Goal: Task Accomplishment & Management: Manage account settings

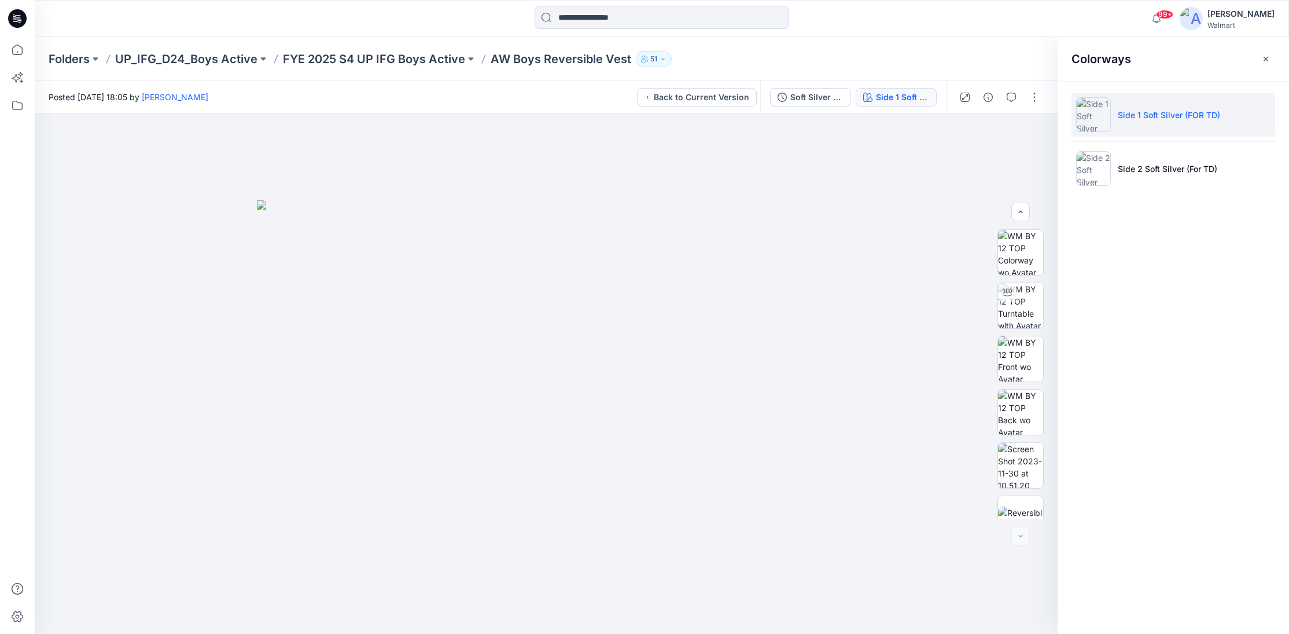
scroll to position [76, 0]
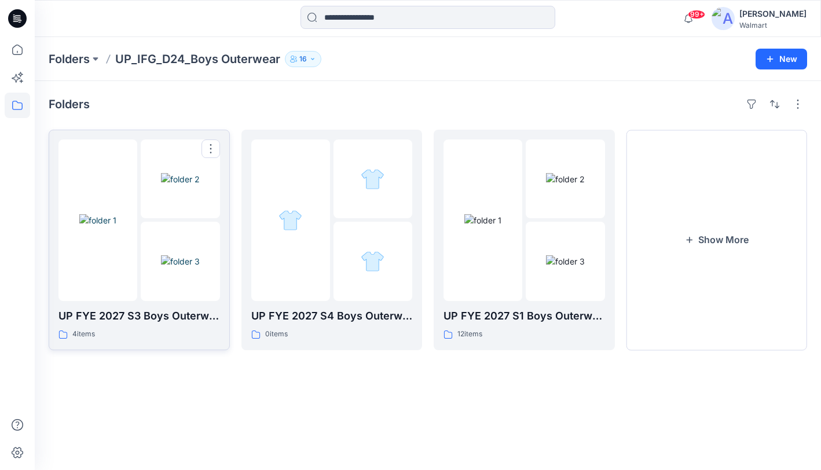
click at [88, 262] on div at bounding box center [97, 219] width 79 height 161
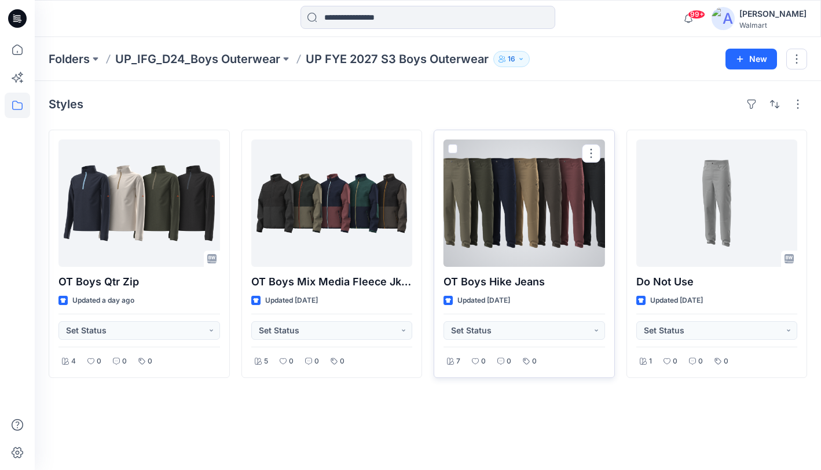
click at [521, 215] on div at bounding box center [523, 202] width 161 height 127
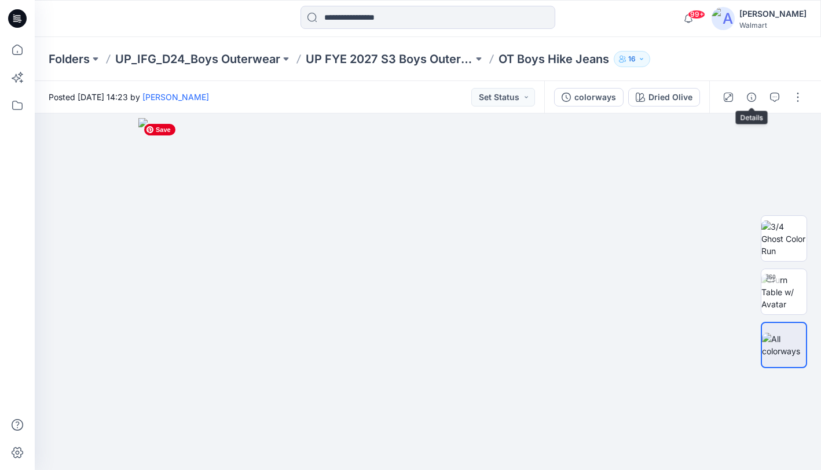
click at [753, 94] on icon "button" at bounding box center [751, 97] width 9 height 9
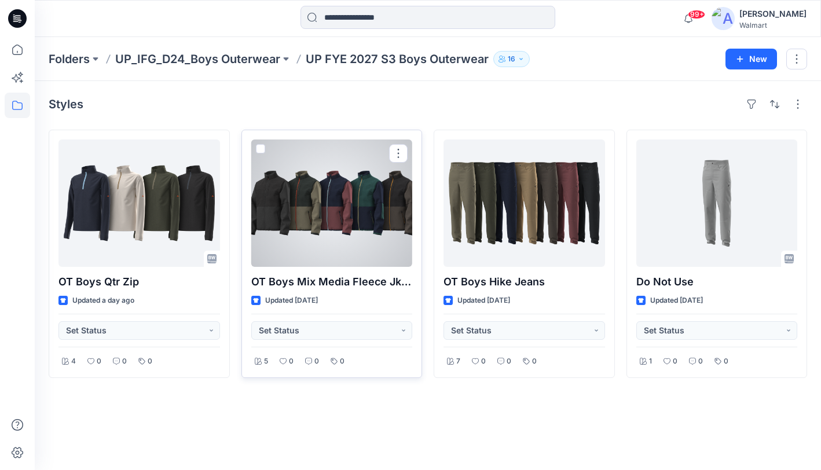
click at [307, 199] on div at bounding box center [331, 202] width 161 height 127
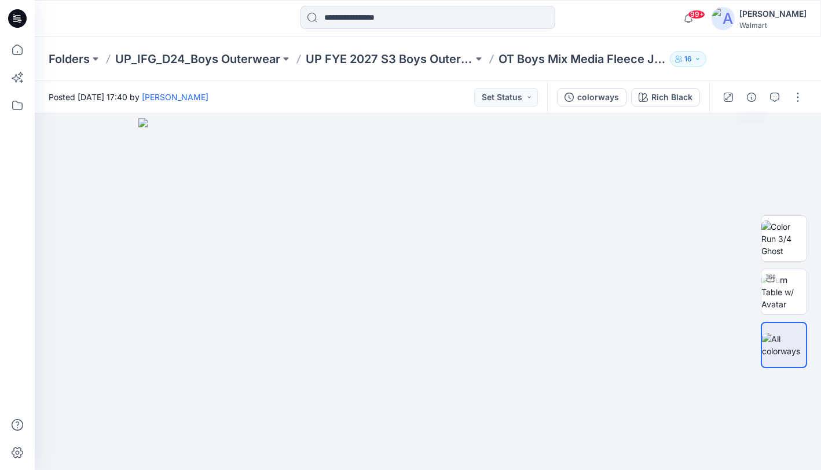
click at [744, 93] on div at bounding box center [762, 97] width 107 height 32
click at [741, 93] on div at bounding box center [762, 97] width 107 height 32
click at [748, 97] on icon "button" at bounding box center [751, 97] width 9 height 9
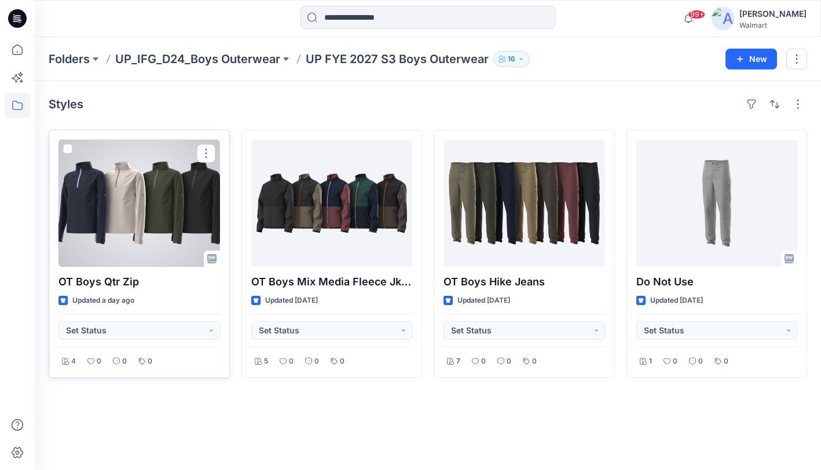
click at [131, 181] on div at bounding box center [138, 202] width 161 height 127
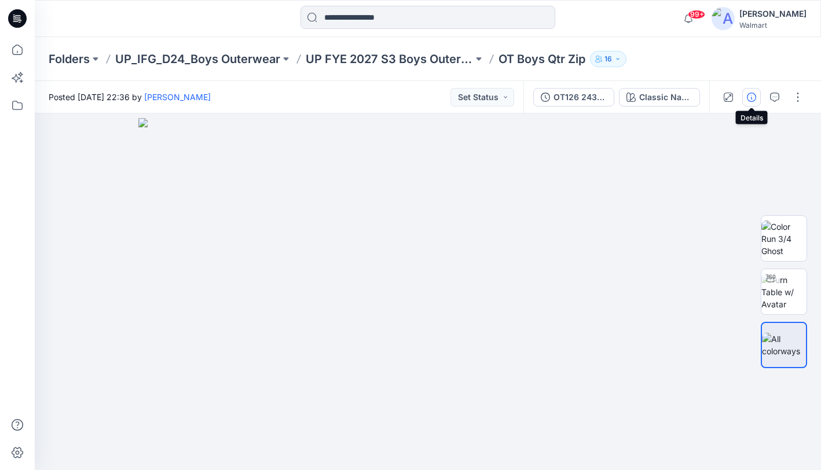
click at [745, 96] on button "button" at bounding box center [751, 97] width 19 height 19
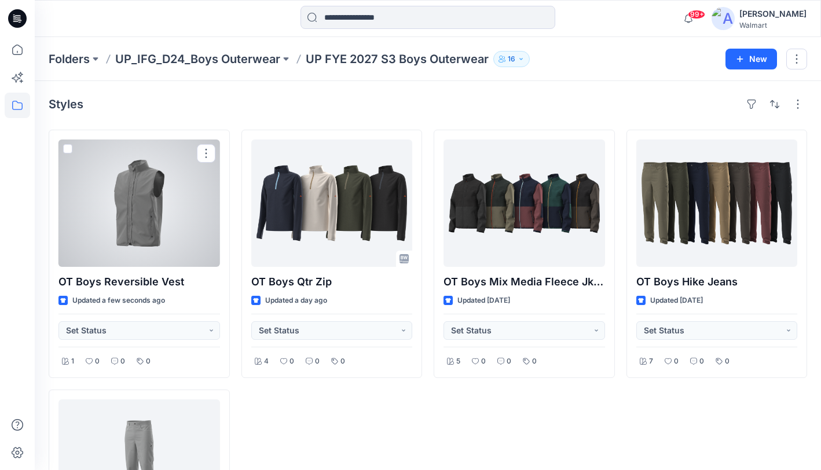
click at [187, 197] on div at bounding box center [138, 202] width 161 height 127
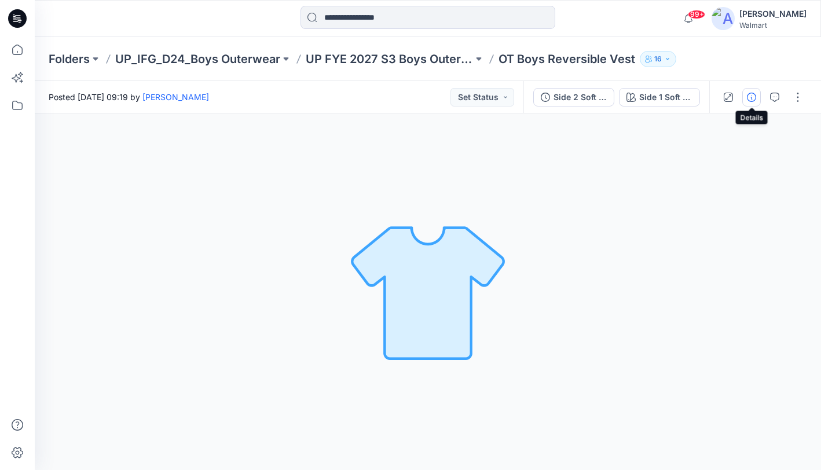
click at [751, 97] on icon "button" at bounding box center [751, 97] width 9 height 9
click at [751, 97] on div at bounding box center [705, 253] width 232 height 433
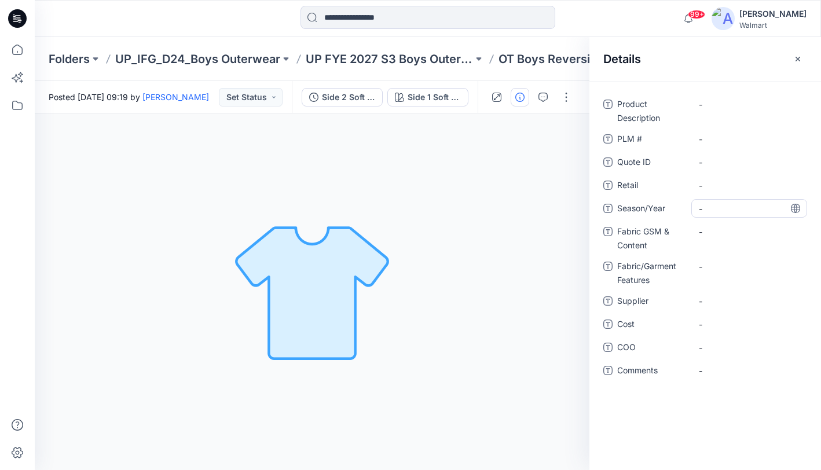
click at [745, 208] on span "-" at bounding box center [749, 209] width 101 height 12
type textarea "**********"
click at [797, 209] on icon at bounding box center [795, 208] width 9 height 9
click at [747, 302] on span "-" at bounding box center [749, 301] width 101 height 12
type textarea "********"
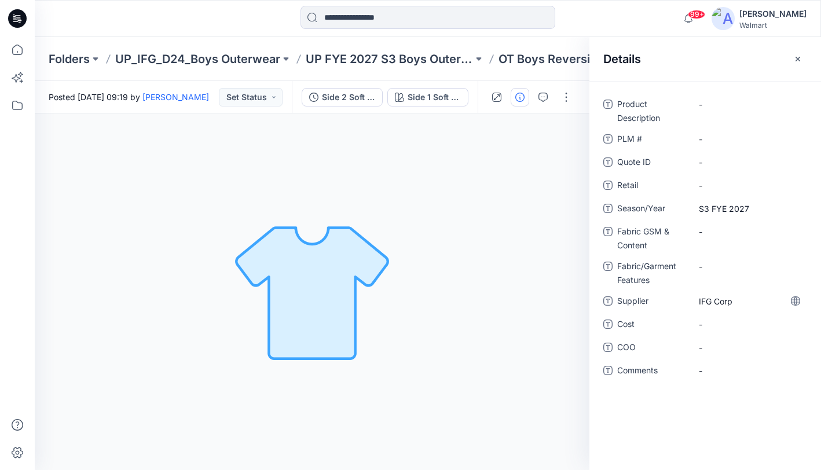
click at [798, 300] on icon at bounding box center [795, 300] width 9 height 9
click at [725, 233] on Content "-" at bounding box center [749, 232] width 101 height 12
type textarea "********"
click at [714, 232] on Content "-" at bounding box center [749, 232] width 101 height 12
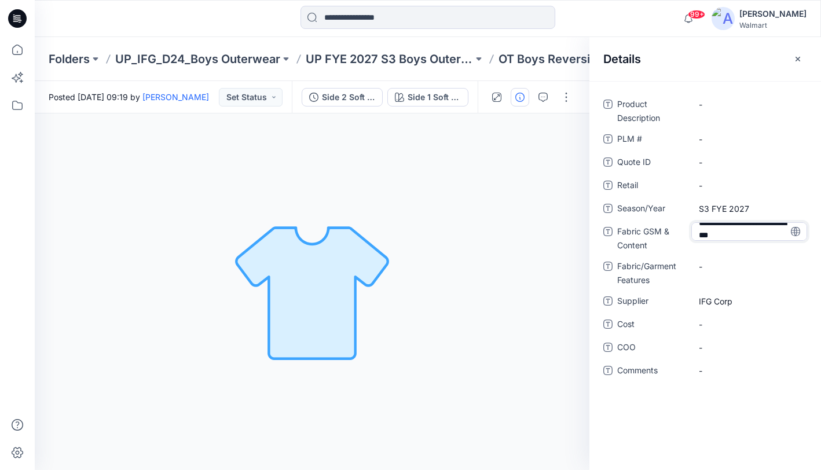
type textarea "**********"
click at [800, 229] on textarea "**********" at bounding box center [749, 231] width 116 height 19
drag, startPoint x: 795, startPoint y: 231, endPoint x: 817, endPoint y: 226, distance: 22.0
click at [0, 0] on icon at bounding box center [0, 0] width 0 height 0
click at [756, 242] on Content "340gsm, 100 recycled poly sherpa;" at bounding box center [749, 235] width 101 height 24
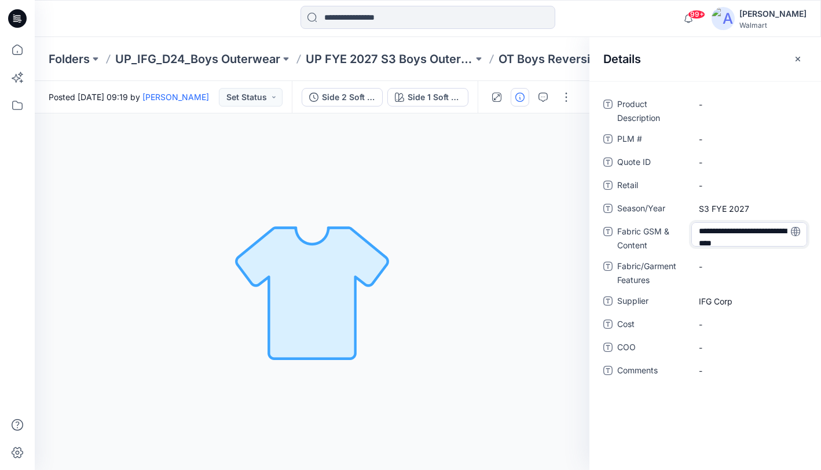
scroll to position [3, 0]
click at [766, 242] on textarea "**********" at bounding box center [749, 234] width 116 height 24
type textarea "**********"
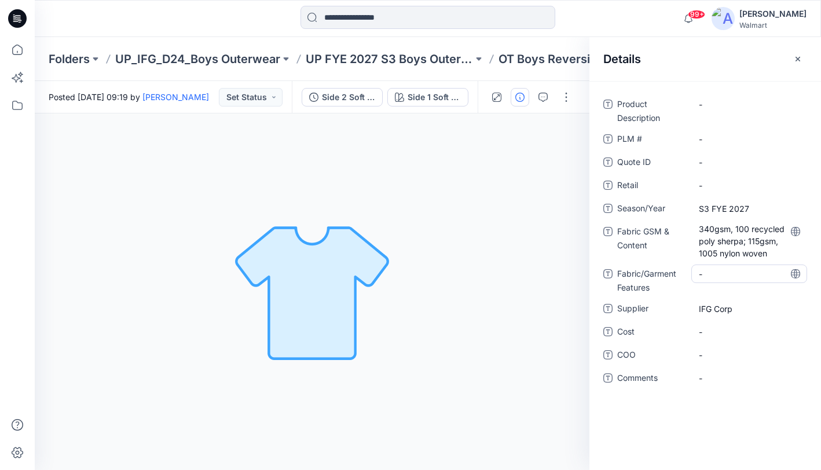
click at [727, 277] on Features "-" at bounding box center [749, 274] width 101 height 12
type textarea "**********"
click at [796, 57] on icon "button" at bounding box center [797, 58] width 9 height 9
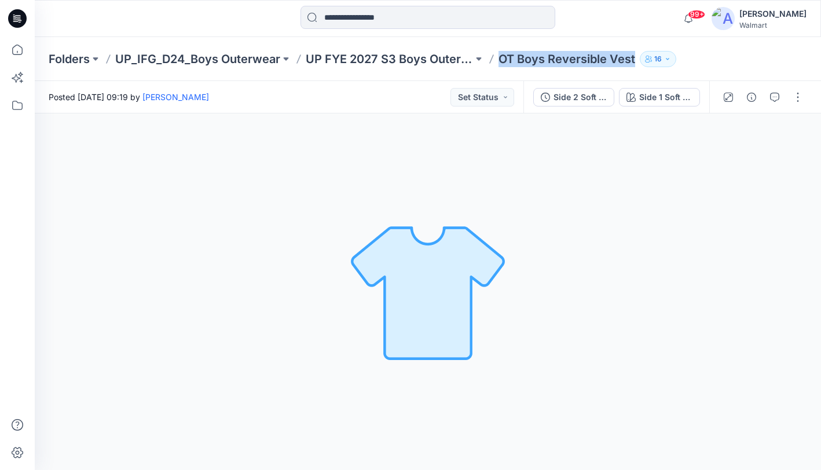
drag, startPoint x: 499, startPoint y: 60, endPoint x: 633, endPoint y: 60, distance: 133.7
click at [634, 61] on div "Folders UP_IFG_D24_Boys Outerwear UP FYE 2027 S3 Boys Outerwear OT Boys Reversi…" at bounding box center [383, 59] width 668 height 16
copy p "OT Boys Reversible Vest"
click at [754, 100] on icon "button" at bounding box center [751, 97] width 9 height 9
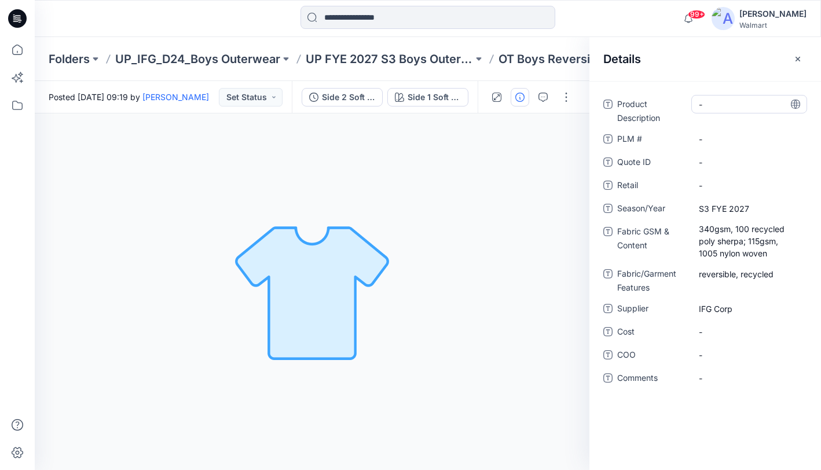
click at [744, 110] on div "-" at bounding box center [749, 104] width 116 height 19
type textarea "**********"
click at [798, 102] on icon at bounding box center [795, 104] width 9 height 9
click at [796, 57] on icon "button" at bounding box center [797, 59] width 4 height 4
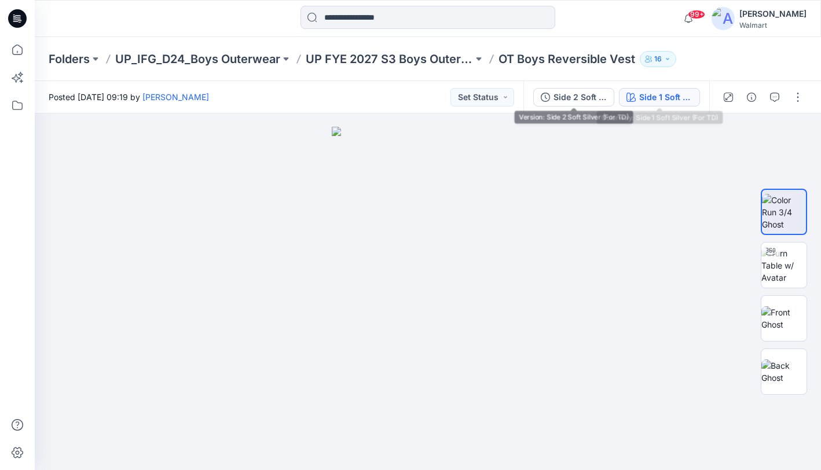
click at [652, 100] on div "Side 1 Soft Silver (For TD)" at bounding box center [665, 97] width 53 height 13
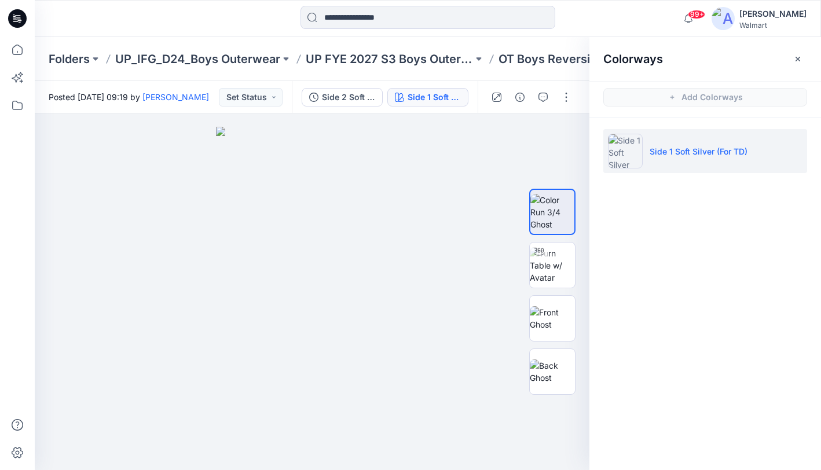
click at [790, 148] on li "Side 1 Soft Silver (For TD)" at bounding box center [705, 151] width 204 height 44
click at [685, 162] on li "Side 1 Soft Silver (For TD)" at bounding box center [705, 151] width 204 height 44
click at [568, 97] on button "button" at bounding box center [566, 97] width 19 height 19
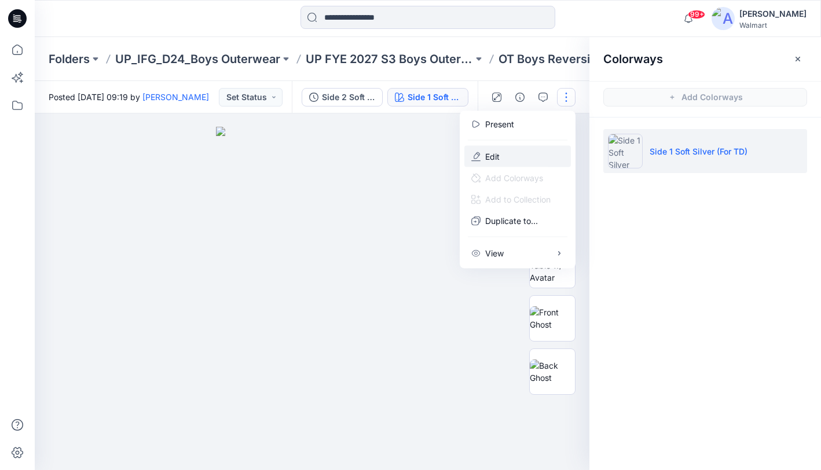
click at [513, 152] on button "Edit" at bounding box center [517, 156] width 106 height 21
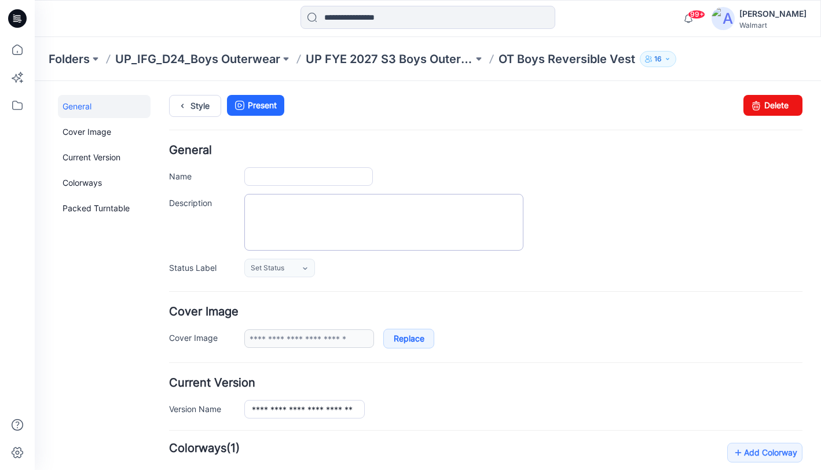
type input "**********"
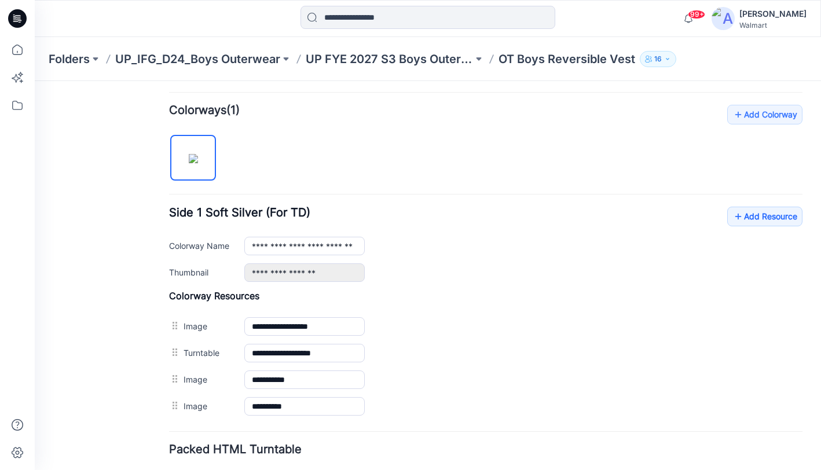
scroll to position [341, 0]
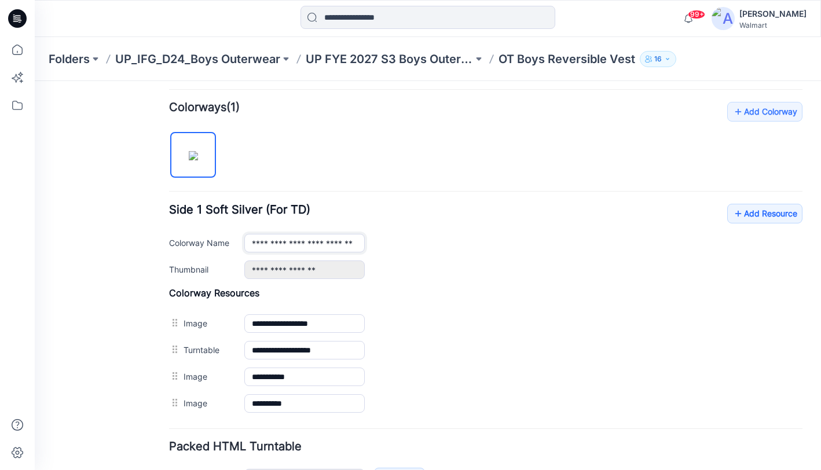
click at [273, 244] on input "**********" at bounding box center [304, 243] width 120 height 19
type input "**********"
click at [576, 199] on div "**********" at bounding box center [485, 259] width 633 height 315
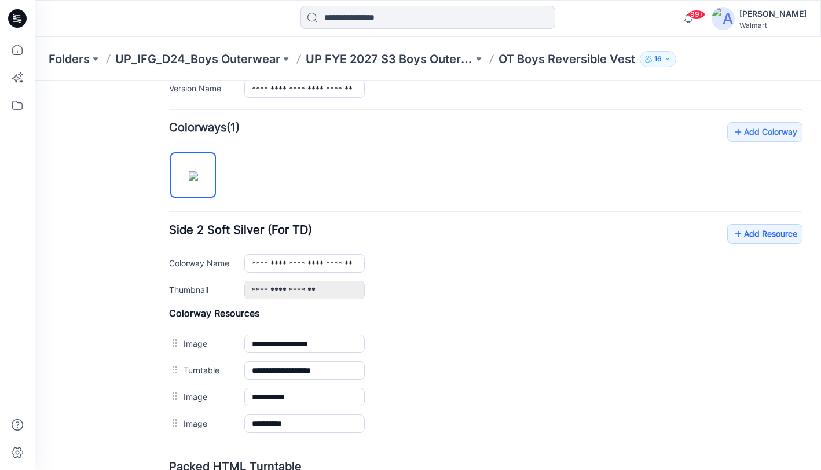
scroll to position [0, 0]
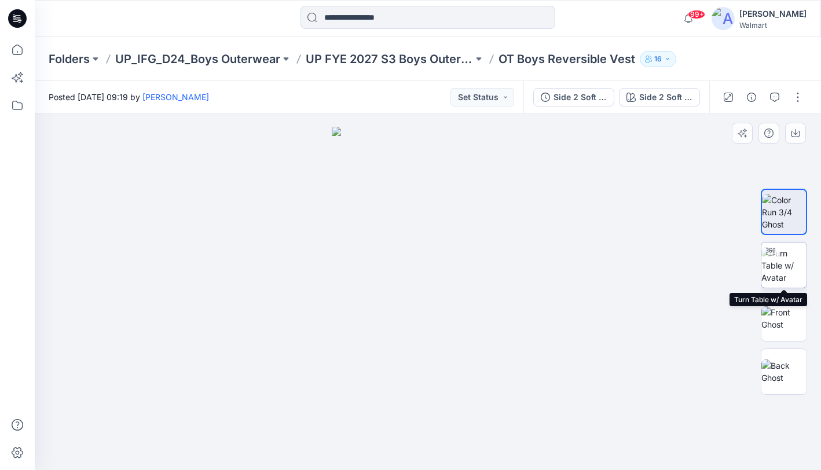
click at [784, 279] on img at bounding box center [783, 265] width 45 height 36
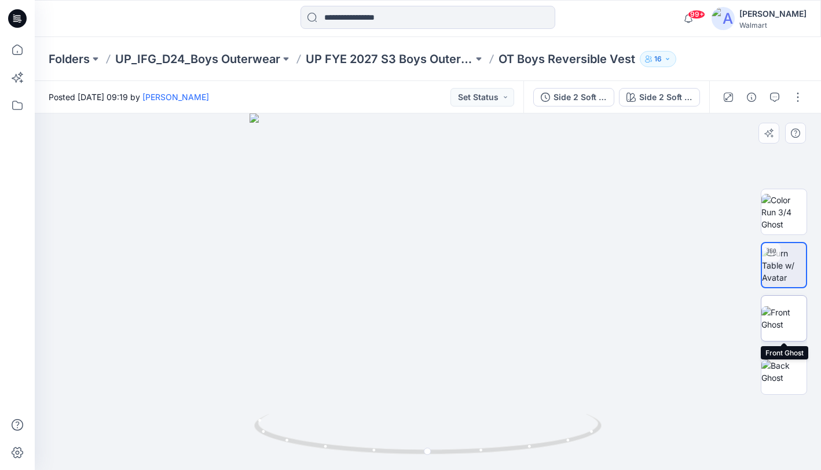
click at [784, 326] on img at bounding box center [783, 318] width 45 height 24
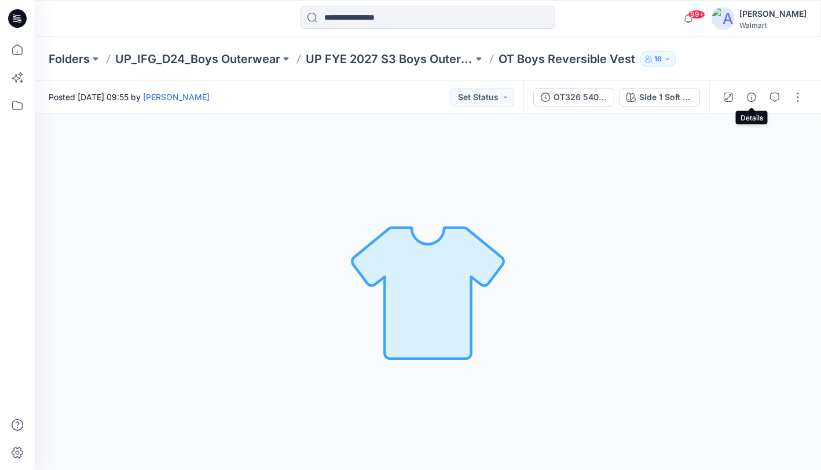
click at [750, 101] on icon "button" at bounding box center [751, 97] width 9 height 9
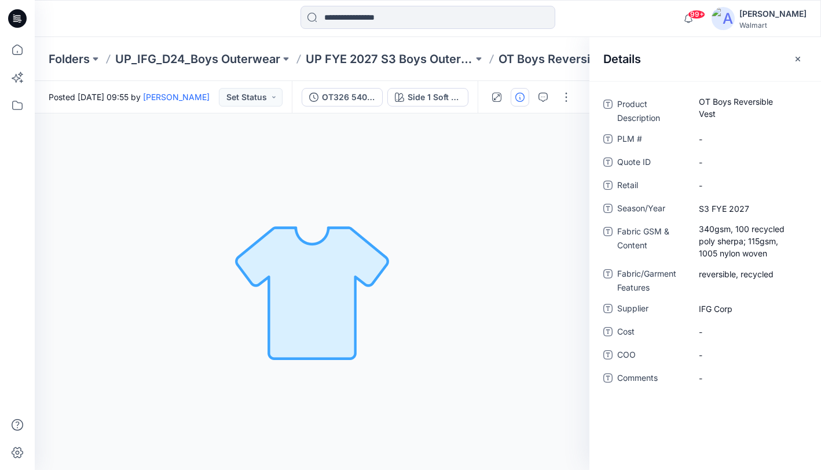
drag, startPoint x: 513, startPoint y: 130, endPoint x: 528, endPoint y: 125, distance: 15.2
click at [514, 130] on div "Side 1 Soft Silver (For TD) Loading... Material Properties Loading..." at bounding box center [312, 291] width 554 height 357
click at [802, 58] on button "button" at bounding box center [797, 59] width 19 height 19
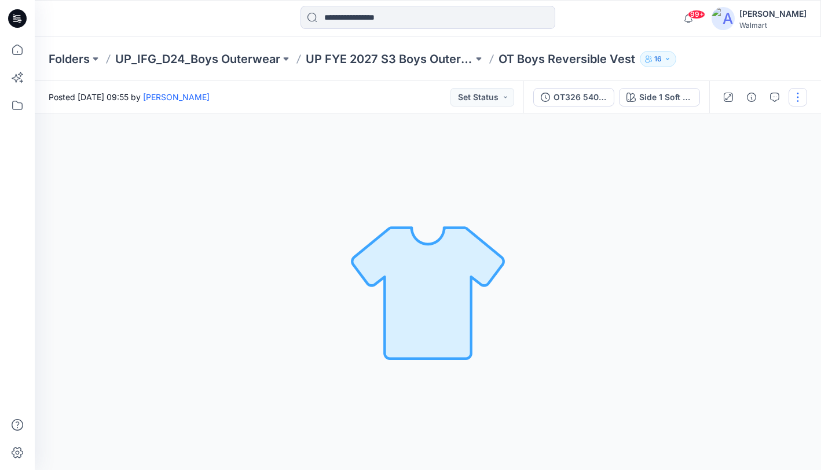
click at [796, 93] on button "button" at bounding box center [797, 97] width 19 height 19
click at [729, 155] on p "Edit" at bounding box center [723, 156] width 14 height 12
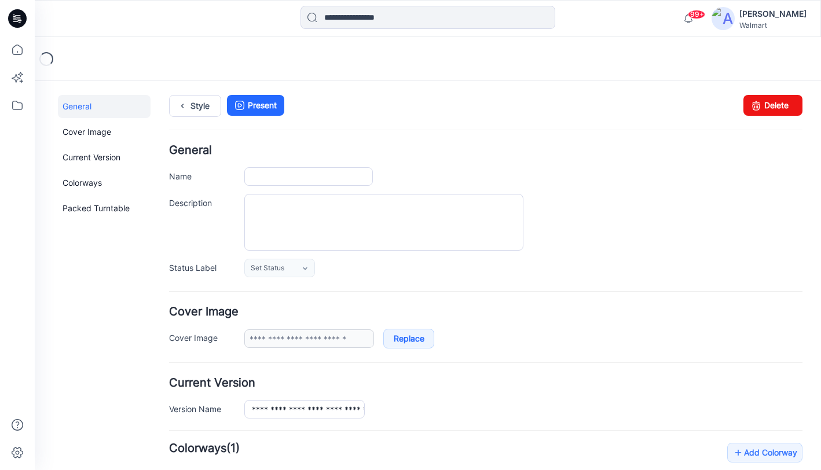
type input "**********"
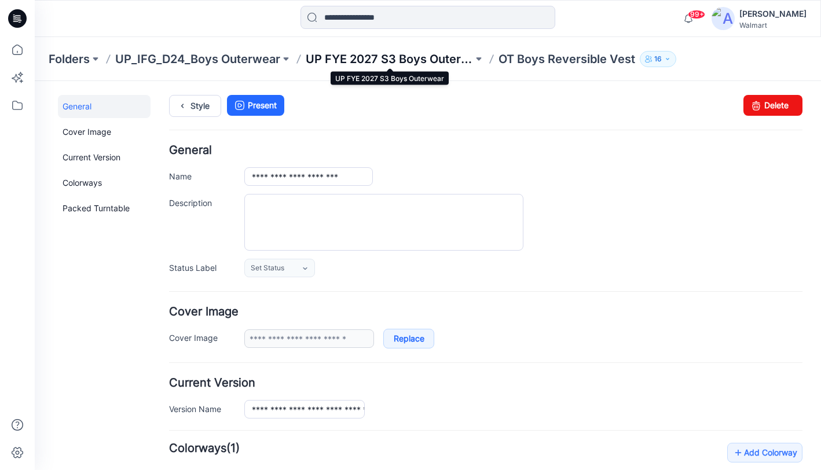
click at [425, 61] on p "UP FYE 2027 S3 Boys Outerwear" at bounding box center [389, 59] width 167 height 16
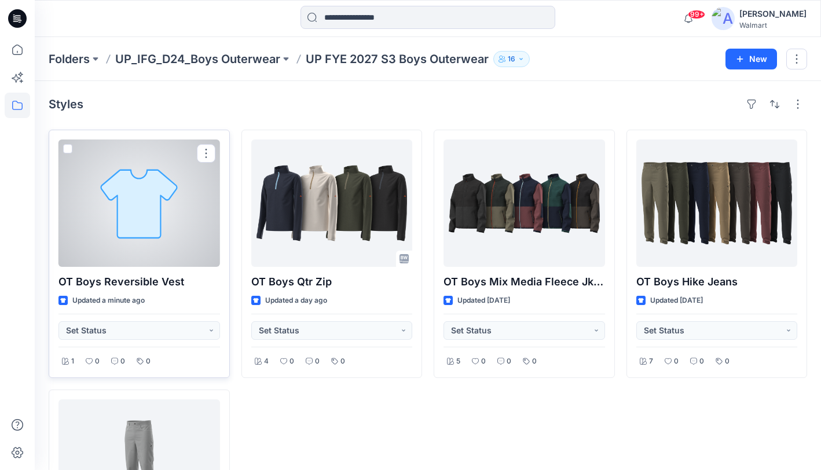
click at [146, 219] on div at bounding box center [138, 202] width 161 height 127
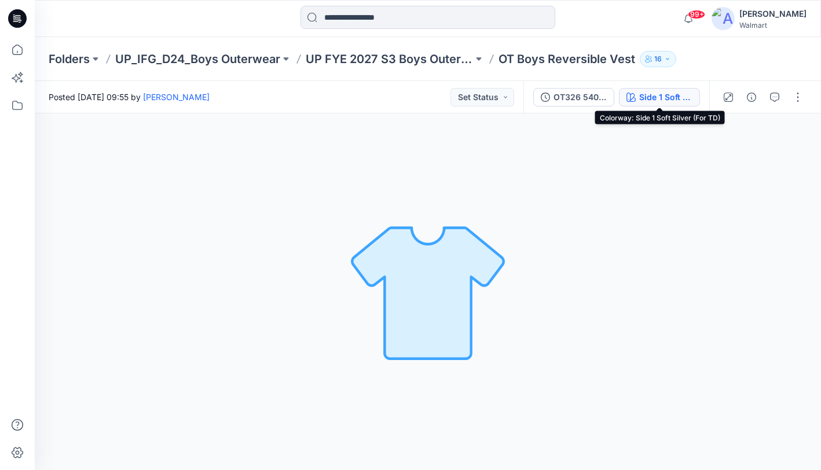
click at [649, 99] on div "Side 1 Soft Silver (For TD)" at bounding box center [665, 97] width 53 height 13
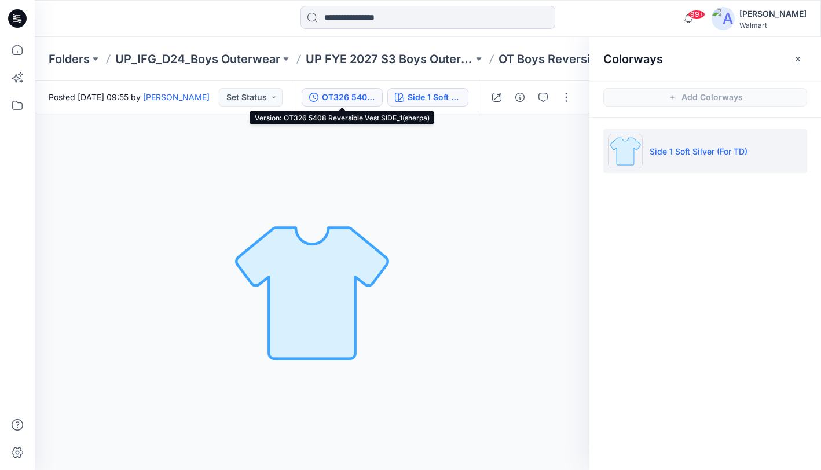
click at [354, 99] on div "OT326 5408 Reversible Vest SIDE_1(sherpa)" at bounding box center [348, 97] width 53 height 13
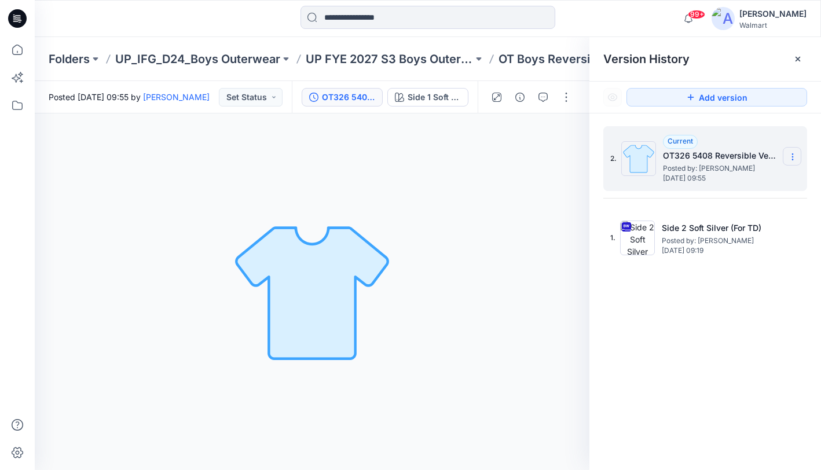
click at [793, 152] on icon at bounding box center [792, 156] width 9 height 9
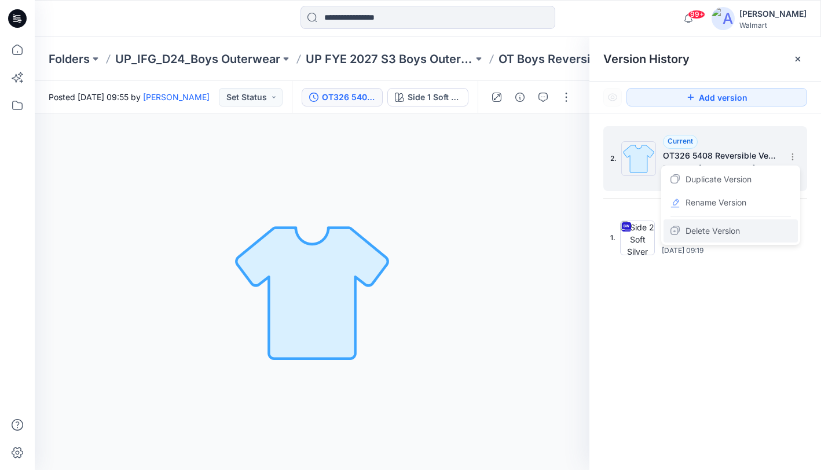
click at [702, 228] on span "Delete Version" at bounding box center [712, 231] width 54 height 14
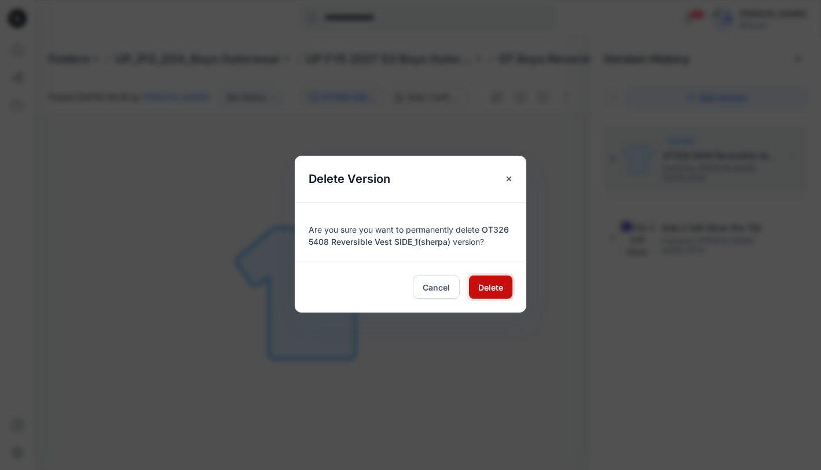
click at [490, 286] on span "Delete" at bounding box center [490, 287] width 25 height 12
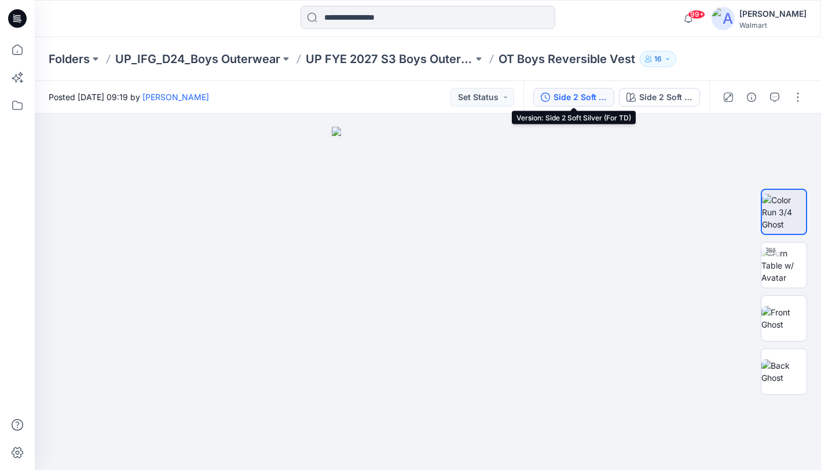
click at [579, 102] on div "Side 2 Soft Silver (For TD)" at bounding box center [579, 97] width 53 height 13
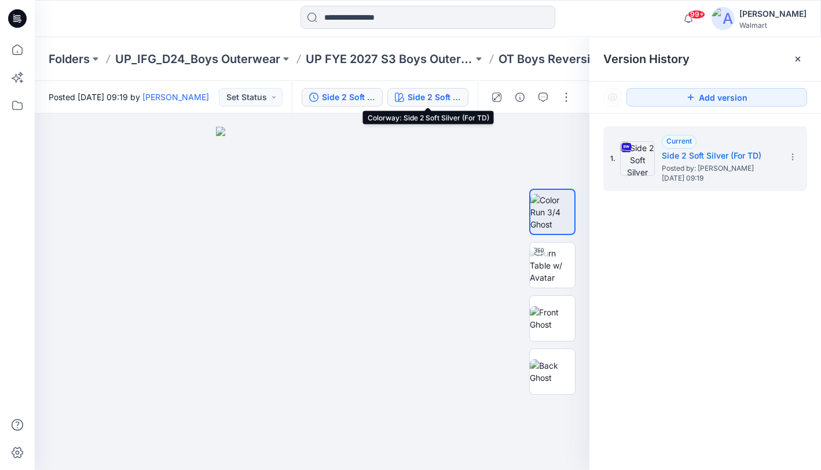
click at [432, 100] on div "Side 2 Soft Silver (For TD)" at bounding box center [433, 97] width 53 height 13
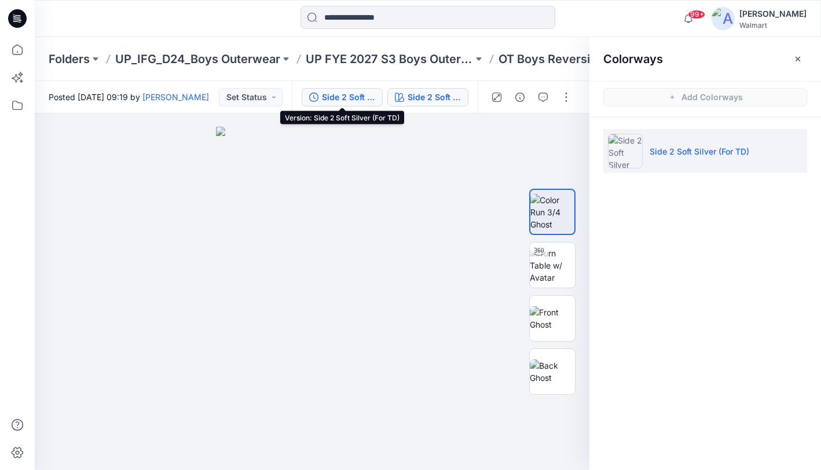
click at [346, 98] on div "Side 2 Soft Silver (For TD)" at bounding box center [348, 97] width 53 height 13
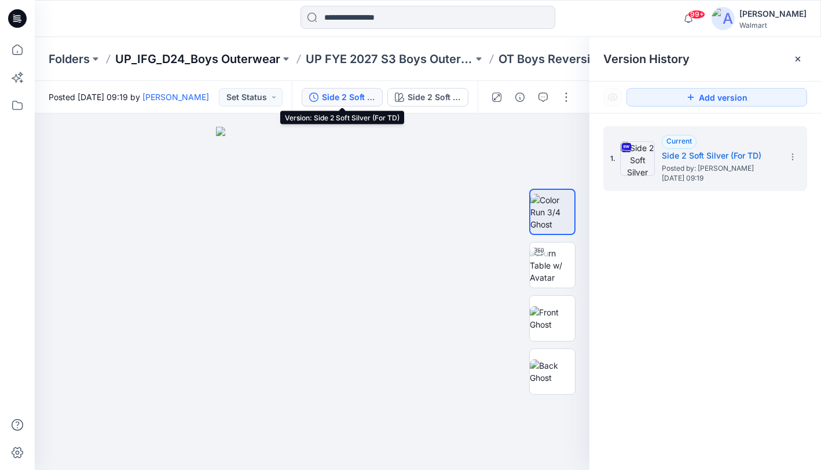
click at [237, 58] on p "UP_IFG_D24_Boys Outerwear" at bounding box center [197, 59] width 165 height 16
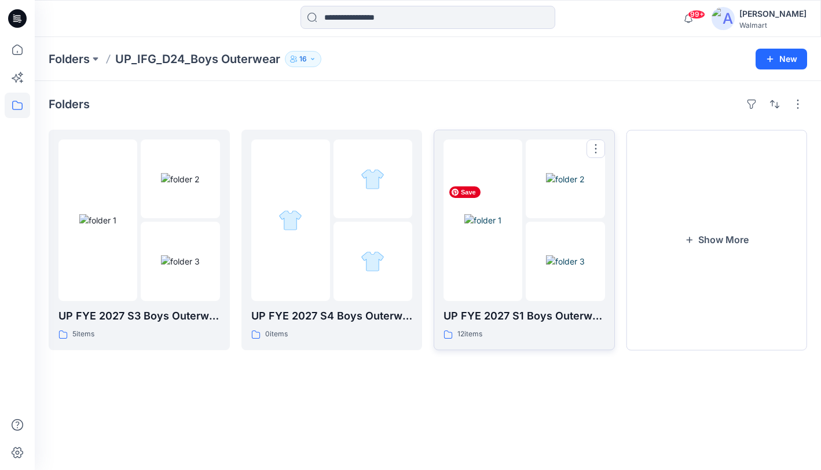
click at [501, 226] on img at bounding box center [482, 220] width 37 height 12
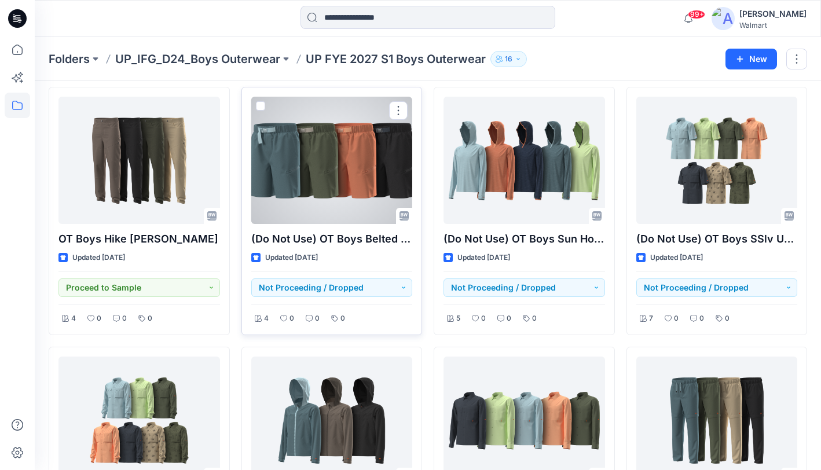
scroll to position [442, 0]
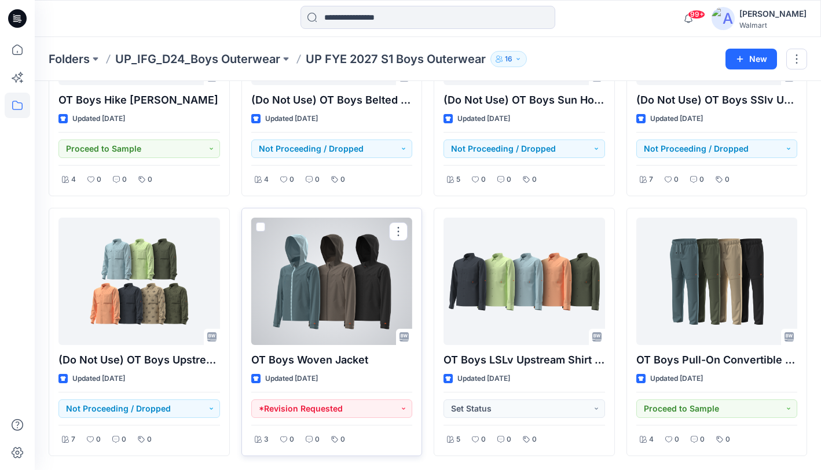
click at [326, 293] on div at bounding box center [331, 281] width 161 height 127
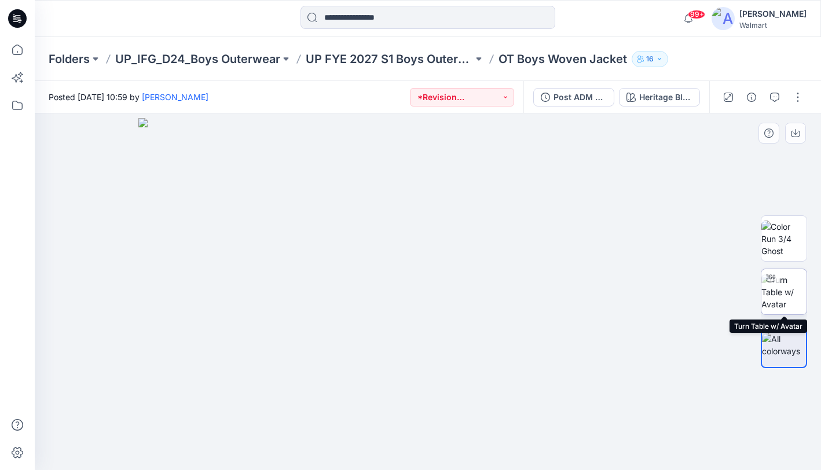
click at [777, 293] on img at bounding box center [783, 292] width 45 height 36
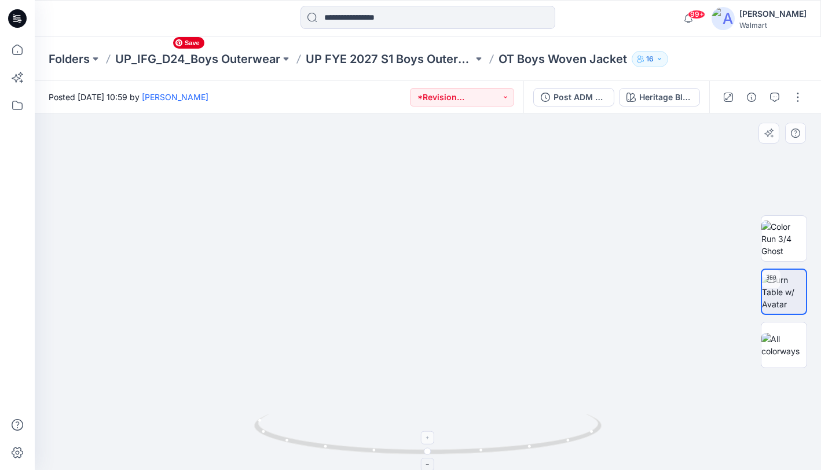
drag, startPoint x: 436, startPoint y: 171, endPoint x: 396, endPoint y: 445, distance: 277.2
click at [396, 446] on div at bounding box center [428, 291] width 786 height 357
drag, startPoint x: 437, startPoint y: 183, endPoint x: 450, endPoint y: 285, distance: 103.3
click at [232, 64] on p "UP_IFG_D24_Boys Outerwear" at bounding box center [197, 59] width 165 height 16
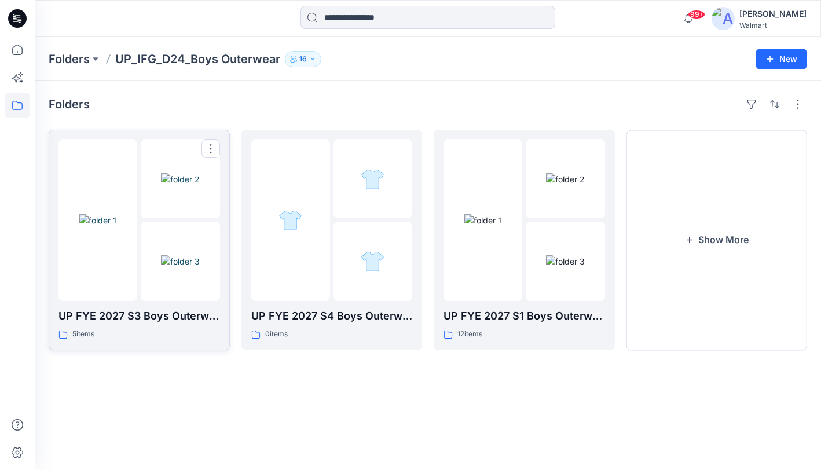
click at [126, 271] on div at bounding box center [97, 219] width 79 height 161
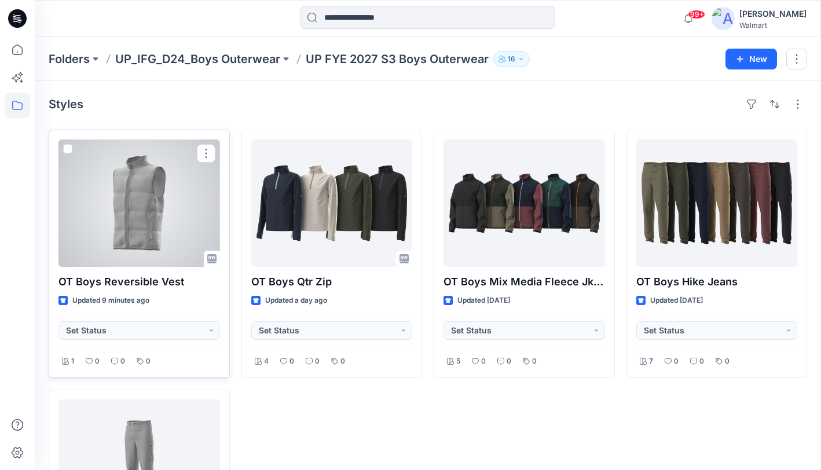
click at [157, 237] on div at bounding box center [138, 202] width 161 height 127
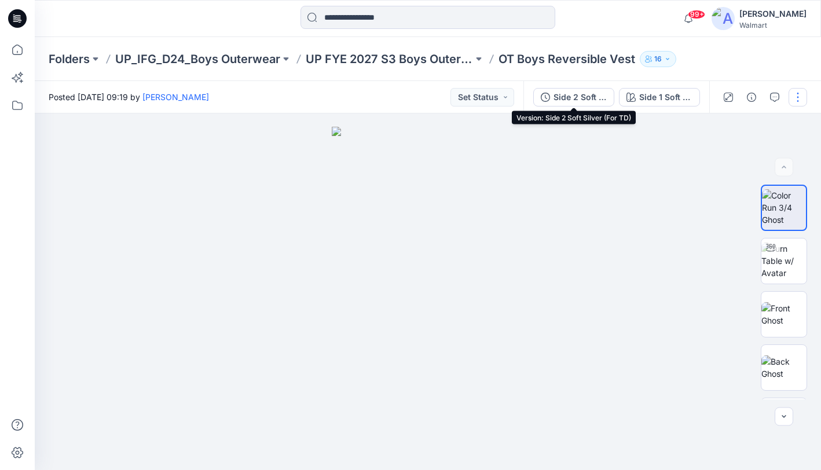
click at [571, 100] on div "Side 2 Soft Silver (For TD)" at bounding box center [579, 97] width 53 height 13
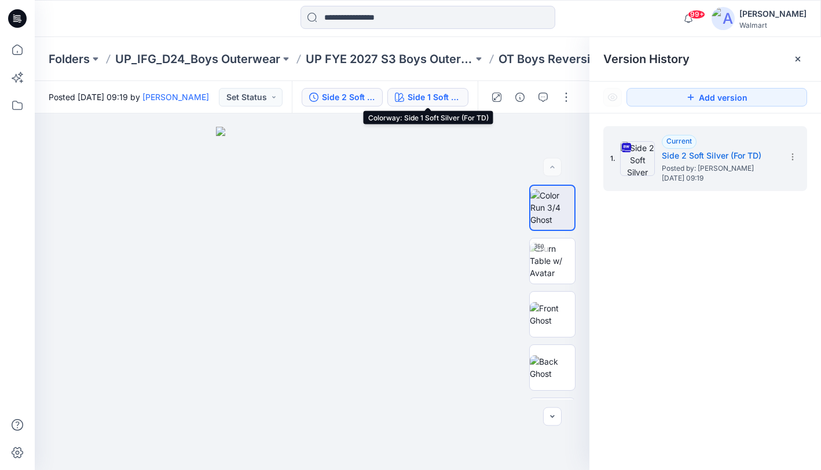
click at [436, 101] on div "Side 1 Soft Silver (For TD)" at bounding box center [433, 97] width 53 height 13
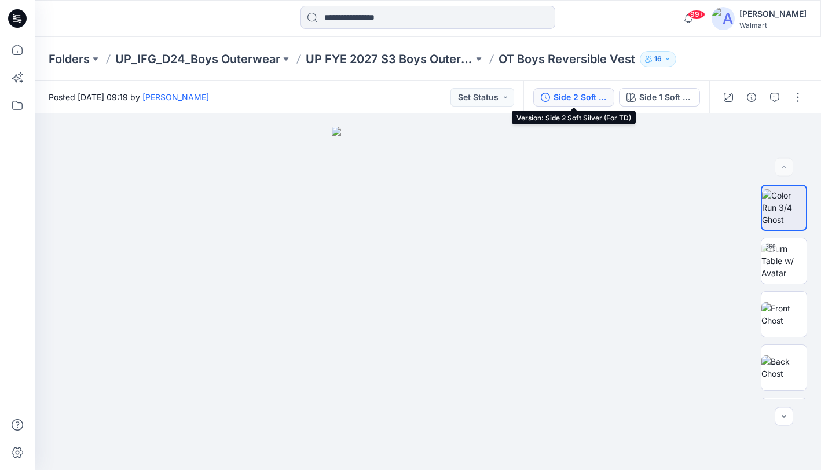
click at [588, 103] on div "Side 2 Soft Silver (For TD)" at bounding box center [579, 97] width 53 height 13
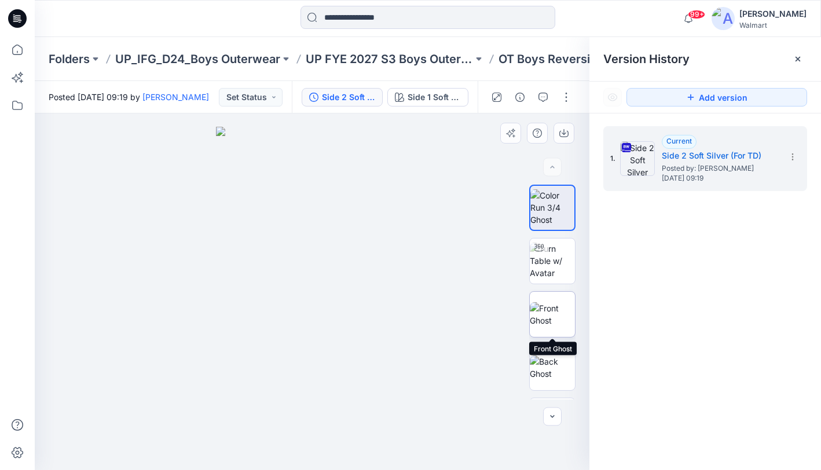
click at [549, 310] on img at bounding box center [552, 314] width 45 height 24
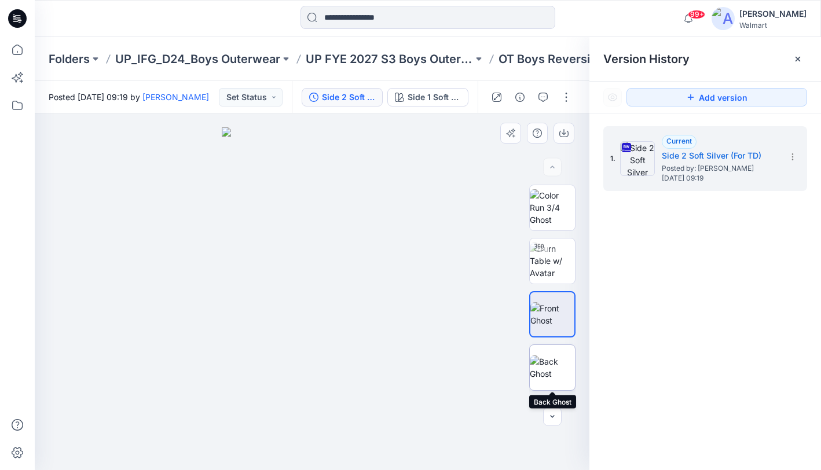
click at [551, 377] on img at bounding box center [552, 367] width 45 height 24
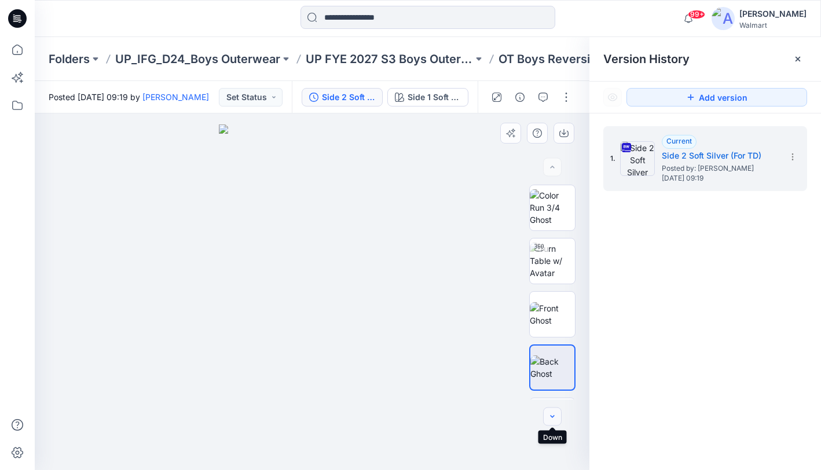
click at [553, 413] on icon "button" at bounding box center [552, 416] width 9 height 9
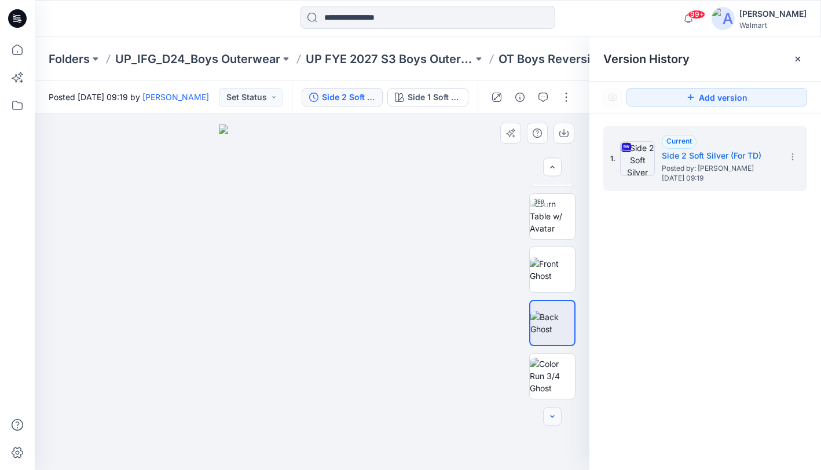
scroll to position [45, 0]
click at [551, 381] on img at bounding box center [552, 375] width 45 height 36
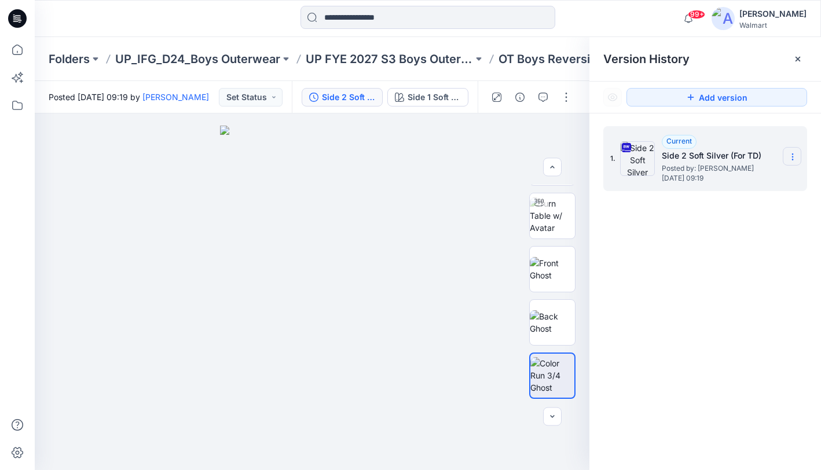
click at [789, 159] on icon at bounding box center [792, 156] width 9 height 9
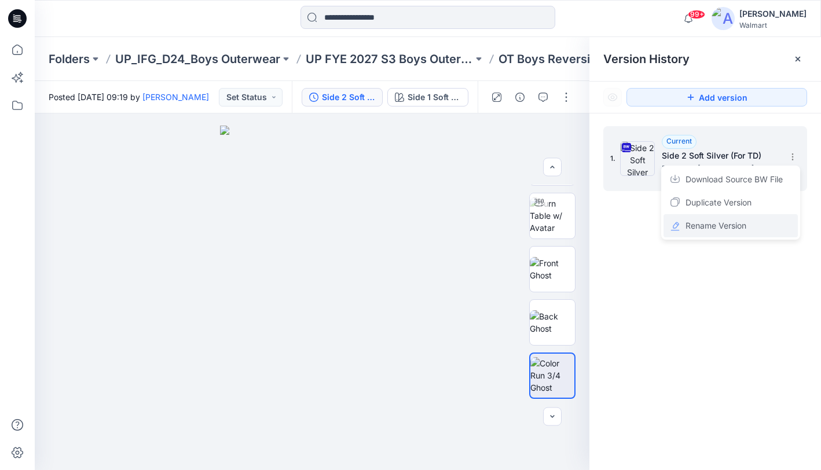
click at [697, 224] on span "Rename Version" at bounding box center [715, 226] width 61 height 14
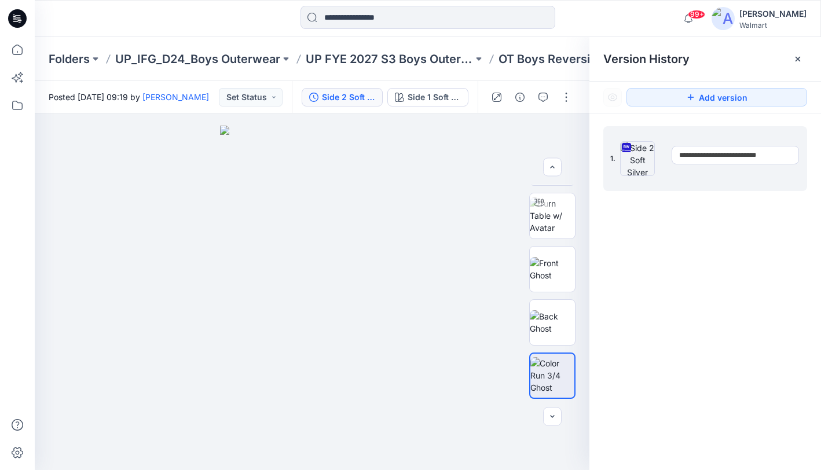
click at [694, 159] on input "**********" at bounding box center [734, 155] width 127 height 19
click at [697, 155] on input "**********" at bounding box center [734, 155] width 127 height 19
drag, startPoint x: 702, startPoint y: 155, endPoint x: 667, endPoint y: 155, distance: 34.7
click at [667, 155] on div "**********" at bounding box center [705, 158] width 204 height 65
type input "**********"
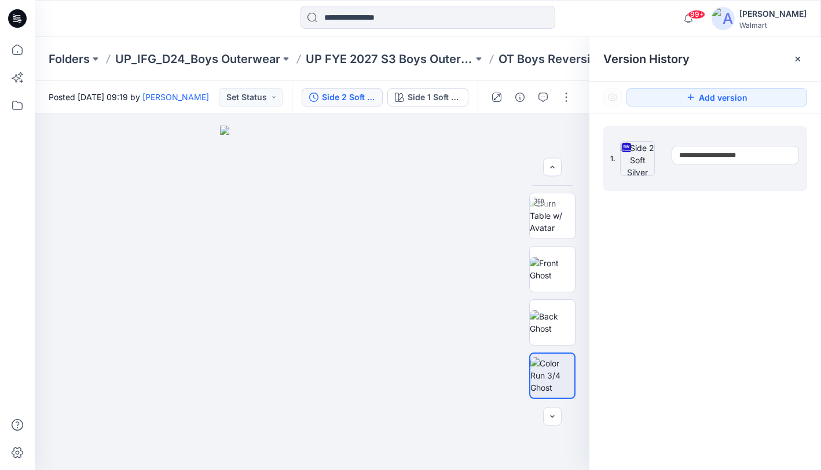
click at [763, 234] on div "**********" at bounding box center [705, 299] width 232 height 373
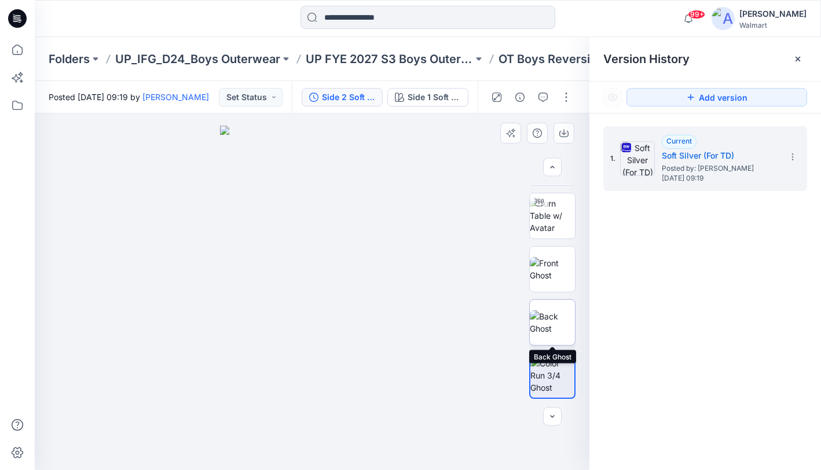
click at [559, 316] on img at bounding box center [552, 322] width 45 height 24
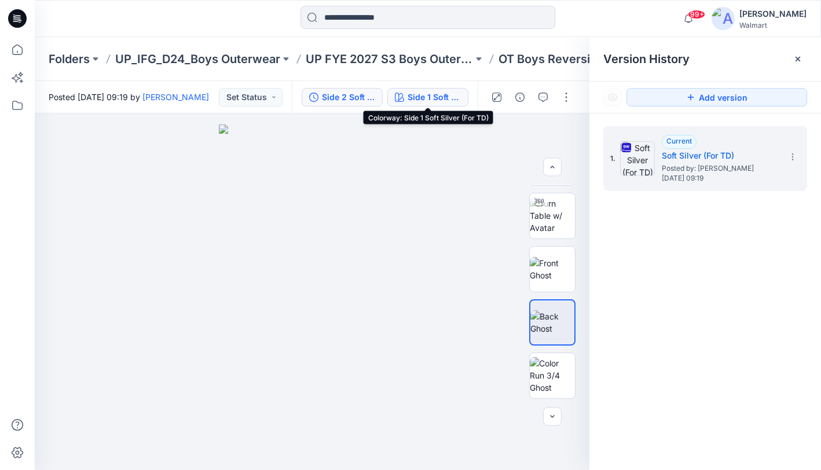
click at [424, 99] on div "Side 1 Soft Silver (For TD)" at bounding box center [433, 97] width 53 height 13
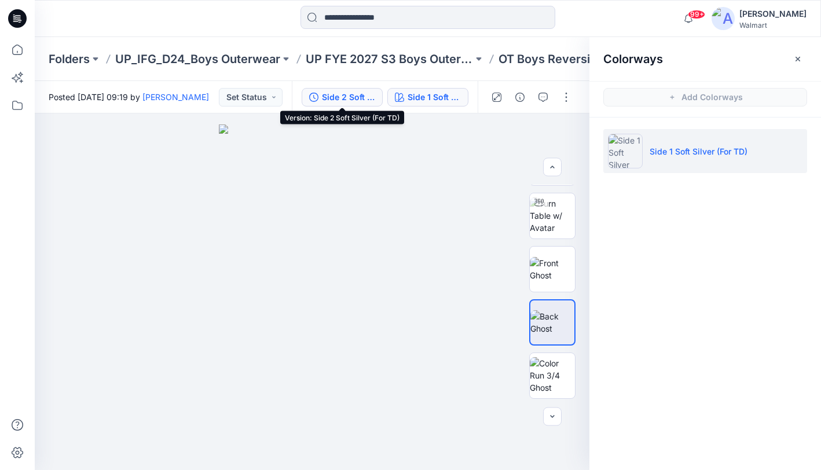
click at [346, 98] on div "Side 2 Soft Silver (For TD)" at bounding box center [348, 97] width 53 height 13
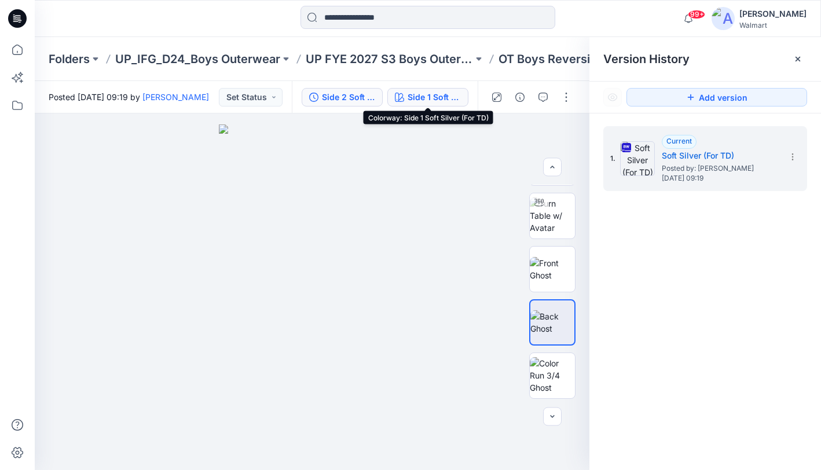
click at [427, 96] on div "Side 1 Soft Silver (For TD)" at bounding box center [433, 97] width 53 height 13
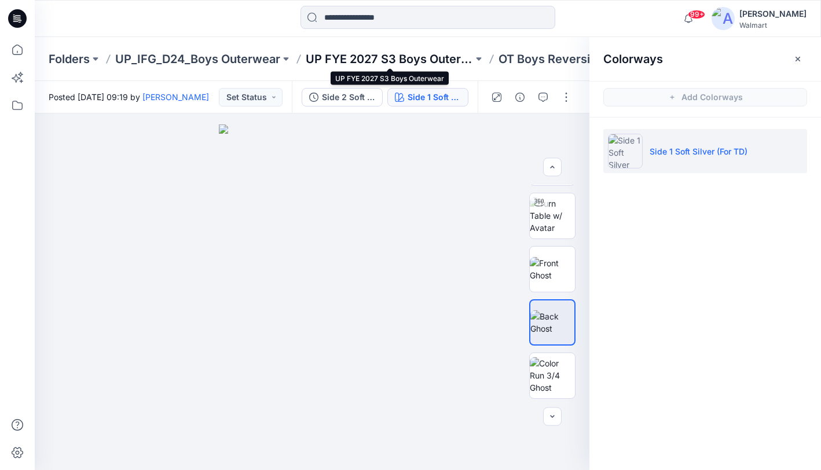
click at [401, 53] on p "UP FYE 2027 S3 Boys Outerwear" at bounding box center [389, 59] width 167 height 16
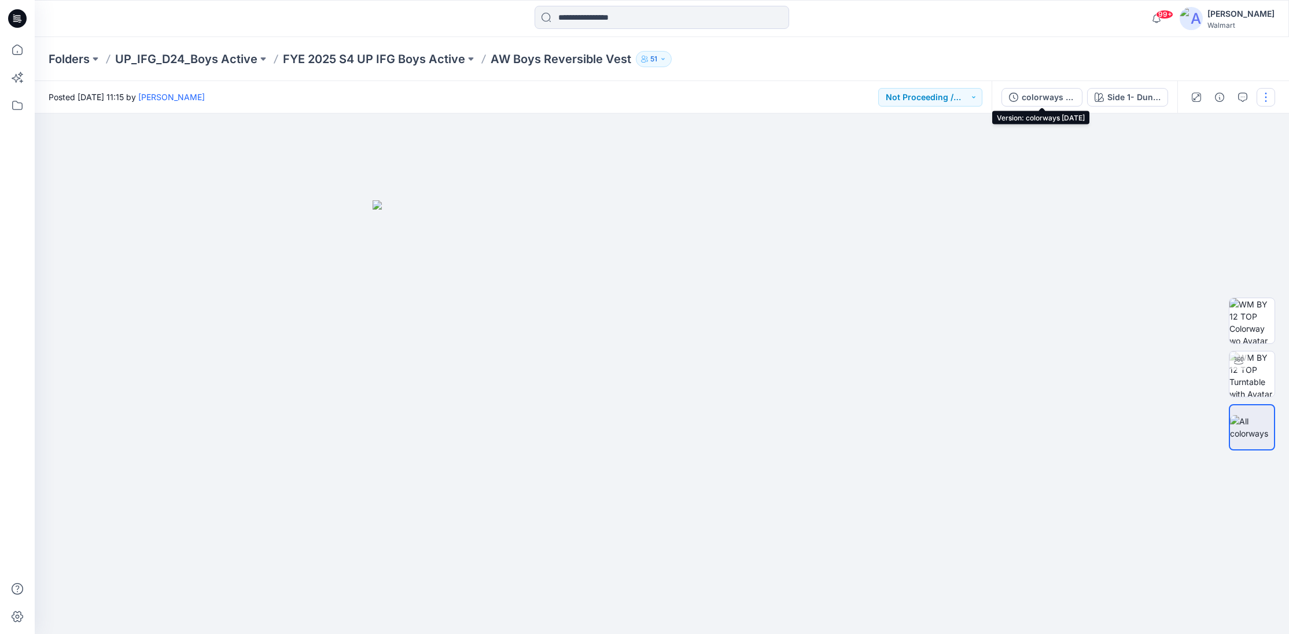
click at [1031, 97] on div "colorways [DATE]" at bounding box center [1048, 97] width 53 height 13
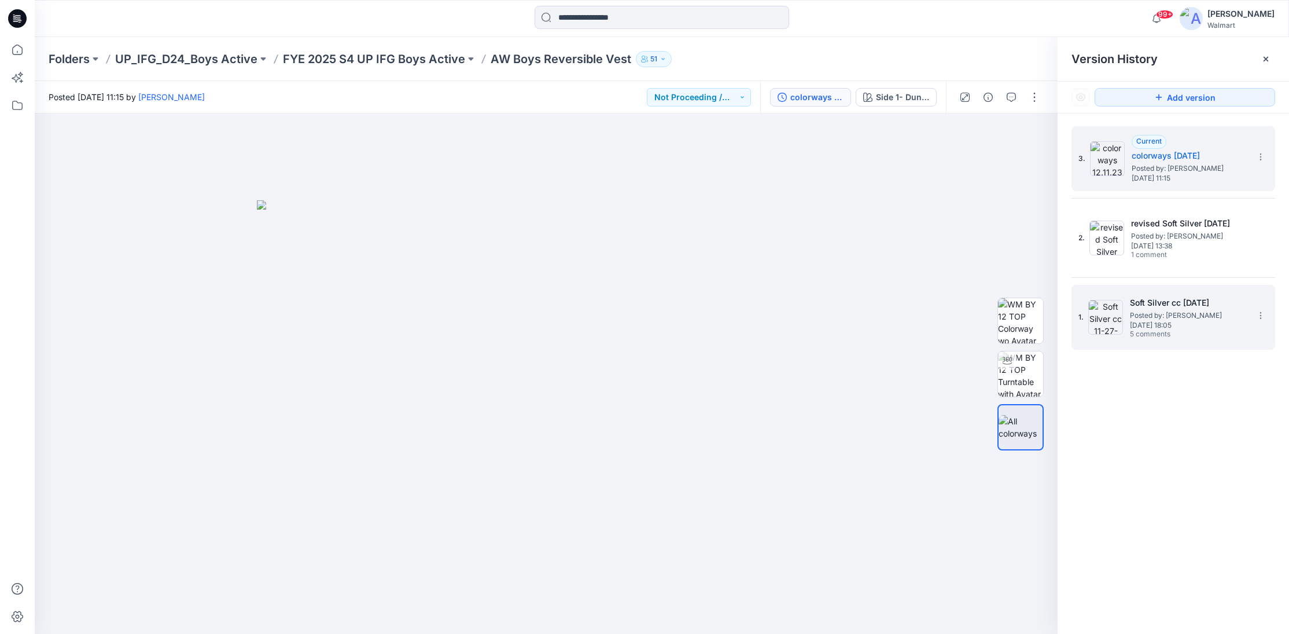
click at [1200, 343] on div "1. Soft Silver cc [DATE] Posted by: [PERSON_NAME] [DATE] 18:05 5 comments" at bounding box center [1166, 317] width 174 height 56
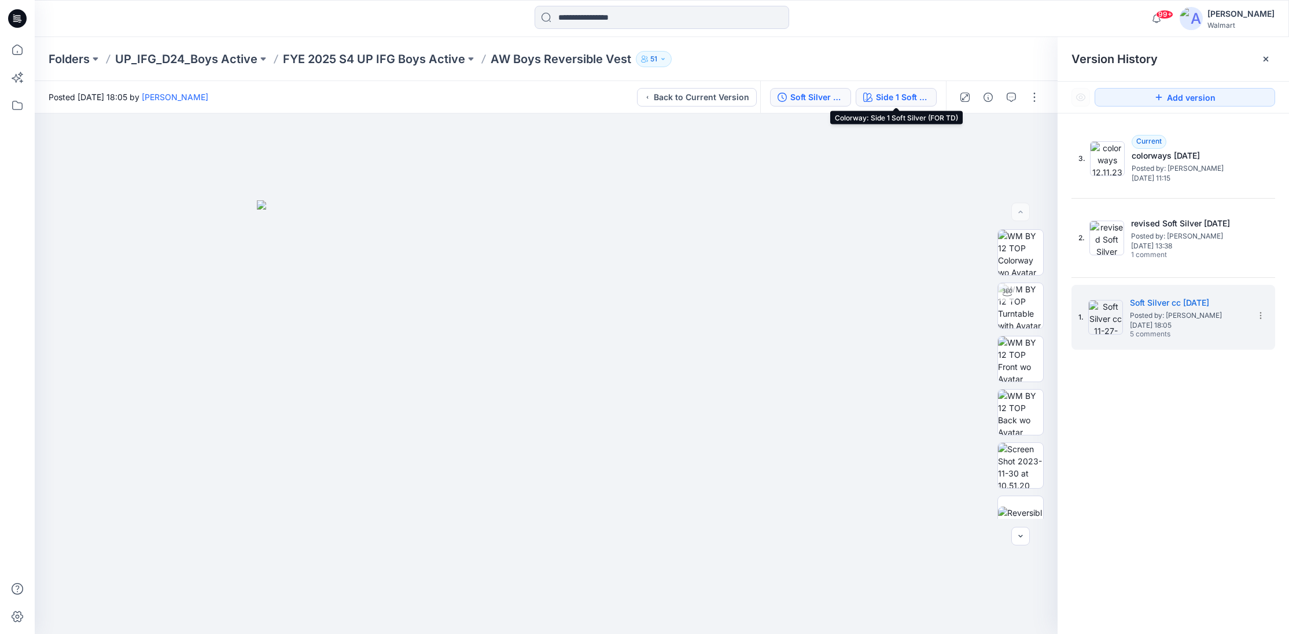
click at [911, 97] on div "Side 1 Soft Silver (FOR TD)" at bounding box center [902, 97] width 53 height 13
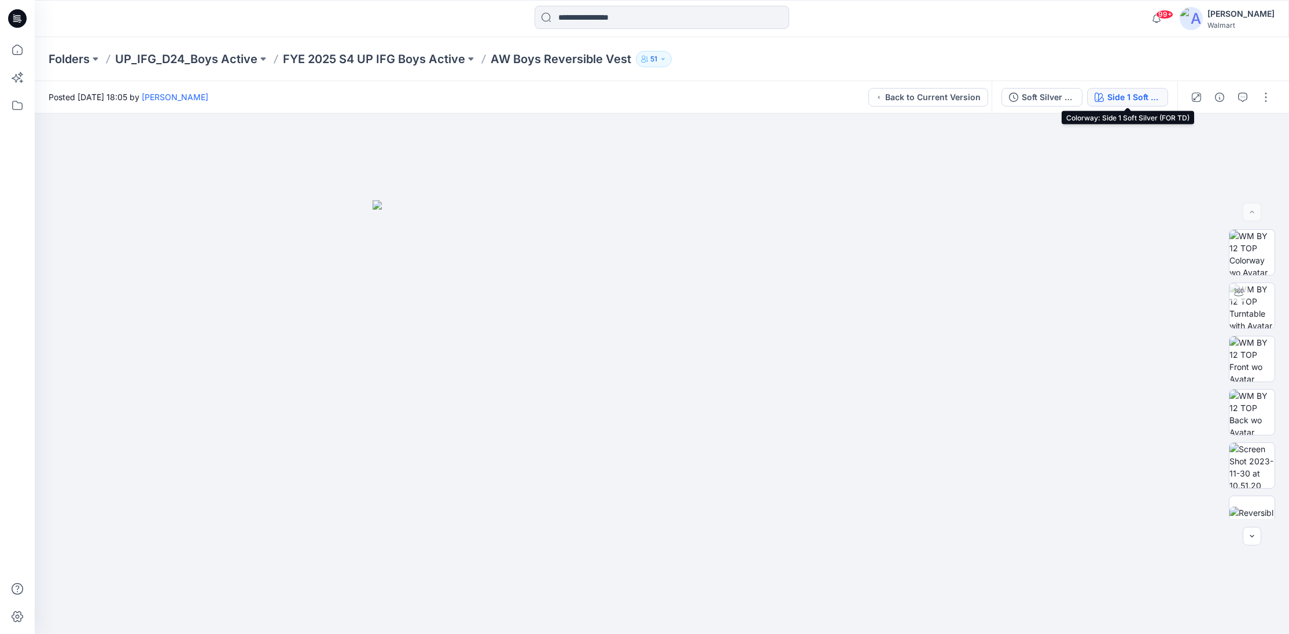
click at [1133, 101] on div "Side 1 Soft Silver (FOR TD)" at bounding box center [1134, 97] width 53 height 13
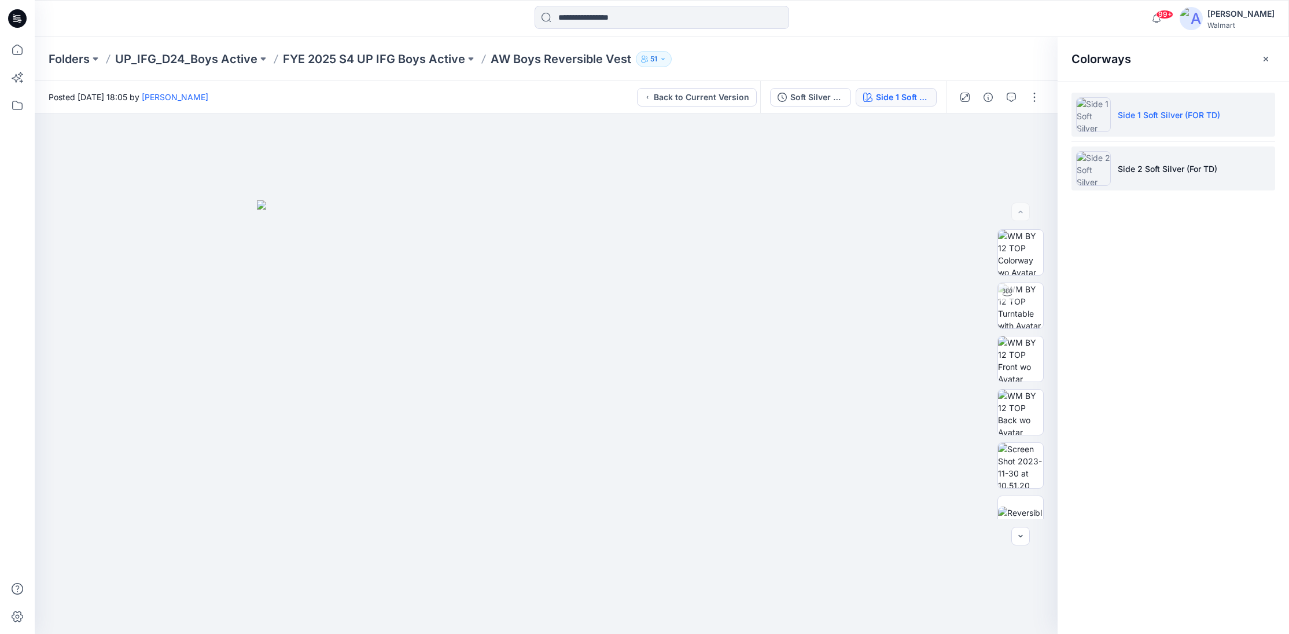
click at [1211, 185] on li "Side 2 Soft Silver (For TD)" at bounding box center [1174, 168] width 204 height 44
click at [1239, 124] on li "Side 1 Soft Silver (FOR TD)" at bounding box center [1174, 115] width 204 height 44
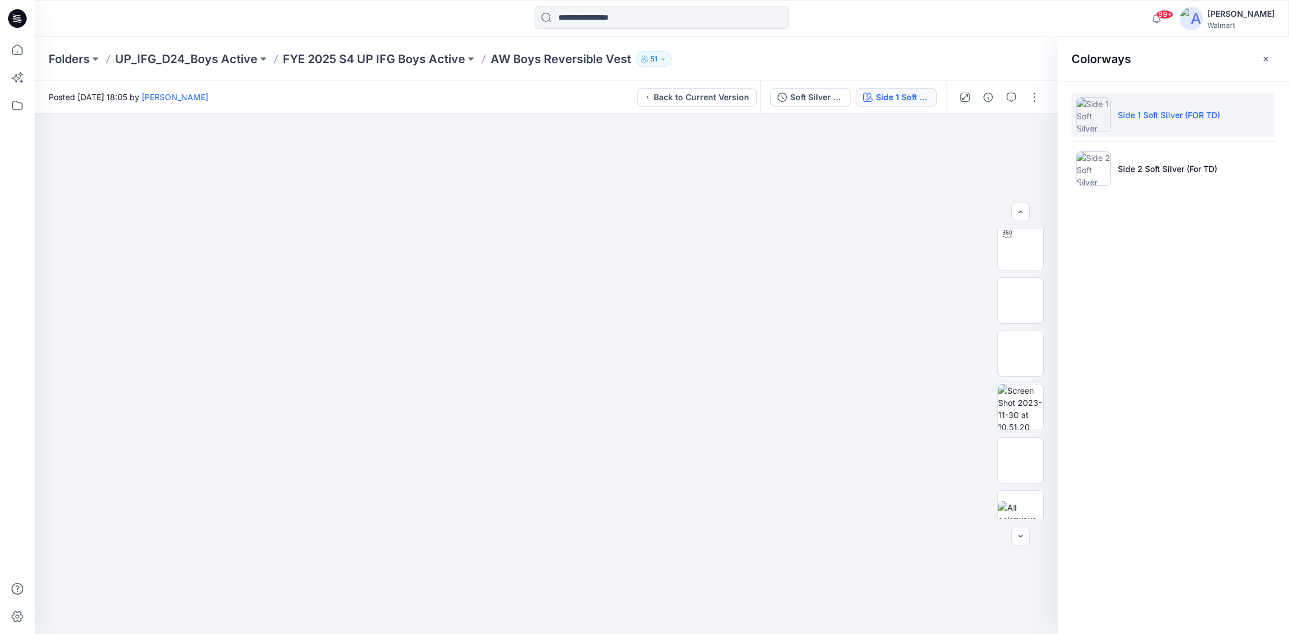
scroll to position [76, 0]
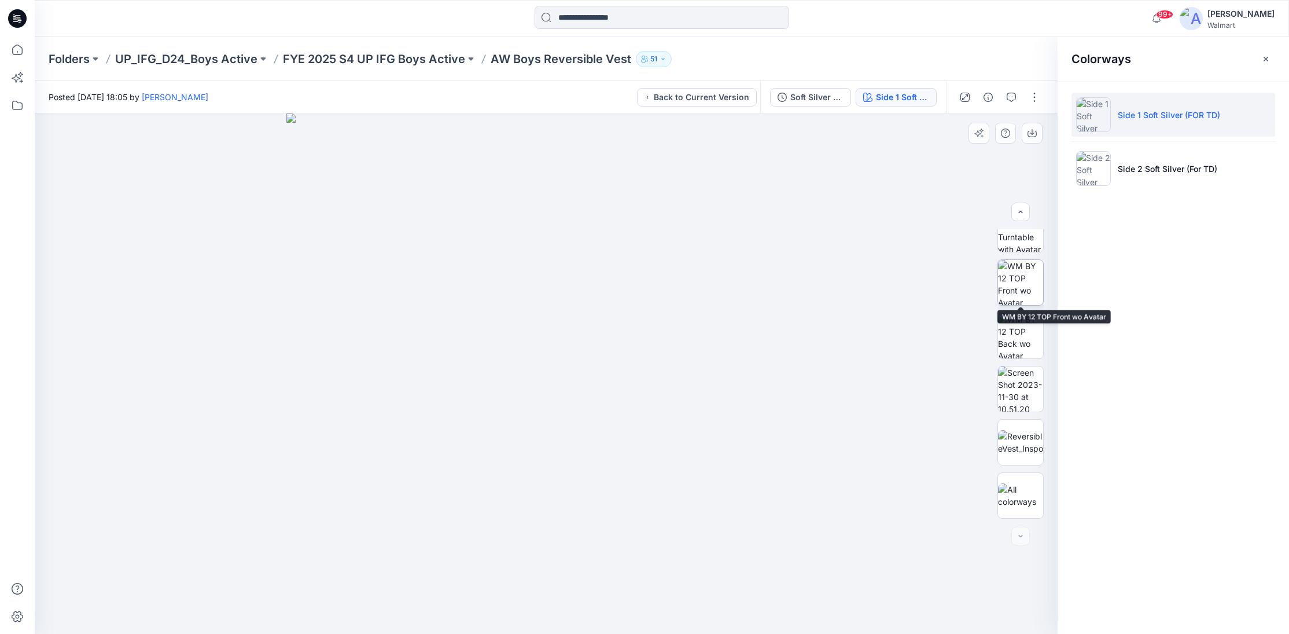
drag, startPoint x: 1021, startPoint y: 293, endPoint x: 1026, endPoint y: 297, distance: 6.5
click at [1021, 293] on img at bounding box center [1020, 282] width 45 height 45
click at [1018, 339] on img at bounding box center [1020, 335] width 45 height 45
click at [1015, 487] on img at bounding box center [1020, 495] width 45 height 24
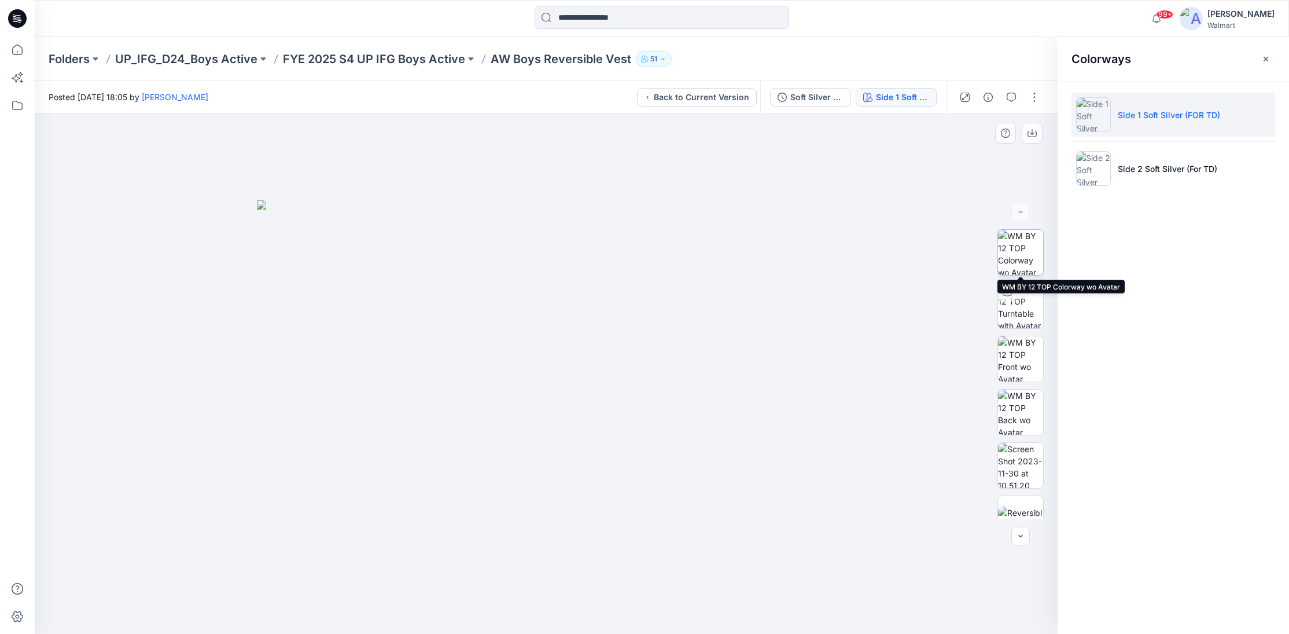
click at [1026, 256] on img at bounding box center [1020, 252] width 45 height 45
drag, startPoint x: 1019, startPoint y: 302, endPoint x: 1027, endPoint y: 309, distance: 10.6
click at [1019, 302] on img at bounding box center [1020, 305] width 45 height 45
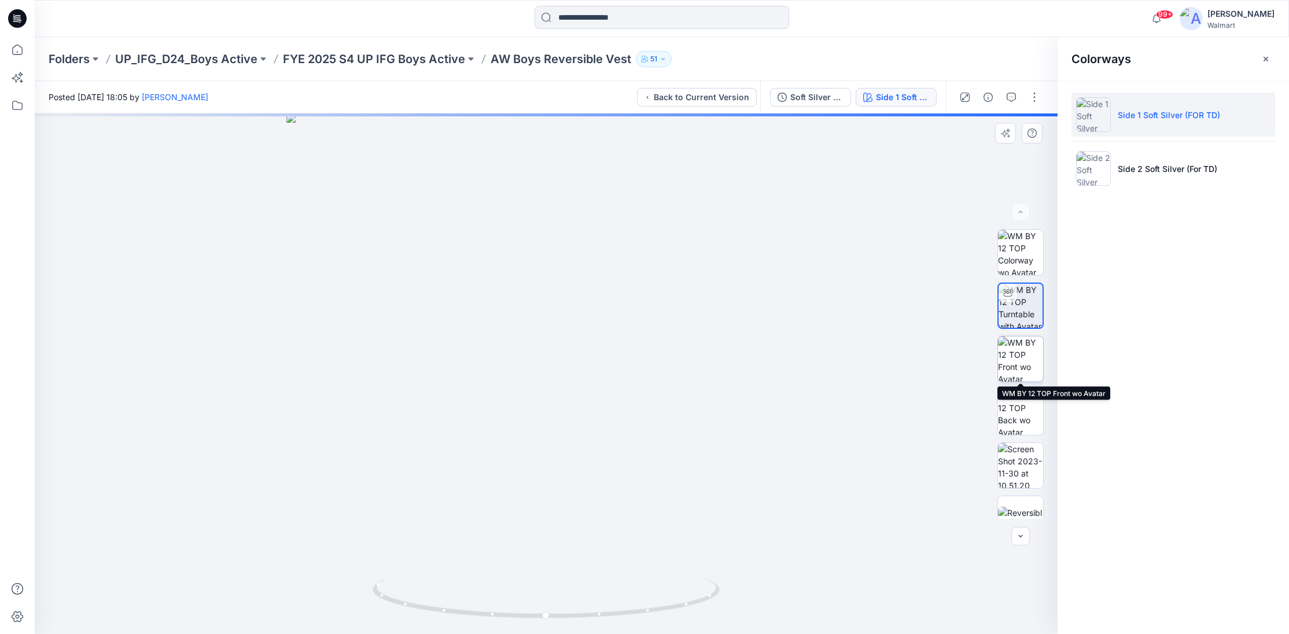
click at [1023, 352] on img at bounding box center [1020, 358] width 45 height 45
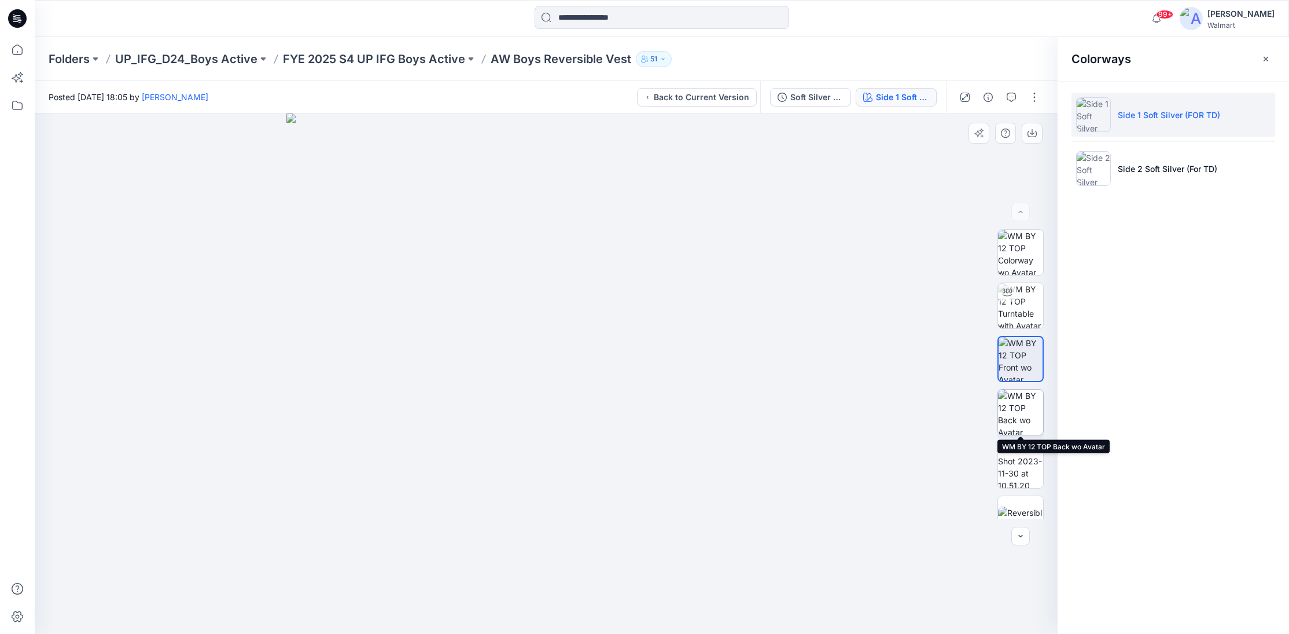
click at [1028, 411] on img at bounding box center [1020, 412] width 45 height 45
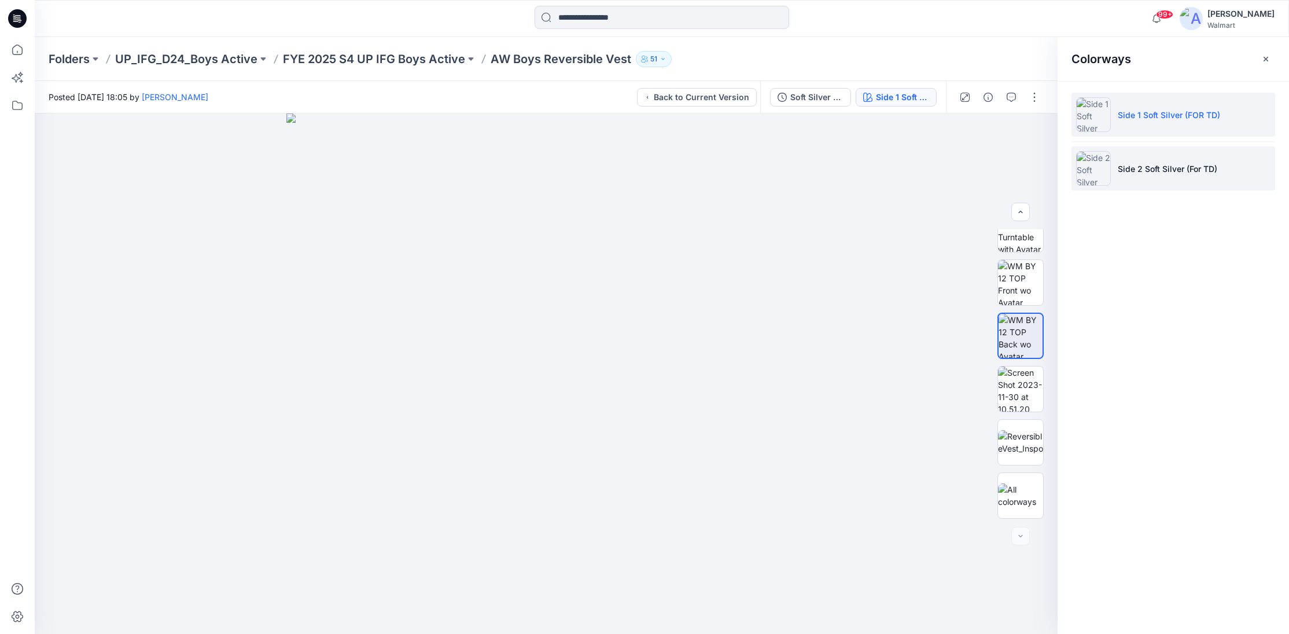
click at [1167, 183] on li "Side 2 Soft Silver (For TD)" at bounding box center [1174, 168] width 204 height 44
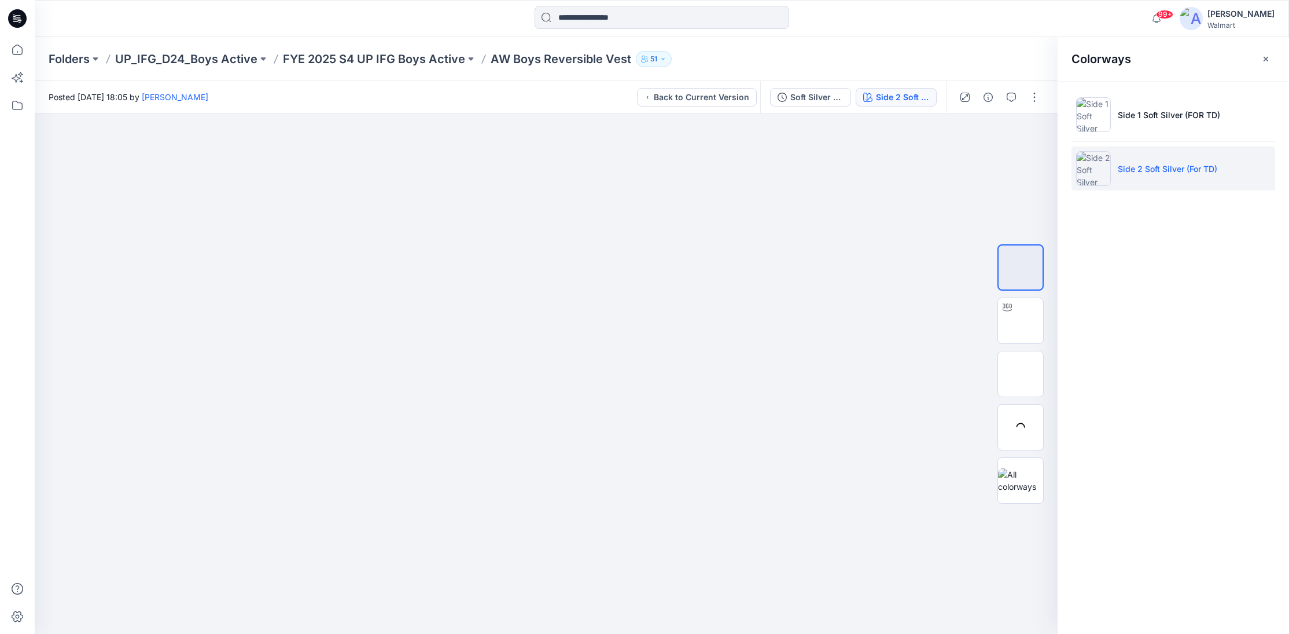
scroll to position [0, 0]
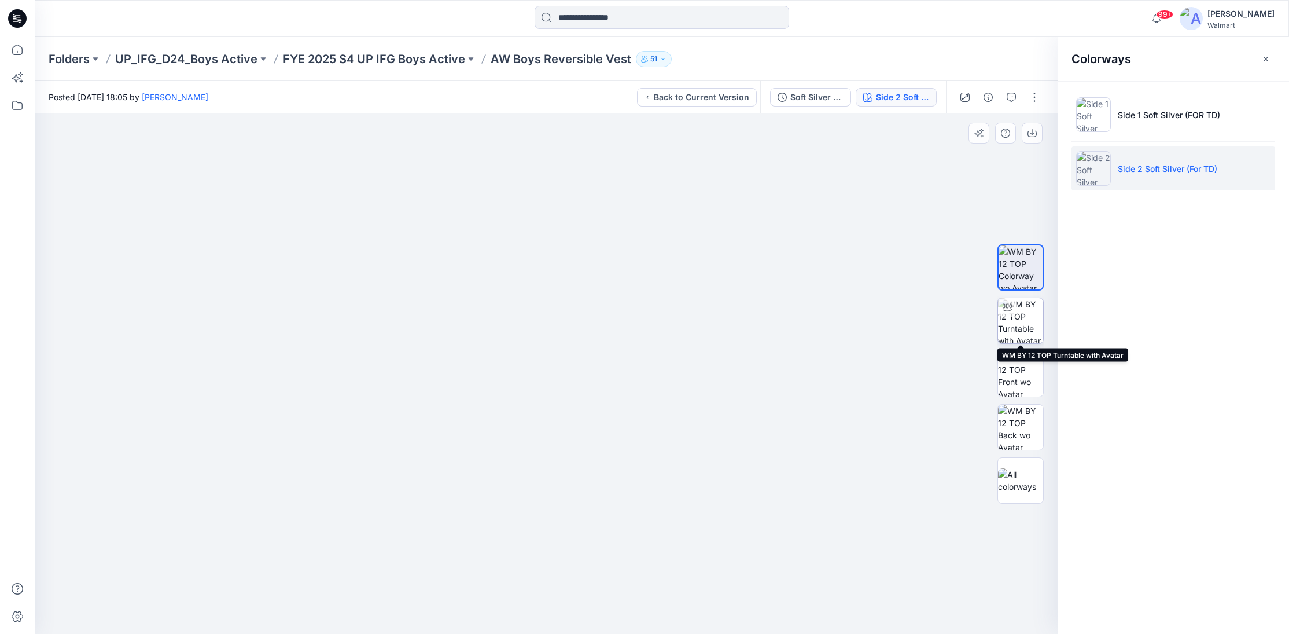
click at [1022, 316] on img at bounding box center [1020, 320] width 45 height 45
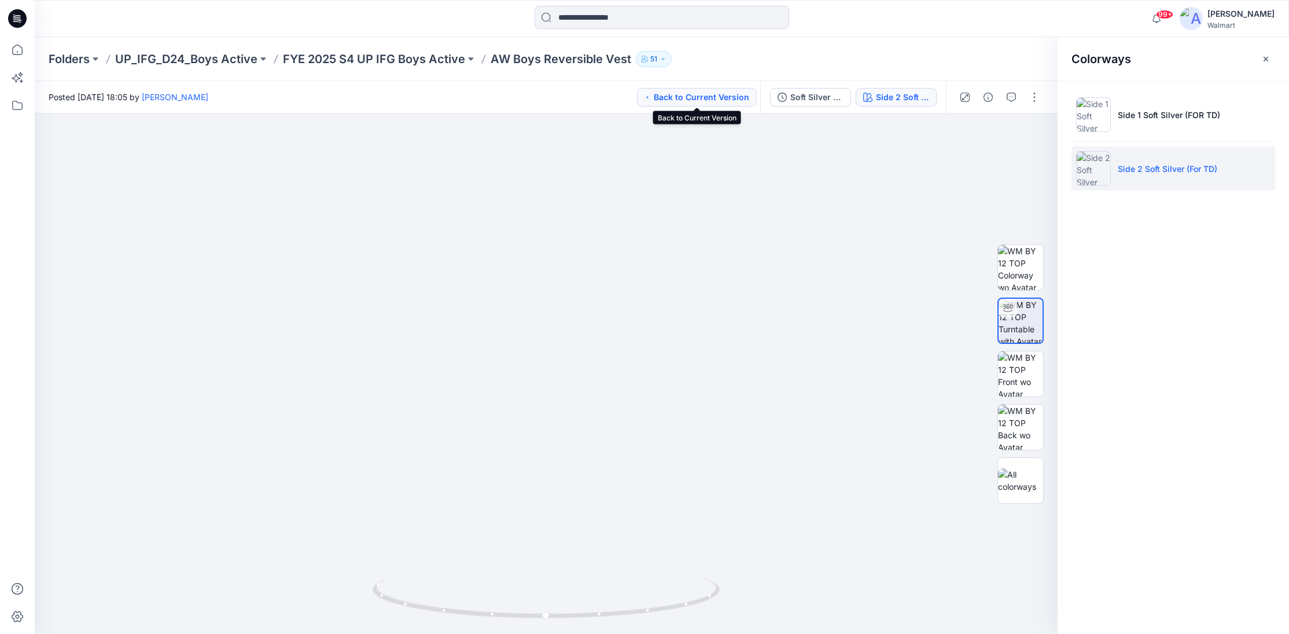
drag, startPoint x: 695, startPoint y: 94, endPoint x: 704, endPoint y: 92, distance: 10.1
click at [695, 94] on button "Back to Current Version" at bounding box center [697, 97] width 120 height 19
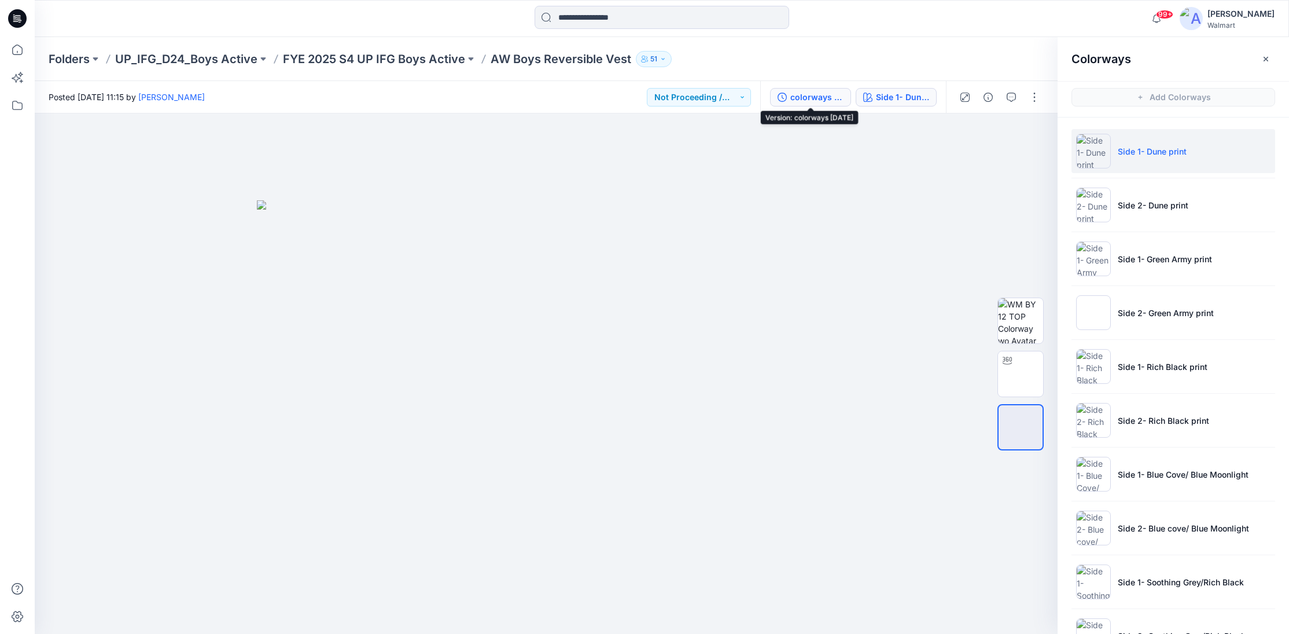
click at [806, 98] on div "colorways 12.11.23" at bounding box center [817, 97] width 53 height 13
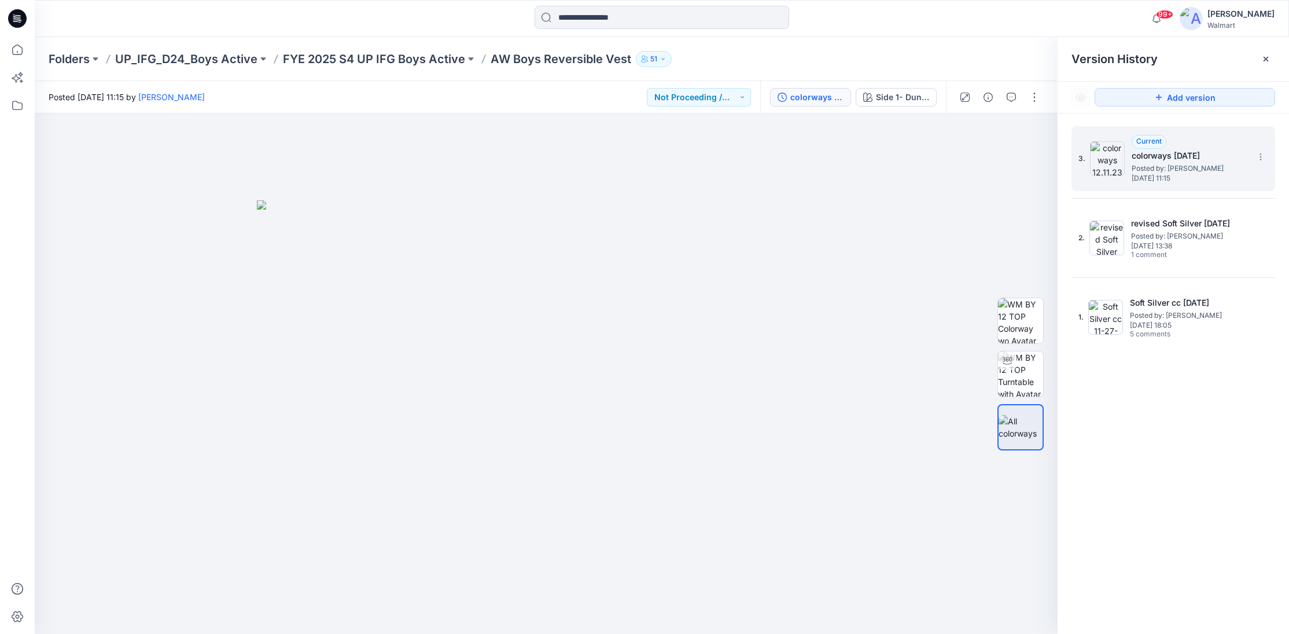
click at [1086, 184] on div "3. Current colorways 12.11.23 Posted by: Kei Yip Monday, December 11, 2023 11:15" at bounding box center [1166, 159] width 174 height 56
click at [888, 93] on div "Side 1- Dune print" at bounding box center [902, 97] width 53 height 13
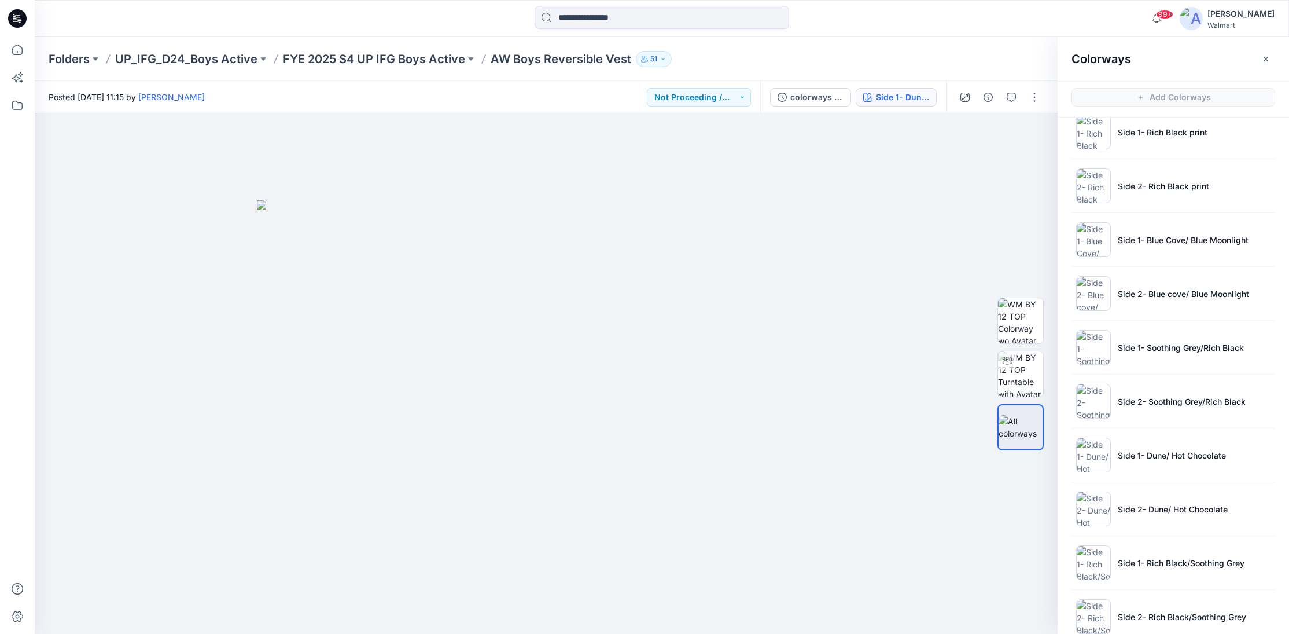
scroll to position [256, 0]
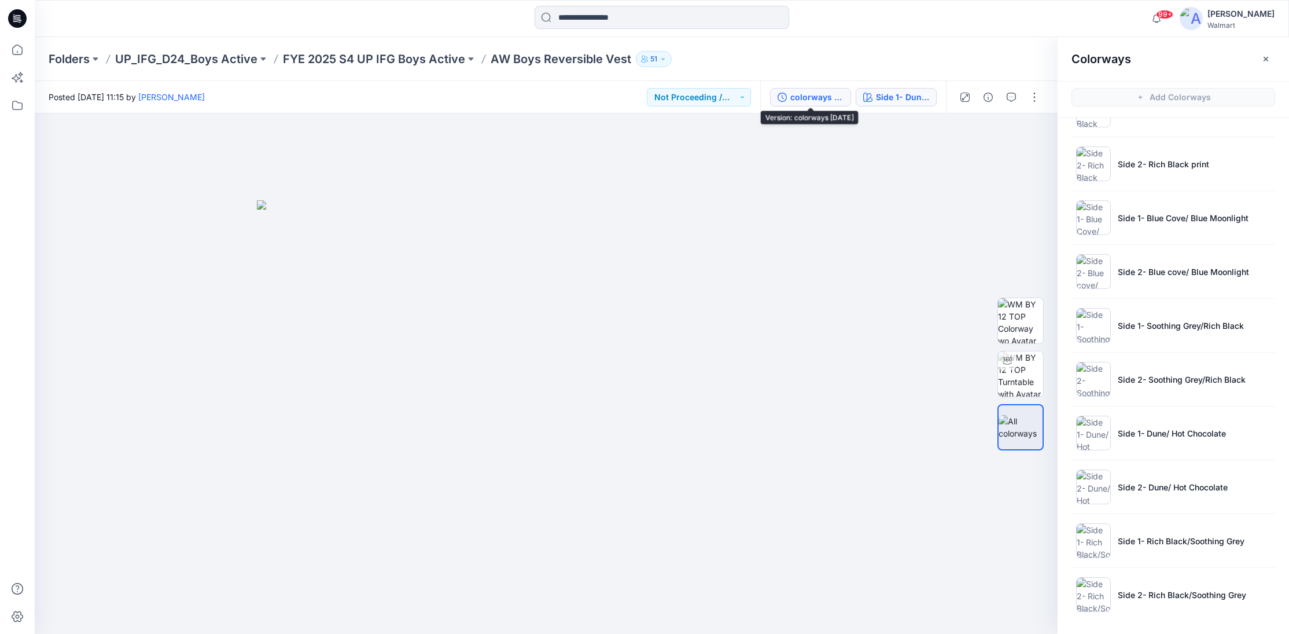
click at [815, 97] on div "colorways 12.11.23" at bounding box center [817, 97] width 53 height 13
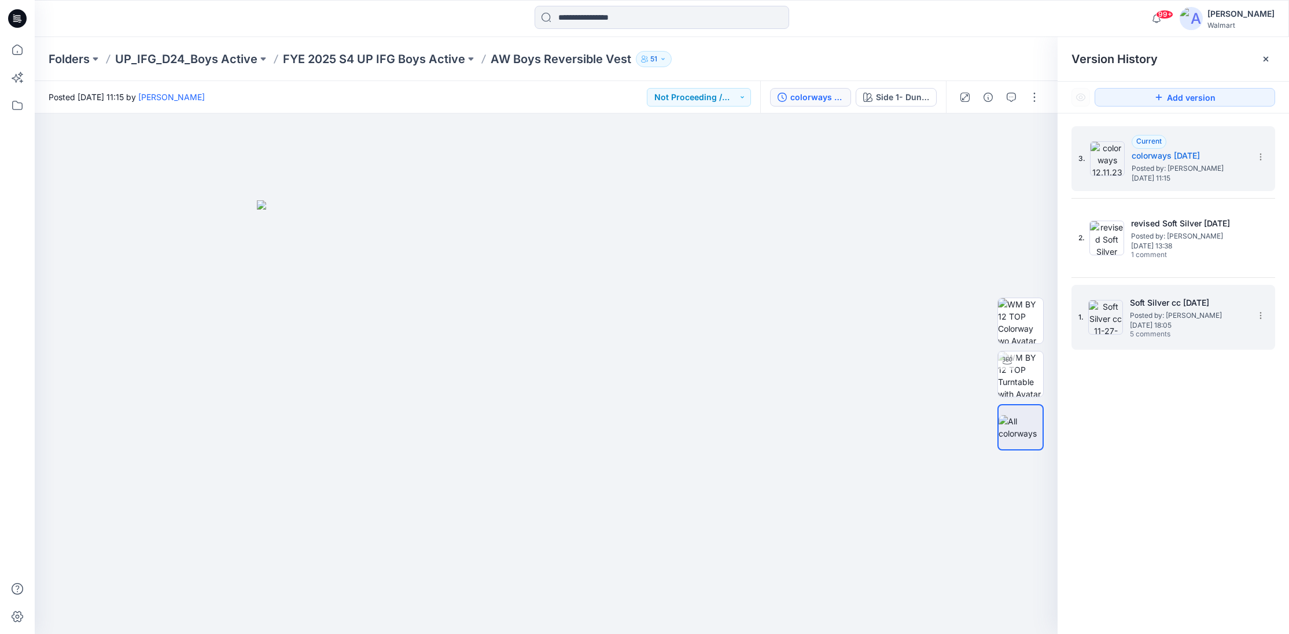
click at [1223, 341] on div "1. Soft Silver cc 11-27-23 Posted by: Kei Yip Monday, November 27, 2023 18:05 5…" at bounding box center [1166, 317] width 174 height 56
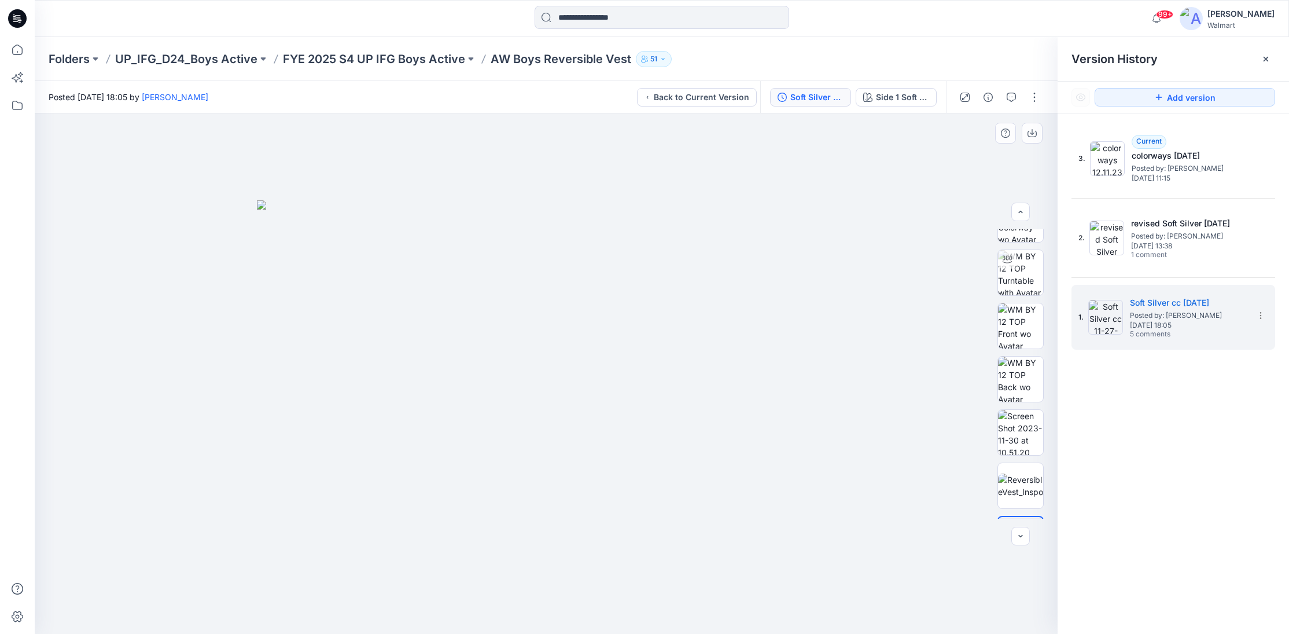
scroll to position [76, 0]
click at [901, 98] on div "Side 1 Soft Silver (FOR TD)" at bounding box center [902, 97] width 53 height 13
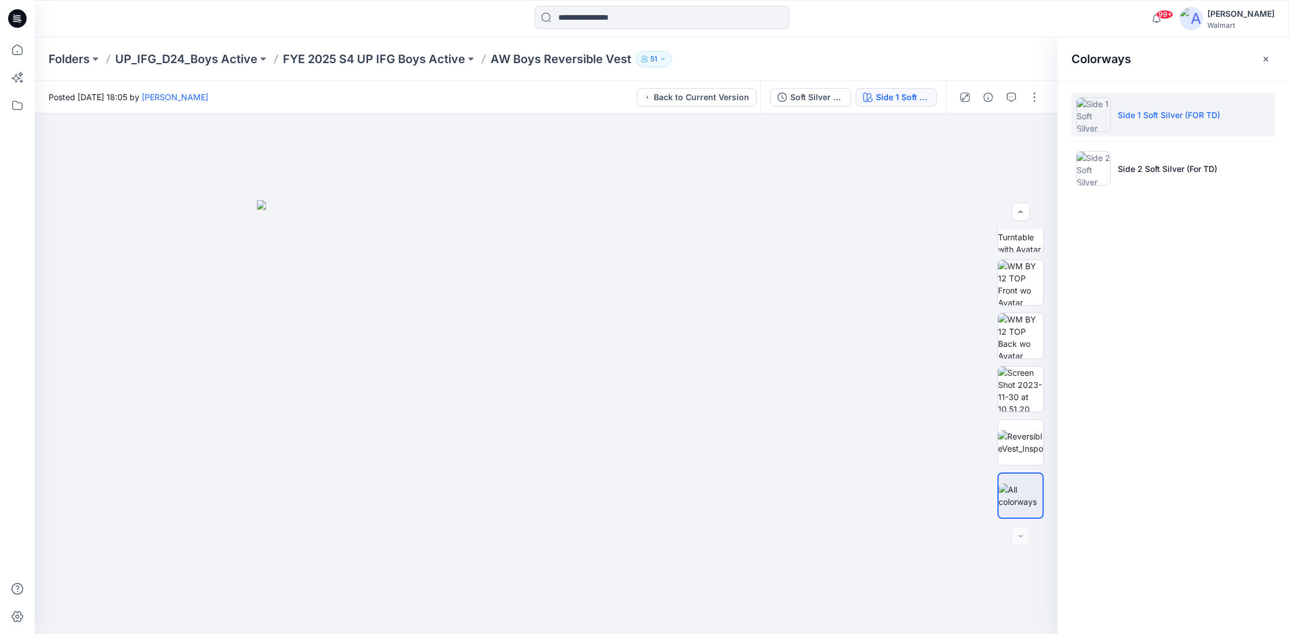
click at [1148, 132] on li "Side 1 Soft Silver (FOR TD)" at bounding box center [1174, 115] width 204 height 44
click at [1151, 183] on li "Side 2 Soft Silver (For TD)" at bounding box center [1174, 168] width 204 height 44
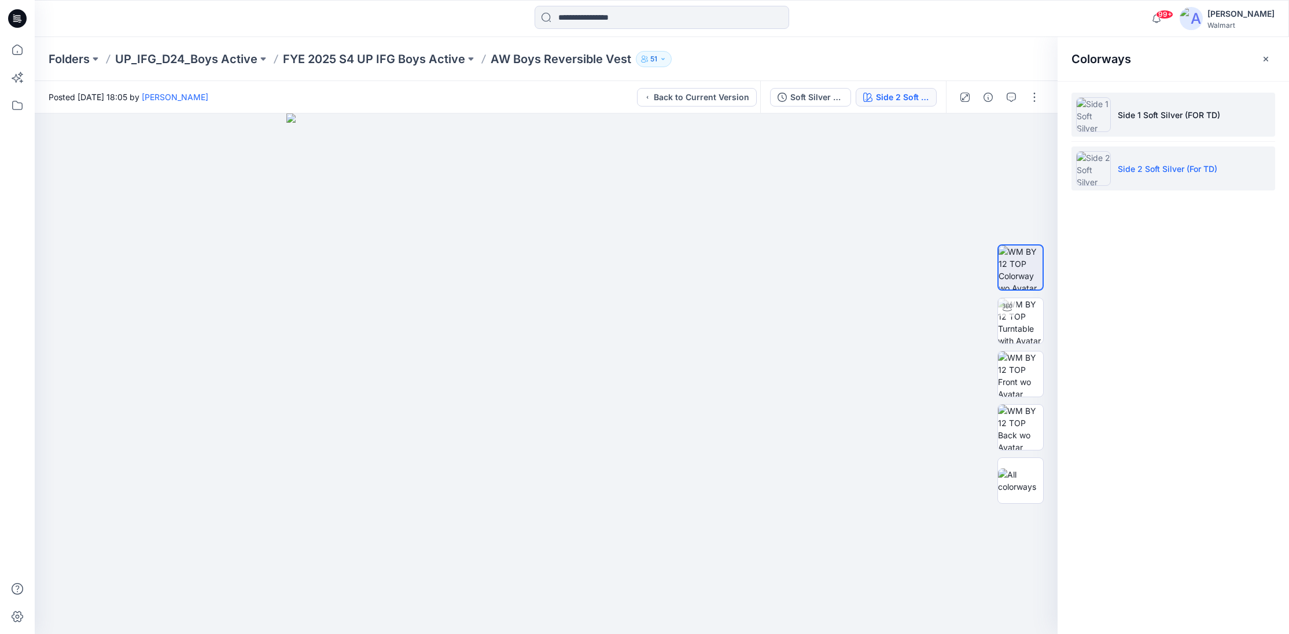
click at [1147, 133] on li "Side 1 Soft Silver (FOR TD)" at bounding box center [1174, 115] width 204 height 44
click at [1170, 181] on li "Side 2 Soft Silver (For TD)" at bounding box center [1174, 168] width 204 height 44
click at [1177, 134] on li "Side 1 Soft Silver (FOR TD)" at bounding box center [1174, 115] width 204 height 44
click at [1144, 185] on li "Side 2 Soft Silver (For TD)" at bounding box center [1174, 168] width 204 height 44
click at [1152, 138] on ul "Side 1 Soft Silver (FOR TD) Side 2 Soft Silver (For TD)" at bounding box center [1174, 141] width 232 height 121
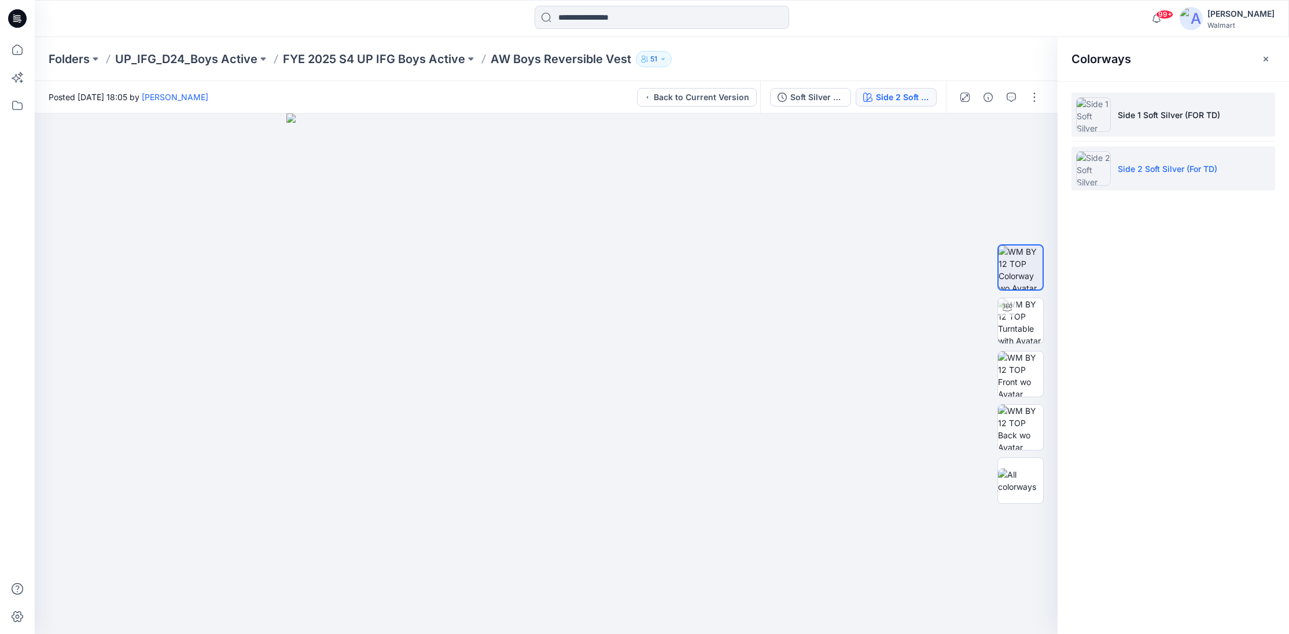
click at [1153, 134] on li "Side 1 Soft Silver (FOR TD)" at bounding box center [1174, 115] width 204 height 44
click at [1144, 182] on li "Side 2 Soft Silver (For TD)" at bounding box center [1174, 168] width 204 height 44
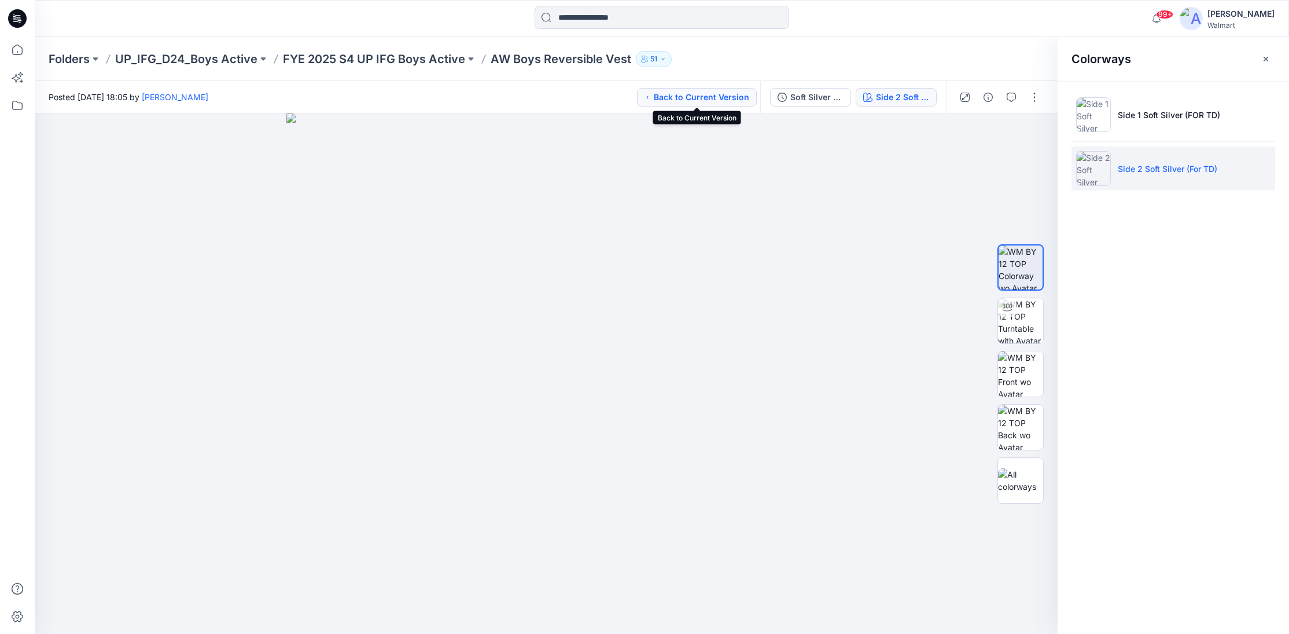
click at [717, 97] on button "Back to Current Version" at bounding box center [697, 97] width 120 height 19
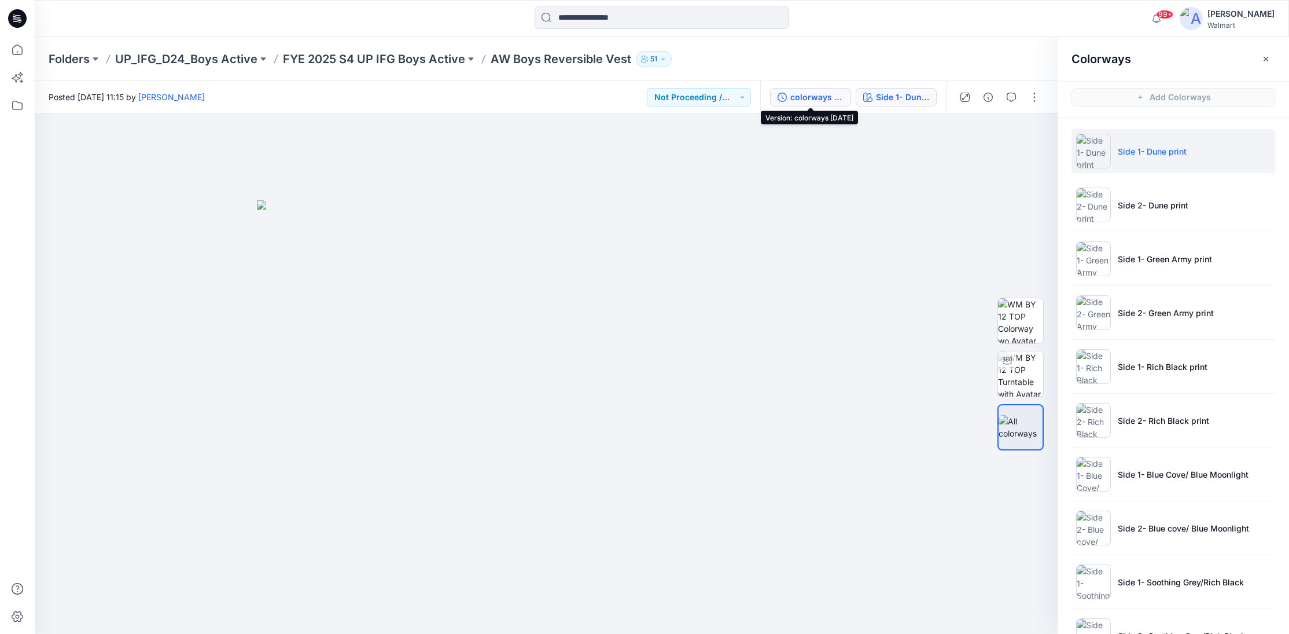
click at [831, 98] on div "colorways 12.11.23" at bounding box center [817, 97] width 53 height 13
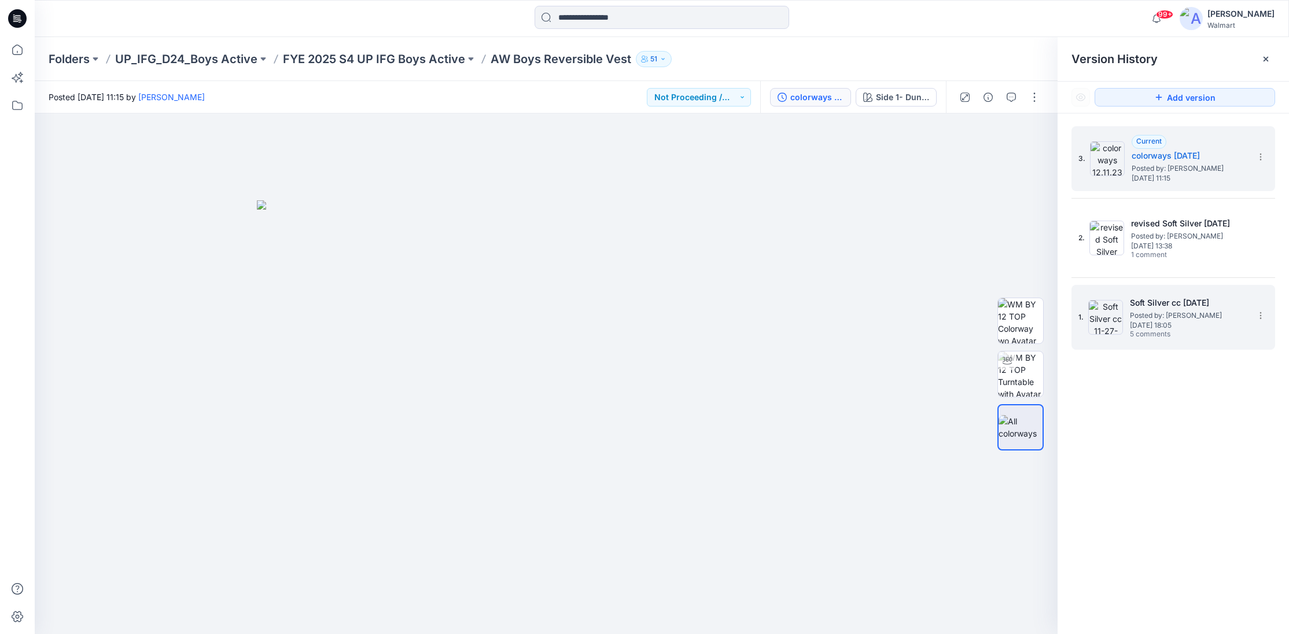
click at [1192, 342] on div "1. Soft Silver cc 11-27-23 Posted by: Kei Yip Monday, November 27, 2023 18:05 5…" at bounding box center [1166, 317] width 174 height 56
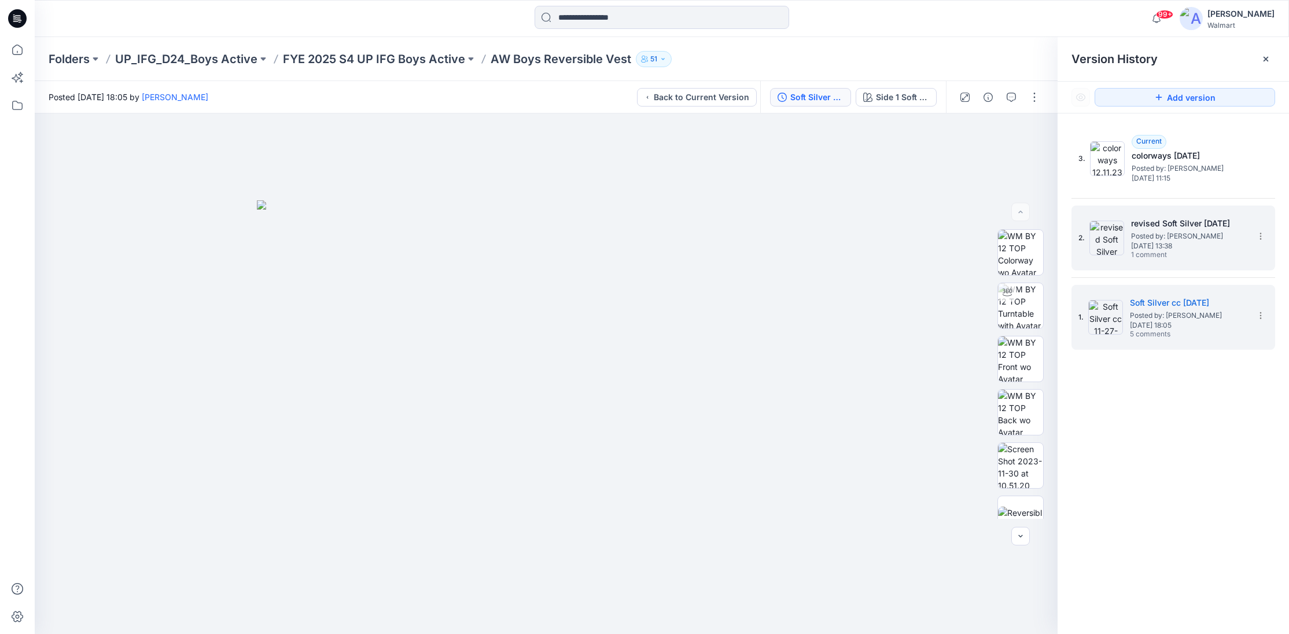
click at [1195, 264] on div "2. revised Soft Silver 12-08-23 Posted by: Kei Yip Friday, December 08, 2023 13…" at bounding box center [1166, 238] width 174 height 56
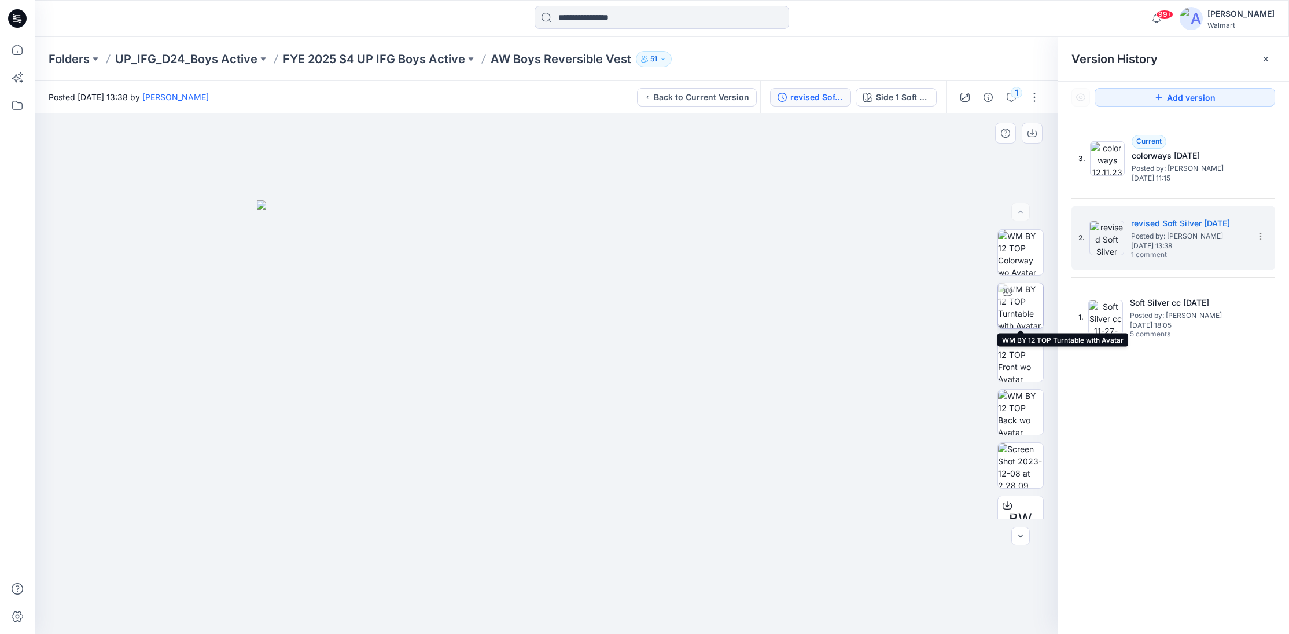
click at [1026, 314] on img at bounding box center [1020, 305] width 45 height 45
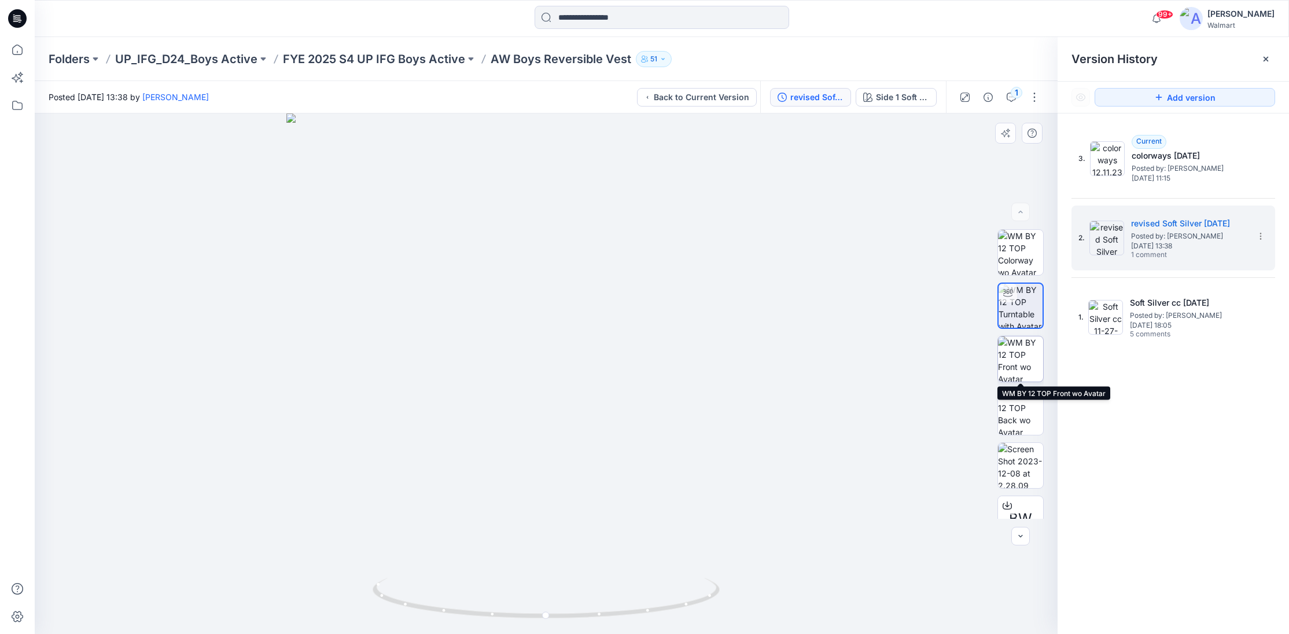
click at [1012, 363] on img at bounding box center [1020, 358] width 45 height 45
click at [1011, 413] on img at bounding box center [1020, 412] width 45 height 45
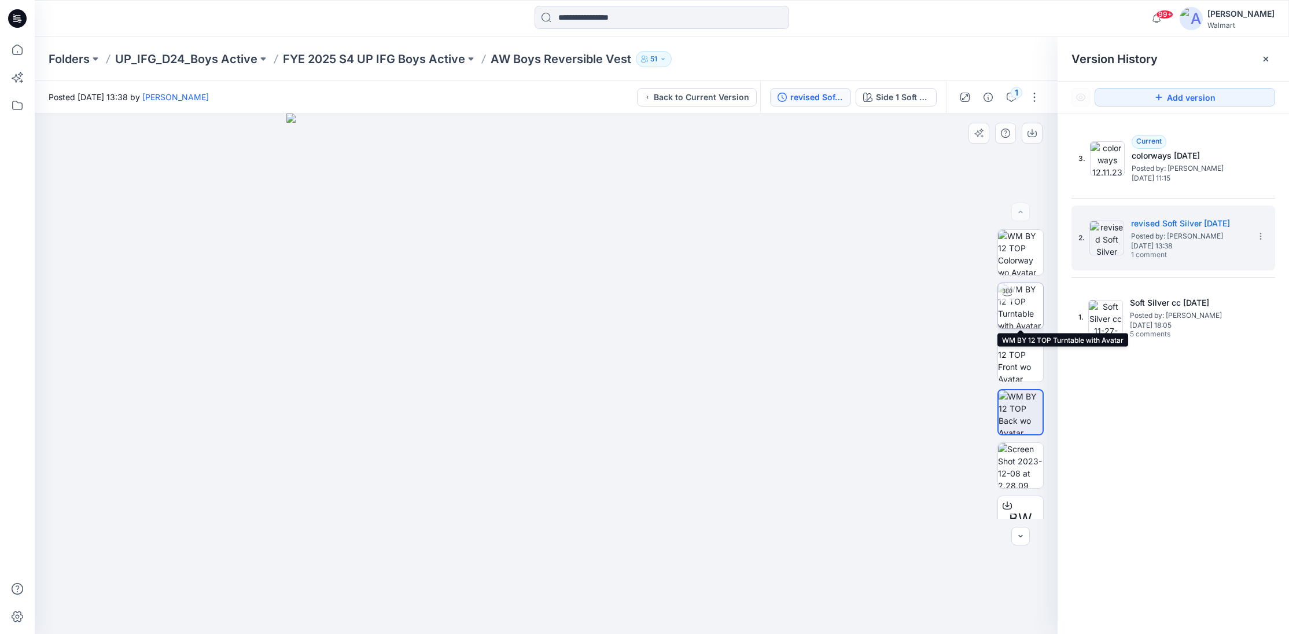
click at [1022, 299] on img at bounding box center [1020, 305] width 45 height 45
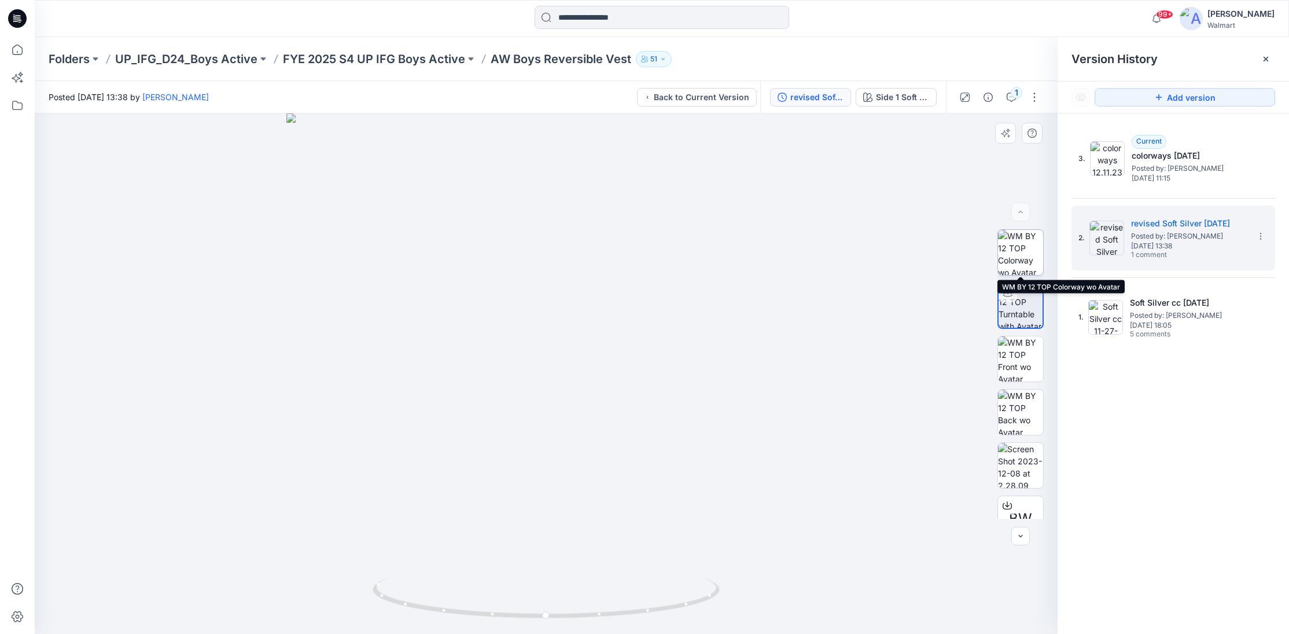
click at [1020, 259] on img at bounding box center [1020, 252] width 45 height 45
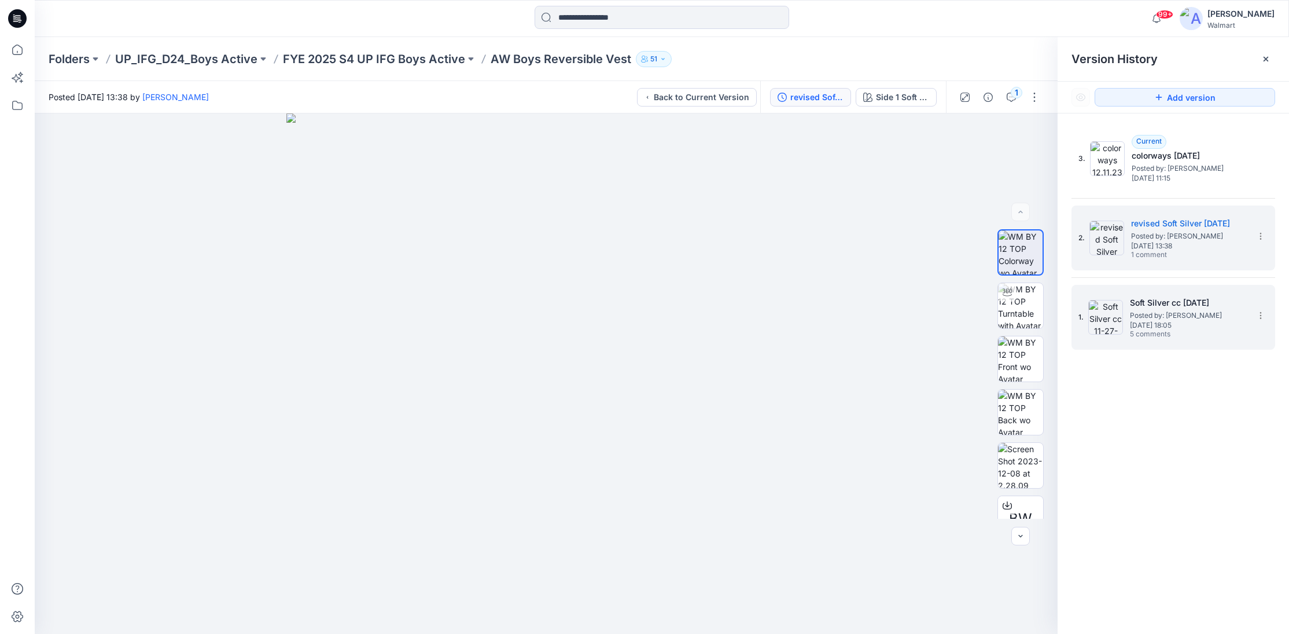
click at [1195, 344] on div "1. Soft Silver cc 11-27-23 Posted by: Kei Yip Monday, November 27, 2023 18:05 5…" at bounding box center [1166, 317] width 174 height 56
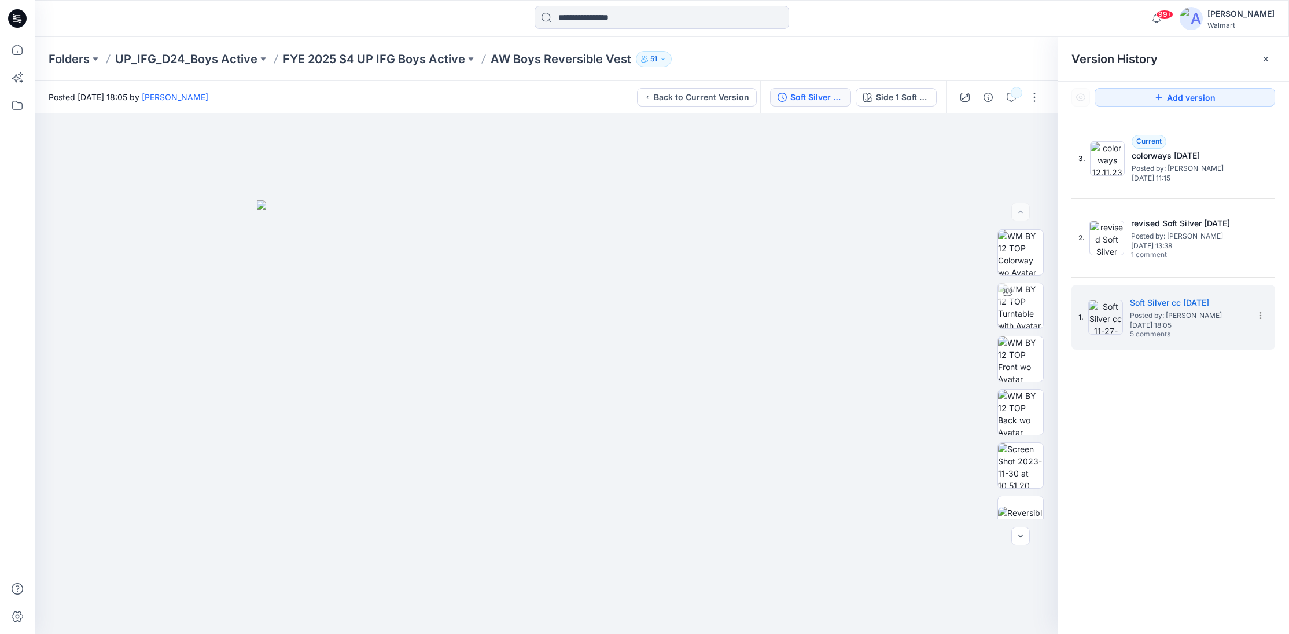
click at [1148, 272] on div "3. Current colorways 12.11.23 Posted by: Kei Yip Monday, December 11, 2023 11:1…" at bounding box center [1174, 237] width 204 height 223
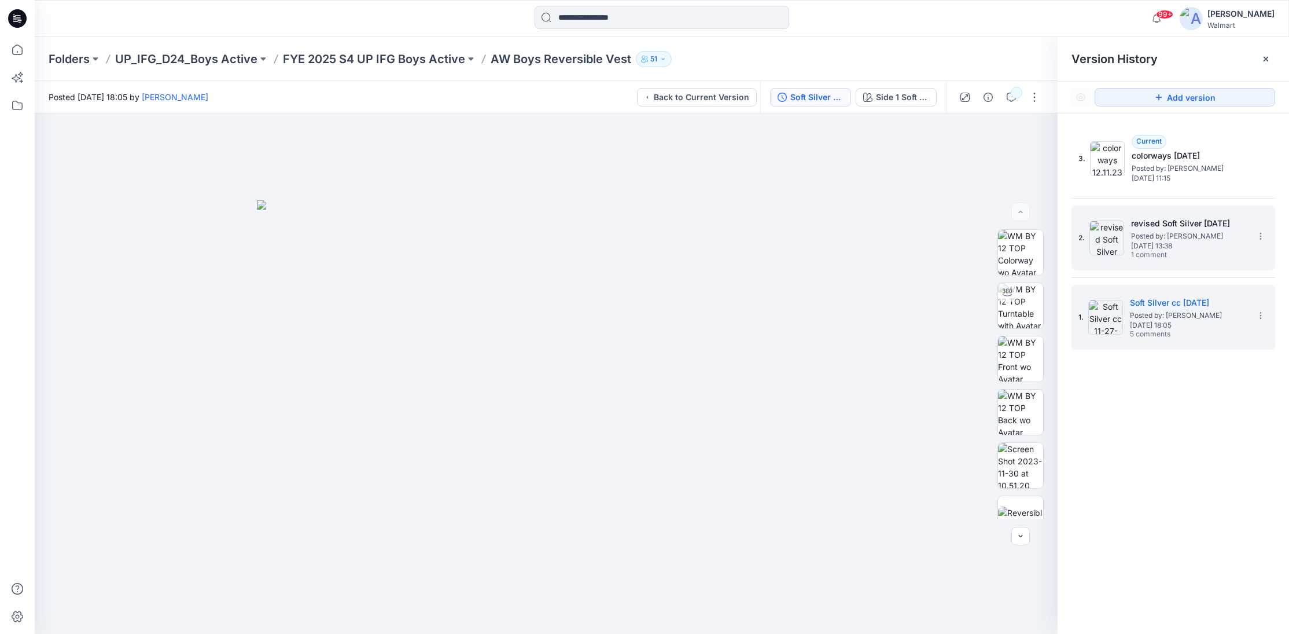
click at [1245, 255] on div "revised Soft Silver 12-08-23 Posted by: Kei Yip Friday, December 08, 2023 13:38…" at bounding box center [1189, 237] width 116 height 43
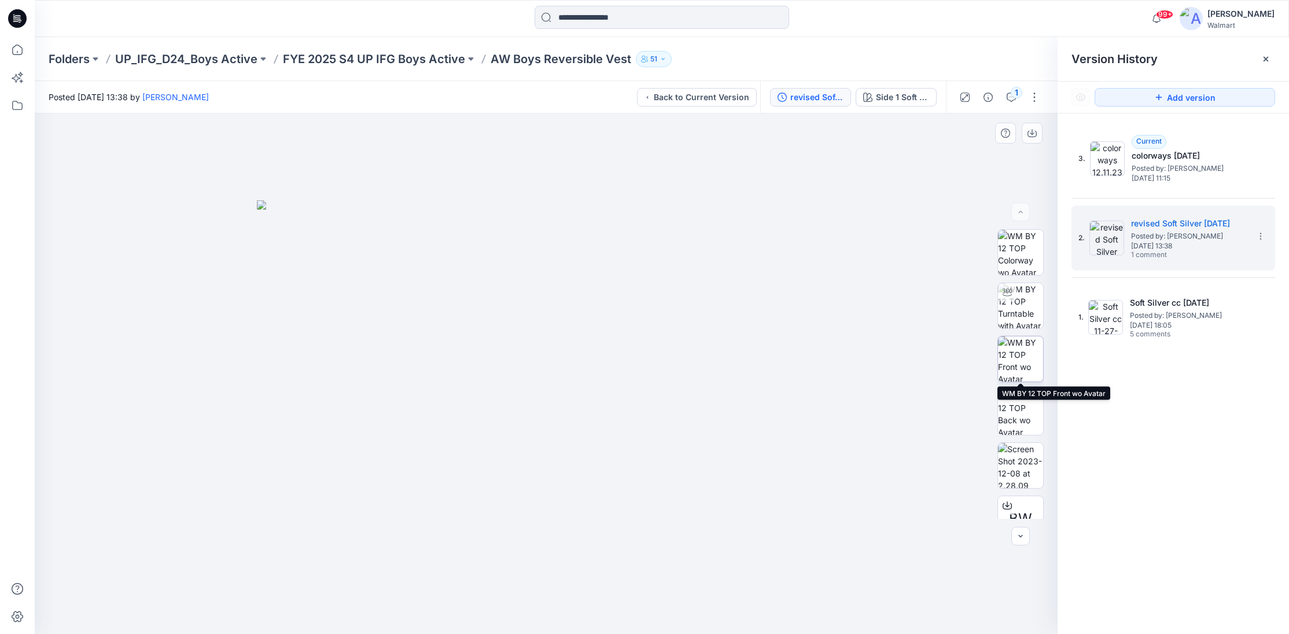
click at [1023, 353] on img at bounding box center [1020, 358] width 45 height 45
click at [1027, 410] on img at bounding box center [1020, 412] width 45 height 45
click at [1022, 364] on img at bounding box center [1020, 358] width 45 height 45
click at [890, 98] on div "Side 1 Soft Silver" at bounding box center [902, 97] width 53 height 13
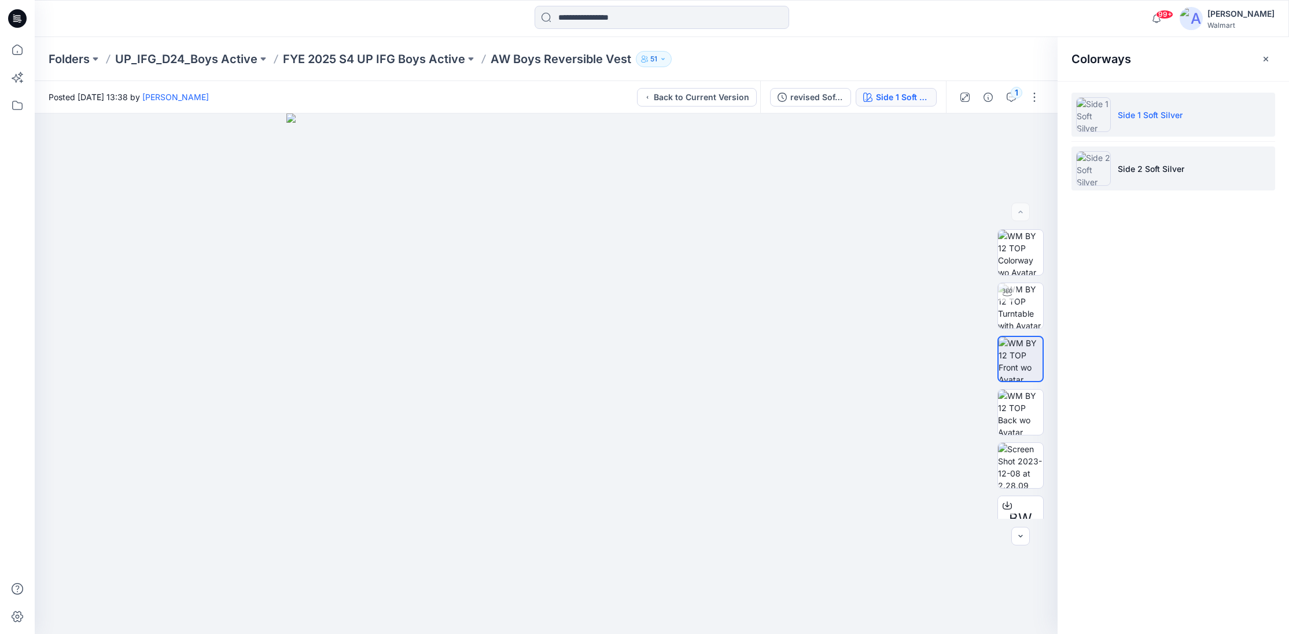
click at [1169, 181] on li "Side 2 Soft Silver" at bounding box center [1174, 168] width 204 height 44
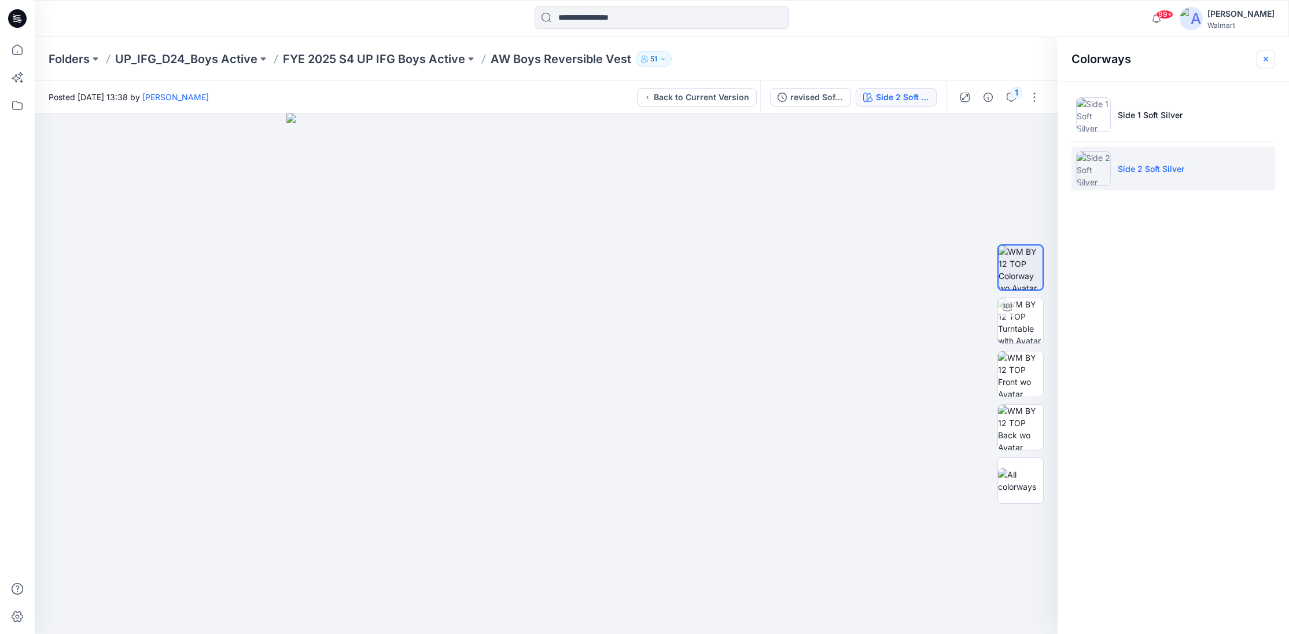
click at [1270, 59] on icon "button" at bounding box center [1266, 58] width 9 height 9
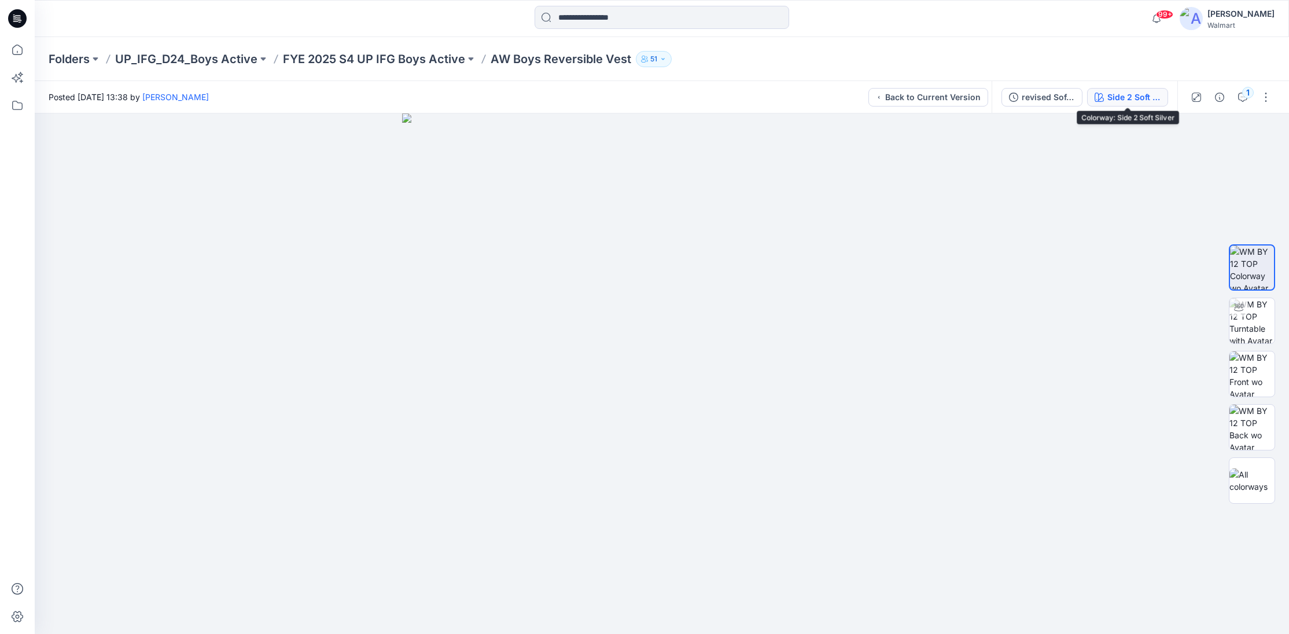
click at [1115, 96] on div "Side 2 Soft Silver" at bounding box center [1134, 97] width 53 height 13
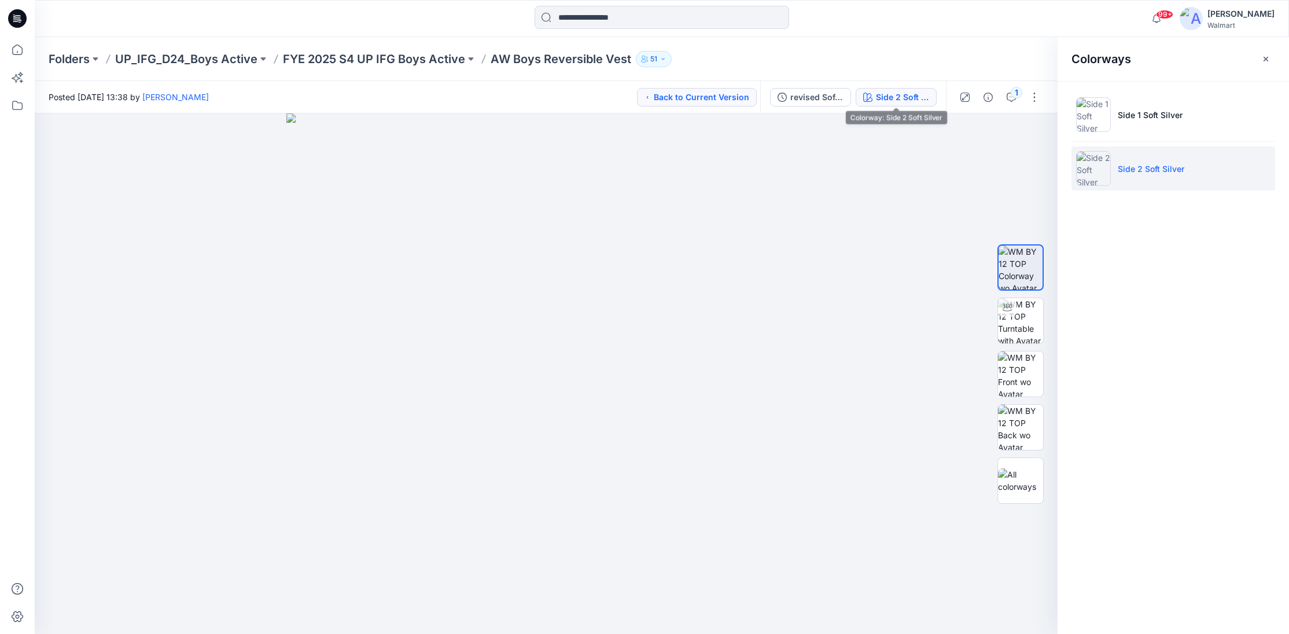
click at [872, 93] on icon "button" at bounding box center [868, 97] width 9 height 9
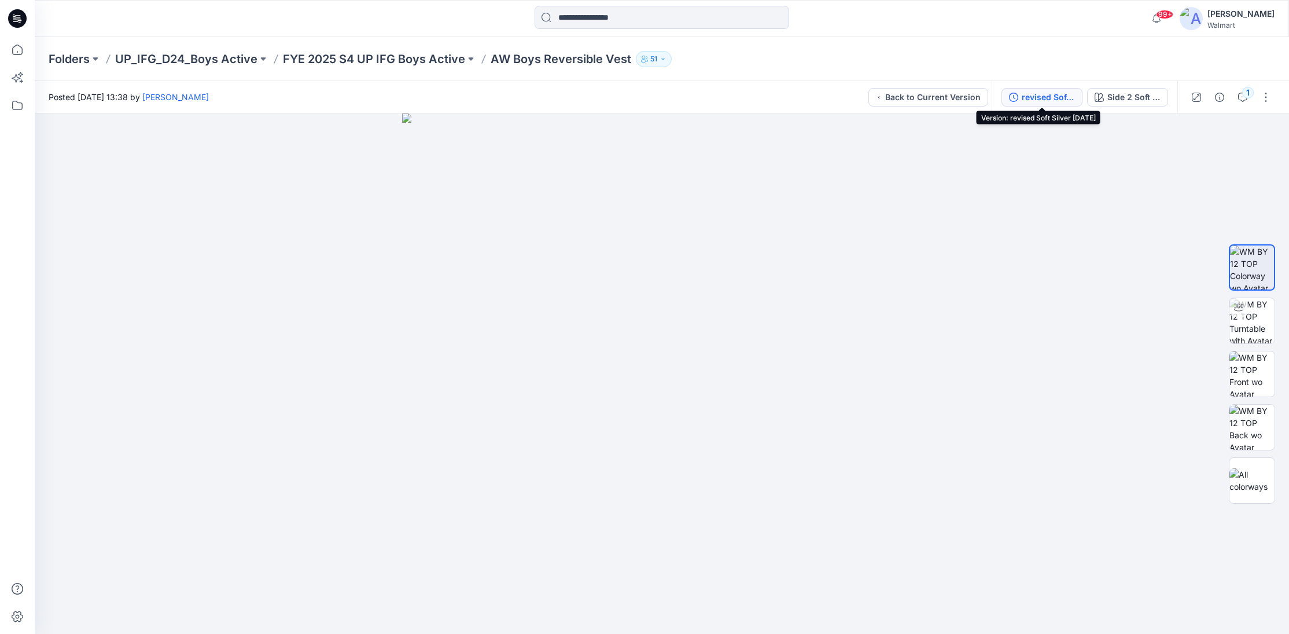
click at [1029, 94] on div "revised Soft Silver 12-08-23" at bounding box center [1048, 97] width 53 height 13
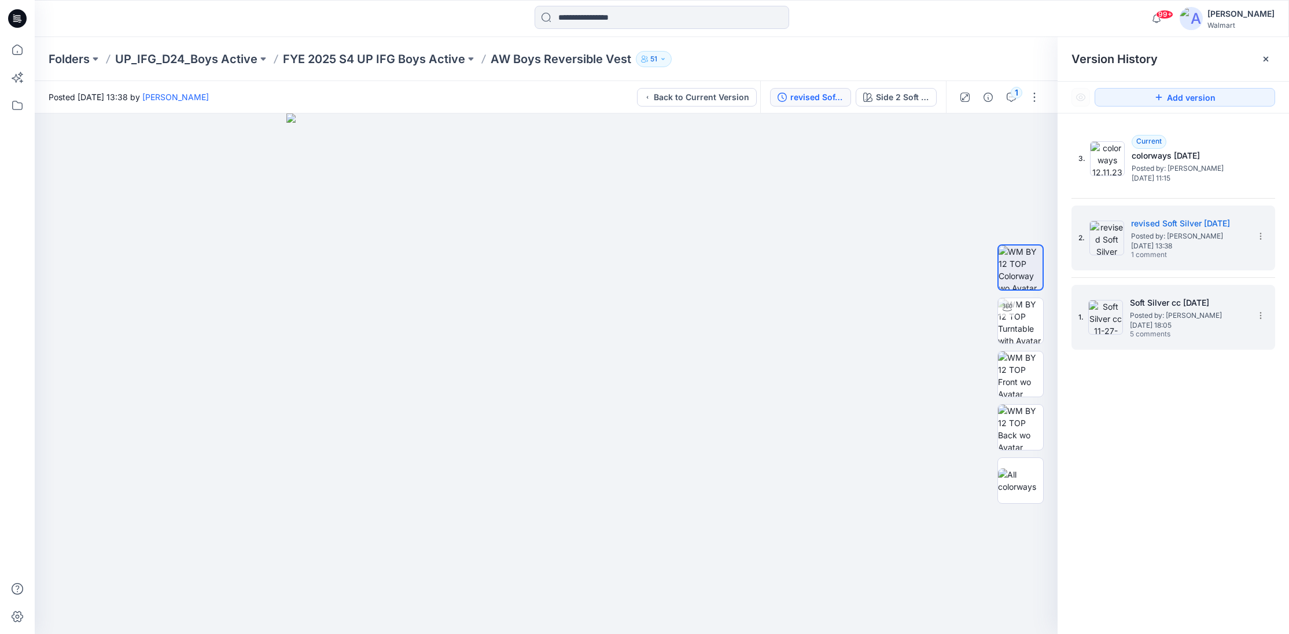
click at [1212, 339] on div "1. Soft Silver cc 11-27-23 Posted by: Kei Yip Monday, November 27, 2023 18:05 5…" at bounding box center [1166, 317] width 174 height 56
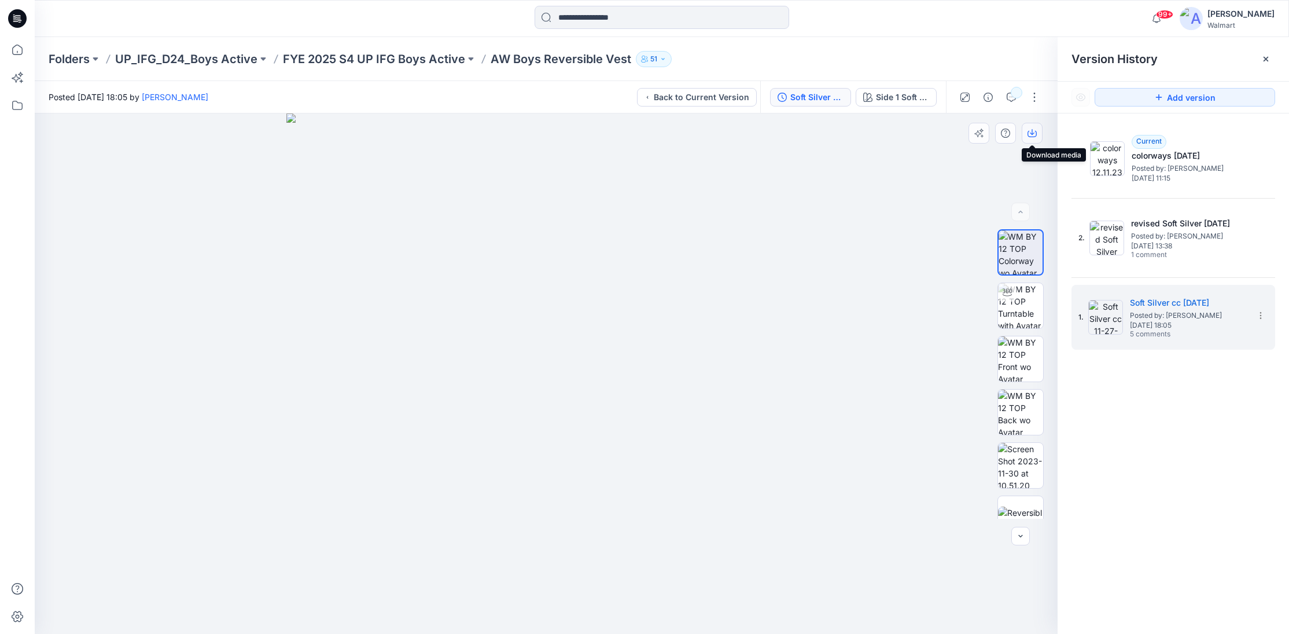
click at [1033, 133] on icon "button" at bounding box center [1032, 132] width 9 height 9
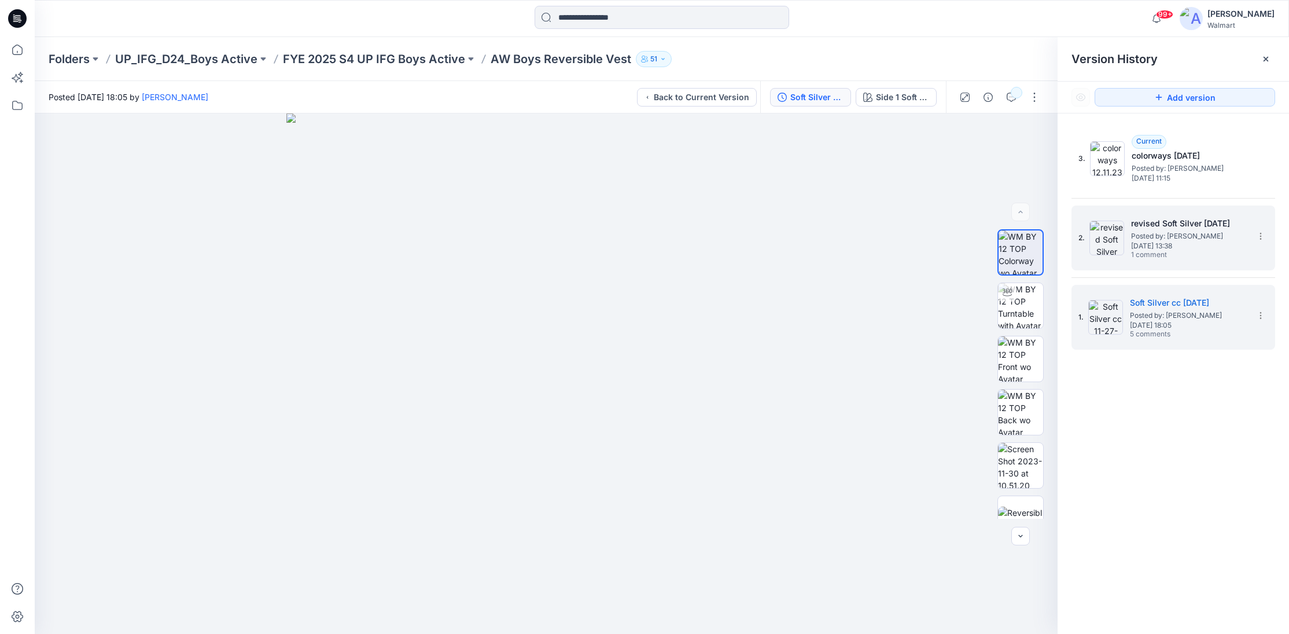
click at [1202, 268] on div "2. revised Soft Silver 12-08-23 Posted by: Kei Yip Friday, December 08, 2023 13…" at bounding box center [1174, 237] width 204 height 65
click at [1169, 268] on div "2. revised Soft Silver 12-08-23 Posted by: Kei Yip Friday, December 08, 2023 13…" at bounding box center [1174, 237] width 204 height 65
click at [1226, 263] on div "2. revised Soft Silver 12-08-23 Posted by: Kei Yip Friday, December 08, 2023 13…" at bounding box center [1166, 238] width 174 height 56
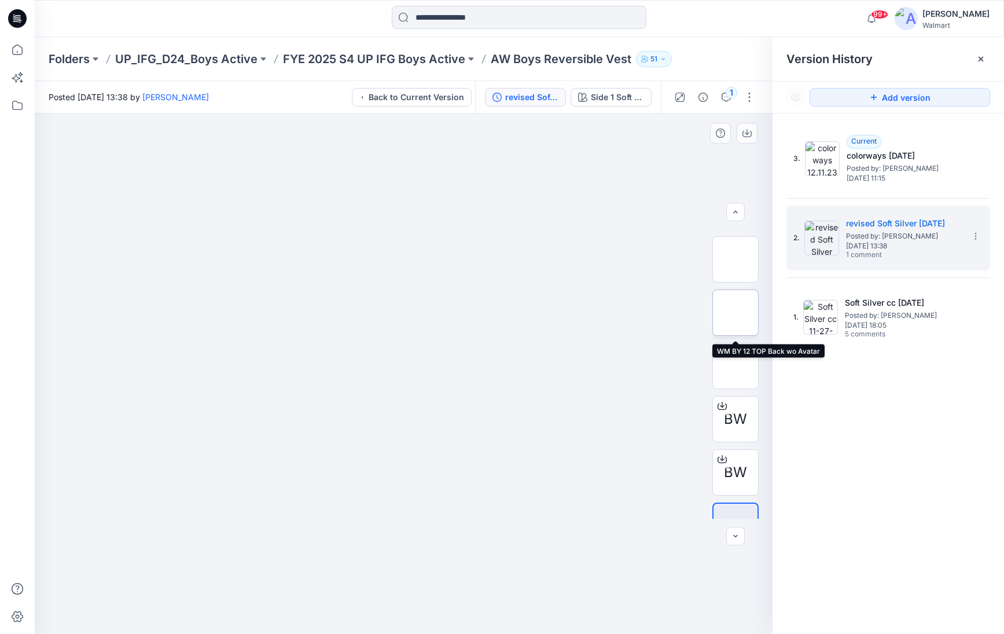
scroll to position [130, 0]
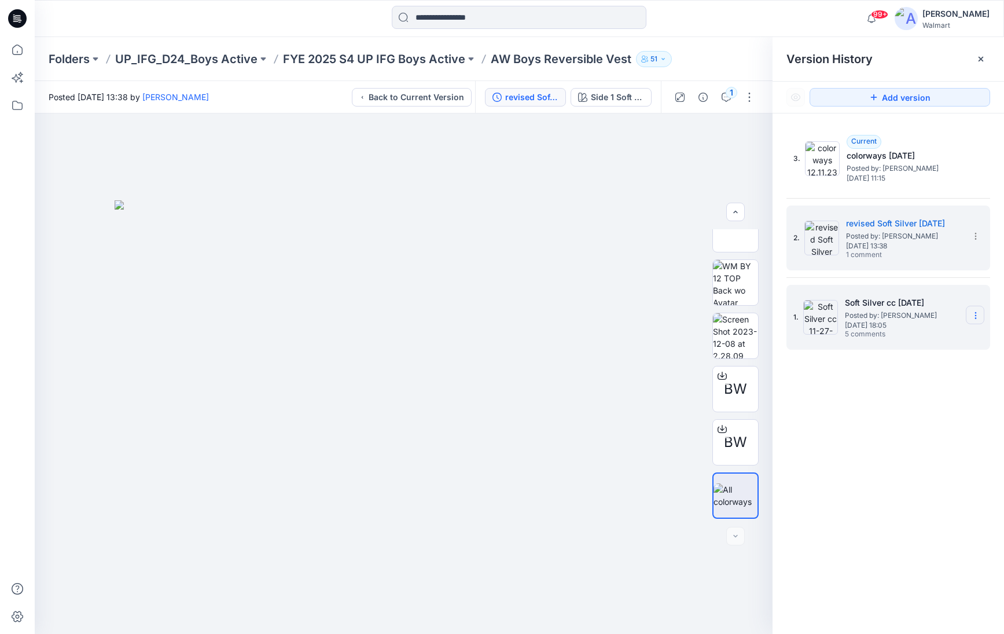
click at [974, 317] on icon at bounding box center [975, 315] width 9 height 9
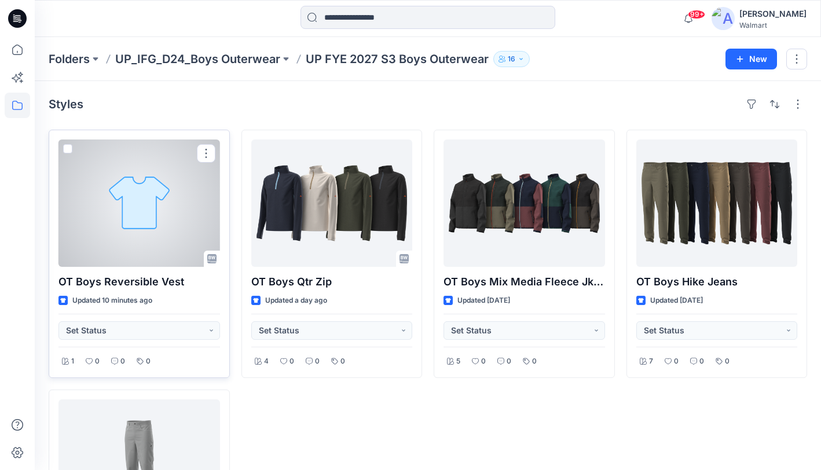
click at [152, 172] on div at bounding box center [138, 202] width 161 height 127
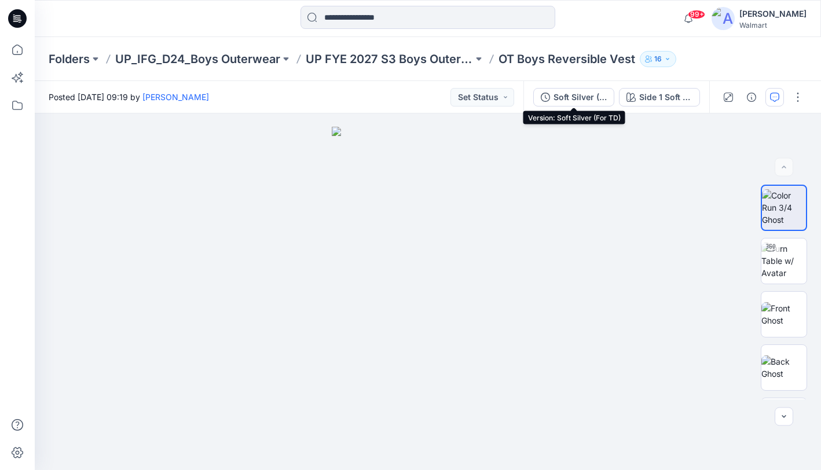
click at [549, 97] on icon "button" at bounding box center [545, 97] width 9 height 9
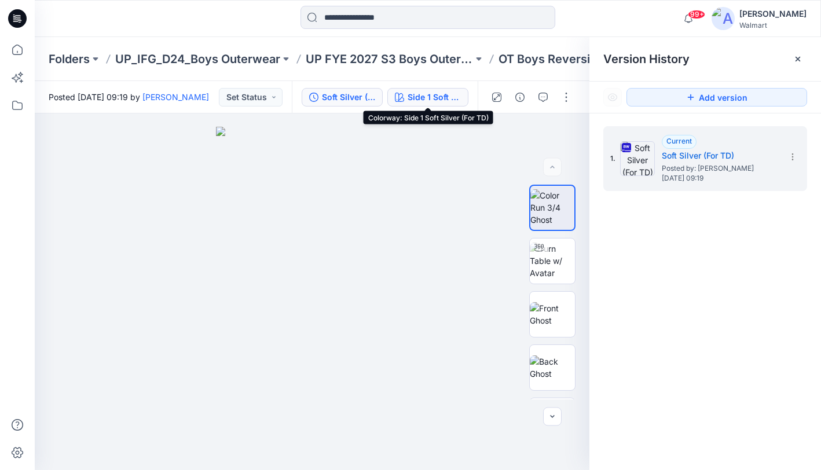
click at [428, 102] on div "Side 1 Soft Silver (For TD)" at bounding box center [433, 97] width 53 height 13
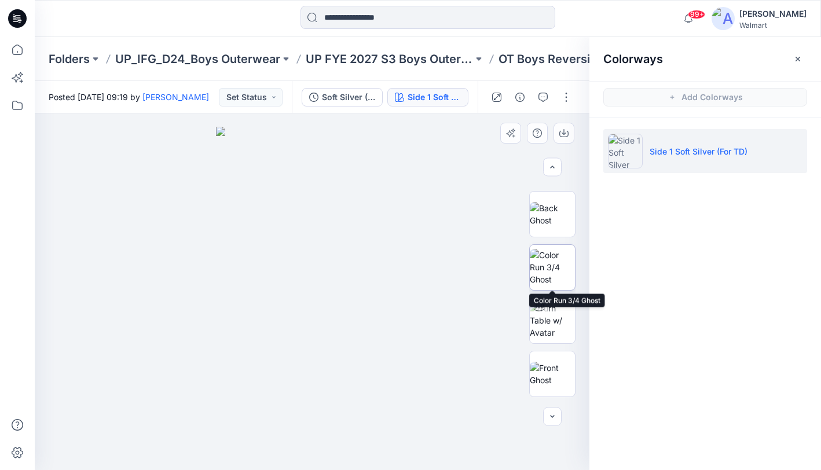
scroll to position [155, 0]
click at [552, 269] on img at bounding box center [552, 266] width 45 height 36
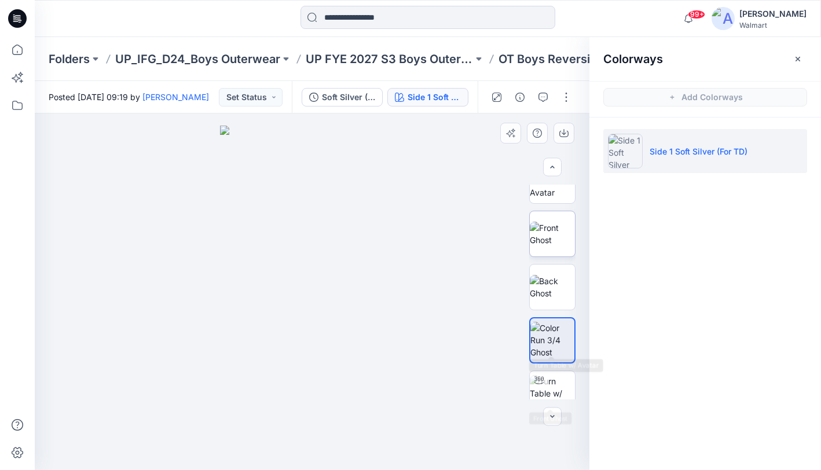
scroll to position [0, 0]
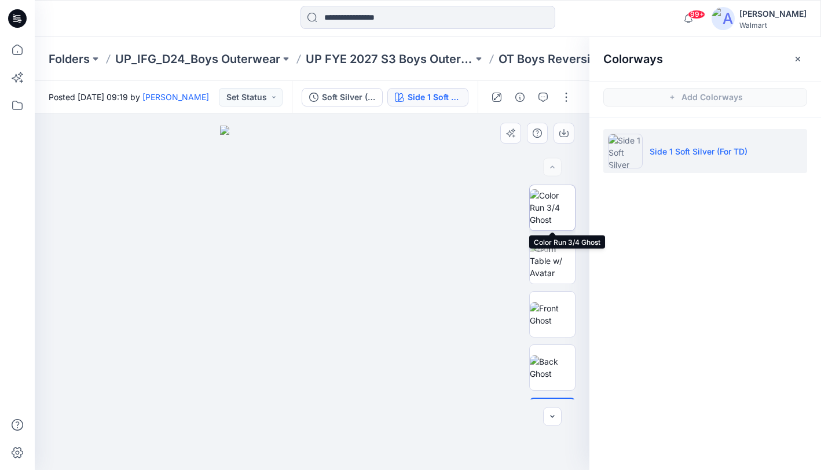
click at [550, 217] on img at bounding box center [552, 207] width 45 height 36
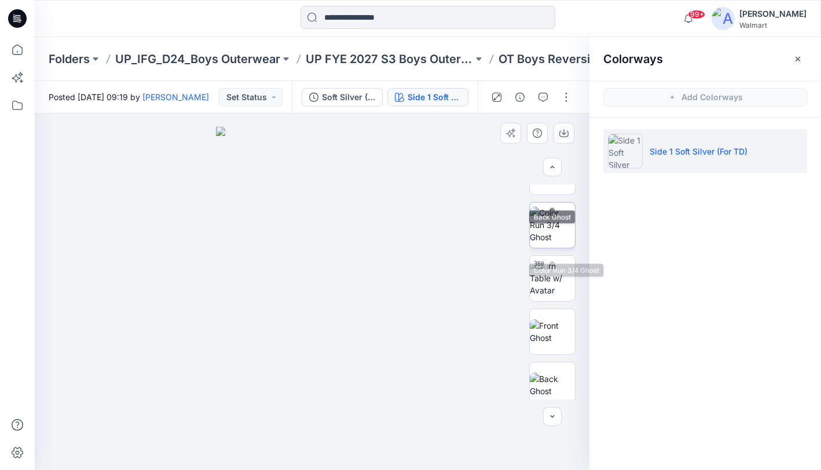
scroll to position [200, 0]
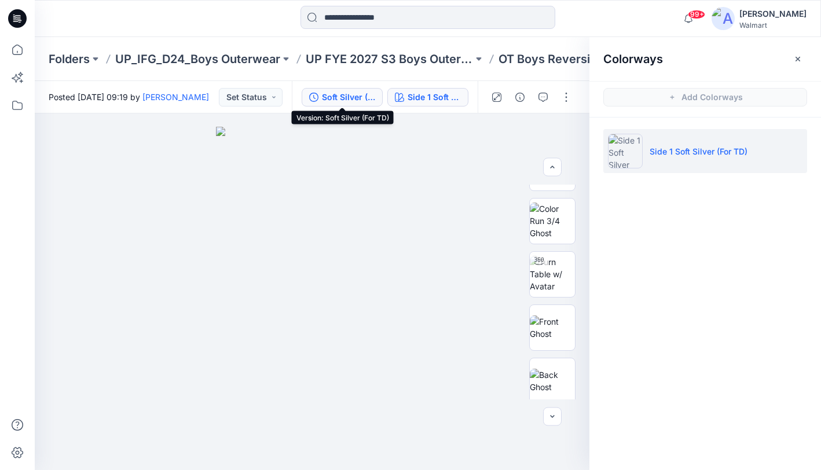
click at [350, 99] on div "Soft Silver (For TD)" at bounding box center [348, 97] width 53 height 13
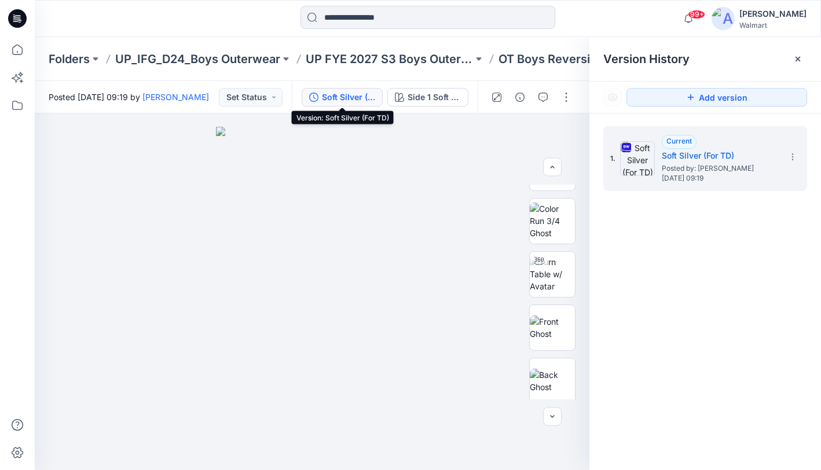
click at [800, 56] on icon at bounding box center [797, 58] width 9 height 9
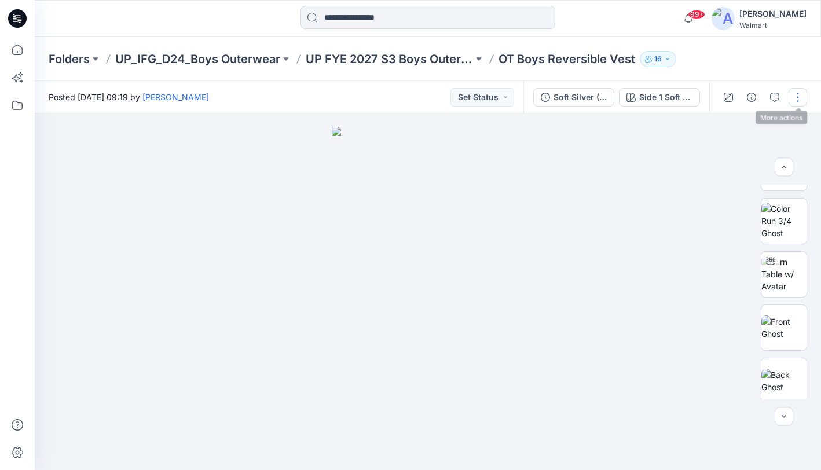
click at [795, 97] on button "button" at bounding box center [797, 97] width 19 height 19
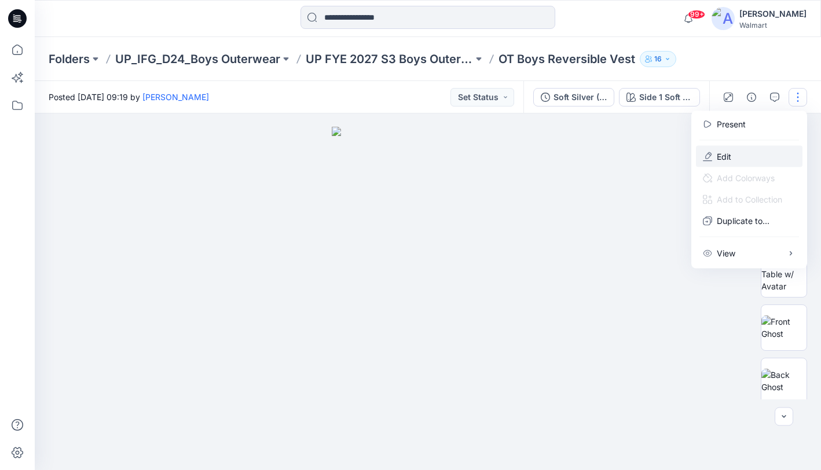
click at [754, 154] on button "Edit" at bounding box center [749, 156] width 106 height 21
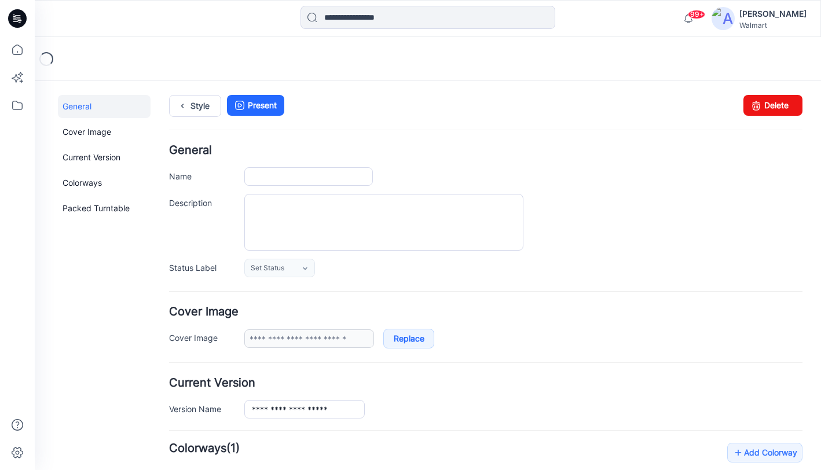
type input "**********"
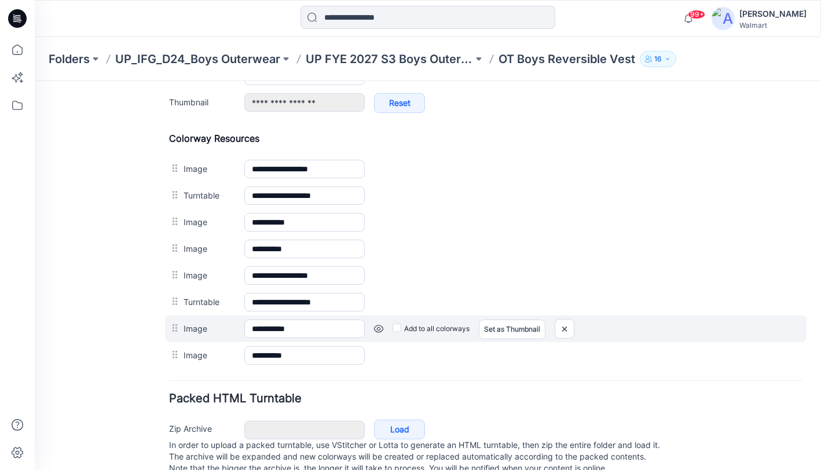
scroll to position [509, 0]
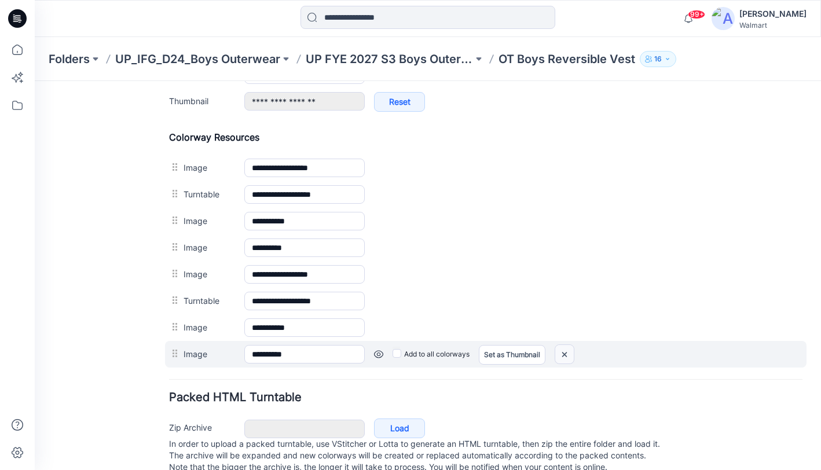
click at [568, 356] on img at bounding box center [564, 354] width 19 height 19
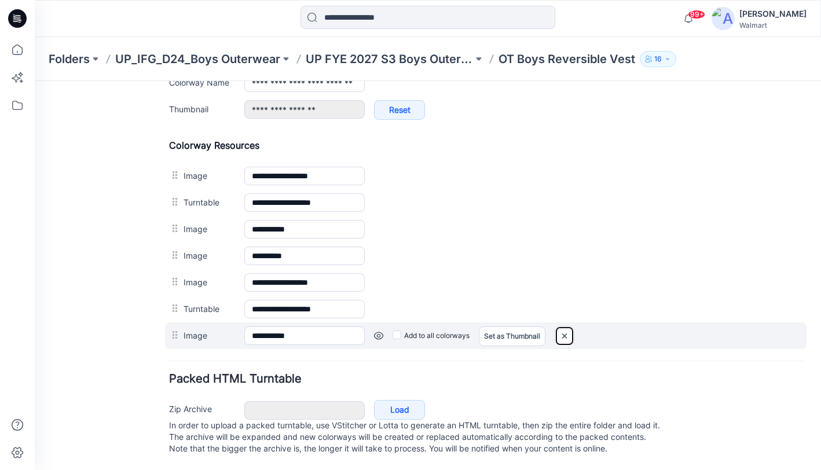
click at [563, 327] on img at bounding box center [564, 335] width 19 height 19
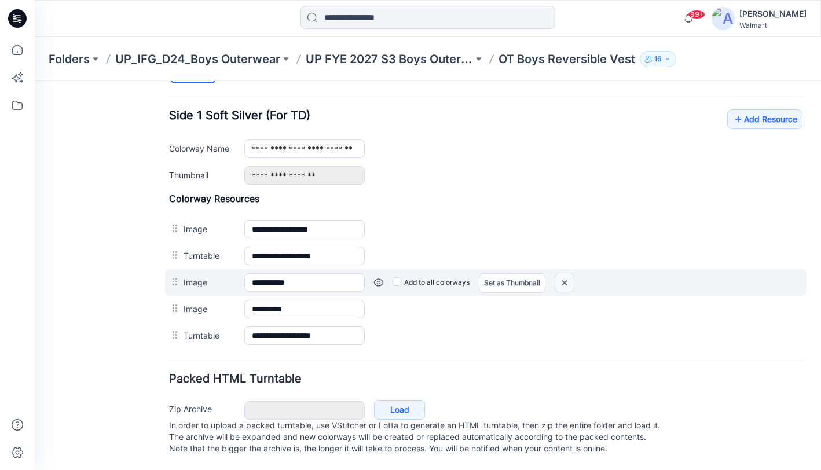
click at [564, 274] on img at bounding box center [564, 282] width 19 height 19
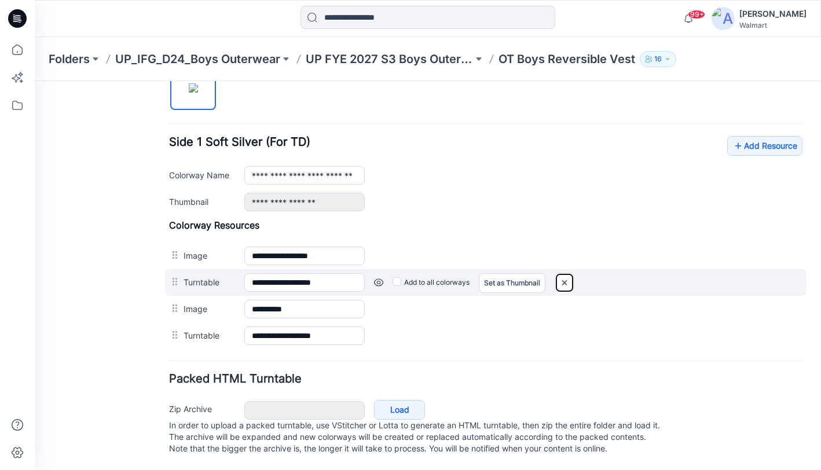
click at [564, 273] on img at bounding box center [564, 282] width 19 height 19
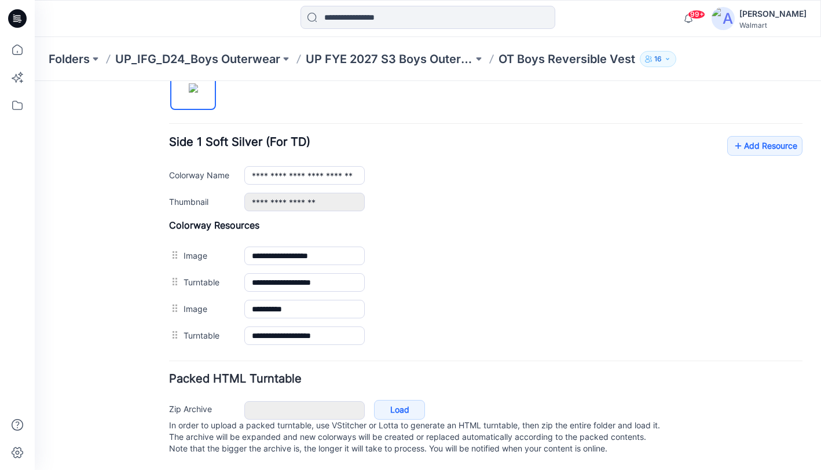
scroll to position [394, 0]
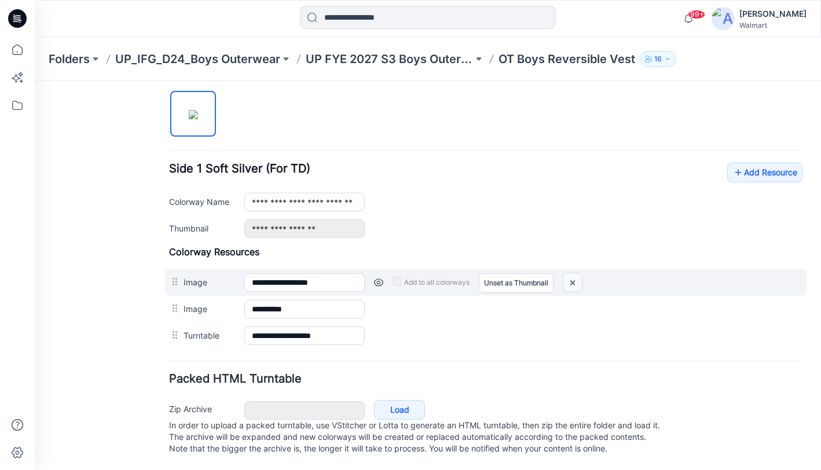
click at [575, 273] on img at bounding box center [572, 282] width 19 height 19
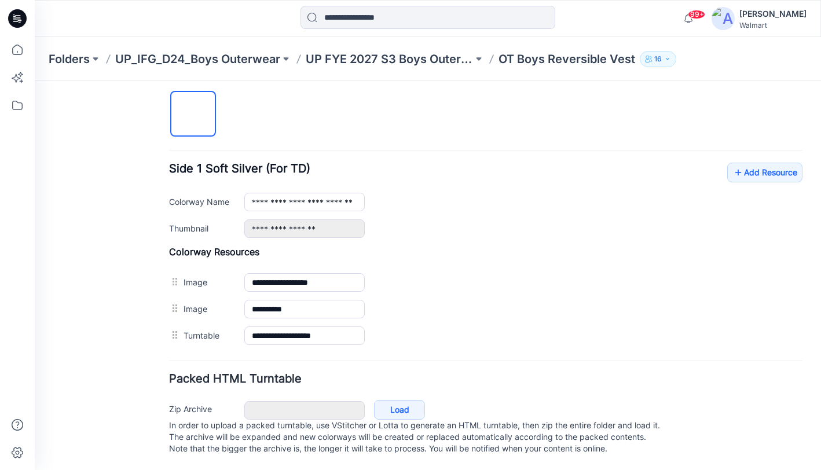
scroll to position [368, 0]
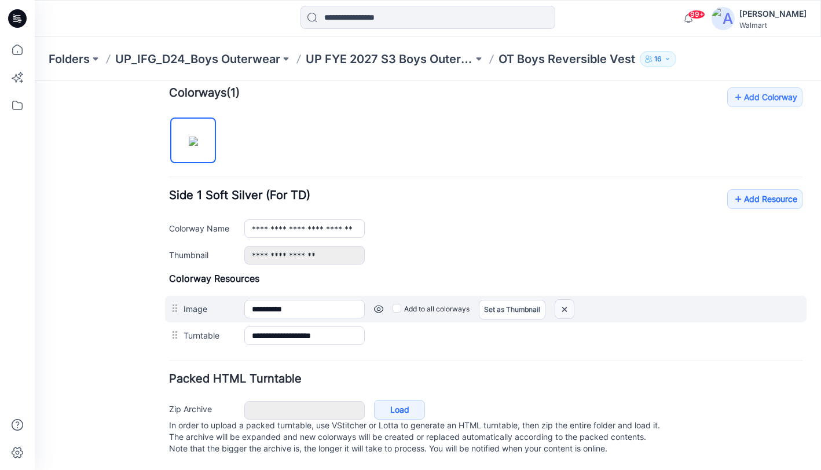
click at [570, 300] on img at bounding box center [564, 309] width 19 height 19
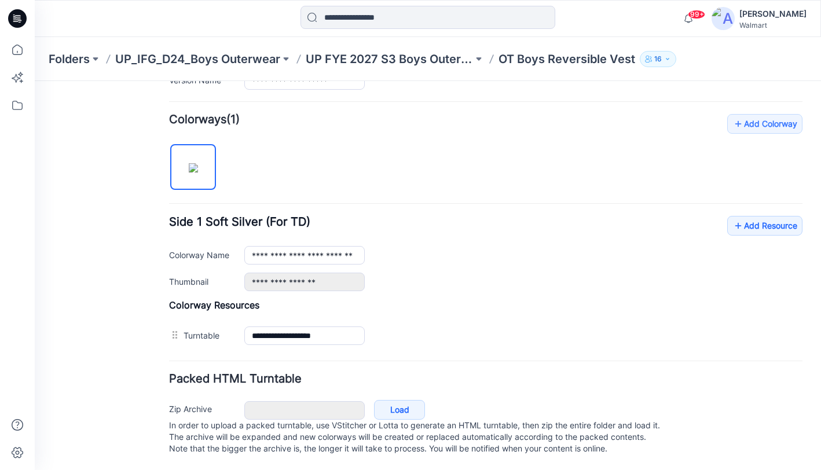
scroll to position [341, 0]
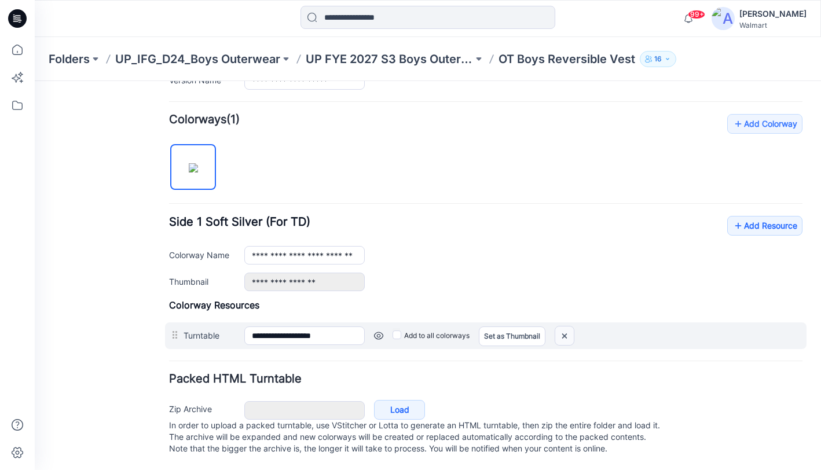
click at [568, 326] on img at bounding box center [564, 335] width 19 height 19
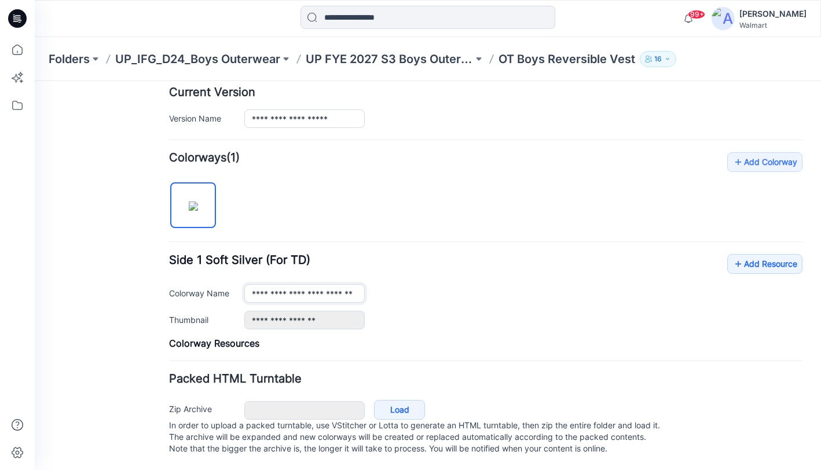
drag, startPoint x: 278, startPoint y: 282, endPoint x: 234, endPoint y: 281, distance: 44.0
click at [237, 284] on div "**********" at bounding box center [485, 293] width 633 height 19
click at [552, 178] on div "**********" at bounding box center [485, 250] width 633 height 197
click at [393, 59] on p "UP FYE 2027 S3 Boys Outerwear" at bounding box center [389, 59] width 167 height 16
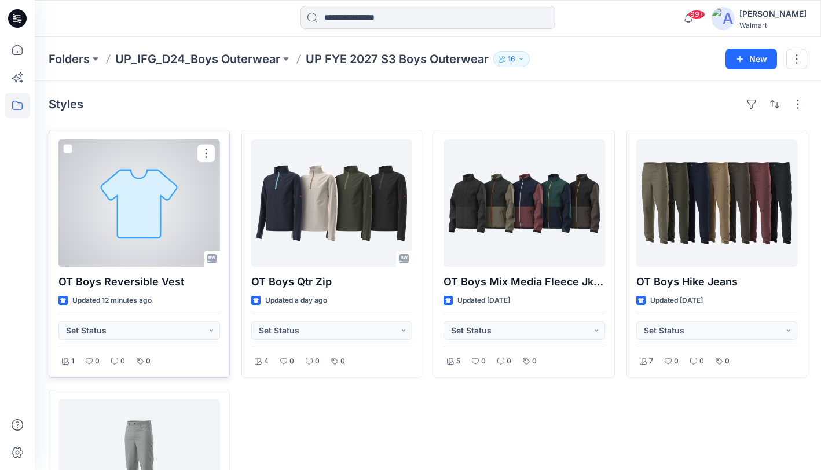
click at [155, 218] on div at bounding box center [138, 202] width 161 height 127
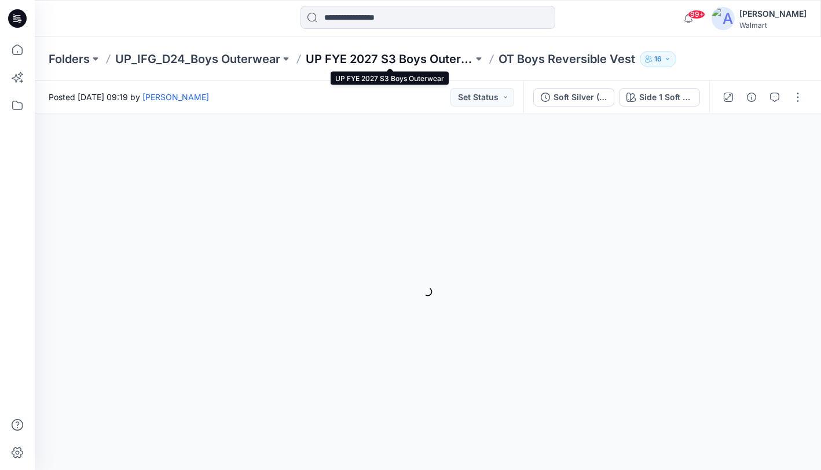
click at [398, 61] on p "UP FYE 2027 S3 Boys Outerwear" at bounding box center [389, 59] width 167 height 16
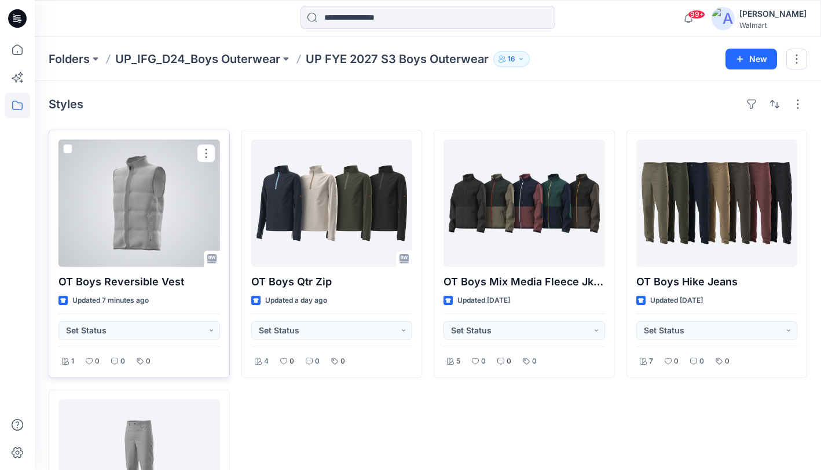
click at [171, 212] on div at bounding box center [138, 202] width 161 height 127
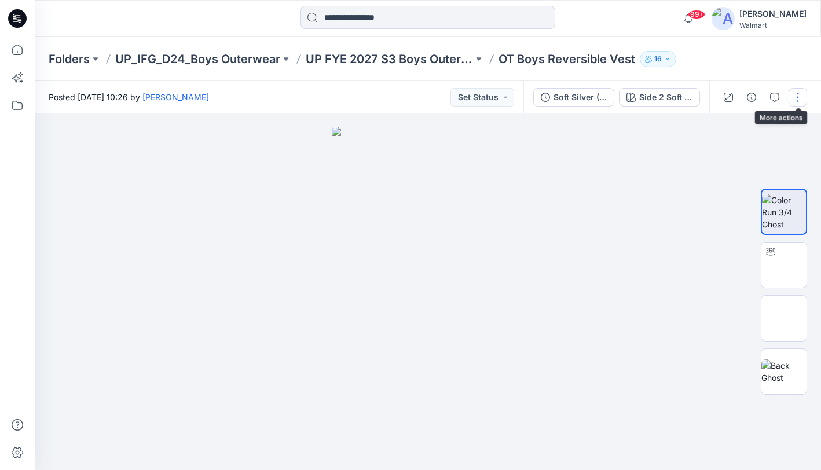
click at [799, 92] on button "button" at bounding box center [797, 97] width 19 height 19
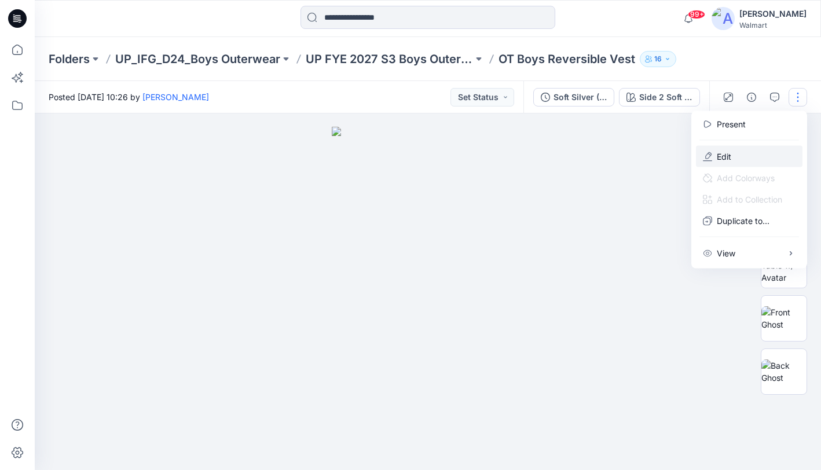
click at [725, 150] on p "Edit" at bounding box center [723, 156] width 14 height 12
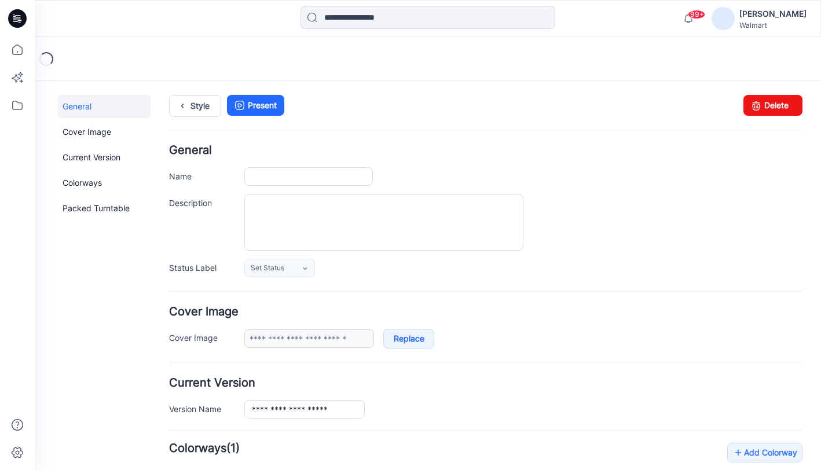
type input "**********"
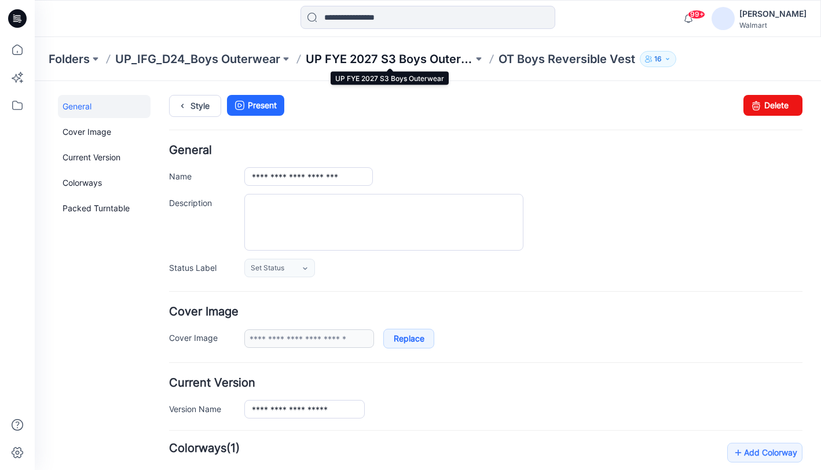
click at [395, 57] on p "UP FYE 2027 S3 Boys Outerwear" at bounding box center [389, 59] width 167 height 16
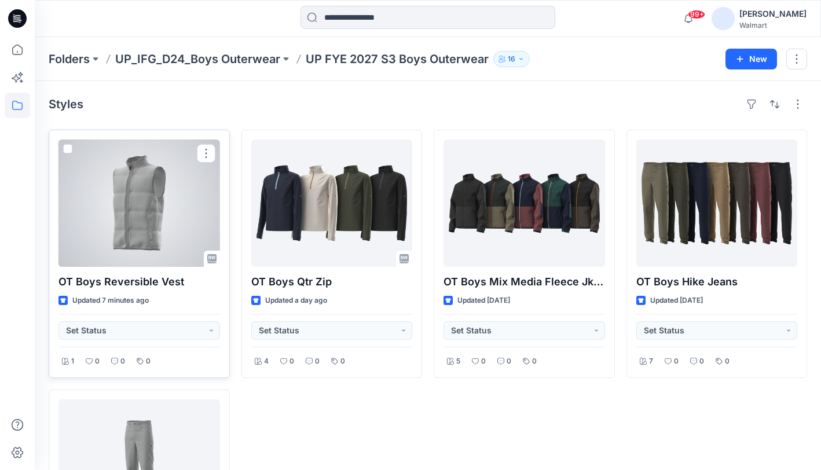
click at [153, 223] on div at bounding box center [138, 202] width 161 height 127
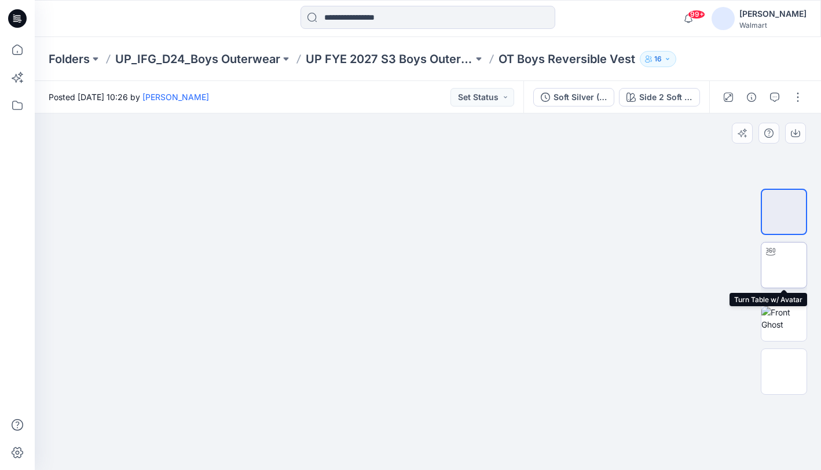
click at [784, 265] on img at bounding box center [784, 265] width 0 height 0
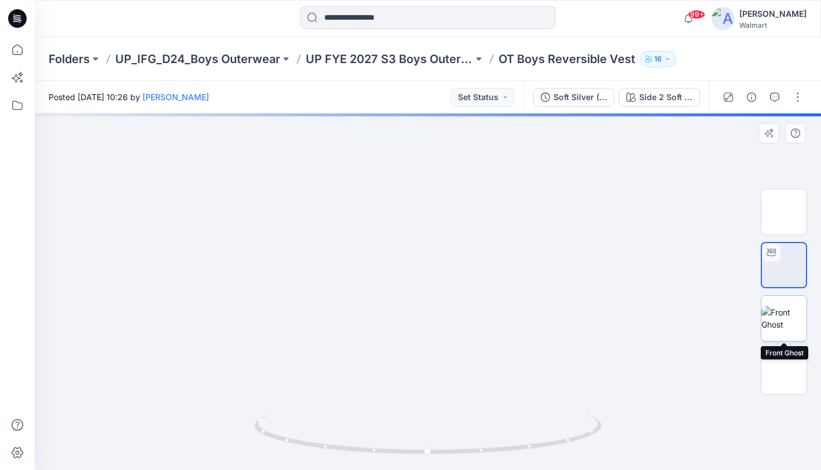
click at [784, 330] on img at bounding box center [783, 318] width 45 height 24
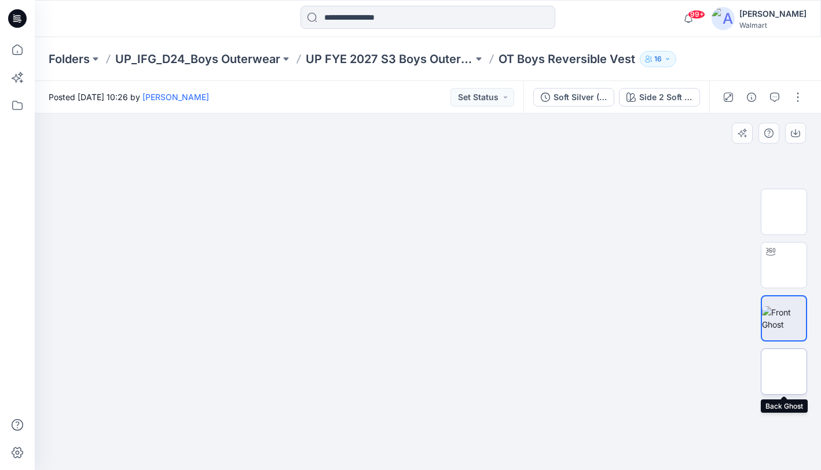
click at [784, 372] on img at bounding box center [784, 372] width 0 height 0
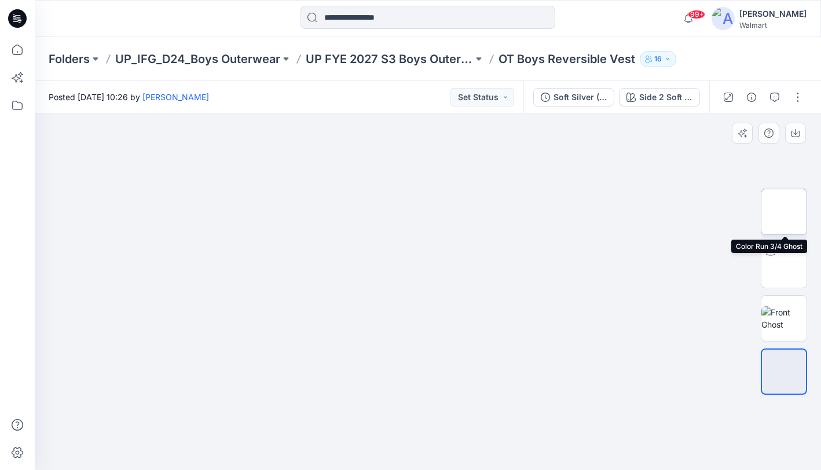
click at [784, 212] on img at bounding box center [784, 212] width 0 height 0
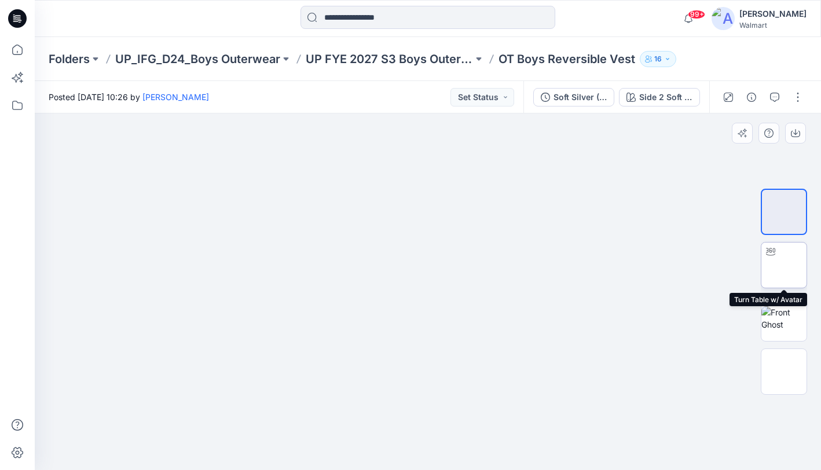
click at [784, 265] on img at bounding box center [784, 265] width 0 height 0
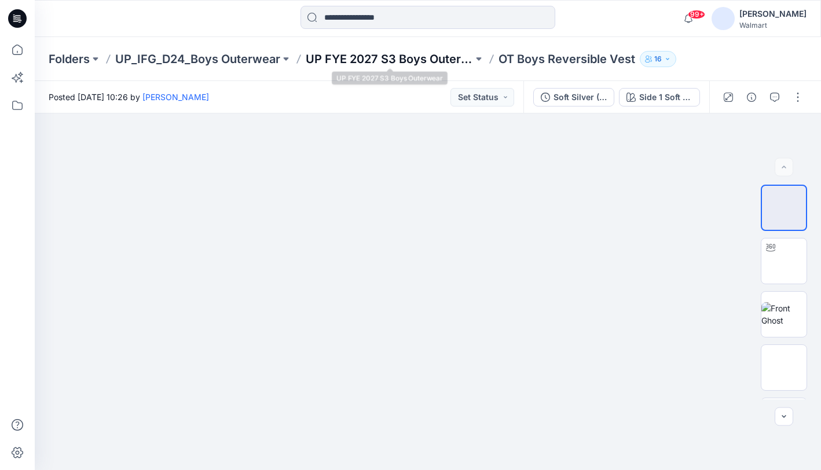
click at [403, 61] on p "UP FYE 2027 S3 Boys Outerwear" at bounding box center [389, 59] width 167 height 16
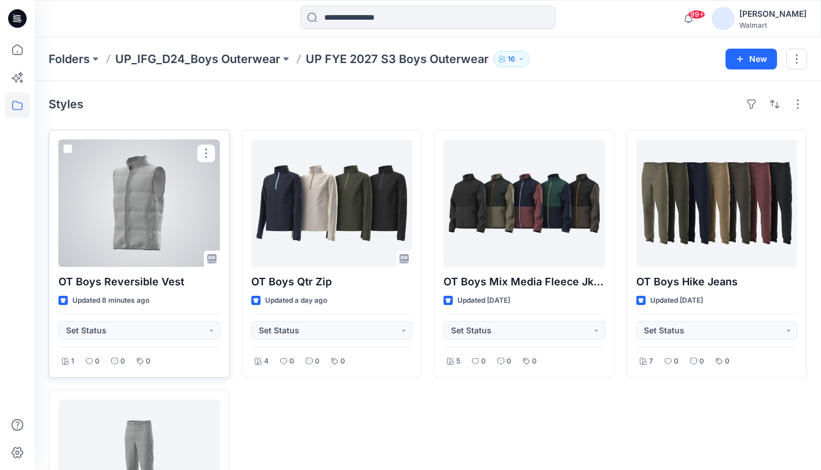
click at [135, 178] on div at bounding box center [138, 202] width 161 height 127
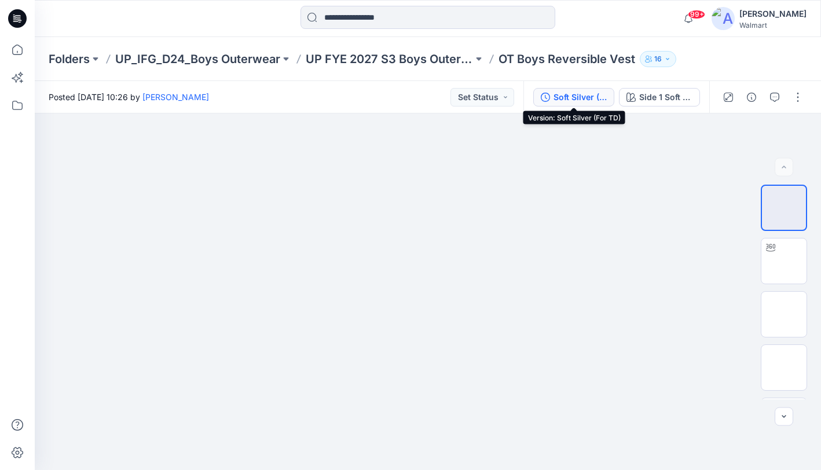
click at [573, 102] on div "Soft Silver (For TD)" at bounding box center [579, 97] width 53 height 13
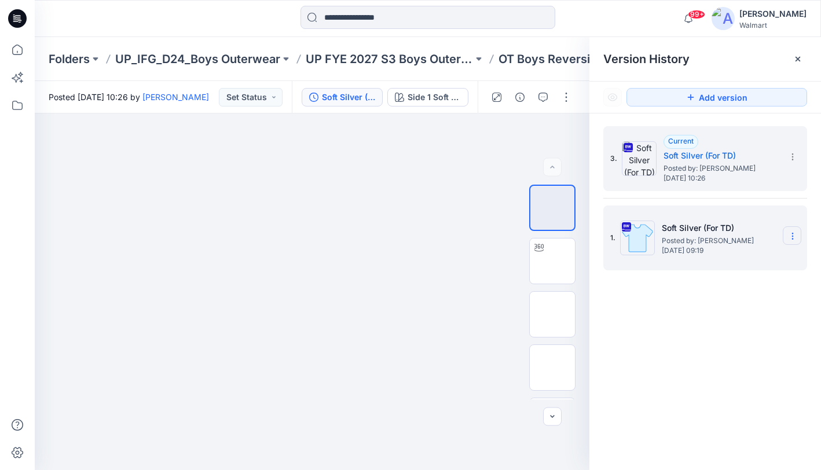
click at [791, 242] on section at bounding box center [791, 235] width 19 height 19
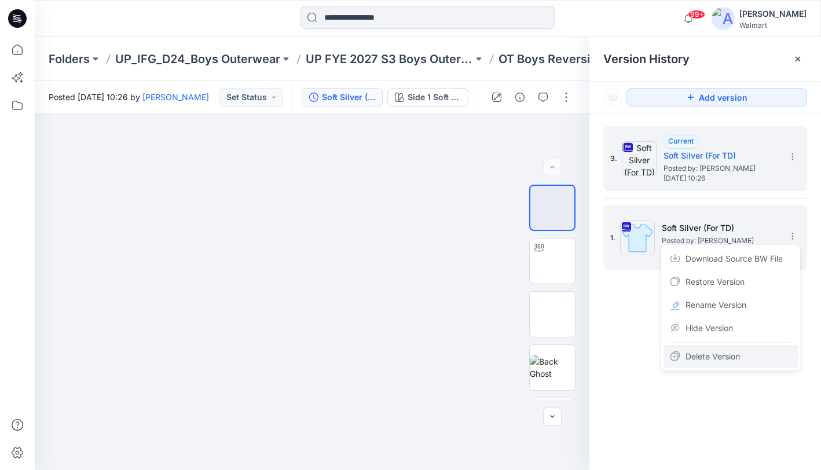
click at [726, 358] on span "Delete Version" at bounding box center [712, 357] width 54 height 14
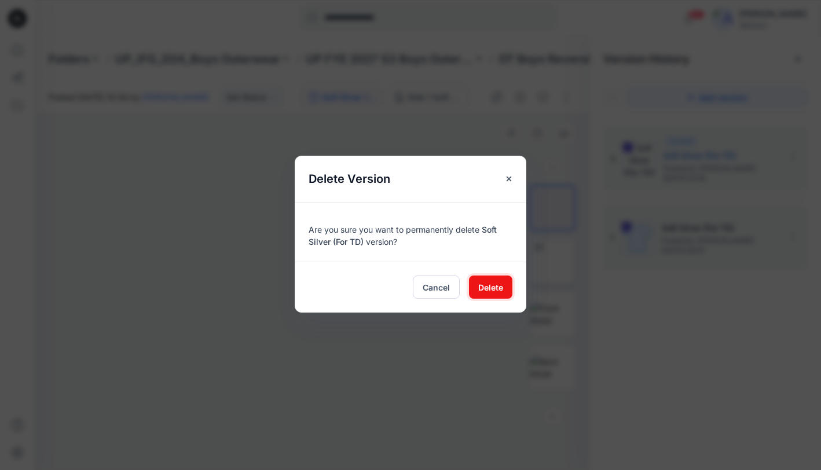
drag, startPoint x: 488, startPoint y: 288, endPoint x: 552, endPoint y: 272, distance: 65.0
click at [490, 288] on span "Delete" at bounding box center [490, 287] width 25 height 12
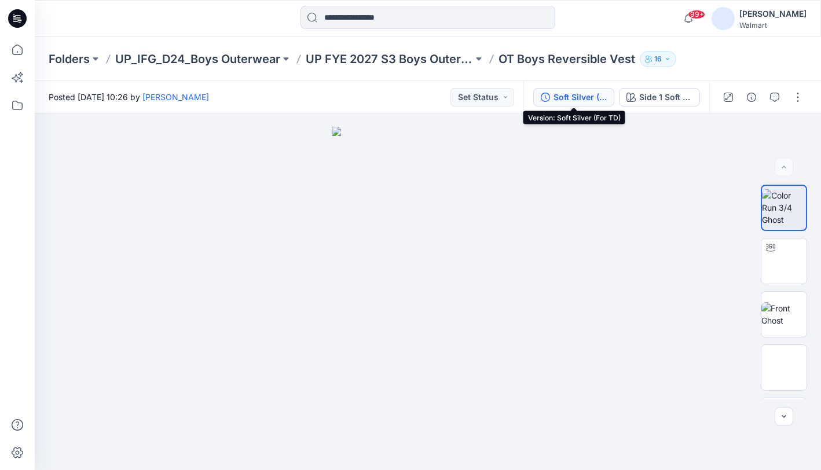
click at [584, 97] on div "Soft Silver (For TD)" at bounding box center [579, 97] width 53 height 13
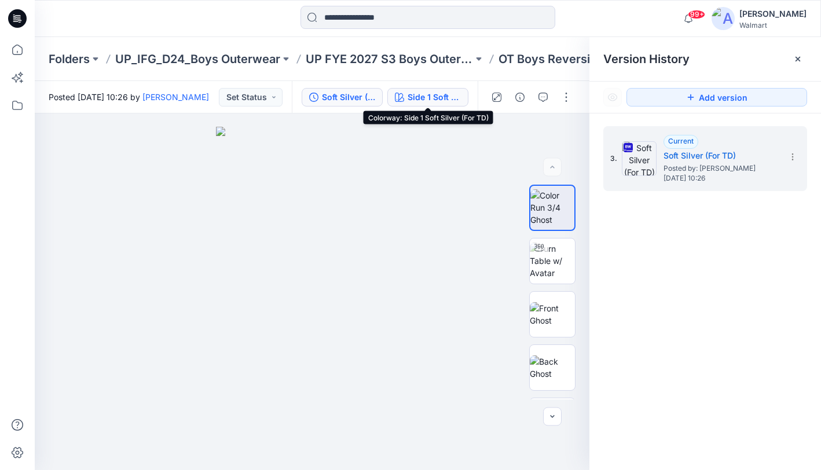
click at [428, 99] on div "Side 1 Soft Silver (For TD)" at bounding box center [433, 97] width 53 height 13
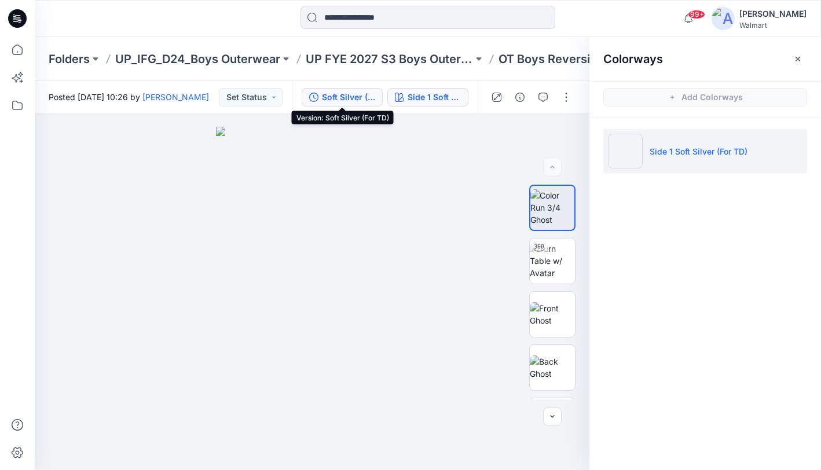
click at [341, 97] on div "Soft Silver (For TD)" at bounding box center [348, 97] width 53 height 13
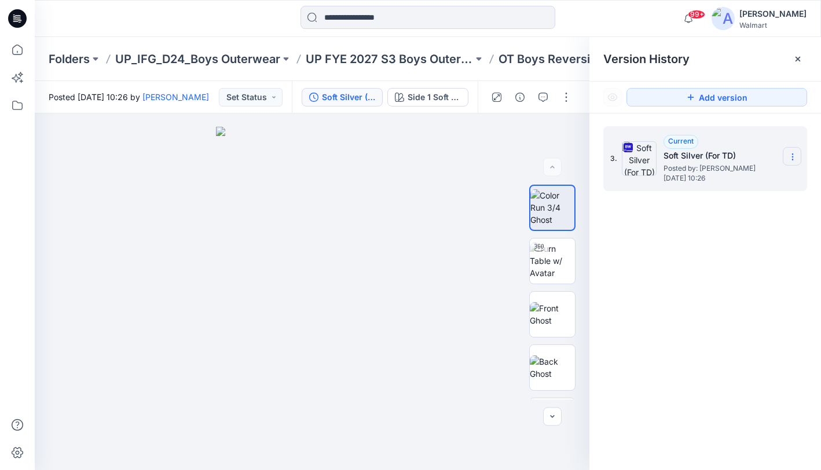
click at [791, 154] on icon at bounding box center [792, 156] width 9 height 9
click at [442, 151] on div at bounding box center [312, 291] width 554 height 357
click at [223, 58] on p "UP_IFG_D24_Boys Outerwear" at bounding box center [197, 59] width 165 height 16
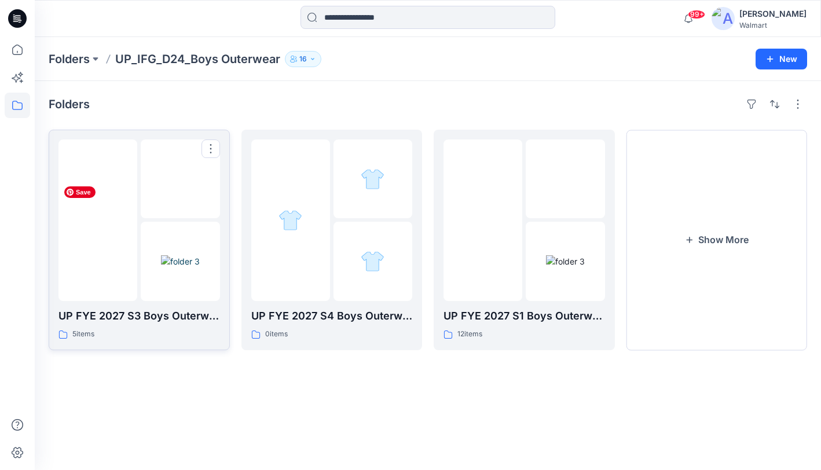
click at [98, 220] on img at bounding box center [98, 220] width 0 height 0
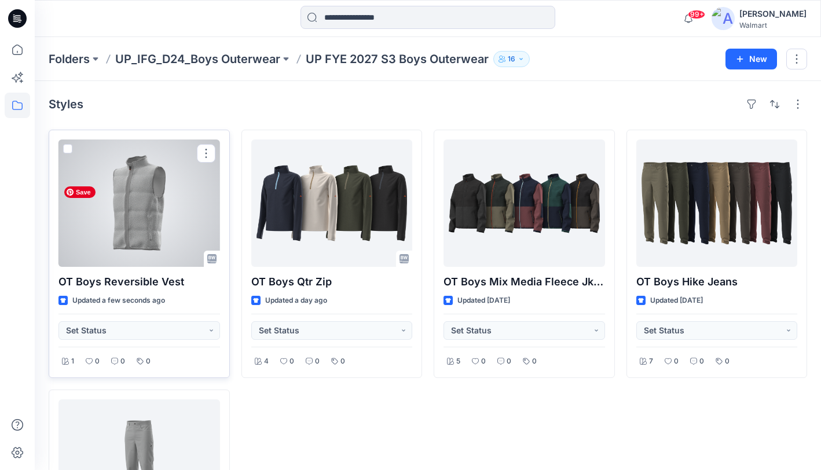
click at [138, 208] on div at bounding box center [138, 202] width 161 height 127
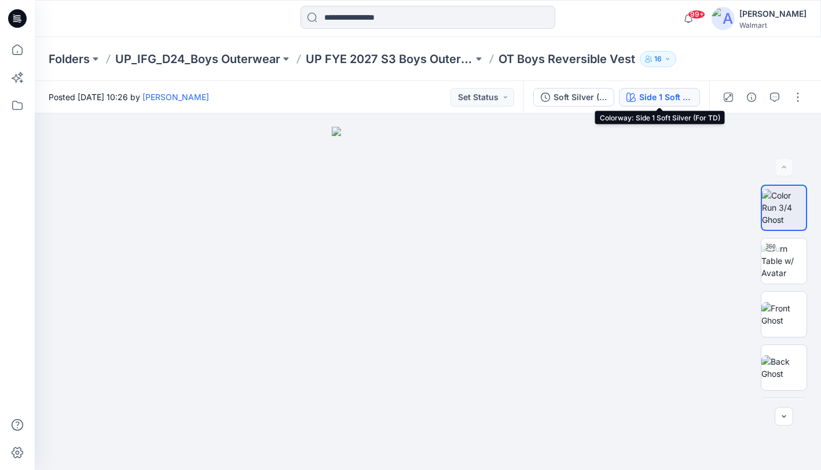
click at [662, 97] on div "Side 1 Soft Silver (For TD)" at bounding box center [665, 97] width 53 height 13
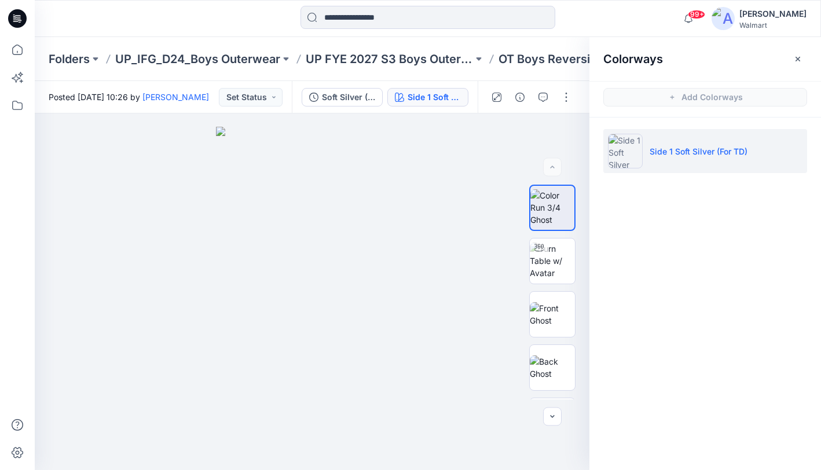
click at [788, 149] on li "Side 1 Soft Silver (For TD)" at bounding box center [705, 151] width 204 height 44
click at [550, 262] on img at bounding box center [552, 260] width 45 height 36
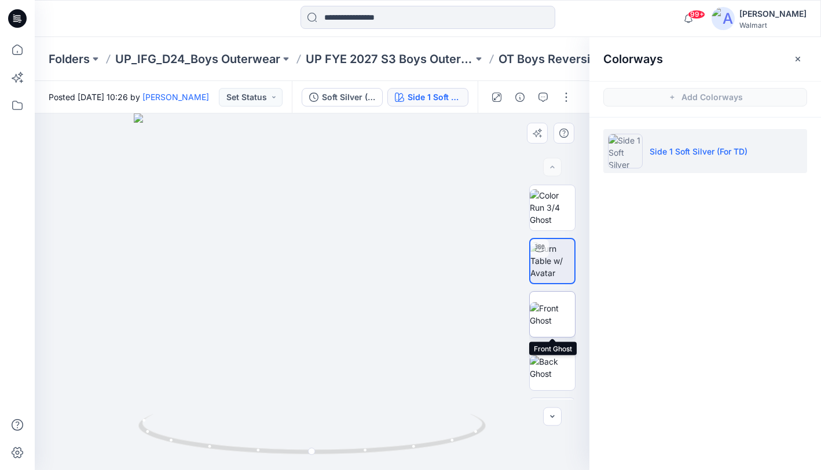
click at [551, 311] on img at bounding box center [552, 314] width 45 height 24
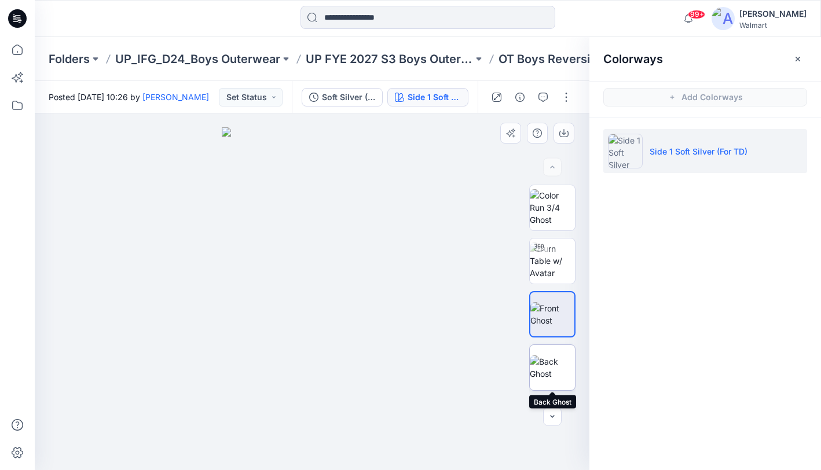
click at [555, 369] on img at bounding box center [552, 367] width 45 height 24
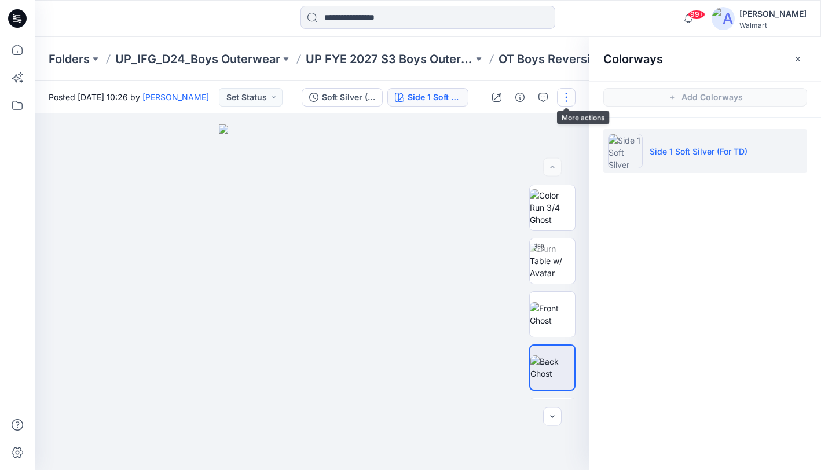
click at [566, 93] on button "button" at bounding box center [566, 97] width 19 height 19
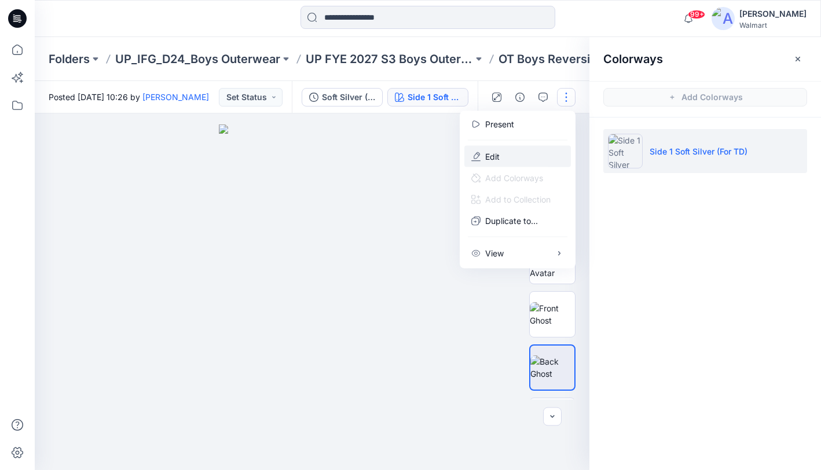
click at [494, 155] on p "Edit" at bounding box center [492, 156] width 14 height 12
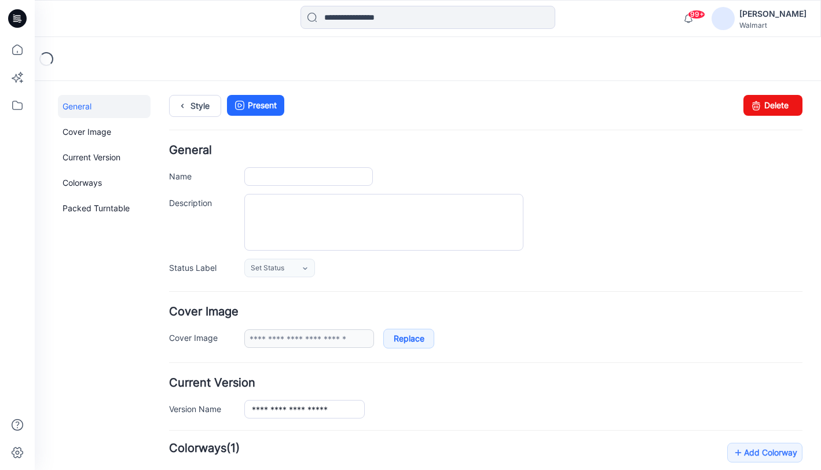
type input "**********"
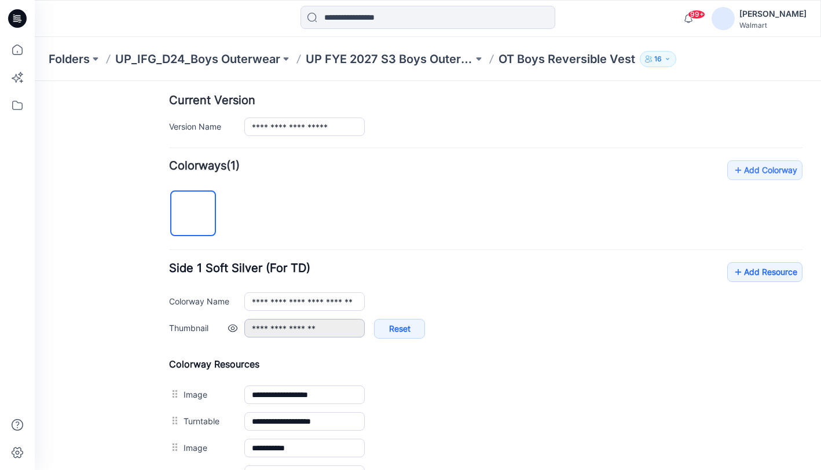
scroll to position [299, 0]
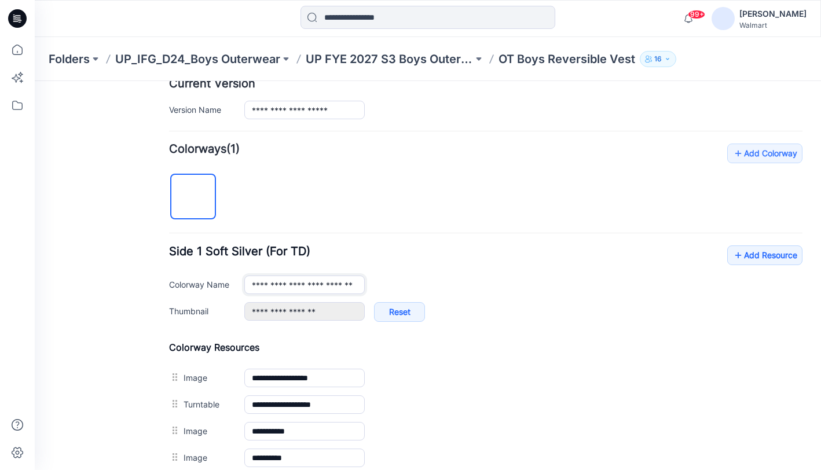
click at [272, 284] on input "**********" at bounding box center [304, 284] width 120 height 19
type input "**********"
click at [533, 227] on div "**********" at bounding box center [485, 361] width 633 height 434
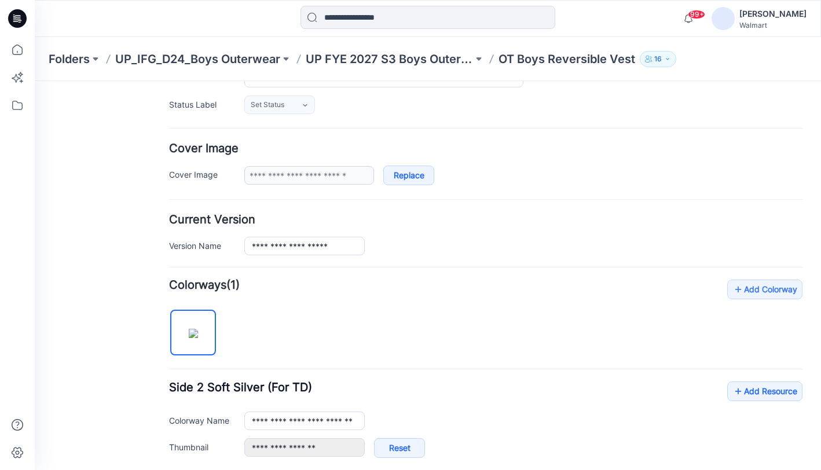
scroll to position [0, 0]
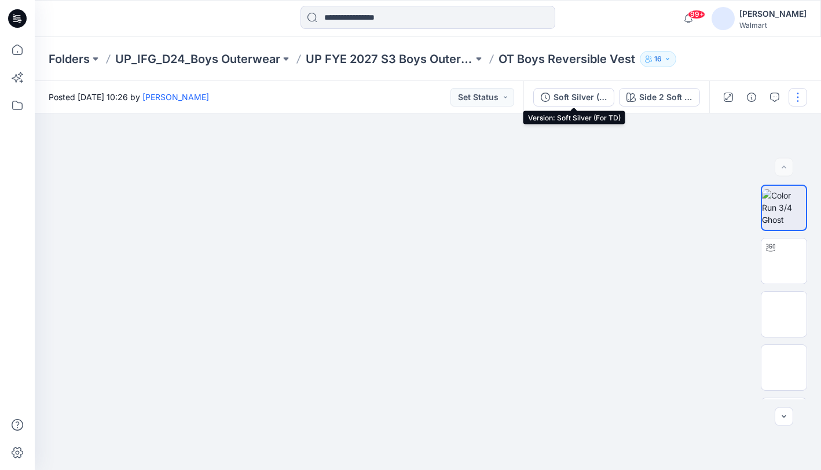
click at [574, 96] on div "Soft Silver (For TD)" at bounding box center [579, 97] width 53 height 13
click at [567, 98] on div "Soft Silver (For TD)" at bounding box center [579, 97] width 53 height 13
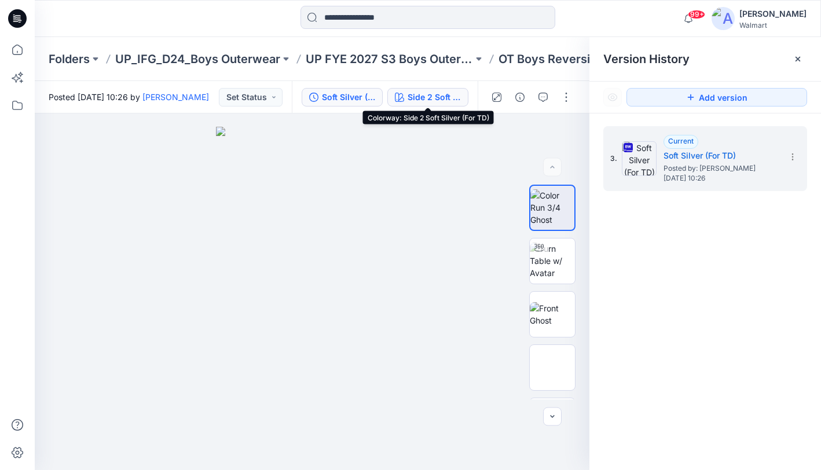
click at [425, 99] on div "Side 2 Soft Silver (For TD)" at bounding box center [433, 97] width 53 height 13
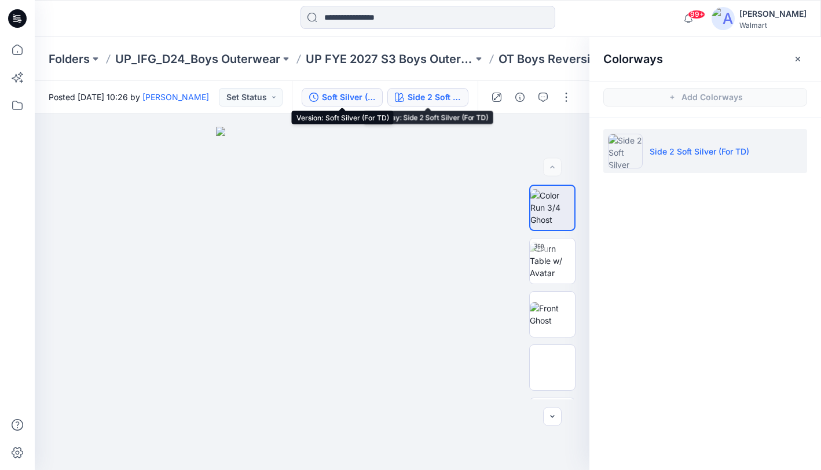
click at [356, 98] on div "Soft Silver (For TD)" at bounding box center [348, 97] width 53 height 13
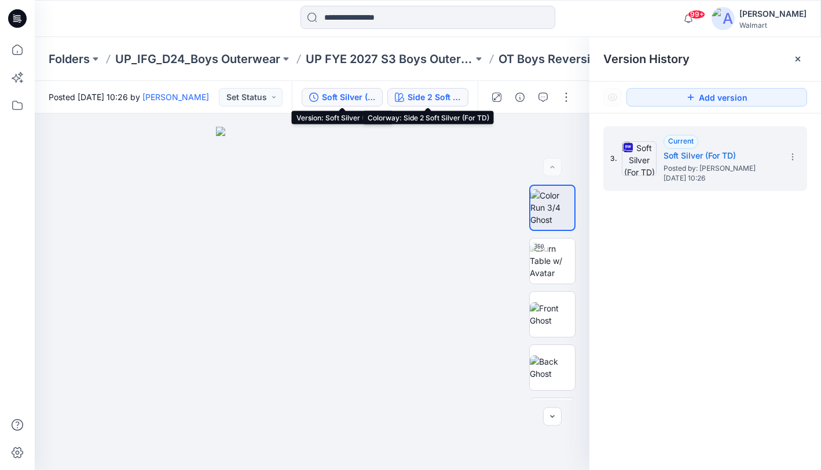
click at [438, 97] on div "Side 2 Soft Silver (For TD)" at bounding box center [433, 97] width 53 height 13
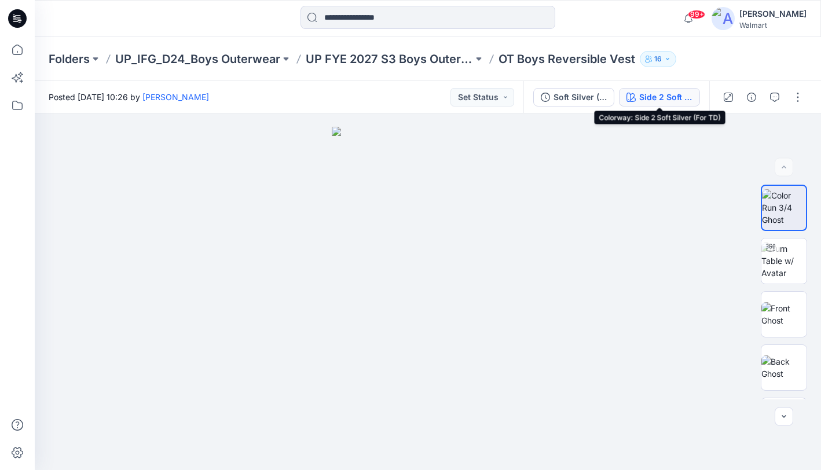
click at [664, 93] on div "Side 2 Soft Silver (For TD)" at bounding box center [665, 97] width 53 height 13
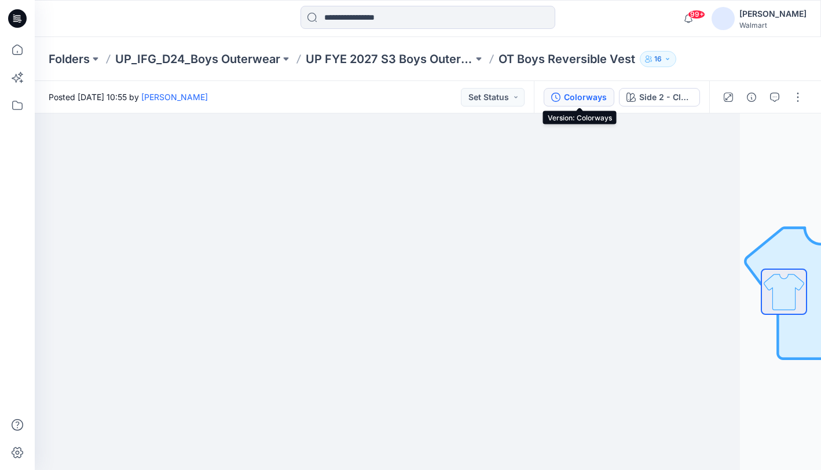
click at [589, 100] on div "Colorways" at bounding box center [585, 97] width 43 height 13
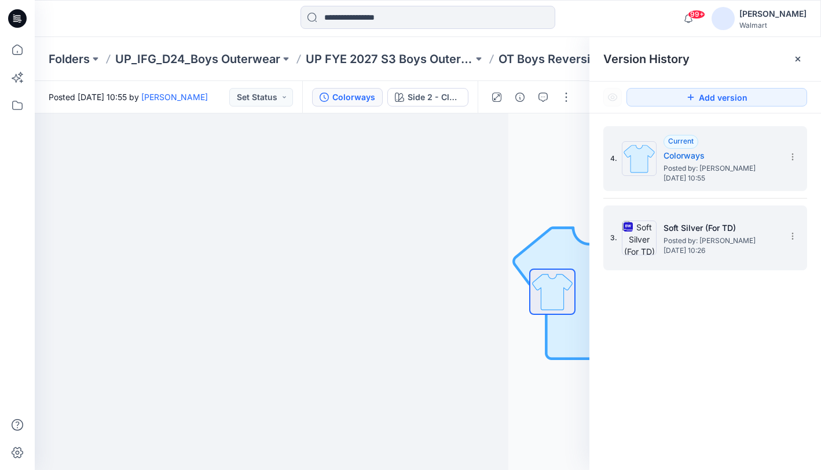
click at [732, 262] on div "3. Soft Silver (For TD) Posted by: [PERSON_NAME] [DATE] 10:26" at bounding box center [697, 238] width 174 height 56
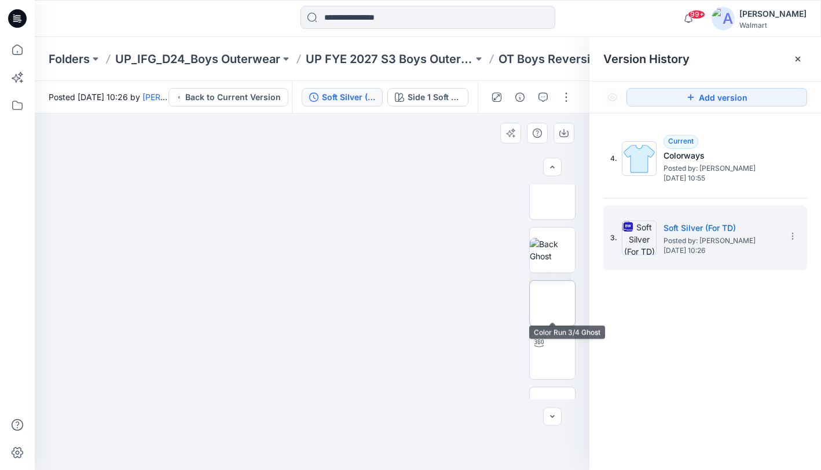
scroll to position [125, 0]
click at [552, 296] on img at bounding box center [552, 296] width 0 height 0
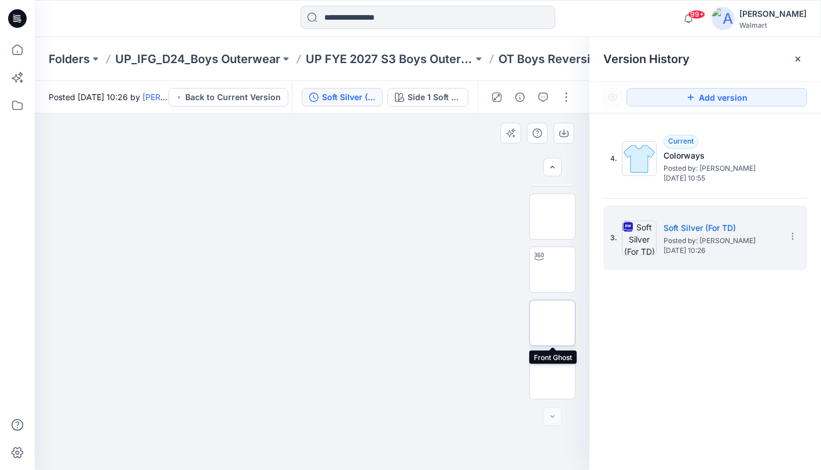
click at [552, 323] on img at bounding box center [552, 323] width 0 height 0
click at [552, 376] on img at bounding box center [552, 376] width 0 height 0
click at [552, 208] on img at bounding box center [552, 208] width 0 height 0
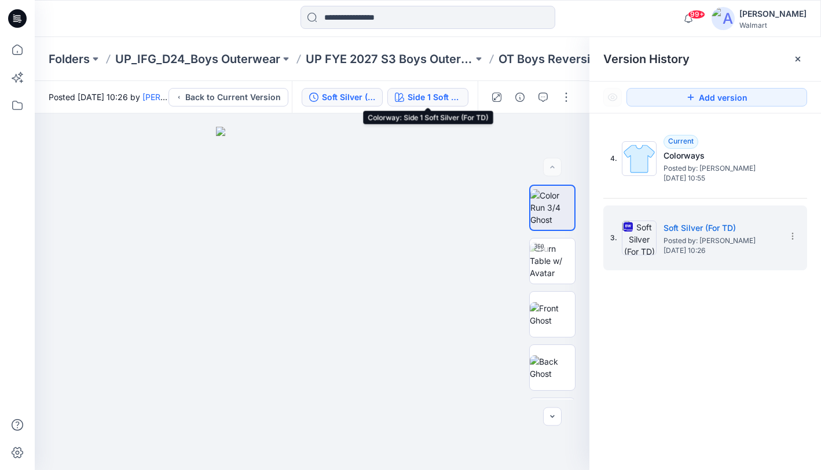
click at [410, 95] on div "Side 1 Soft Silver (For TD)" at bounding box center [433, 97] width 53 height 13
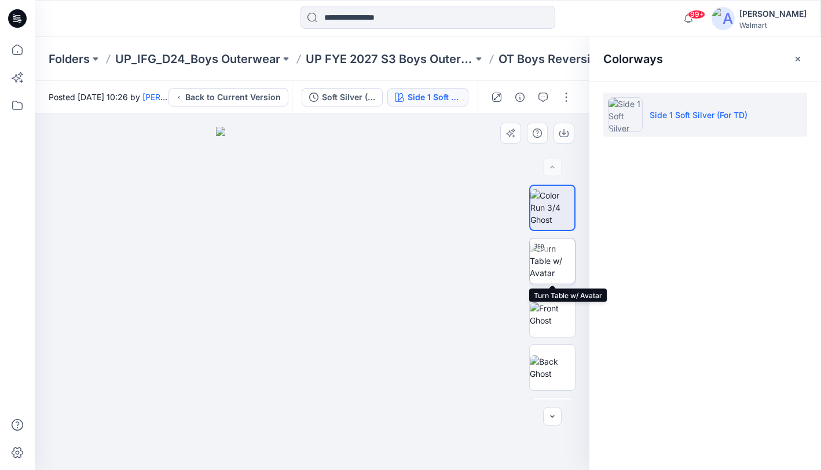
click at [556, 270] on img at bounding box center [552, 260] width 45 height 36
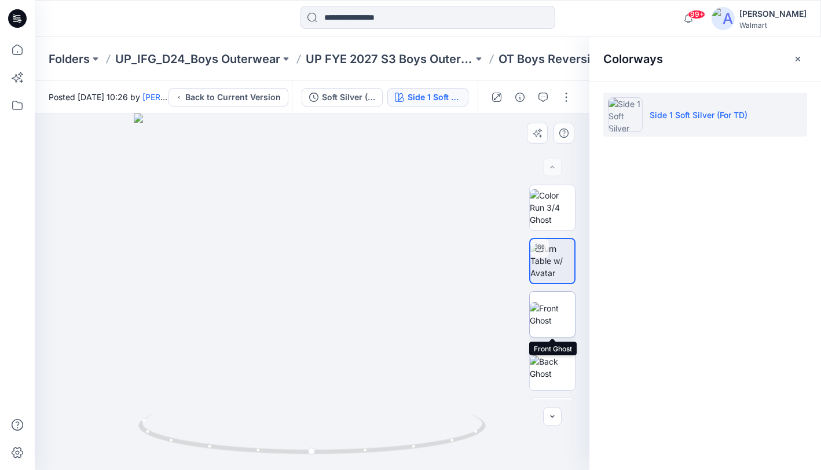
click at [551, 308] on img at bounding box center [552, 314] width 45 height 24
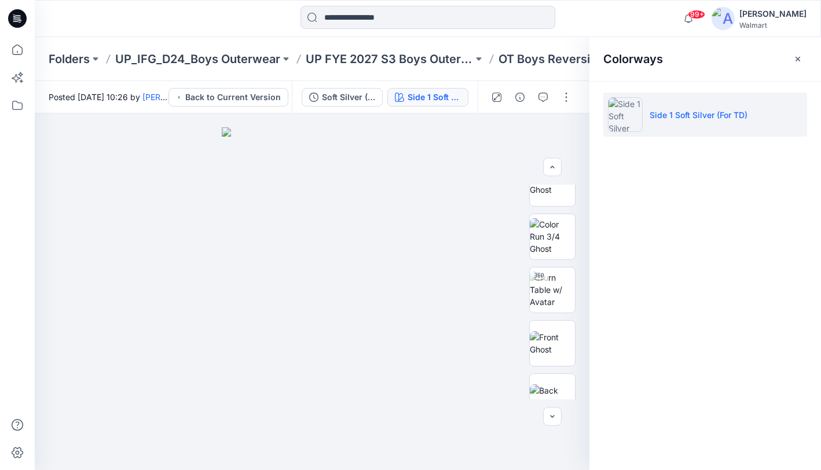
scroll to position [185, 0]
click at [796, 60] on icon "button" at bounding box center [797, 58] width 9 height 9
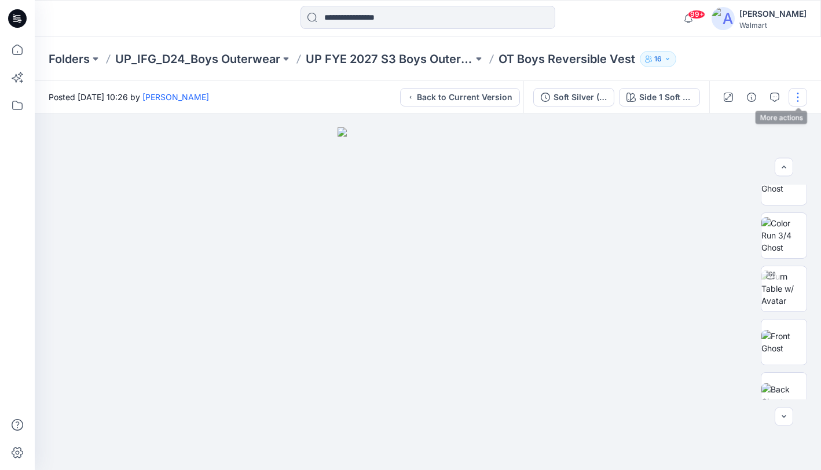
click at [795, 95] on button "button" at bounding box center [797, 97] width 19 height 19
click at [644, 142] on div at bounding box center [428, 291] width 786 height 357
click at [798, 91] on button "button" at bounding box center [797, 97] width 19 height 19
click at [587, 124] on div at bounding box center [428, 291] width 786 height 357
click at [568, 94] on div "Soft Silver (For TD)" at bounding box center [579, 97] width 53 height 13
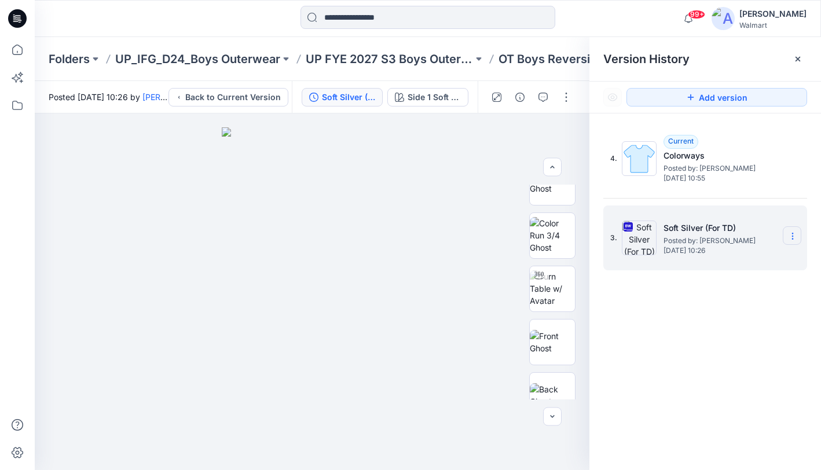
click at [795, 236] on icon at bounding box center [792, 236] width 9 height 9
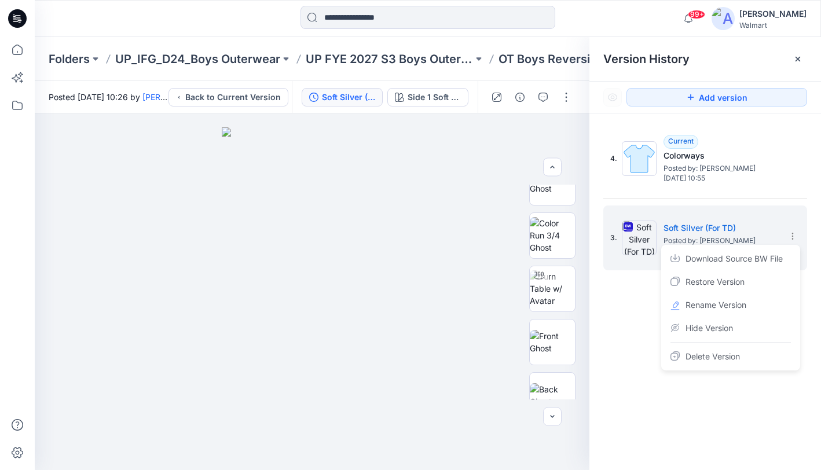
click at [619, 305] on div "4. Current Colorways Posted by: [PERSON_NAME] [DATE] 10:55 3. Soft Silver (For …" at bounding box center [705, 299] width 232 height 373
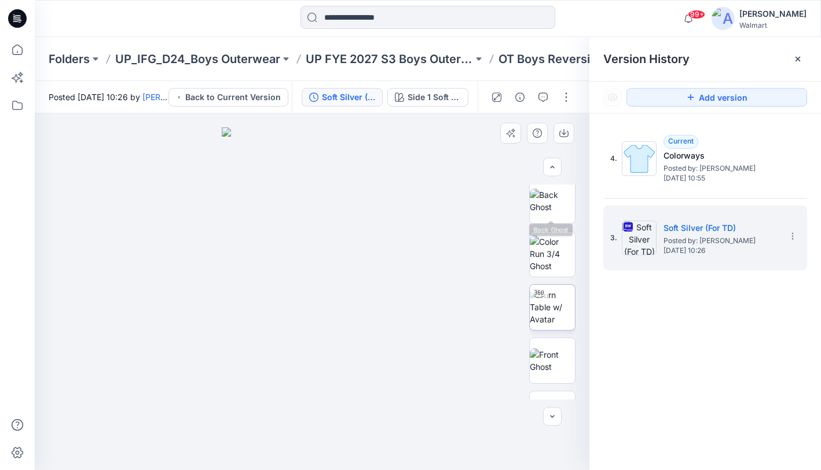
scroll to position [172, 0]
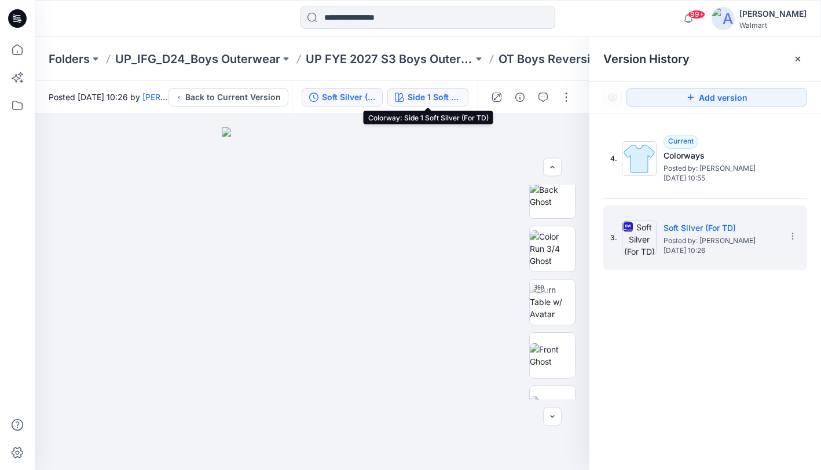
click at [437, 99] on div "Side 1 Soft Silver (For TD)" at bounding box center [433, 97] width 53 height 13
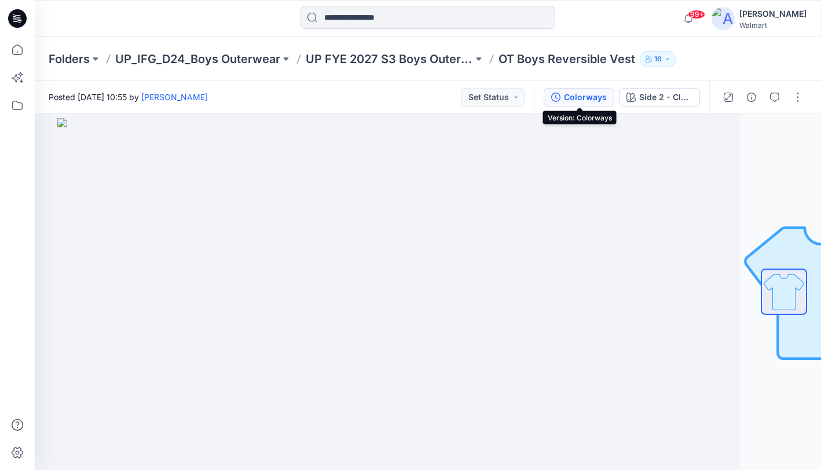
click at [581, 101] on div "Colorways" at bounding box center [585, 97] width 43 height 13
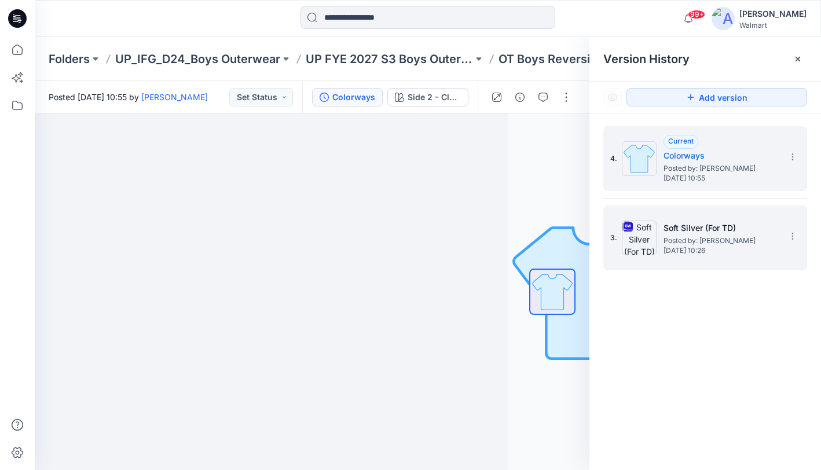
click at [700, 266] on div "3. Soft Silver (For TD) Posted by: [PERSON_NAME] [DATE] 10:26" at bounding box center [705, 237] width 204 height 65
click at [668, 266] on div "3. Soft Silver (For TD) Posted by: [PERSON_NAME] [DATE] 10:26" at bounding box center [705, 237] width 204 height 65
click at [684, 268] on div "3. Soft Silver (For TD) Posted by: [PERSON_NAME] [DATE] 10:26" at bounding box center [705, 237] width 204 height 65
click at [712, 267] on div "3. Soft Silver (For TD) Posted by: [PERSON_NAME] [DATE] 10:26" at bounding box center [705, 237] width 204 height 65
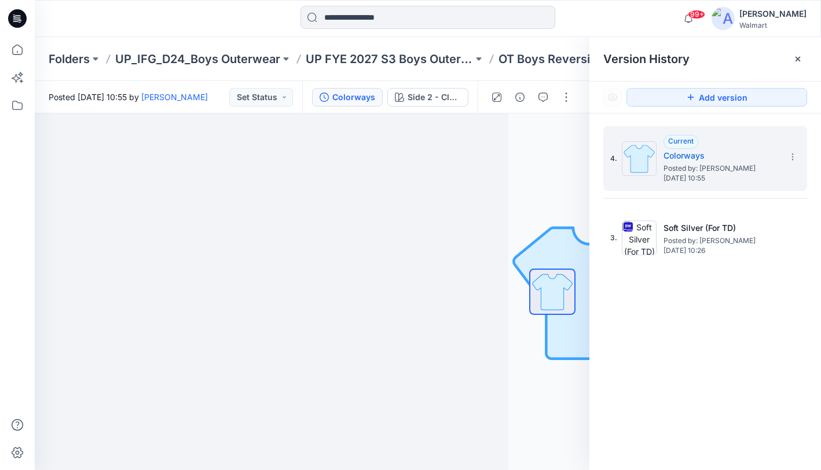
drag, startPoint x: 698, startPoint y: 311, endPoint x: 700, endPoint y: 301, distance: 10.0
click at [698, 310] on div "4. Current Colorways Posted by: [PERSON_NAME] [DATE] 10:55 3. Soft Silver (For …" at bounding box center [705, 299] width 232 height 373
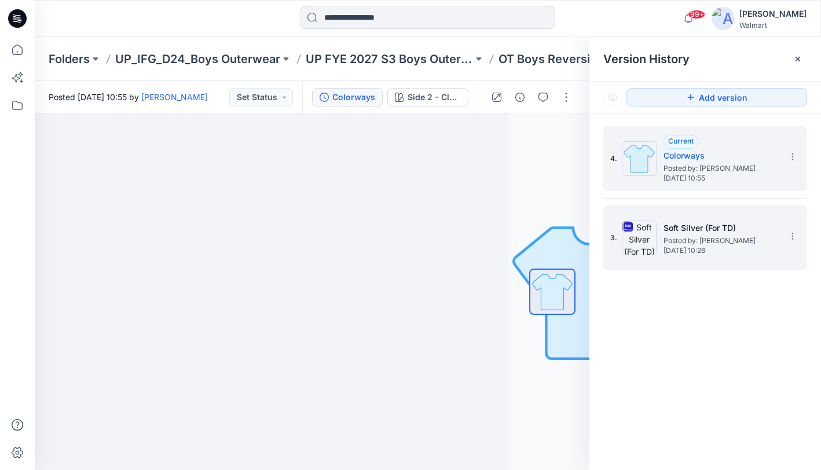
click at [713, 259] on div "3. Soft Silver (For TD) Posted by: [PERSON_NAME] [DATE] 10:26" at bounding box center [697, 238] width 174 height 56
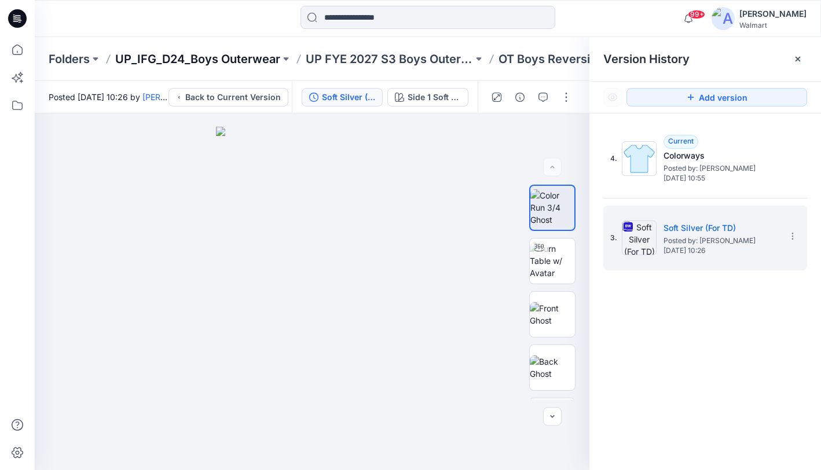
click at [230, 66] on p "UP_IFG_D24_Boys Outerwear" at bounding box center [197, 59] width 165 height 16
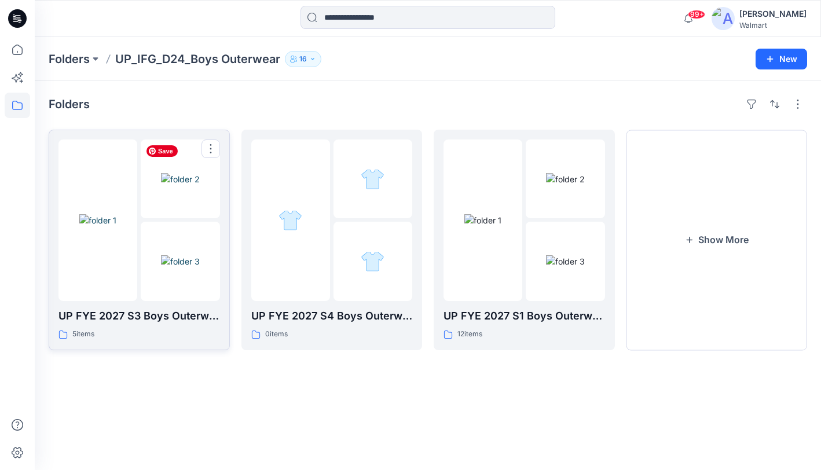
click at [161, 185] on img at bounding box center [180, 179] width 39 height 12
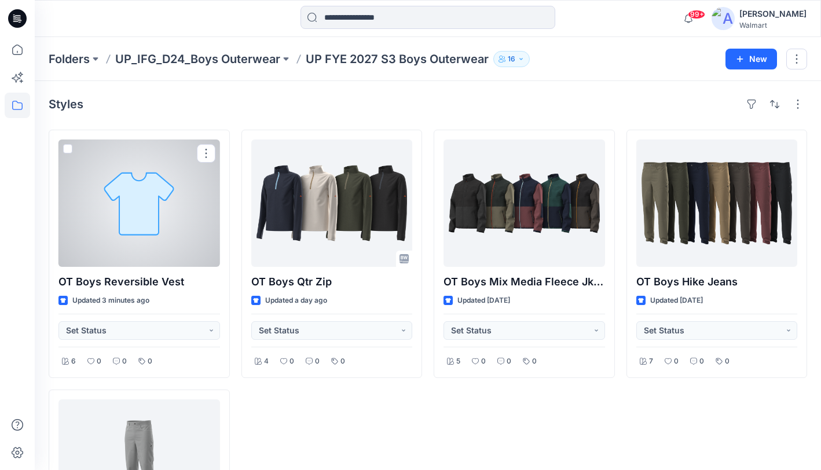
click at [178, 181] on div at bounding box center [138, 202] width 161 height 127
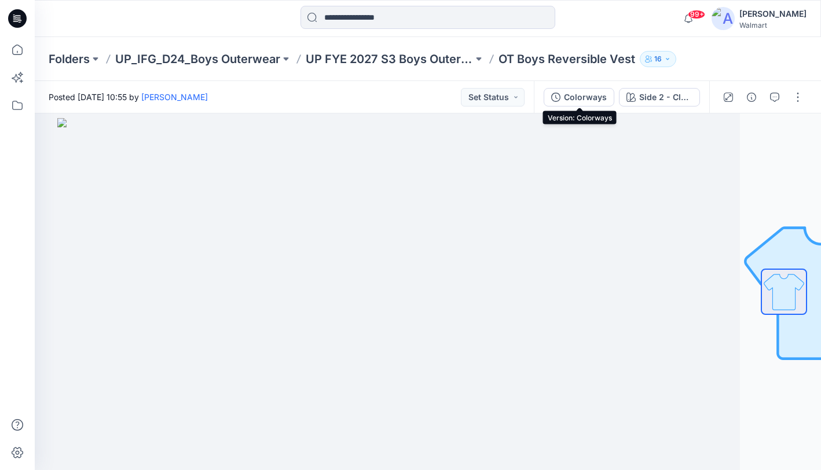
click at [594, 88] on button "Colorways" at bounding box center [578, 97] width 71 height 19
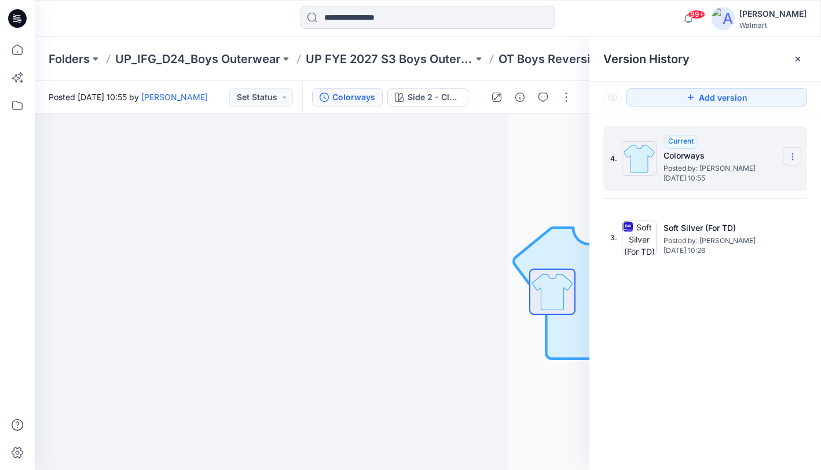
click at [792, 157] on icon at bounding box center [792, 157] width 1 height 1
drag, startPoint x: 703, startPoint y: 291, endPoint x: 721, endPoint y: 277, distance: 22.2
click at [704, 291] on div "4. Current Colorways Posted by: [PERSON_NAME] [DATE] 10:55 3. Soft Silver (For …" at bounding box center [705, 299] width 232 height 373
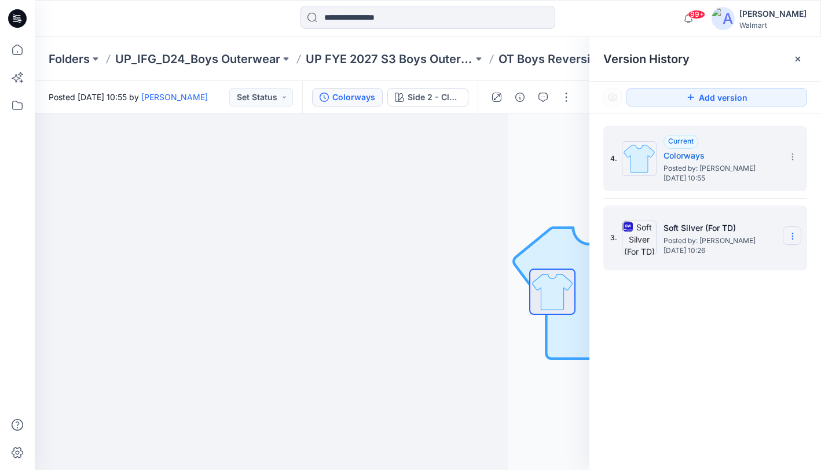
click at [791, 236] on icon at bounding box center [792, 236] width 9 height 9
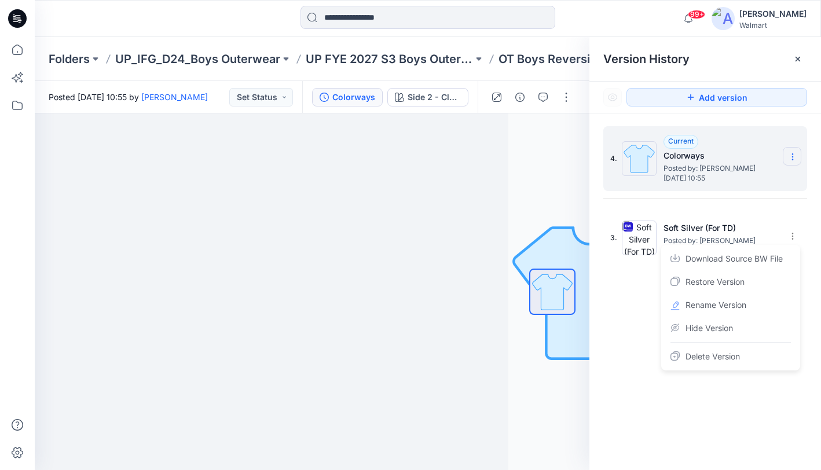
click at [790, 160] on icon at bounding box center [792, 156] width 9 height 9
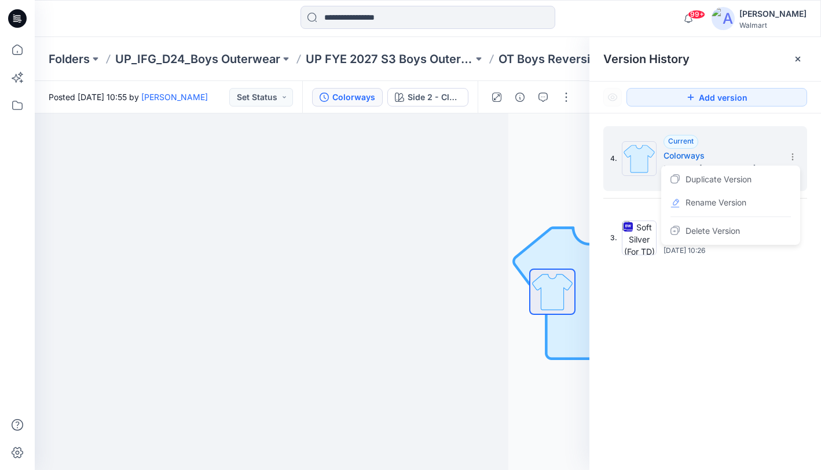
click at [676, 286] on div "4. Current Colorways Posted by: [PERSON_NAME] [DATE] 10:55 Duplicate Version Re…" at bounding box center [705, 299] width 232 height 373
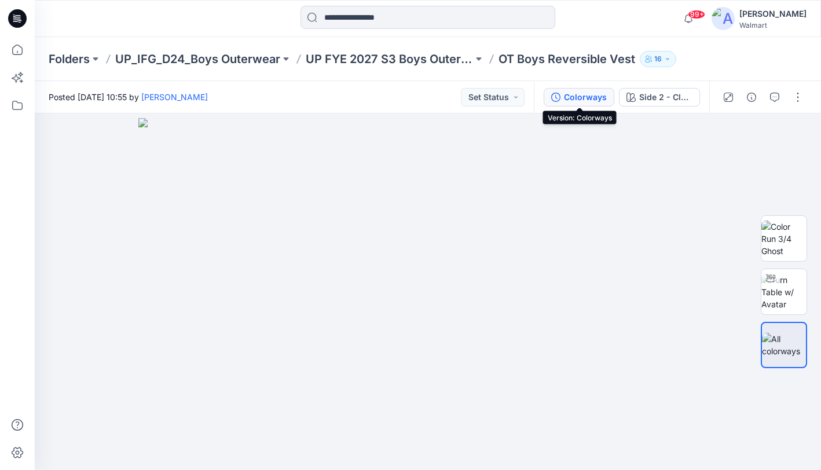
click at [578, 101] on div "Colorways" at bounding box center [585, 97] width 43 height 13
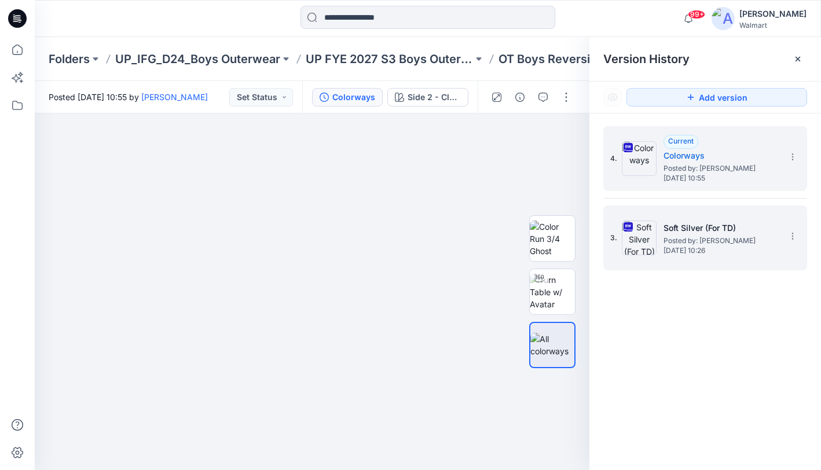
click at [695, 266] on div "3. Soft Silver (For TD) Posted by: [PERSON_NAME] [DATE] 10:26" at bounding box center [705, 237] width 204 height 65
click at [711, 266] on div "3. Soft Silver (For TD) Posted by: [PERSON_NAME] [DATE] 10:26" at bounding box center [705, 237] width 204 height 65
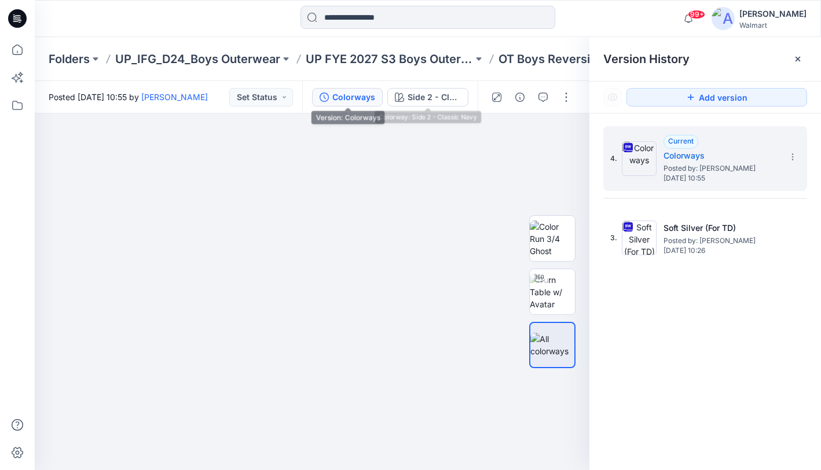
click at [348, 98] on div "Colorways" at bounding box center [353, 97] width 43 height 13
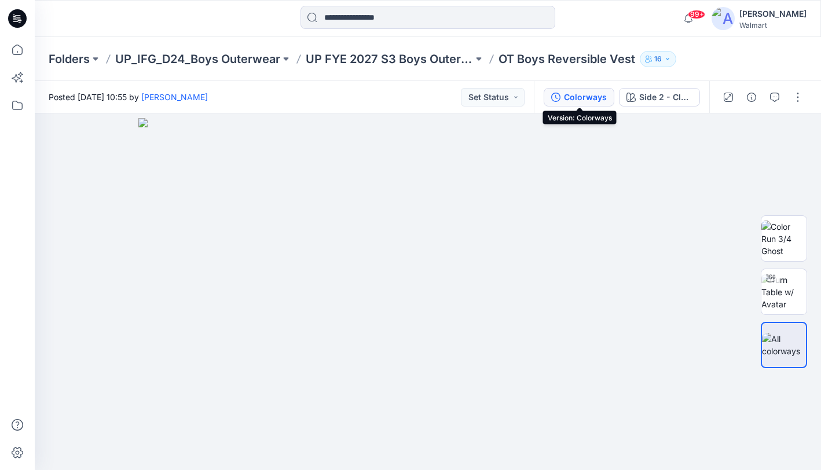
click at [576, 96] on div "Colorways" at bounding box center [585, 97] width 43 height 13
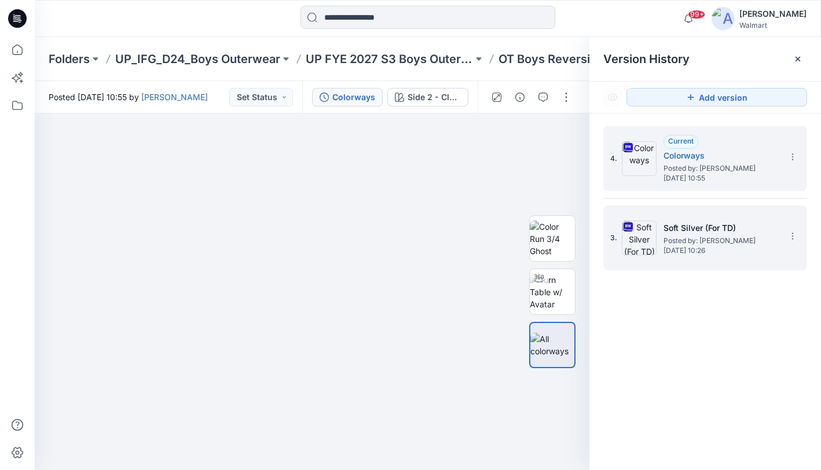
click at [766, 216] on div "3. Soft Silver (For TD) Posted by: [PERSON_NAME] [DATE] 10:26" at bounding box center [697, 238] width 174 height 56
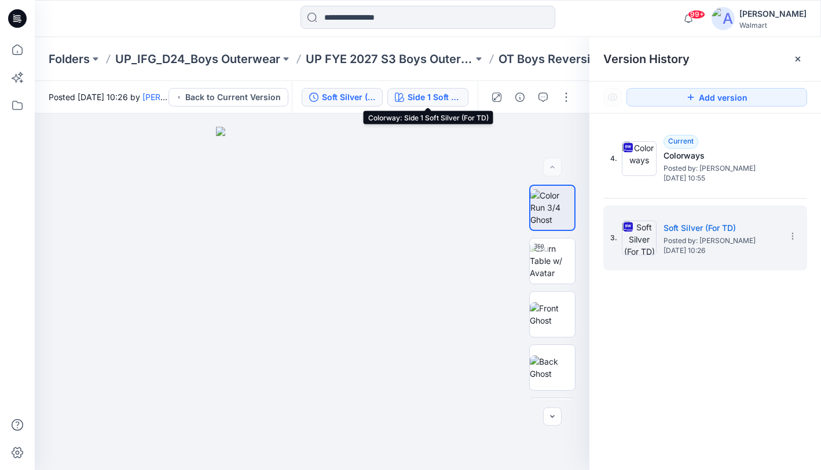
click at [444, 98] on div "Side 1 Soft Silver (For TD)" at bounding box center [433, 97] width 53 height 13
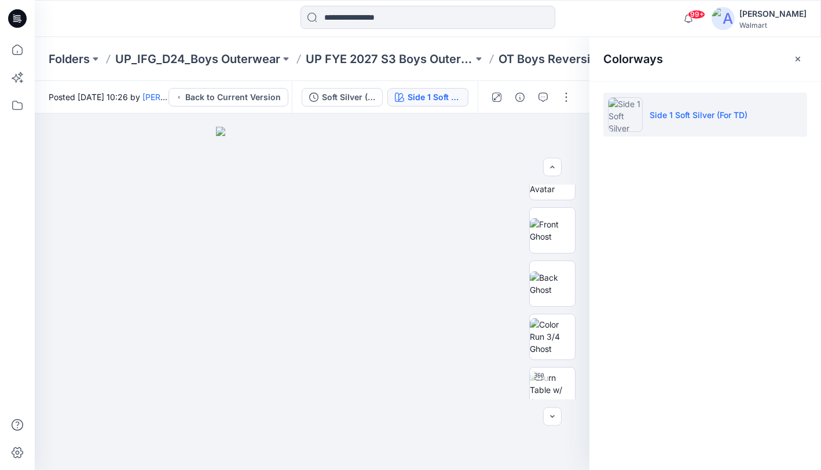
scroll to position [302, 0]
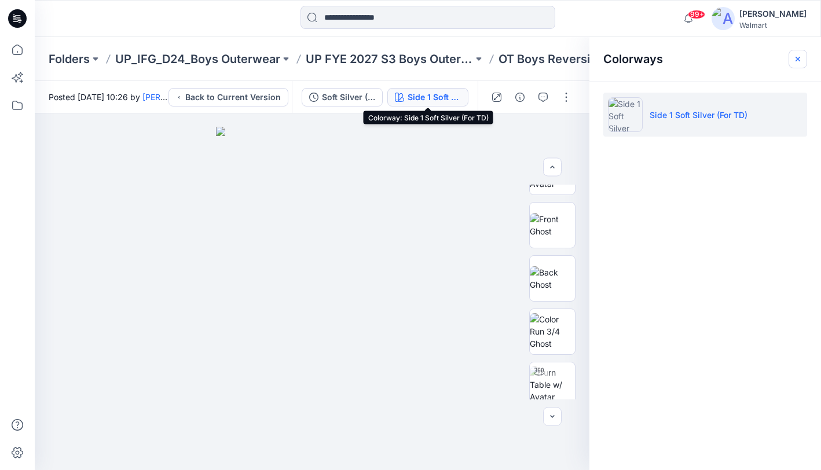
click at [798, 58] on icon "button" at bounding box center [797, 58] width 5 height 5
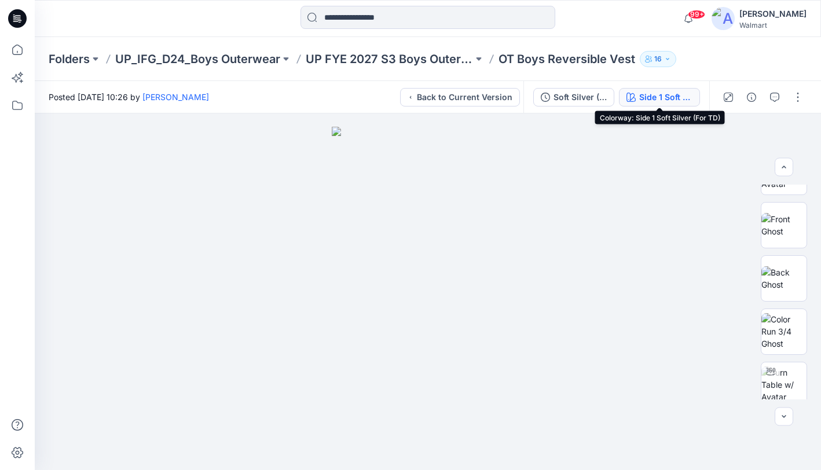
click at [652, 93] on div "Side 1 Soft Silver (For TD)" at bounding box center [665, 97] width 53 height 13
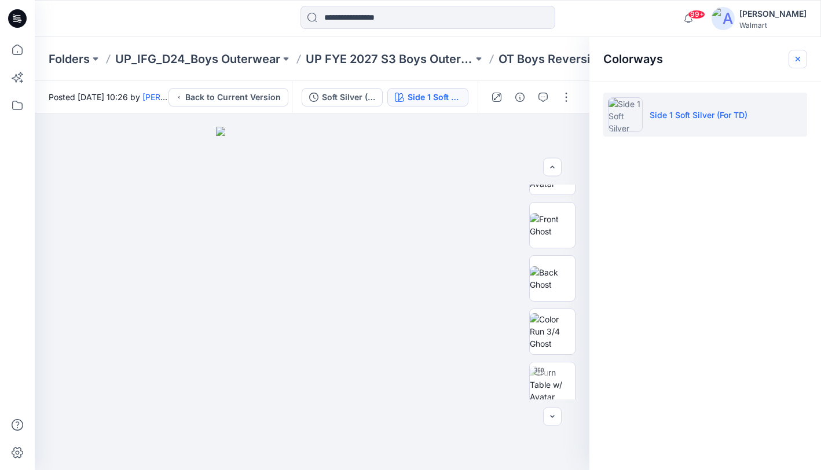
click at [802, 58] on icon "button" at bounding box center [797, 58] width 9 height 9
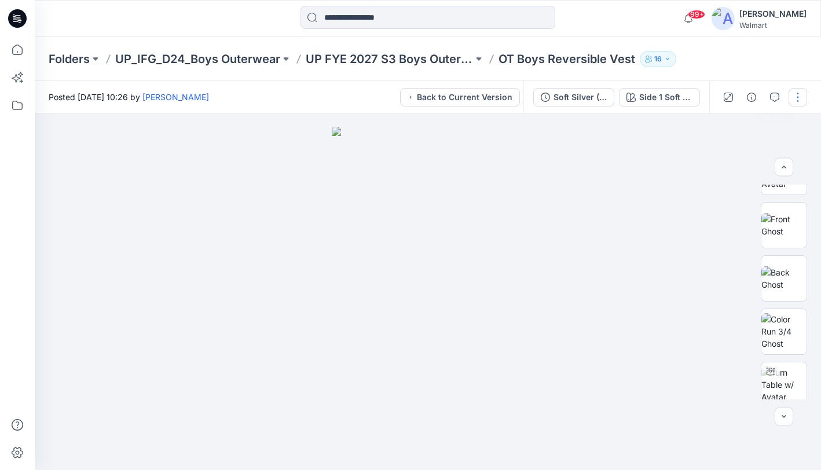
click at [796, 93] on button "button" at bounding box center [797, 97] width 19 height 19
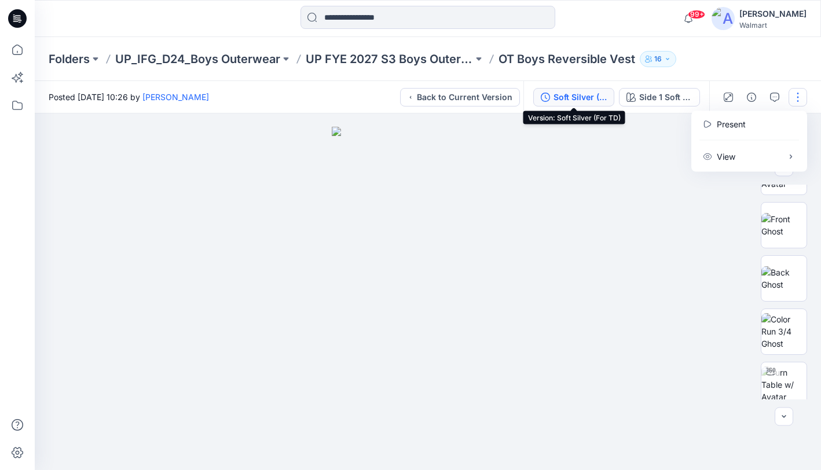
click at [582, 98] on div "Soft Silver (For TD)" at bounding box center [579, 97] width 53 height 13
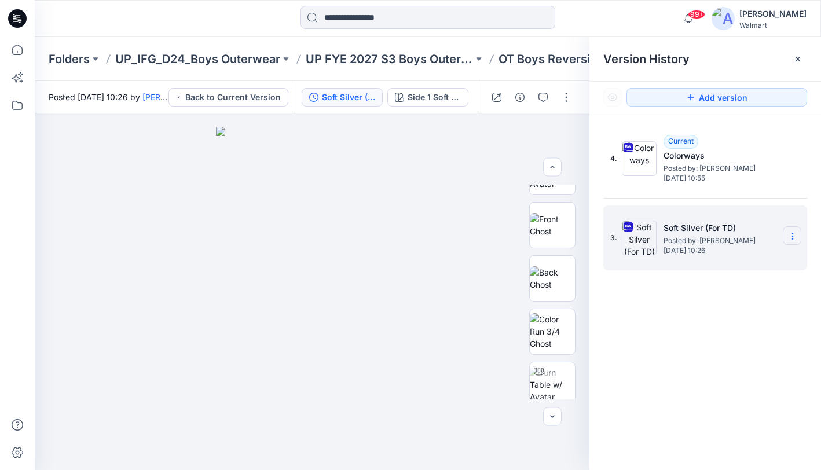
click at [792, 235] on icon at bounding box center [792, 236] width 9 height 9
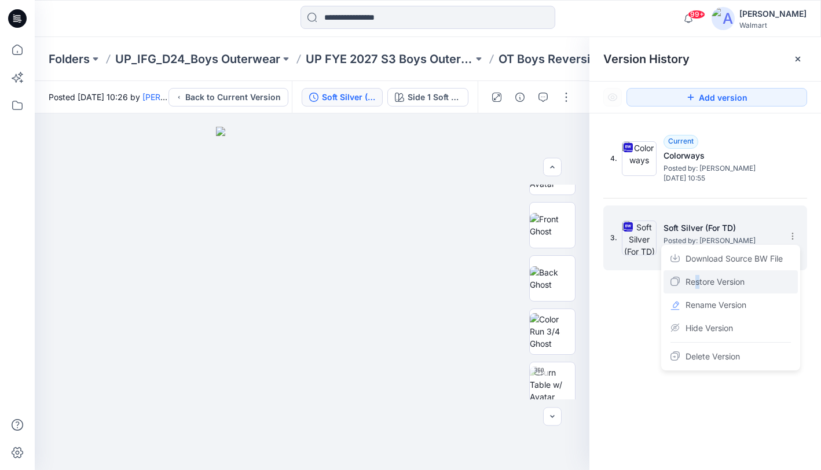
click at [697, 282] on span "Restore Version" at bounding box center [714, 282] width 59 height 14
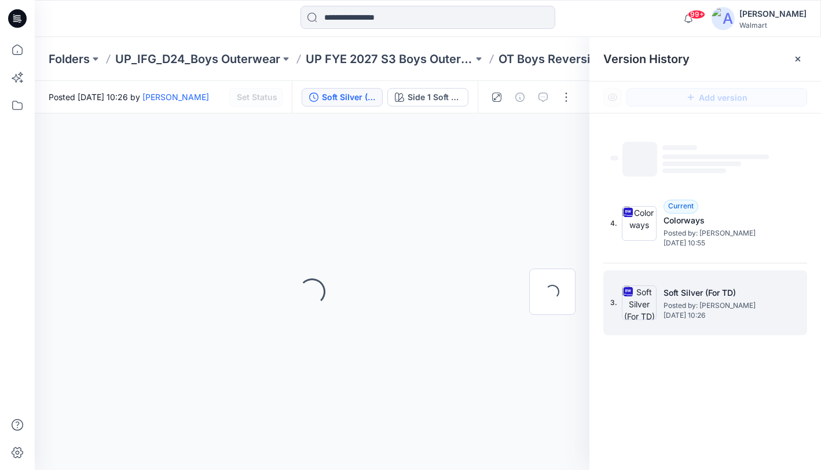
scroll to position [0, 0]
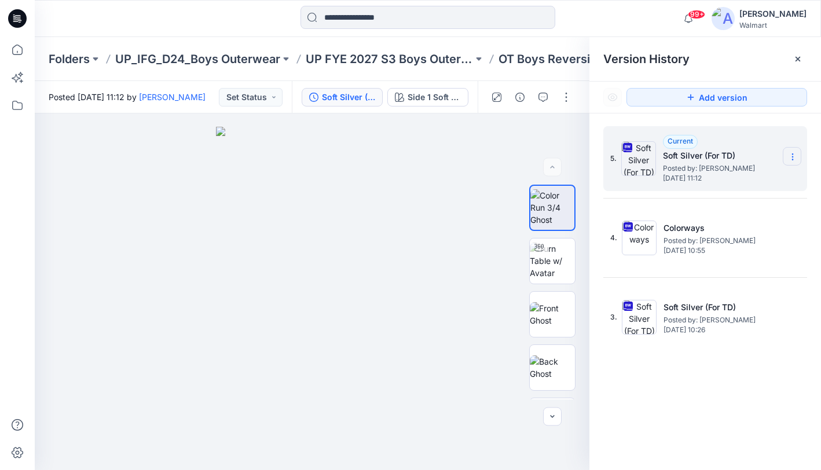
click at [794, 160] on icon at bounding box center [792, 156] width 9 height 9
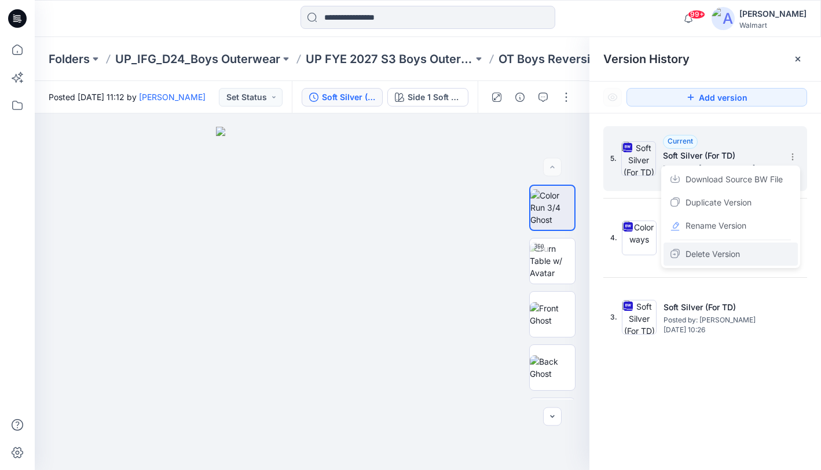
click at [728, 255] on span "Delete Version" at bounding box center [712, 254] width 54 height 14
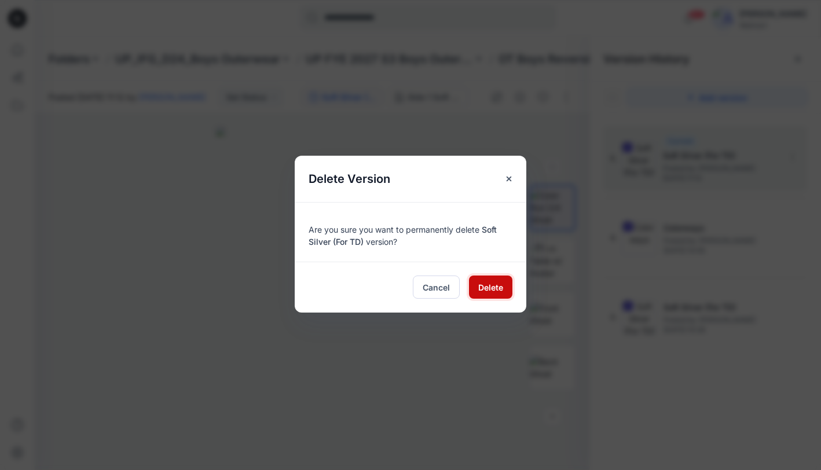
click at [495, 289] on span "Delete" at bounding box center [490, 287] width 25 height 12
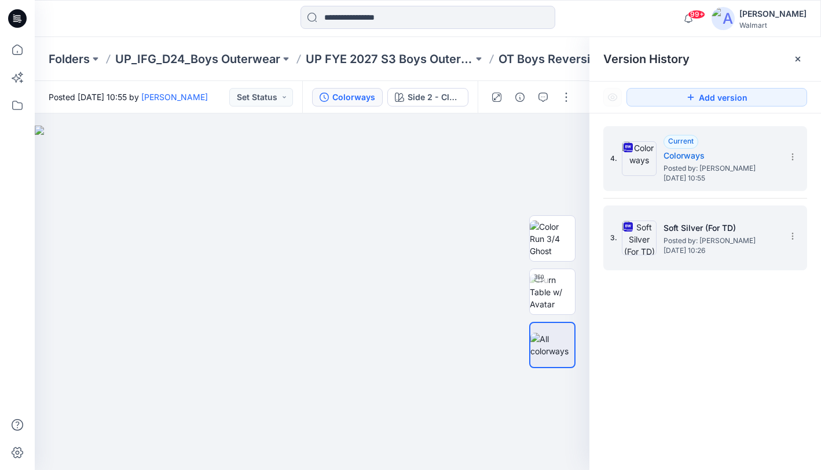
click at [690, 230] on h5 "Soft Silver (For TD)" at bounding box center [721, 228] width 116 height 14
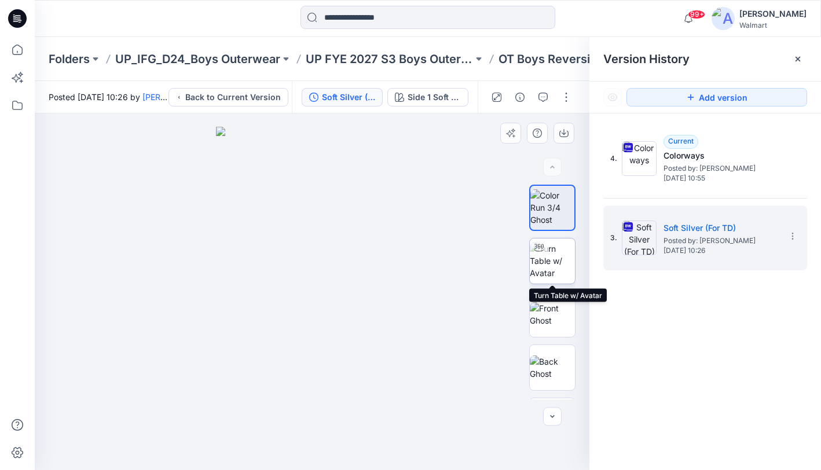
drag, startPoint x: 549, startPoint y: 315, endPoint x: 552, endPoint y: 243, distance: 71.8
click at [551, 255] on div at bounding box center [552, 292] width 46 height 215
click at [569, 97] on button "button" at bounding box center [566, 97] width 19 height 19
click at [557, 151] on button "View" at bounding box center [517, 156] width 106 height 21
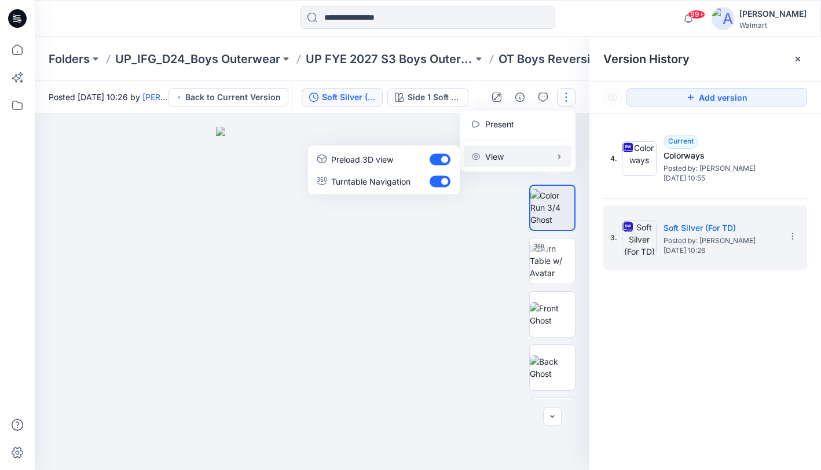
click at [497, 211] on div at bounding box center [312, 291] width 554 height 357
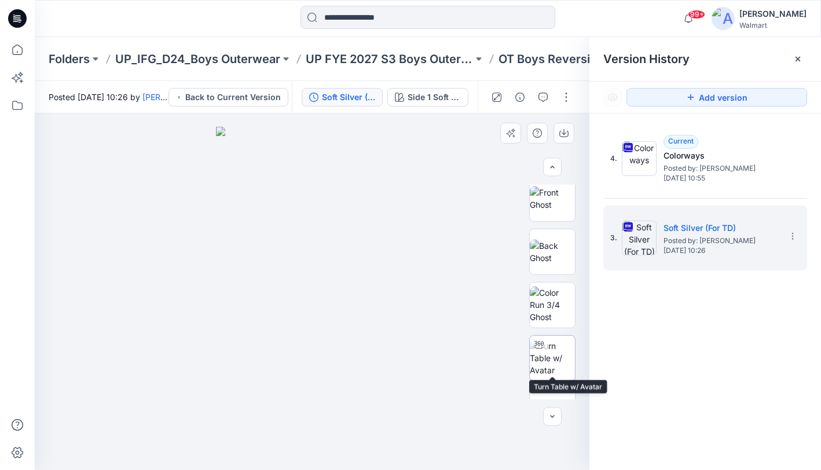
scroll to position [129, 0]
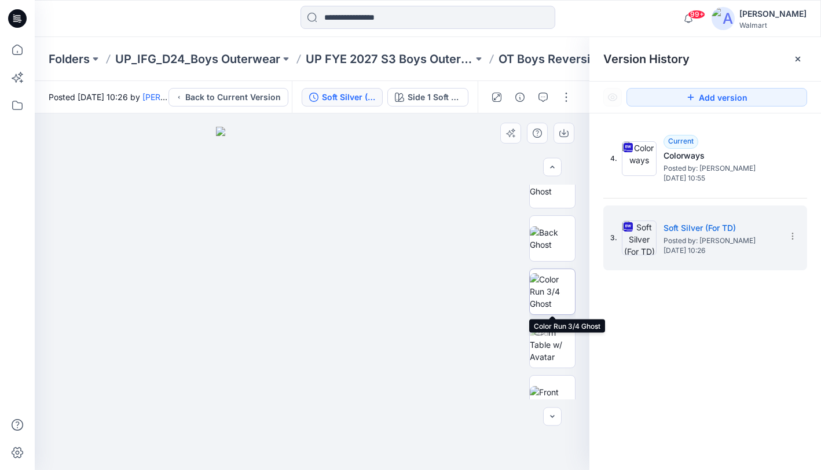
click at [556, 293] on img at bounding box center [552, 291] width 45 height 36
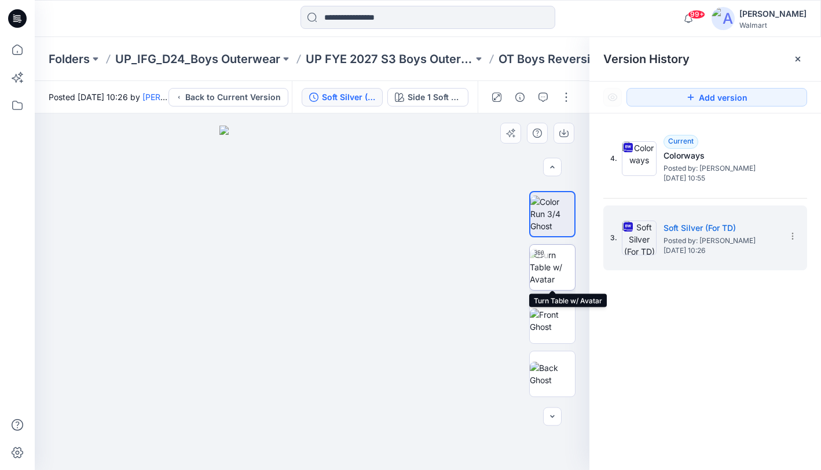
scroll to position [210, 0]
click at [554, 273] on img at bounding box center [552, 264] width 45 height 36
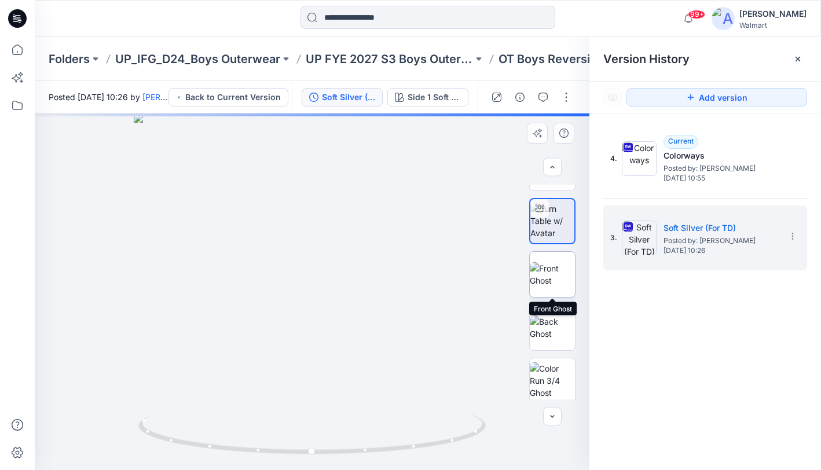
click at [554, 269] on img at bounding box center [552, 274] width 45 height 24
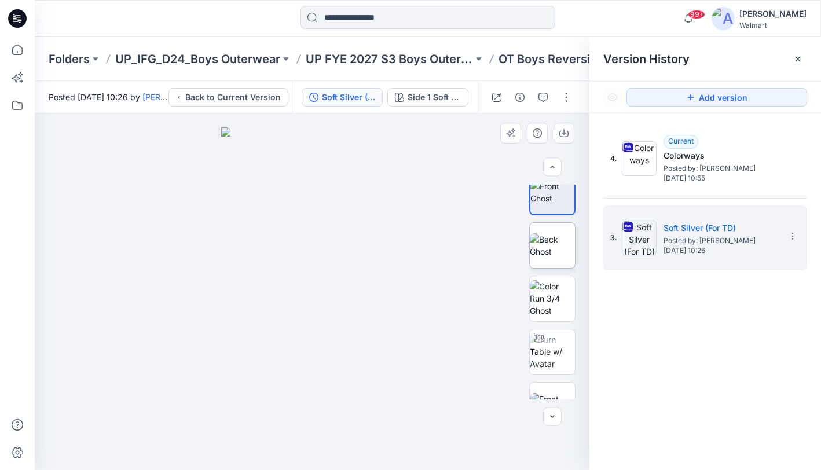
scroll to position [336, 0]
click at [553, 253] on img at bounding box center [552, 245] width 45 height 24
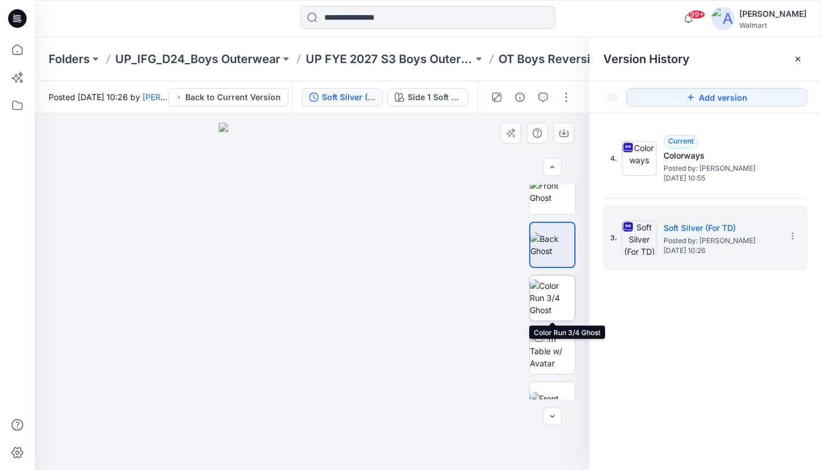
click at [552, 290] on img at bounding box center [552, 298] width 45 height 36
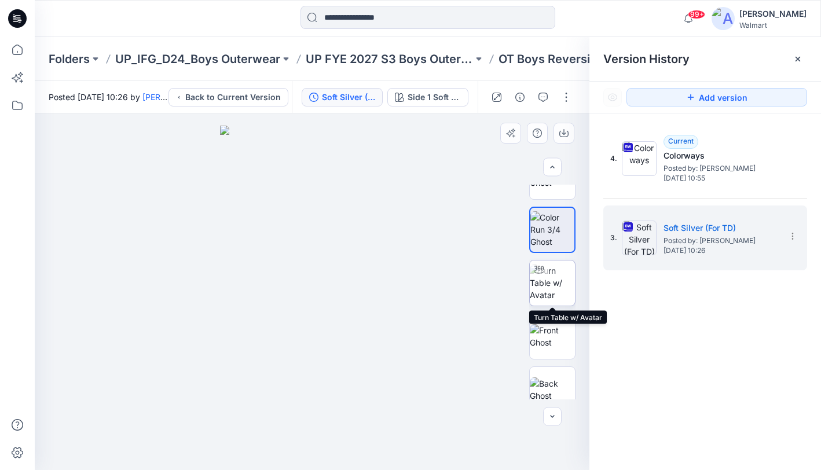
click at [550, 284] on img at bounding box center [552, 282] width 45 height 36
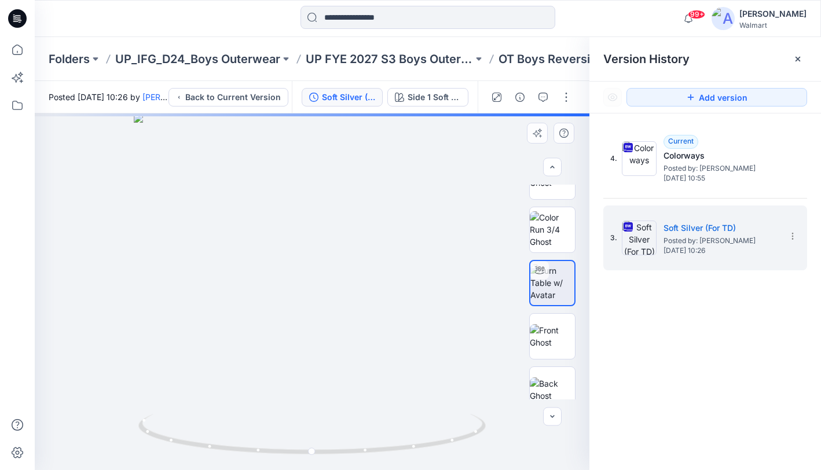
scroll to position [417, 0]
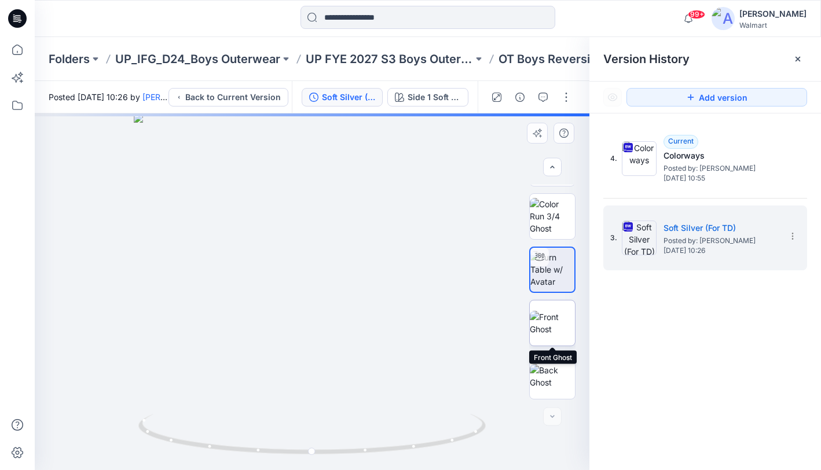
click at [547, 329] on img at bounding box center [552, 323] width 45 height 24
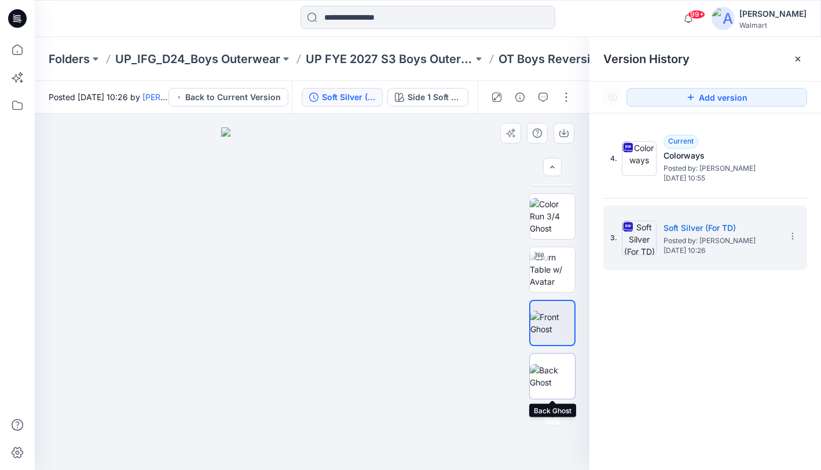
click at [557, 379] on img at bounding box center [552, 376] width 45 height 24
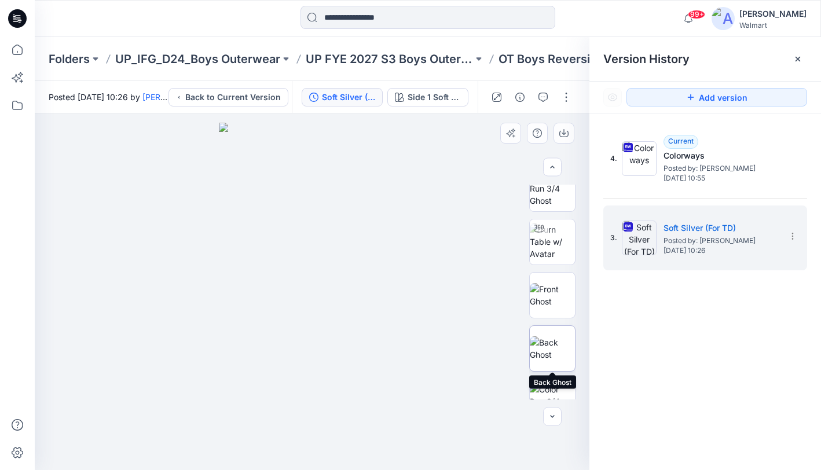
scroll to position [0, 0]
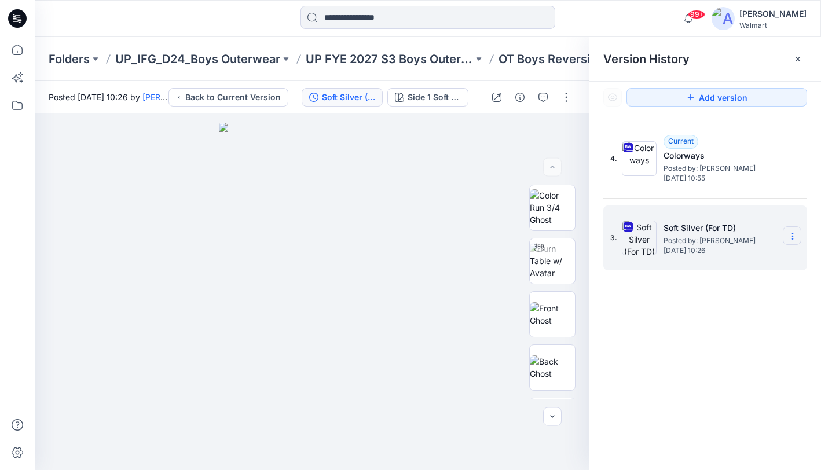
click at [796, 240] on icon at bounding box center [792, 236] width 9 height 9
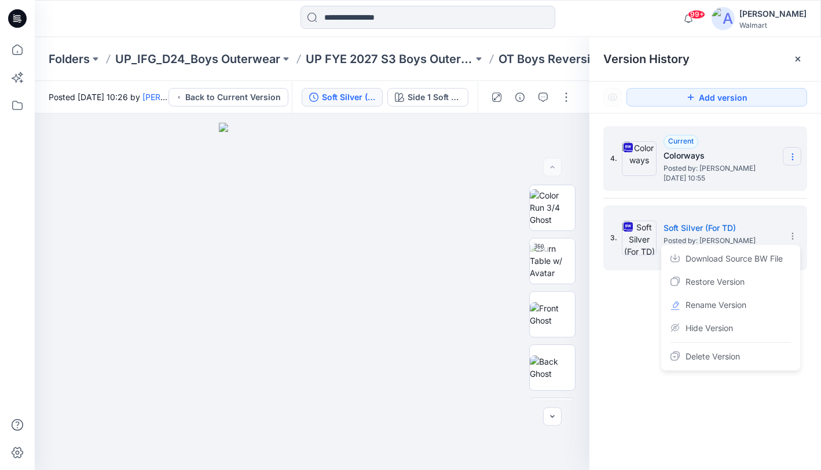
click at [792, 160] on icon at bounding box center [792, 159] width 1 height 1
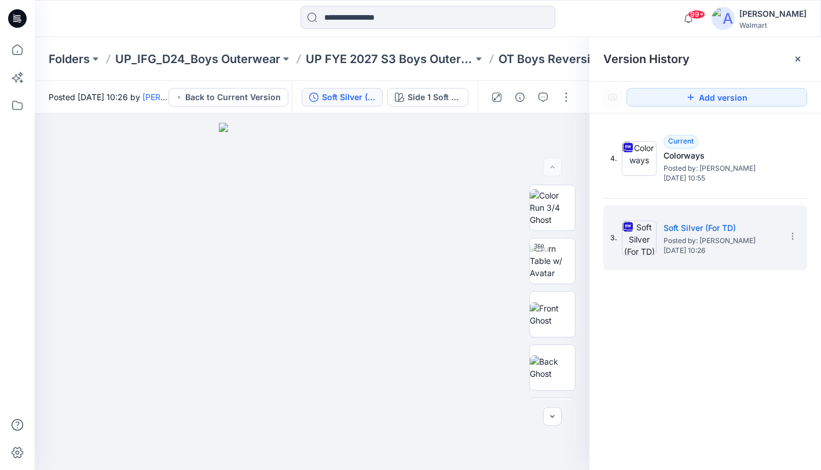
drag, startPoint x: 742, startPoint y: 284, endPoint x: 745, endPoint y: 275, distance: 9.4
click at [742, 282] on div "4. Current Colorways Posted by: Yunjin Chae Wednesday, October 01, 2025 10:55 3…" at bounding box center [705, 299] width 232 height 373
click at [788, 230] on section at bounding box center [791, 235] width 19 height 19
click at [466, 274] on div at bounding box center [312, 291] width 554 height 357
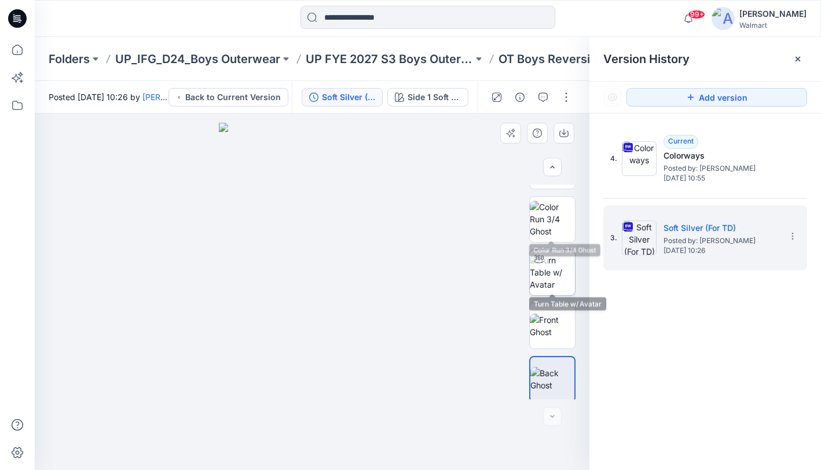
scroll to position [417, 0]
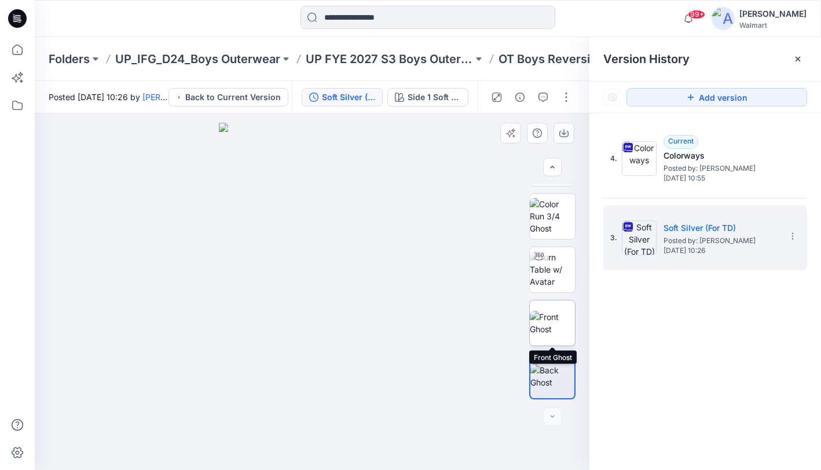
click at [556, 322] on img at bounding box center [552, 323] width 45 height 24
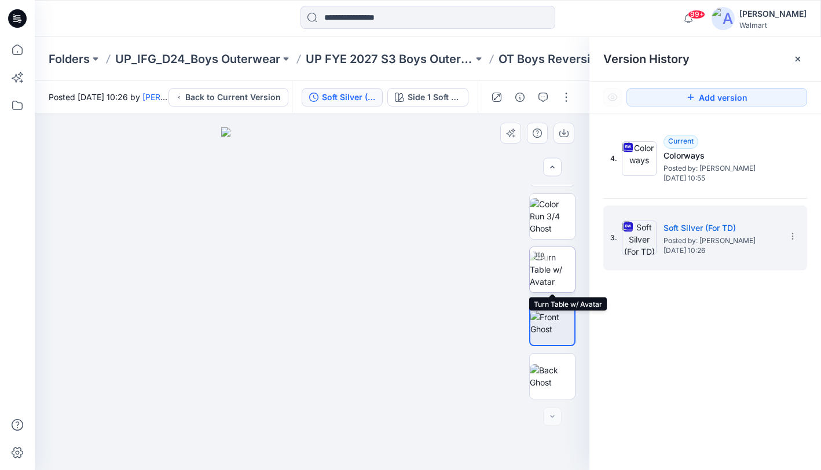
click at [559, 273] on img at bounding box center [552, 269] width 45 height 36
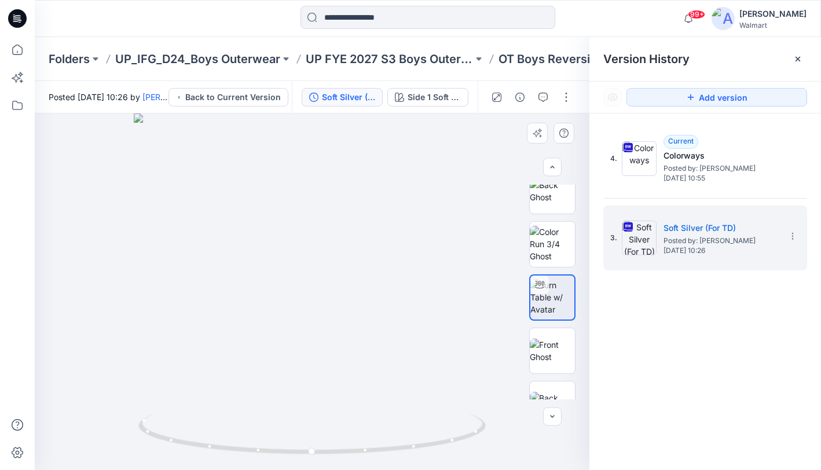
scroll to position [382, 0]
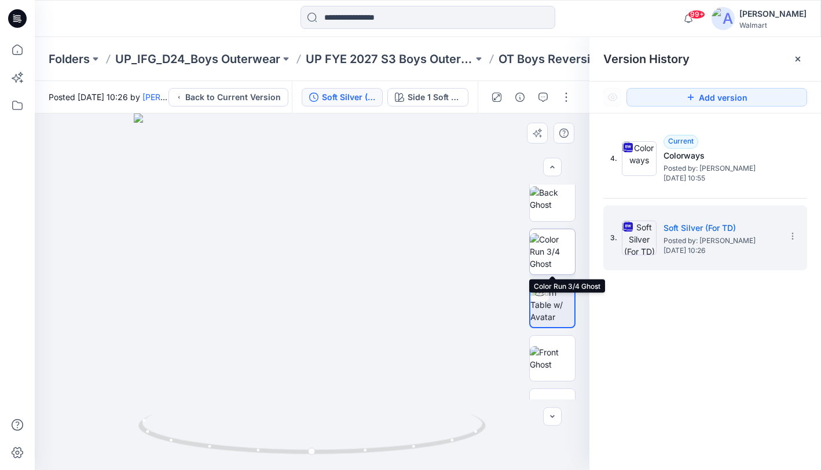
click at [560, 263] on img at bounding box center [552, 251] width 45 height 36
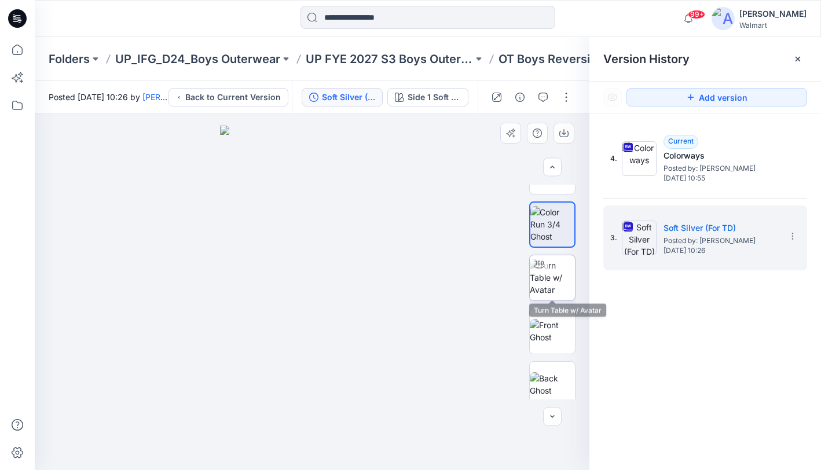
scroll to position [417, 0]
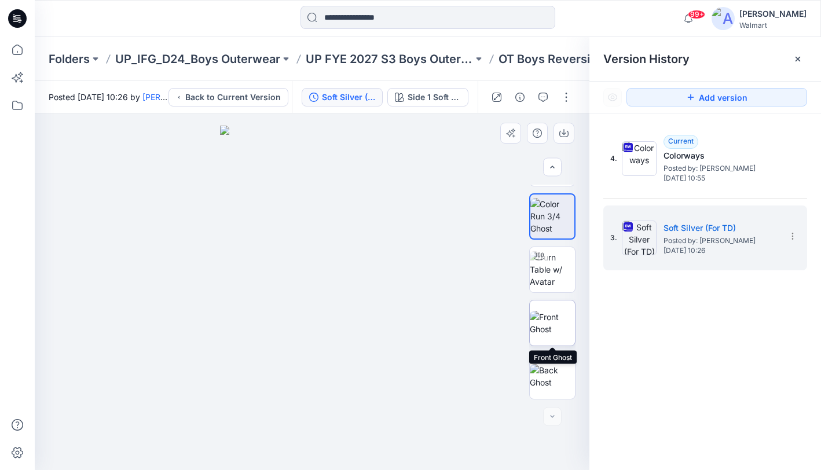
click at [552, 319] on img at bounding box center [552, 323] width 45 height 24
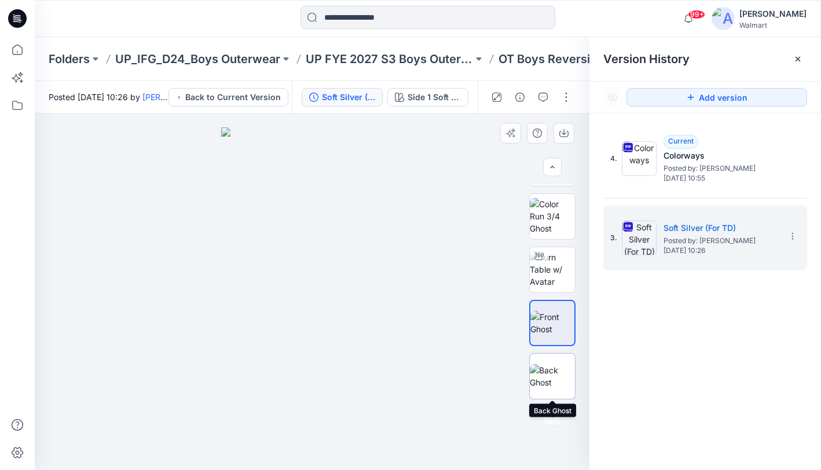
click at [552, 372] on img at bounding box center [552, 376] width 45 height 24
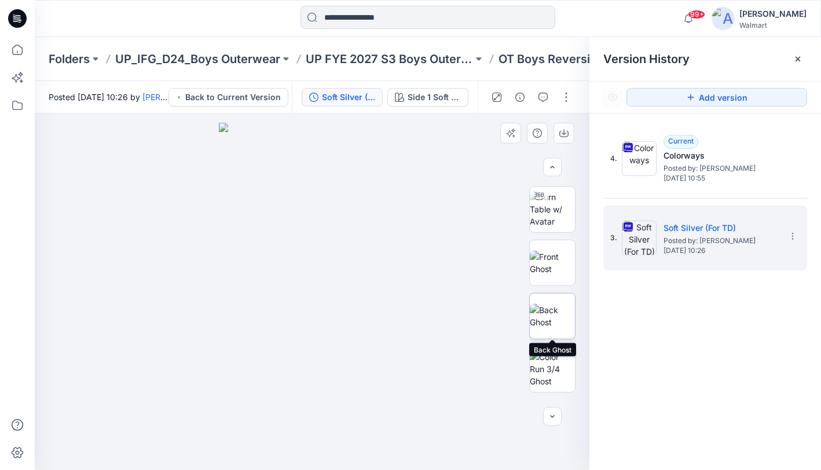
scroll to position [265, 0]
drag, startPoint x: 552, startPoint y: 311, endPoint x: 554, endPoint y: 300, distance: 11.1
click at [553, 308] on img at bounding box center [552, 315] width 45 height 24
click at [554, 274] on img at bounding box center [552, 262] width 45 height 24
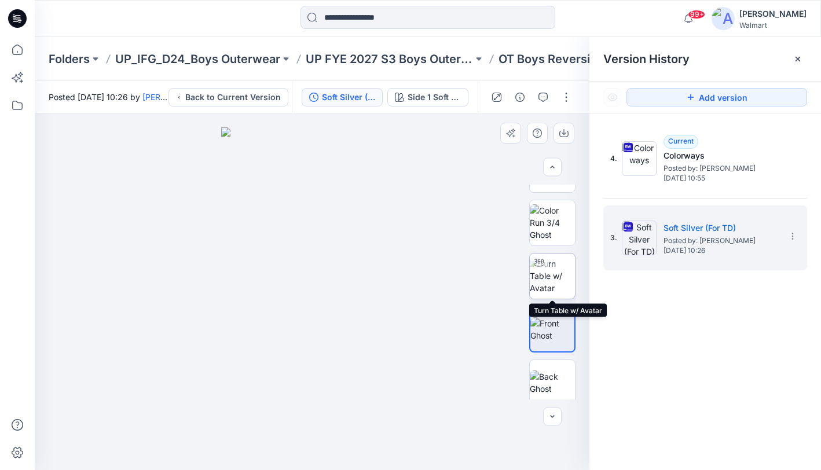
click at [556, 282] on img at bounding box center [552, 276] width 45 height 36
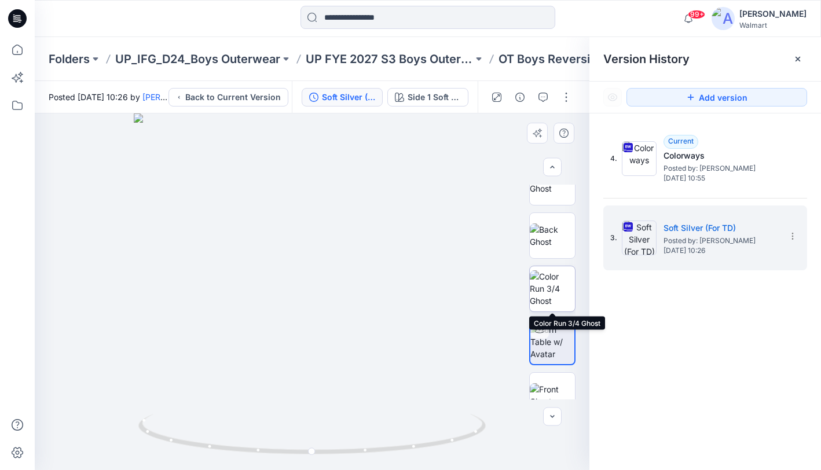
click at [555, 285] on img at bounding box center [552, 288] width 45 height 36
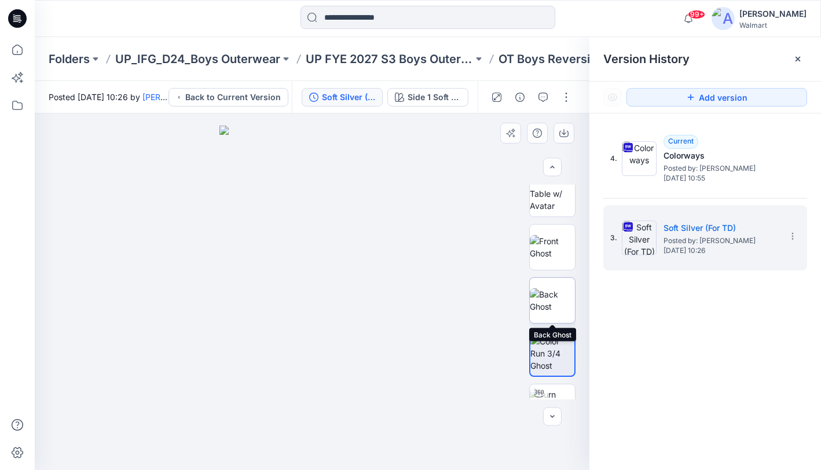
click at [556, 292] on img at bounding box center [552, 300] width 45 height 24
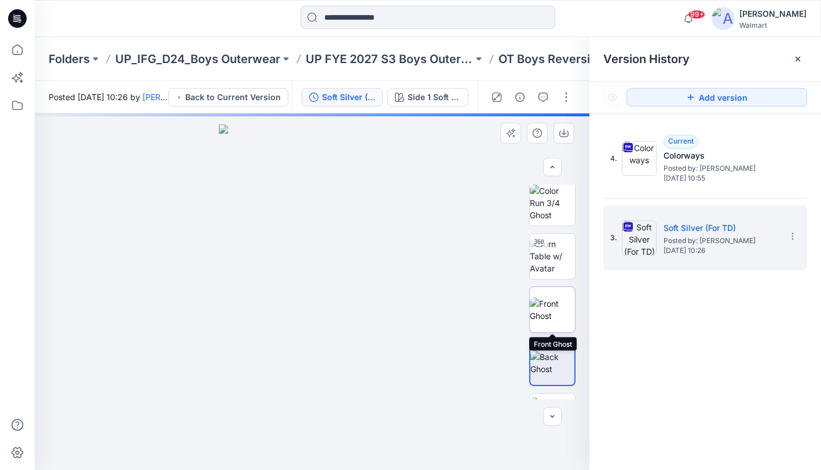
scroll to position [0, 0]
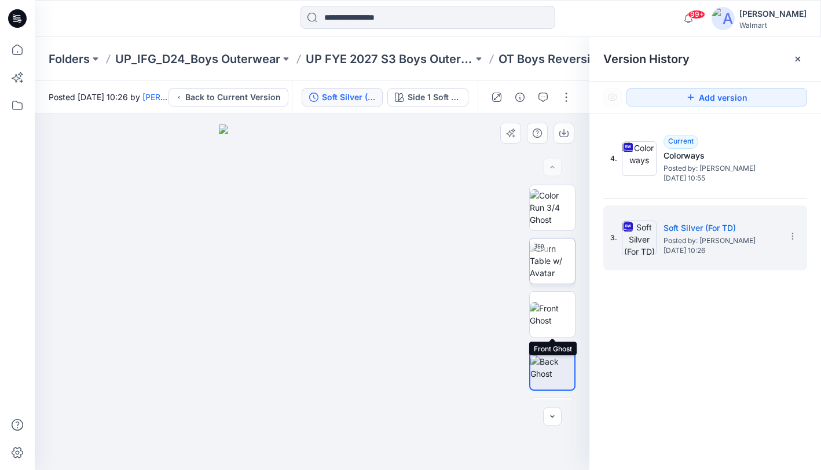
drag, startPoint x: 553, startPoint y: 295, endPoint x: 556, endPoint y: 281, distance: 14.3
click at [553, 302] on img at bounding box center [552, 314] width 45 height 24
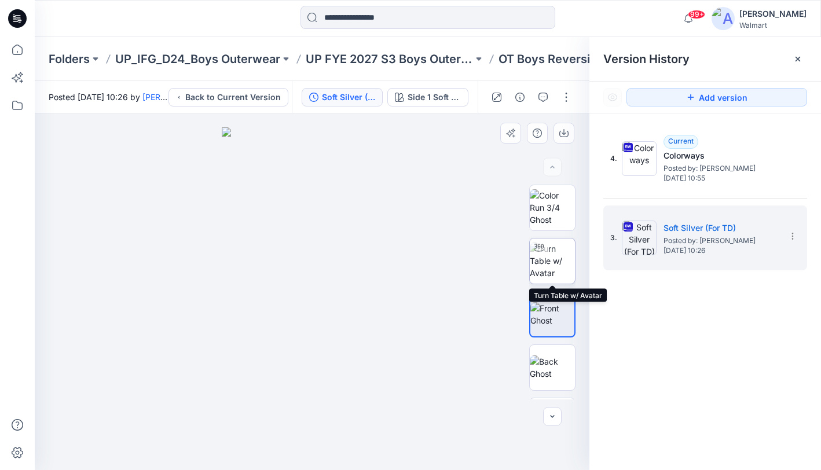
click at [558, 269] on img at bounding box center [552, 260] width 45 height 36
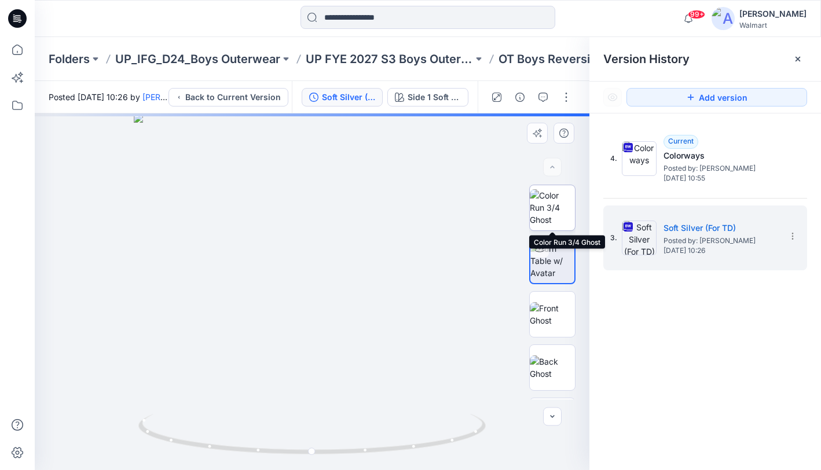
click at [554, 217] on img at bounding box center [552, 207] width 45 height 36
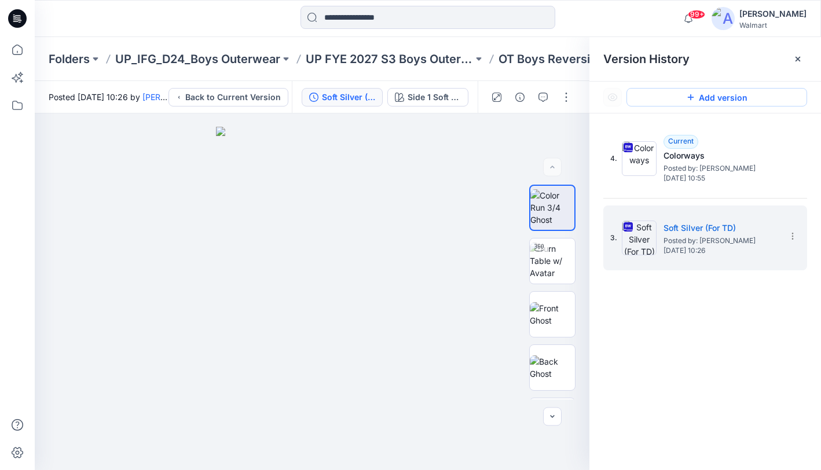
click at [696, 100] on button "Add version" at bounding box center [716, 97] width 181 height 19
click at [798, 58] on g at bounding box center [797, 59] width 5 height 5
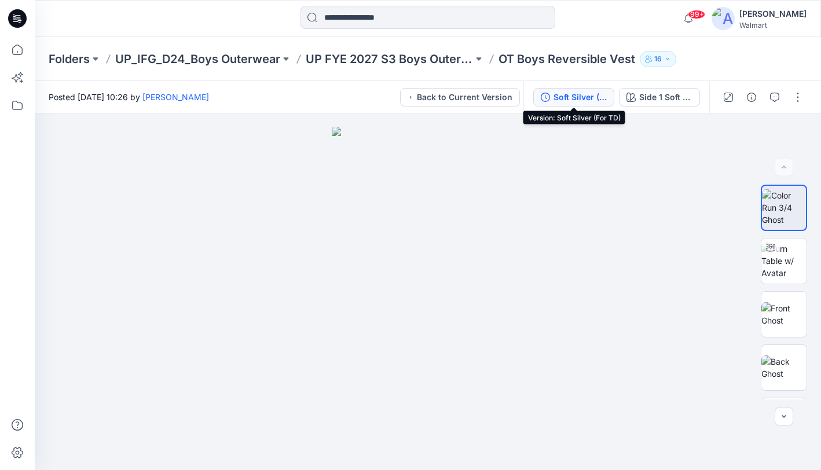
click at [581, 99] on div "Soft Silver (For TD)" at bounding box center [579, 97] width 53 height 13
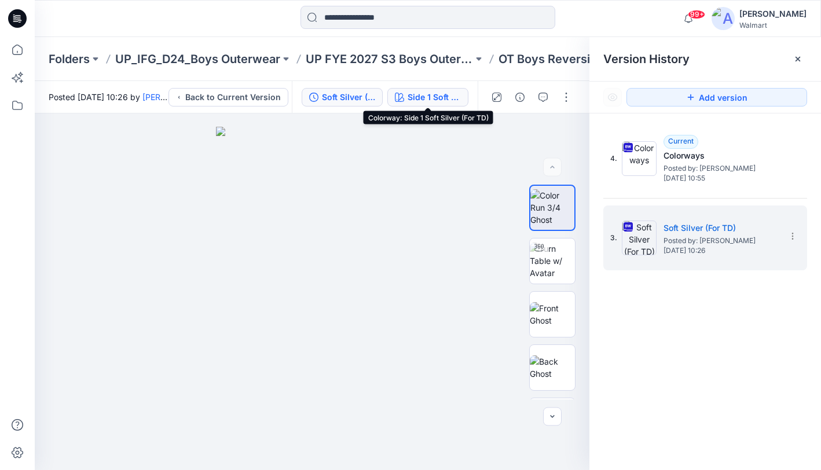
click at [438, 98] on div "Side 1 Soft Silver (For TD)" at bounding box center [433, 97] width 53 height 13
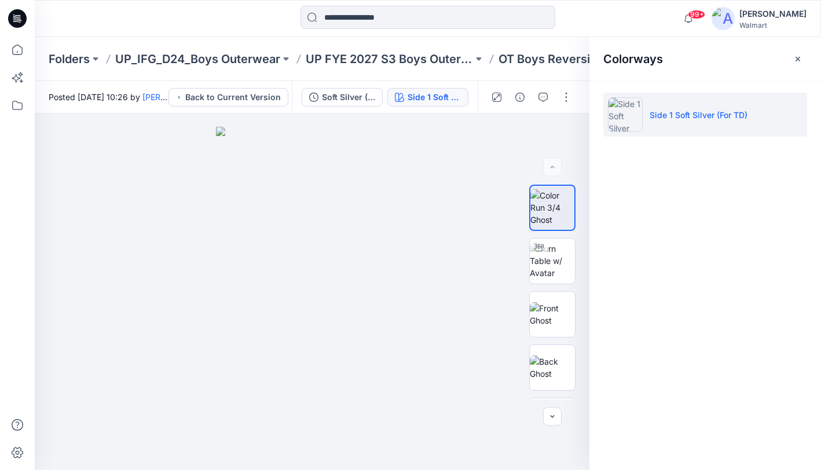
click at [621, 111] on img at bounding box center [625, 114] width 35 height 35
click at [334, 98] on div "Soft Silver (For TD)" at bounding box center [348, 97] width 53 height 13
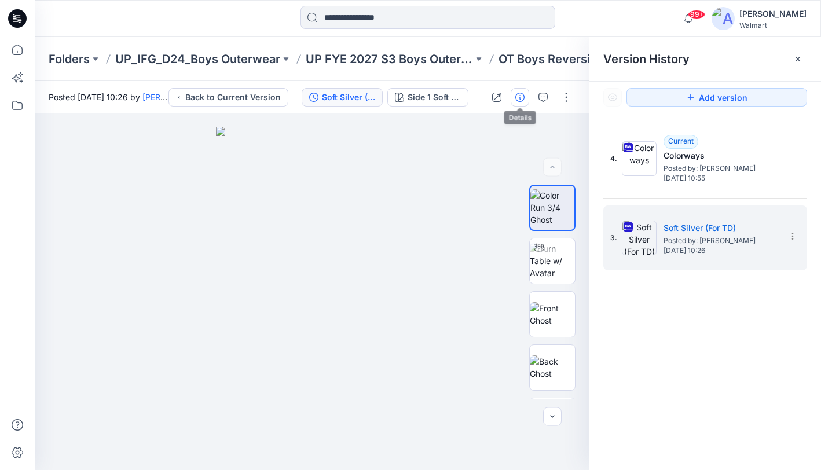
click at [518, 94] on icon "button" at bounding box center [519, 97] width 9 height 9
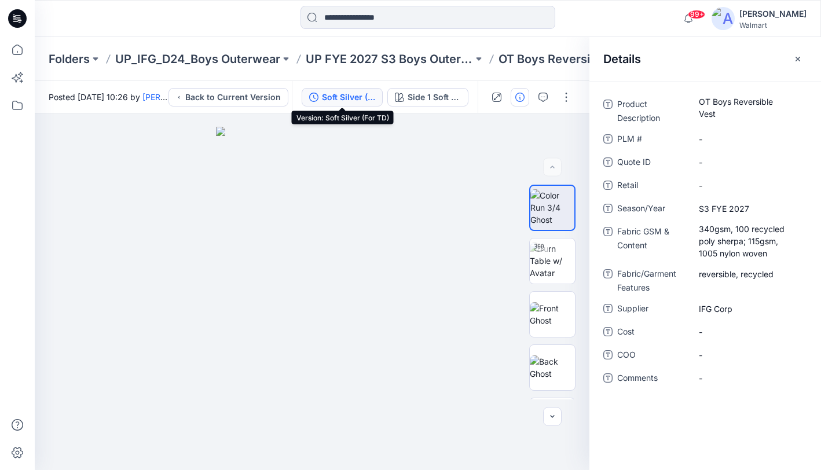
click at [347, 101] on div "Soft Silver (For TD)" at bounding box center [348, 97] width 53 height 13
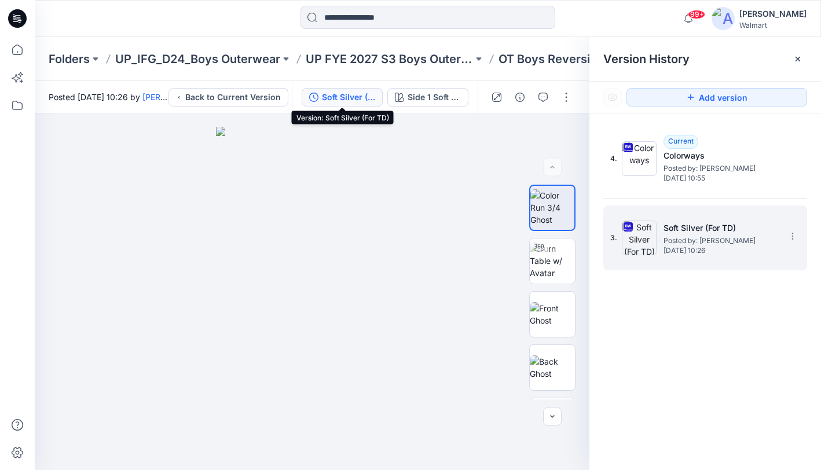
click at [645, 259] on div "3. Soft Silver (For TD) Posted by: [PERSON_NAME] [DATE] 10:26" at bounding box center [697, 238] width 174 height 56
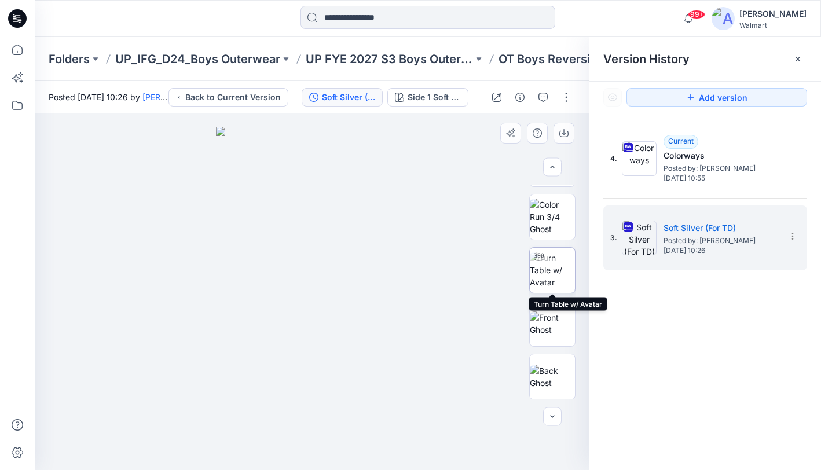
scroll to position [205, 0]
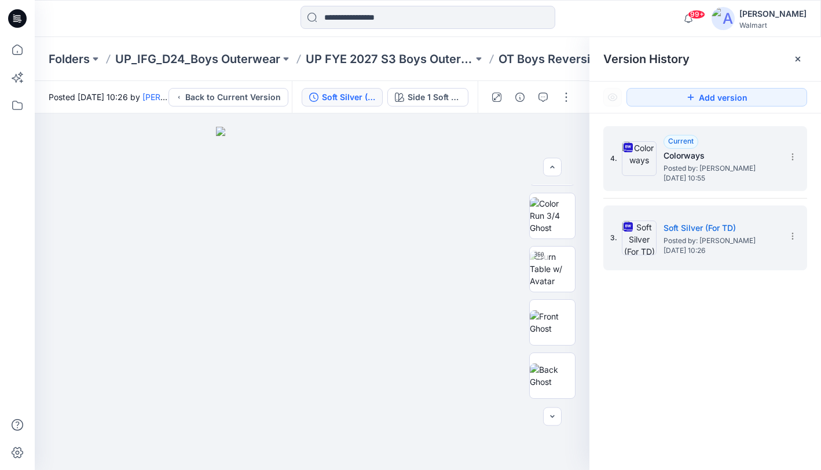
click at [727, 165] on span "Posted by: [PERSON_NAME]" at bounding box center [721, 169] width 116 height 12
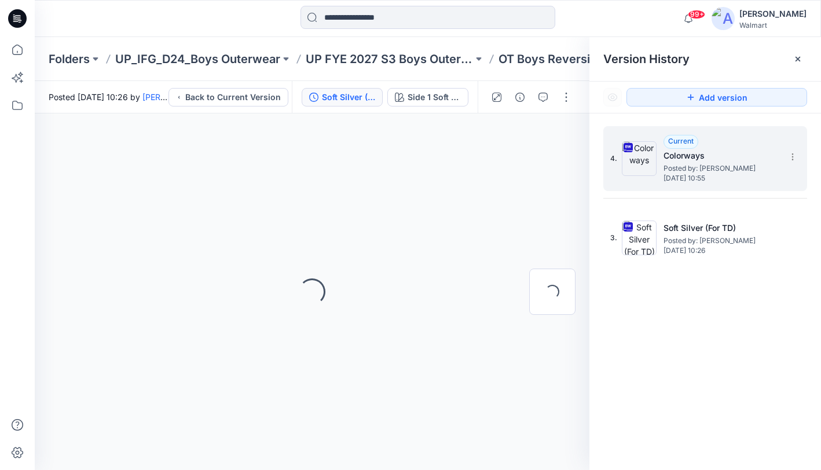
scroll to position [0, 0]
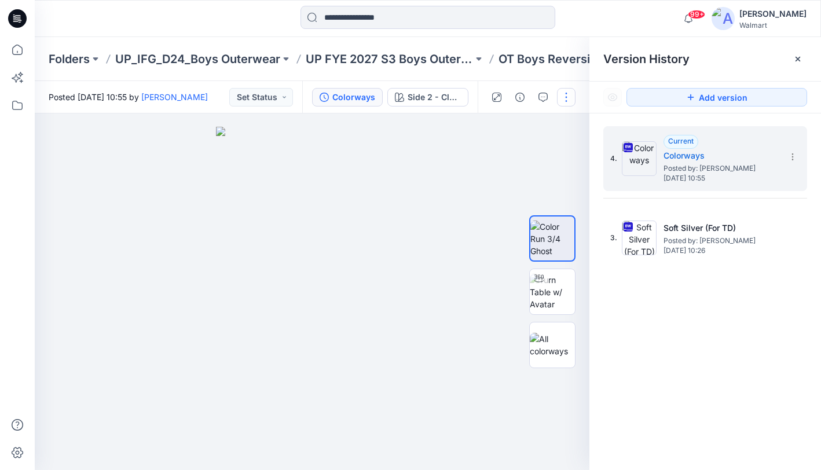
click at [568, 95] on button "button" at bounding box center [566, 97] width 19 height 19
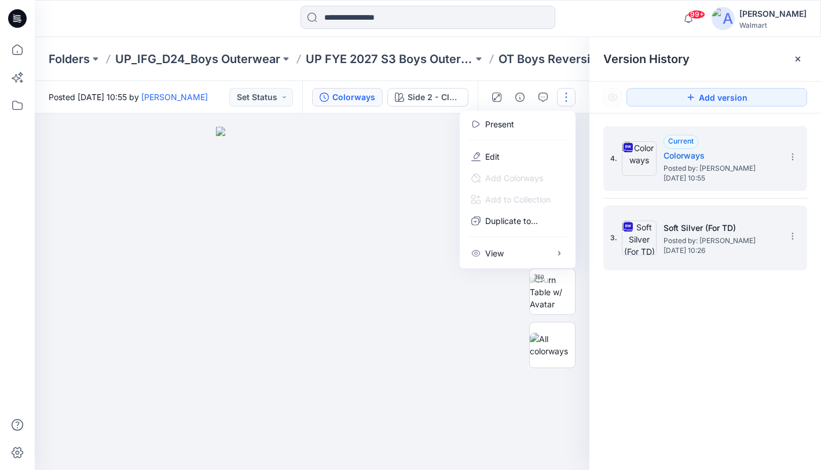
click at [674, 266] on div "3. Soft Silver (For TD) Posted by: [PERSON_NAME] [DATE] 10:26" at bounding box center [705, 237] width 204 height 65
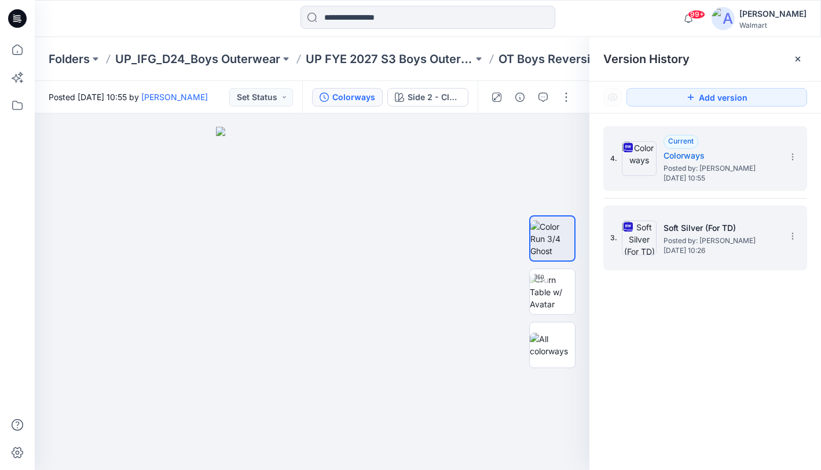
click at [687, 259] on div "3. Soft Silver (For TD) Posted by: [PERSON_NAME] [DATE] 10:26" at bounding box center [697, 238] width 174 height 56
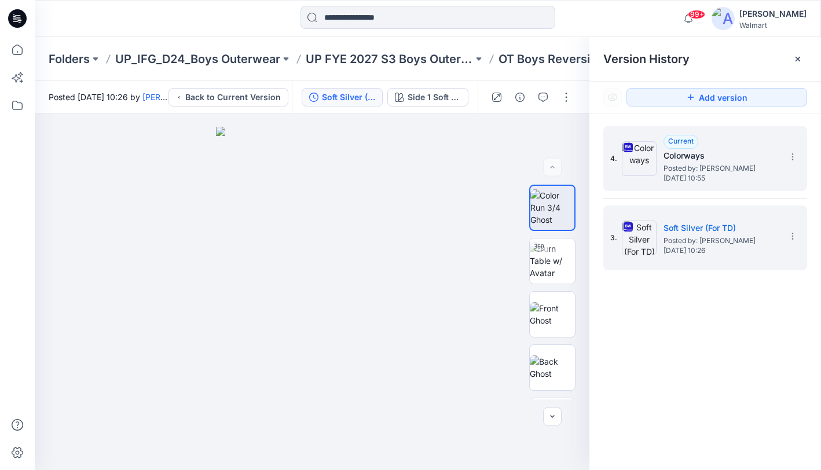
click at [725, 176] on span "[DATE] 10:55" at bounding box center [721, 178] width 116 height 8
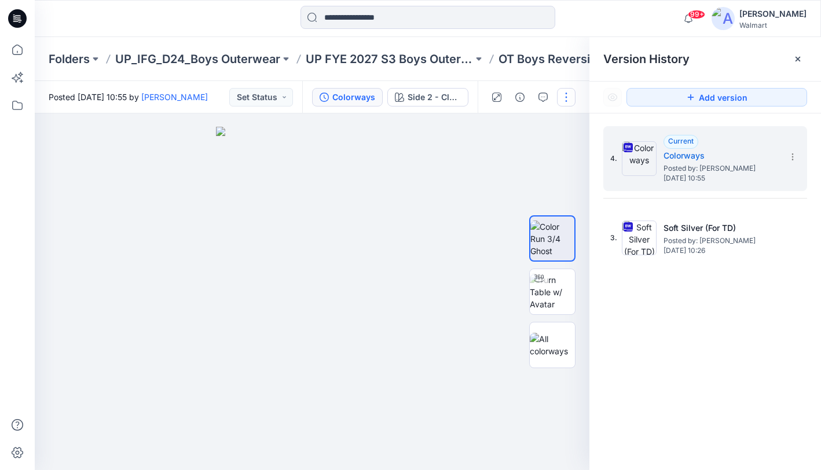
click at [564, 91] on button "button" at bounding box center [566, 97] width 19 height 19
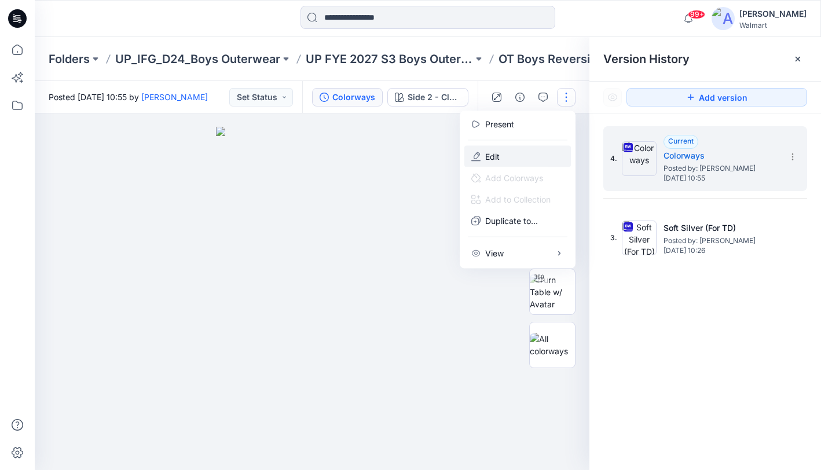
click at [501, 155] on button "Edit" at bounding box center [517, 156] width 106 height 21
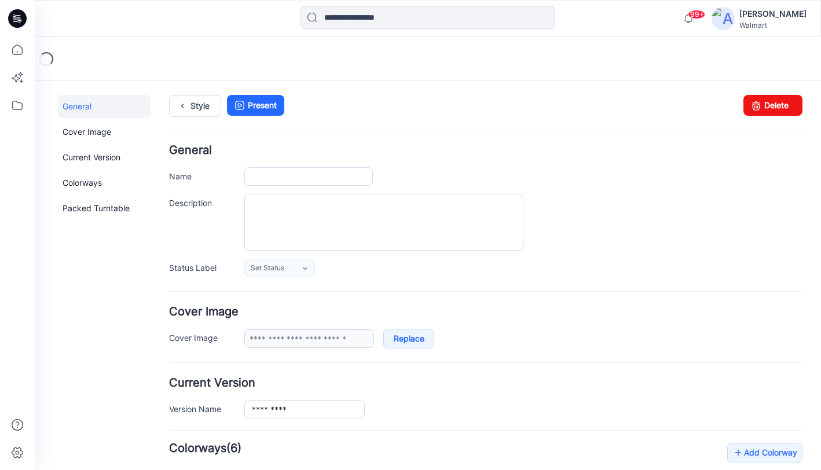
type input "**********"
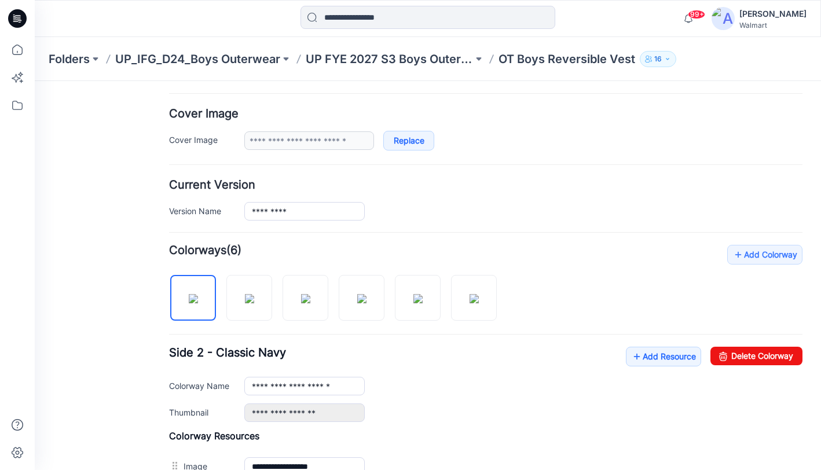
scroll to position [204, 0]
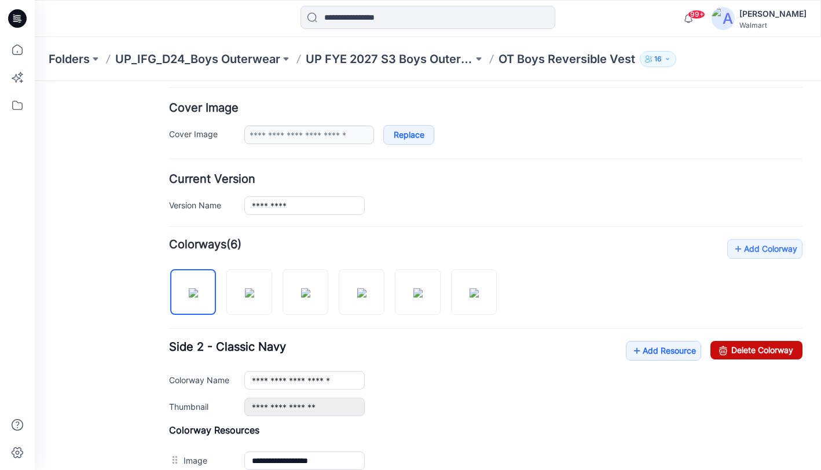
click at [755, 351] on link "Delete Colorway" at bounding box center [756, 350] width 92 height 19
click at [756, 350] on link "Delete Colorway" at bounding box center [756, 350] width 92 height 19
click at [757, 350] on link "Delete Colorway" at bounding box center [756, 350] width 92 height 19
click at [756, 351] on link "Delete Colorway" at bounding box center [756, 350] width 92 height 19
click at [756, 352] on link "Delete Colorway" at bounding box center [756, 350] width 92 height 19
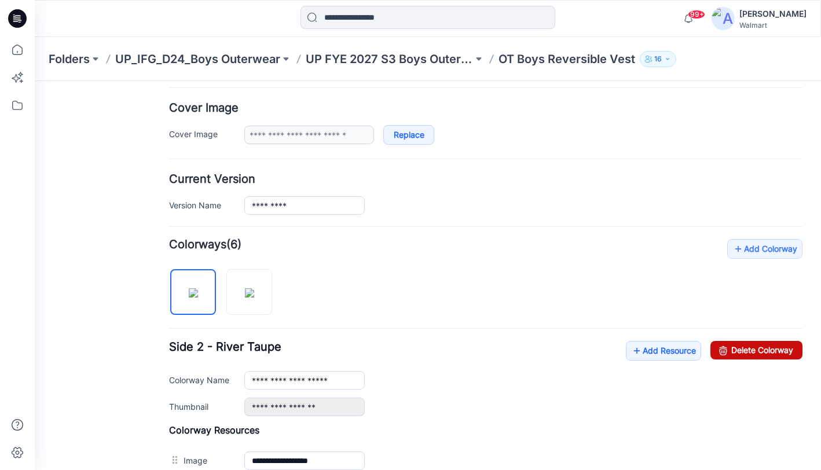
type input "**********"
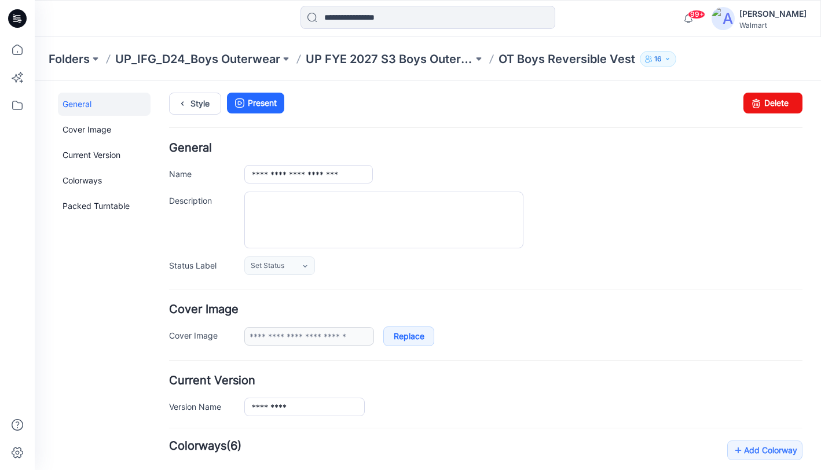
scroll to position [0, 0]
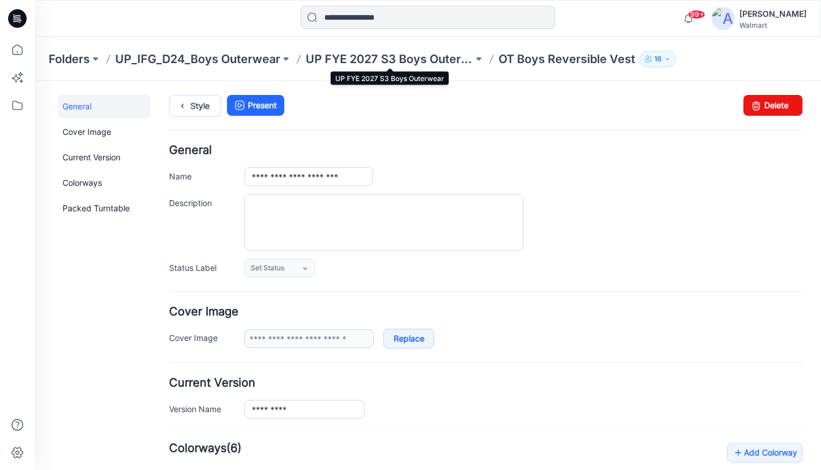
click at [390, 58] on p "UP FYE 2027 S3 Boys Outerwear" at bounding box center [389, 59] width 167 height 16
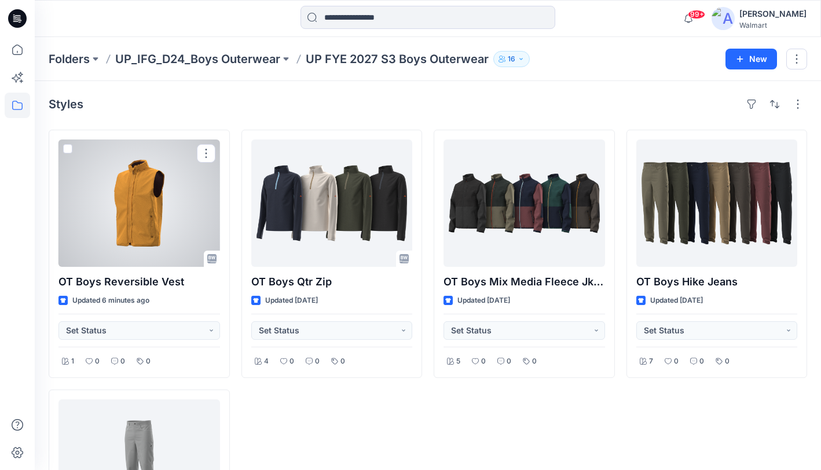
click at [163, 219] on div at bounding box center [138, 202] width 161 height 127
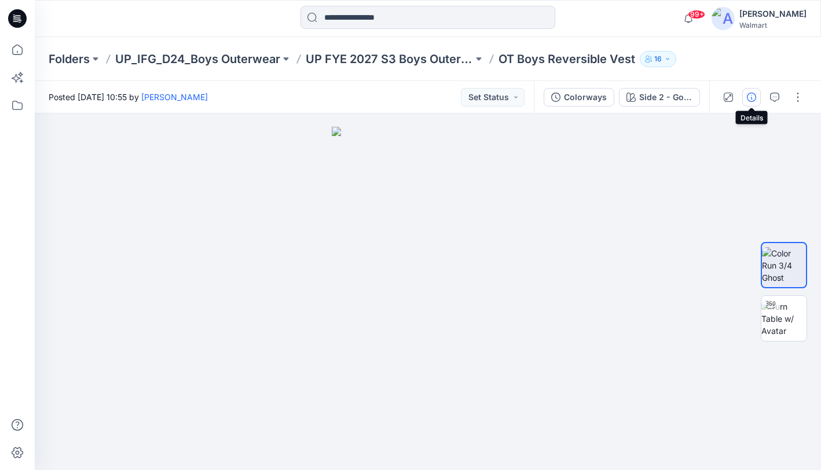
click at [754, 97] on icon "button" at bounding box center [751, 97] width 9 height 9
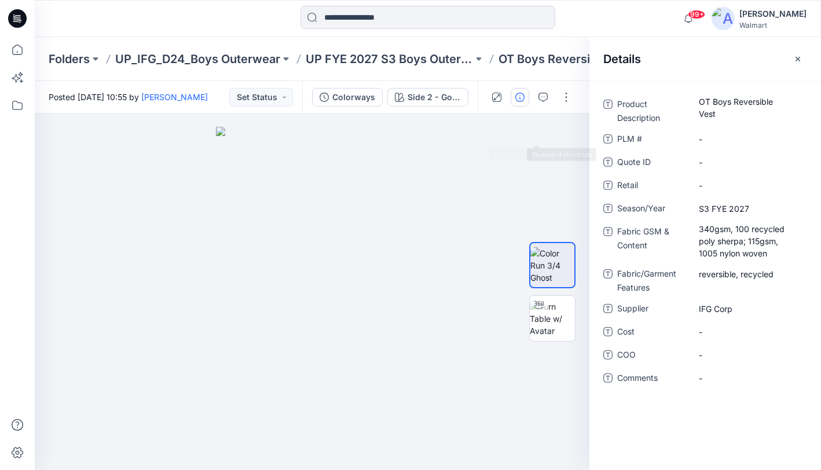
click at [0, 0] on button "button" at bounding box center [0, 0] width 0 height 0
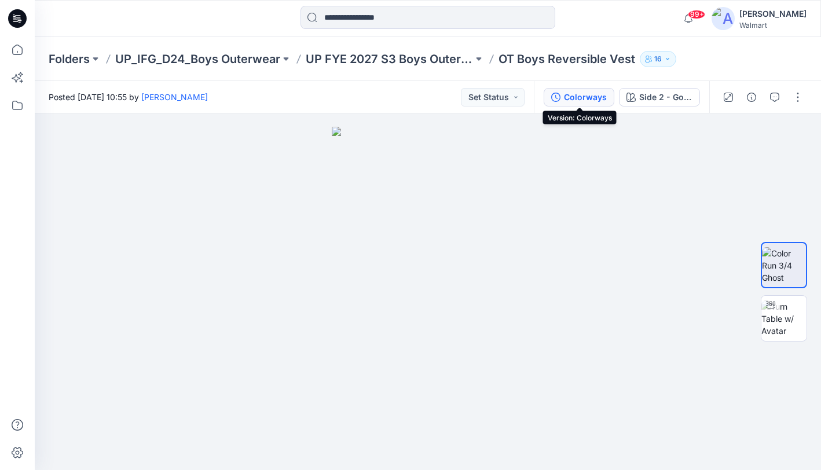
click at [590, 95] on div "Colorways" at bounding box center [585, 97] width 43 height 13
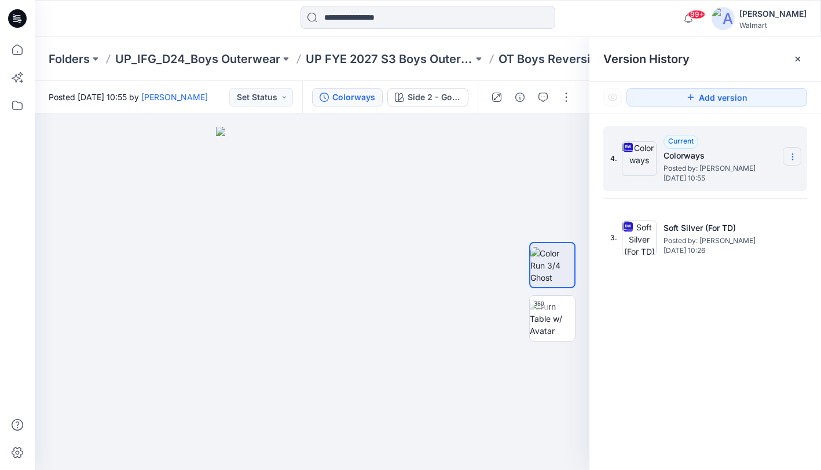
click at [794, 159] on icon at bounding box center [792, 156] width 9 height 9
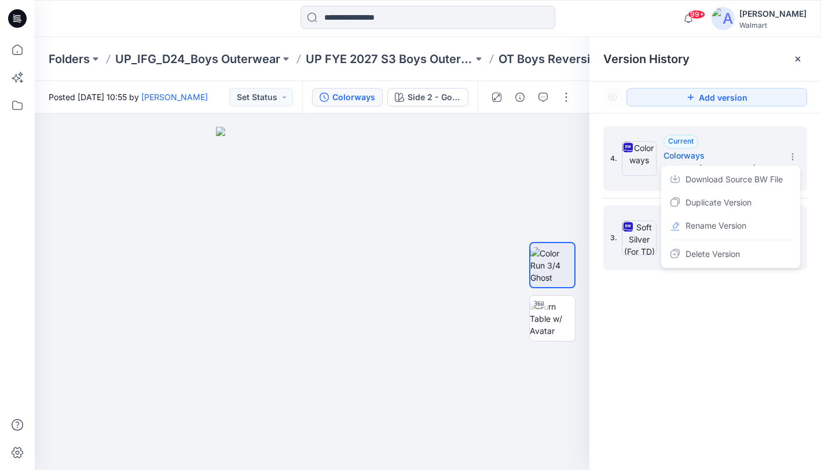
click at [718, 224] on span "Rename Version" at bounding box center [715, 226] width 61 height 14
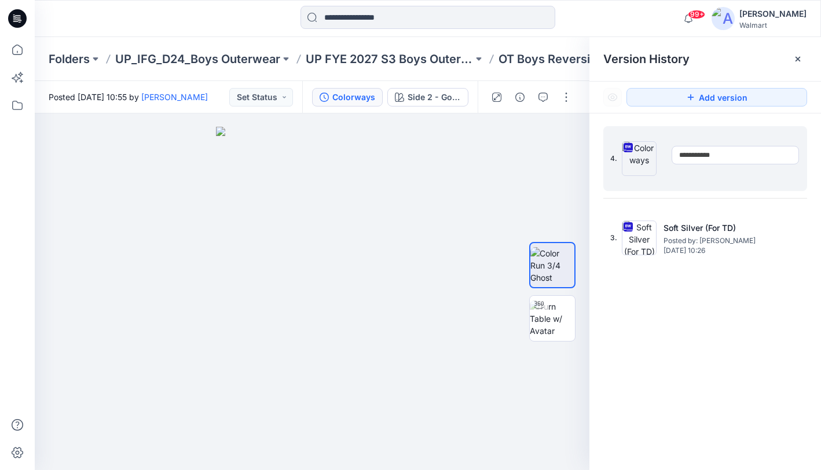
type input "**********"
click at [726, 330] on div "**********" at bounding box center [705, 299] width 232 height 373
click at [793, 157] on icon at bounding box center [792, 156] width 9 height 9
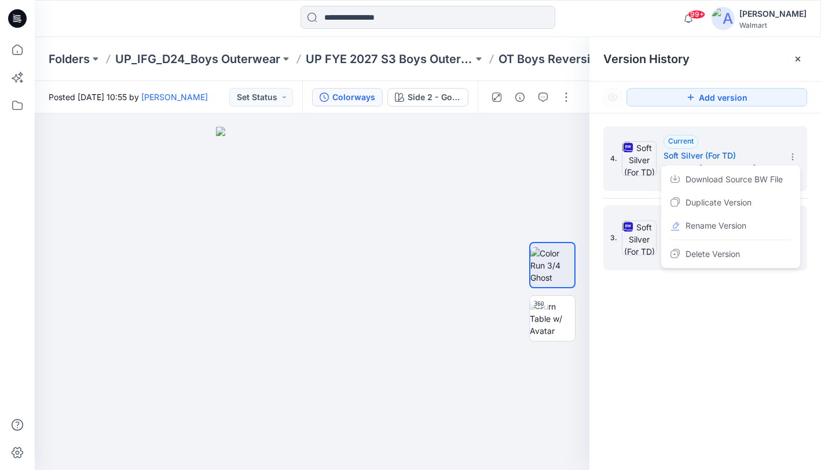
click at [720, 232] on span "Rename Version" at bounding box center [715, 226] width 61 height 14
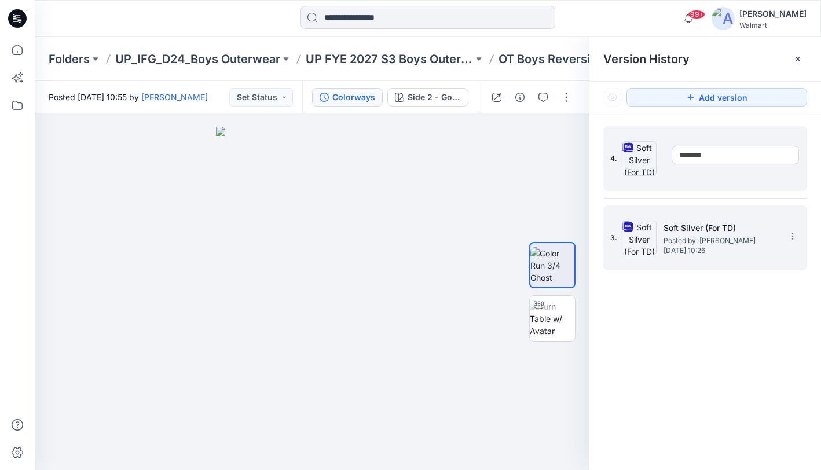
type input "*********"
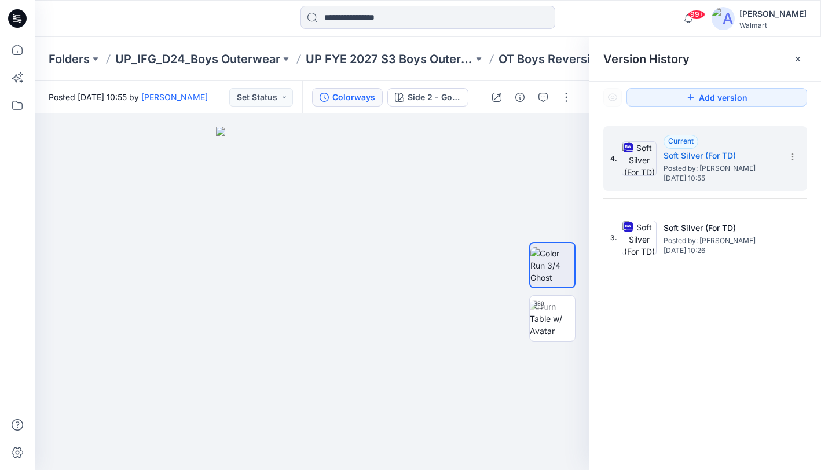
click at [734, 322] on div "4. Current Soft Silver (For TD) Posted by: Yunjin Chae Wednesday, October 01, 2…" at bounding box center [705, 299] width 232 height 373
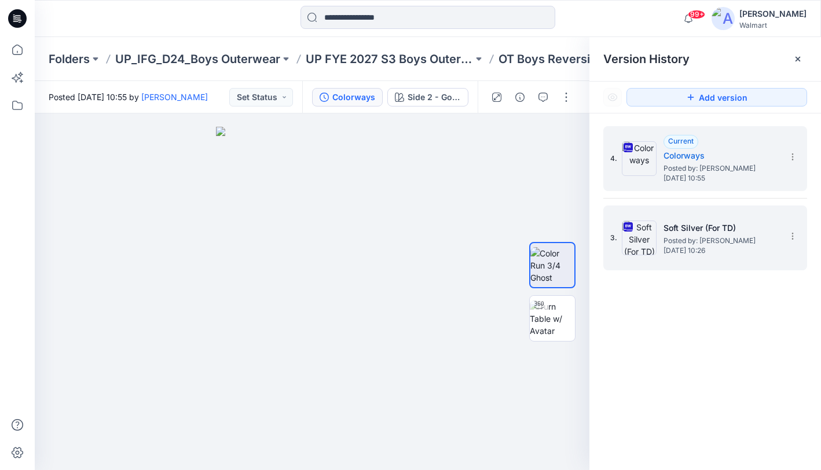
click at [696, 255] on div "3. Soft Silver (For TD) Posted by: Yunjin Chae Wednesday, October 01, 2025 10:26" at bounding box center [697, 238] width 174 height 56
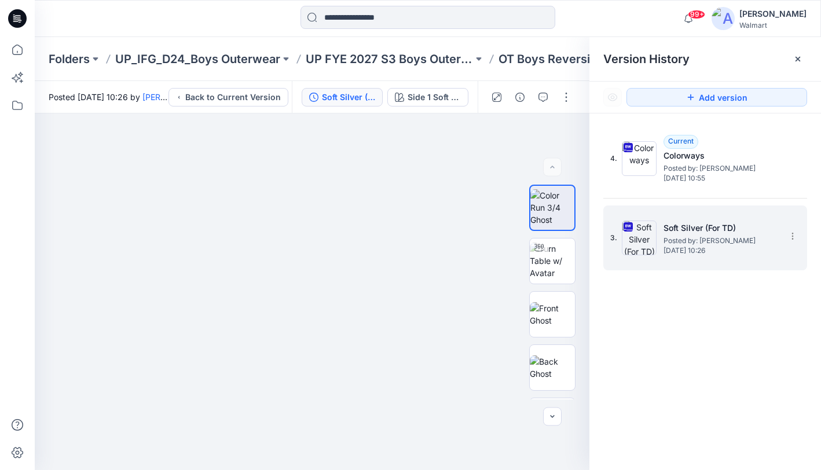
click at [657, 264] on div "3. Soft Silver (For TD) Posted by: Yunjin Chae Wednesday, October 01, 2025 10:26" at bounding box center [697, 238] width 174 height 56
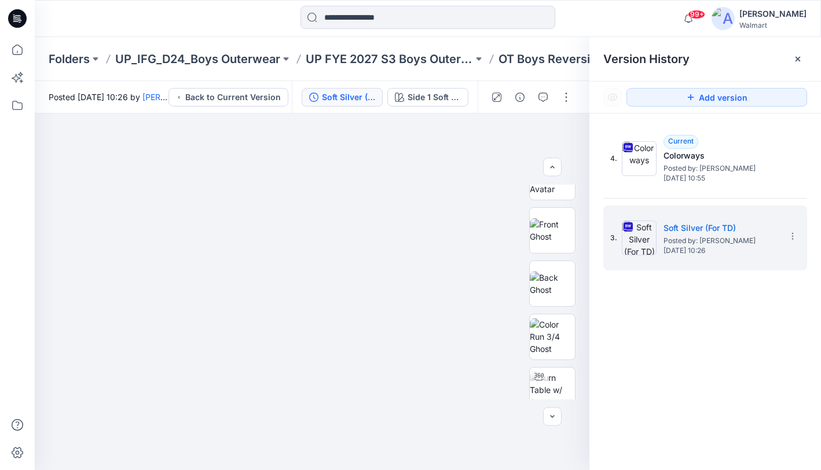
scroll to position [87, 0]
click at [799, 58] on icon at bounding box center [797, 58] width 9 height 9
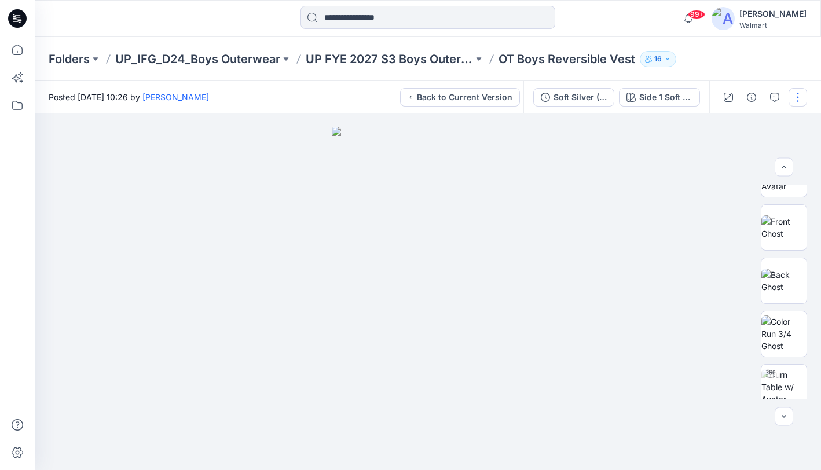
click at [800, 97] on button "button" at bounding box center [797, 97] width 19 height 19
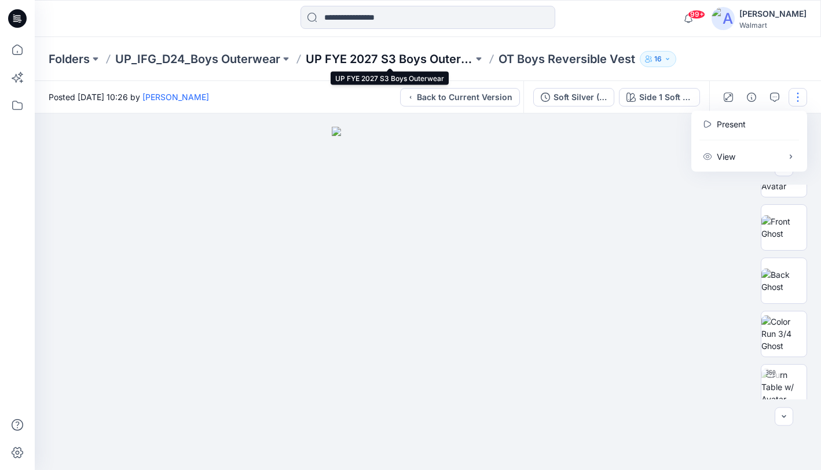
click at [438, 53] on p "UP FYE 2027 S3 Boys Outerwear" at bounding box center [389, 59] width 167 height 16
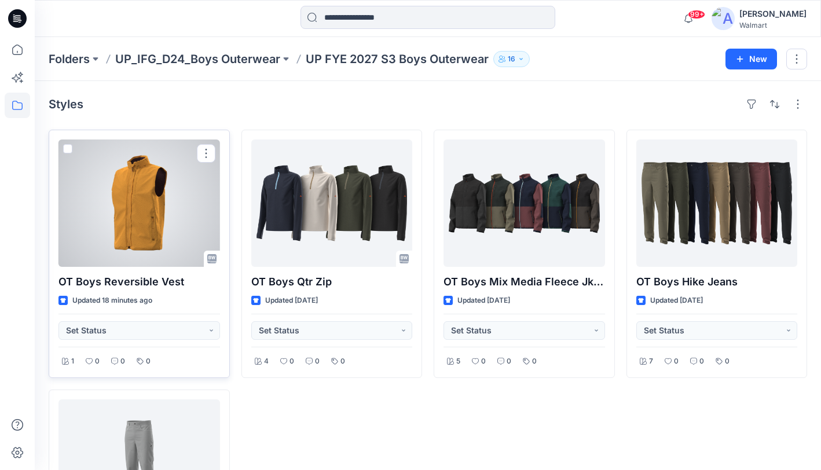
click at [159, 222] on div at bounding box center [138, 202] width 161 height 127
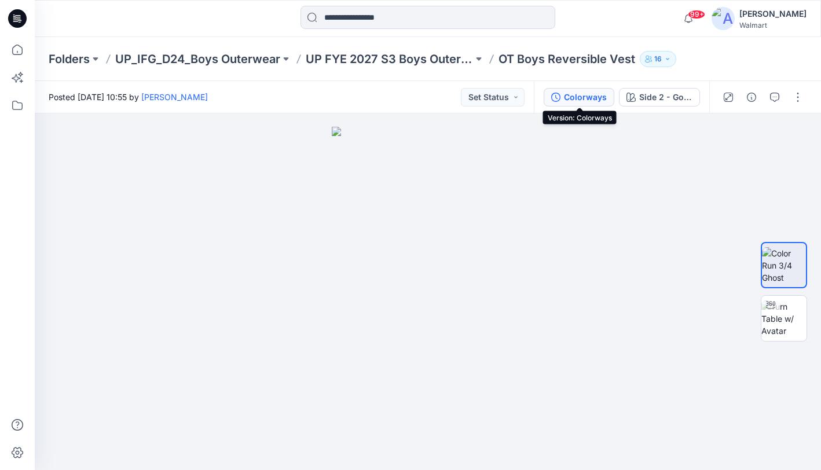
click at [583, 95] on div "Colorways" at bounding box center [585, 97] width 43 height 13
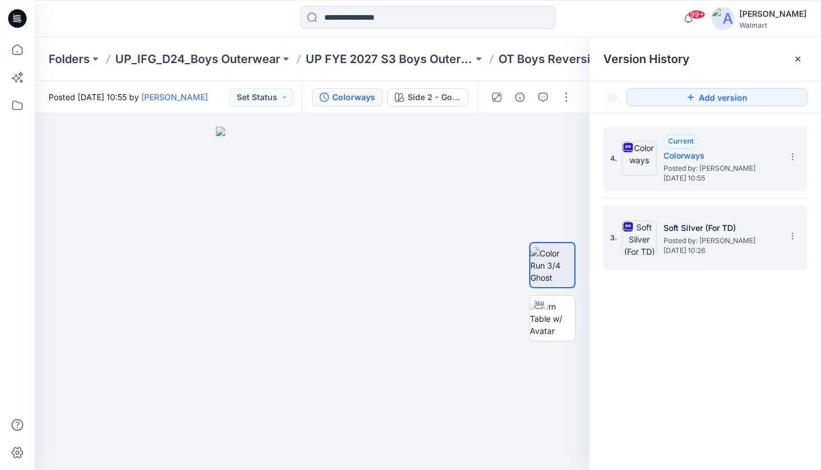
click at [668, 258] on div "3. Soft Silver (For TD) Posted by: Yunjin Chae Wednesday, October 01, 2025 10:26" at bounding box center [697, 238] width 174 height 56
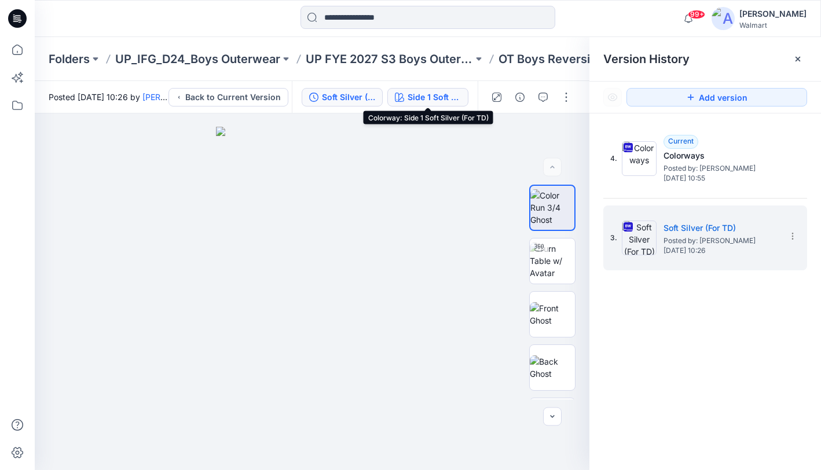
click at [435, 97] on div "Side 1 Soft Silver (For TD)" at bounding box center [433, 97] width 53 height 13
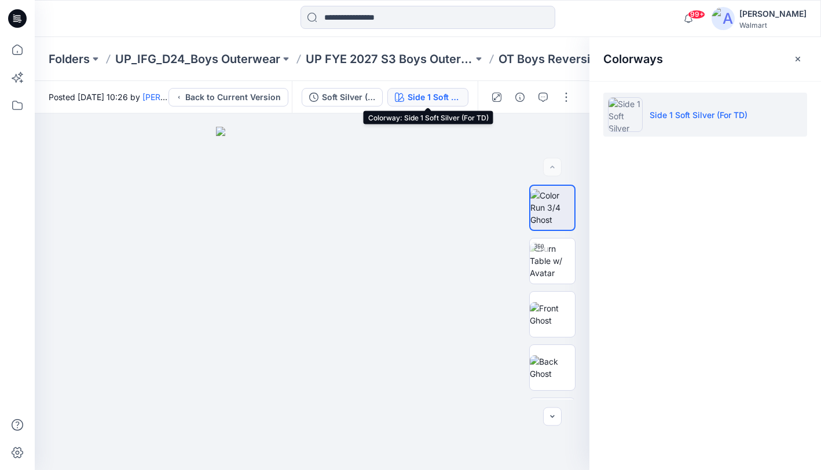
click at [438, 96] on div "Side 1 Soft Silver (For TD)" at bounding box center [433, 97] width 53 height 13
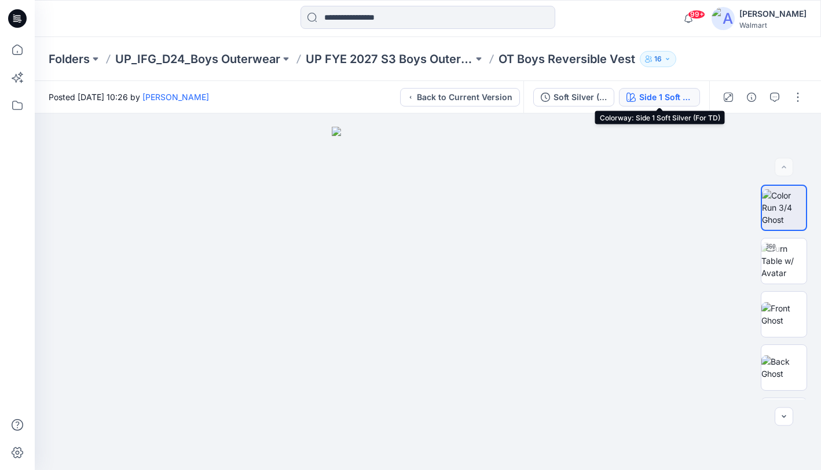
click at [656, 88] on button "Side 1 Soft Silver (For TD)" at bounding box center [659, 97] width 81 height 19
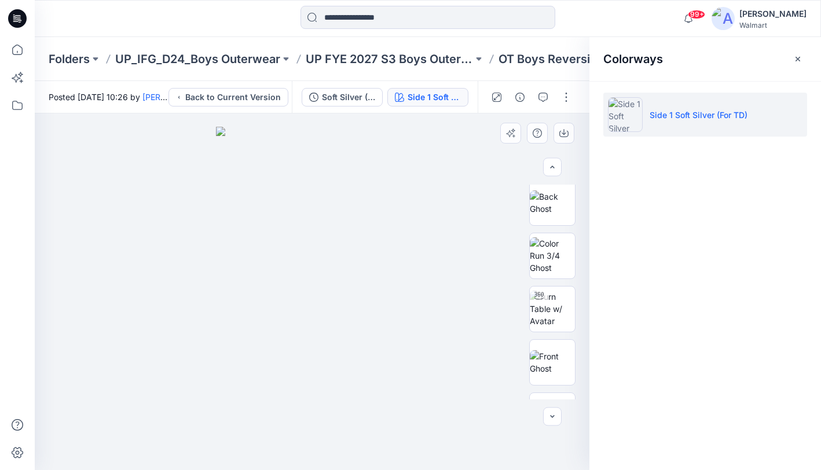
scroll to position [166, 0]
click at [551, 260] on img at bounding box center [552, 255] width 45 height 36
click at [796, 60] on icon "button" at bounding box center [797, 58] width 5 height 5
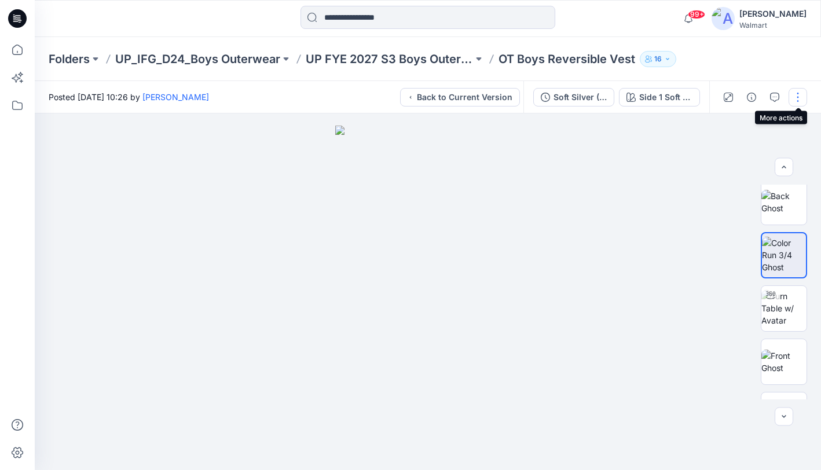
click at [793, 96] on button "button" at bounding box center [797, 97] width 19 height 19
click at [672, 214] on div at bounding box center [428, 291] width 786 height 357
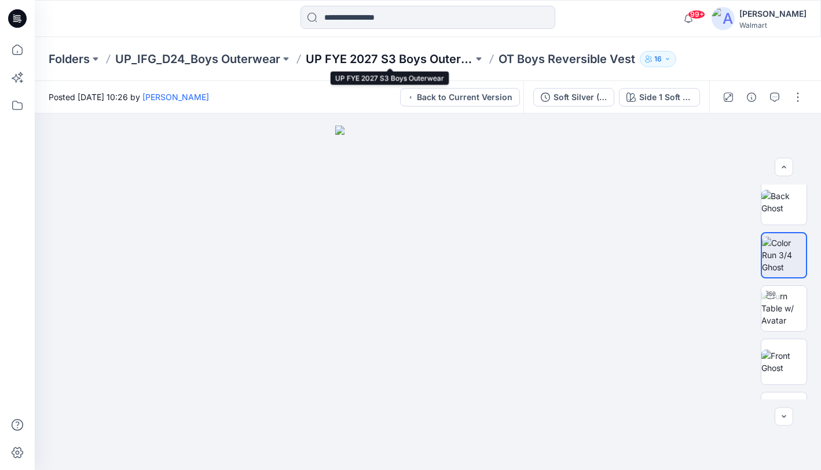
click at [449, 60] on p "UP FYE 2027 S3 Boys Outerwear" at bounding box center [389, 59] width 167 height 16
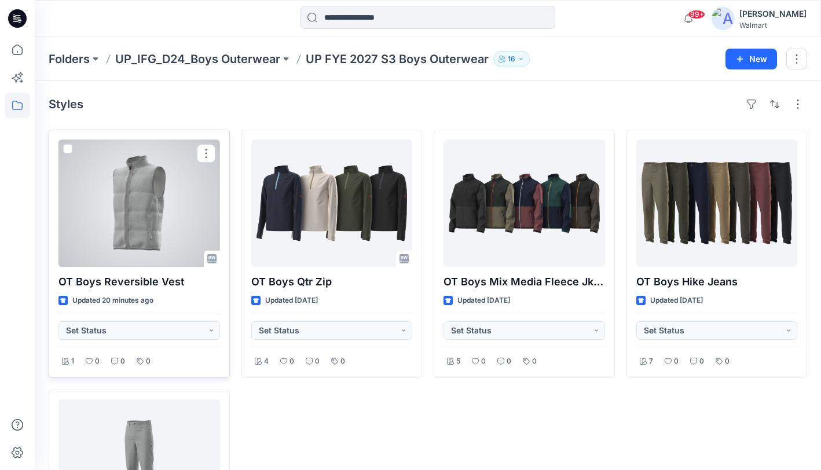
click at [172, 222] on div at bounding box center [138, 202] width 161 height 127
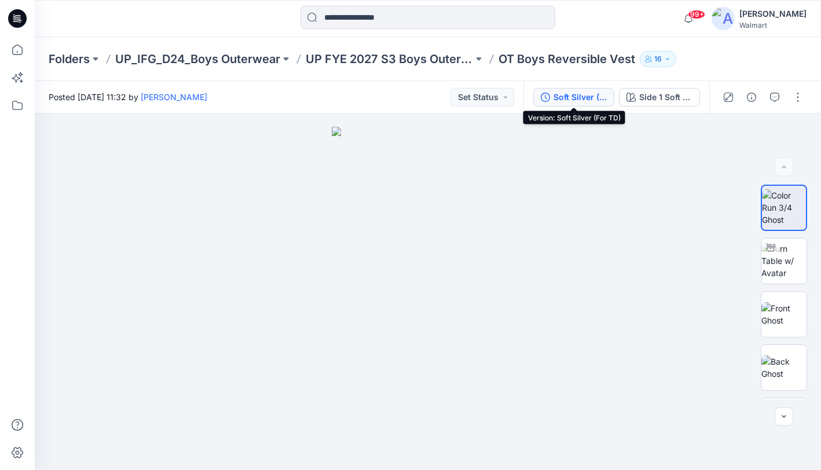
click at [588, 92] on div "Soft Silver (For TD)" at bounding box center [579, 97] width 53 height 13
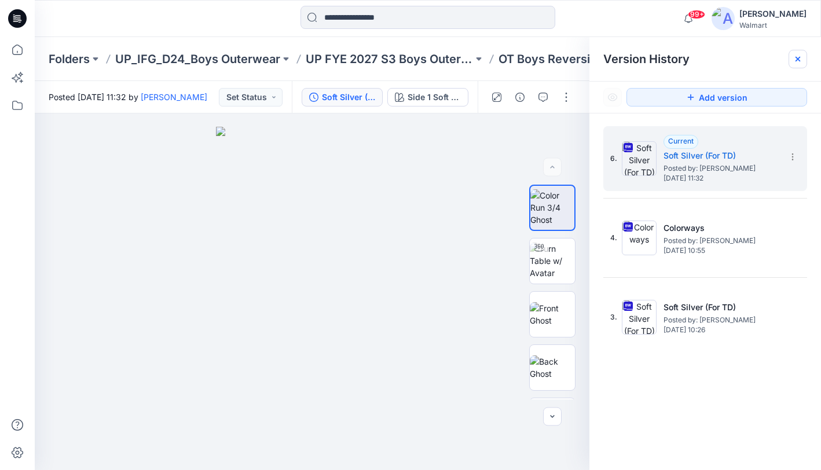
click at [798, 56] on icon at bounding box center [797, 58] width 9 height 9
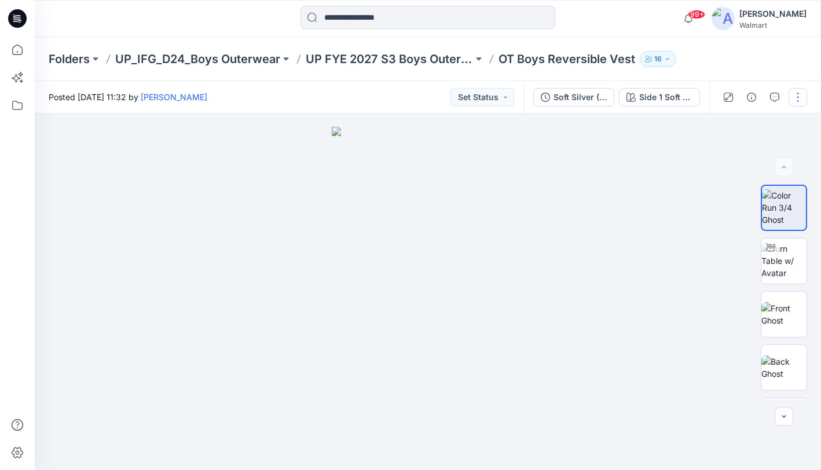
click at [796, 100] on button "button" at bounding box center [797, 97] width 19 height 19
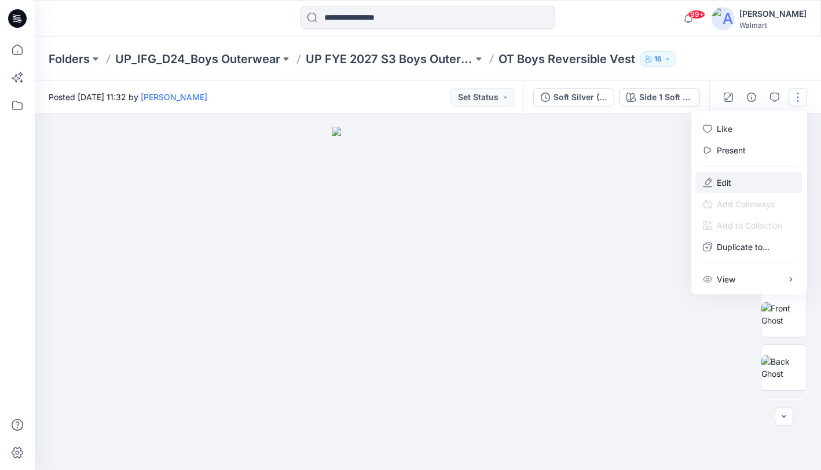
click at [766, 185] on button "Edit" at bounding box center [749, 182] width 106 height 21
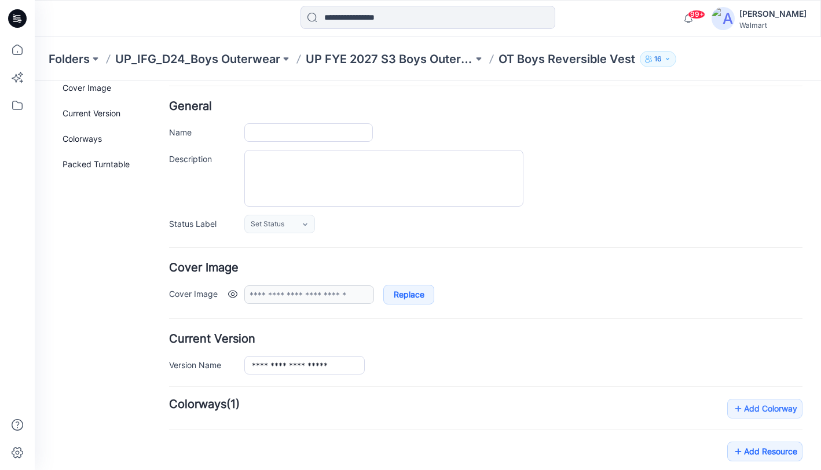
type input "**********"
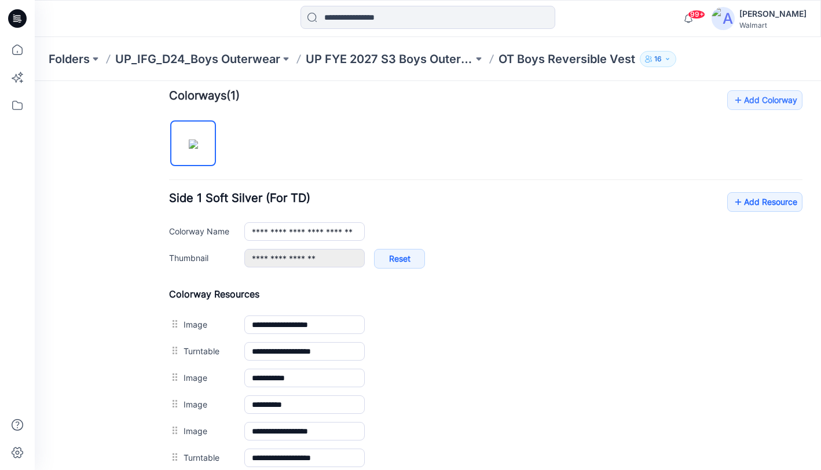
scroll to position [351, 0]
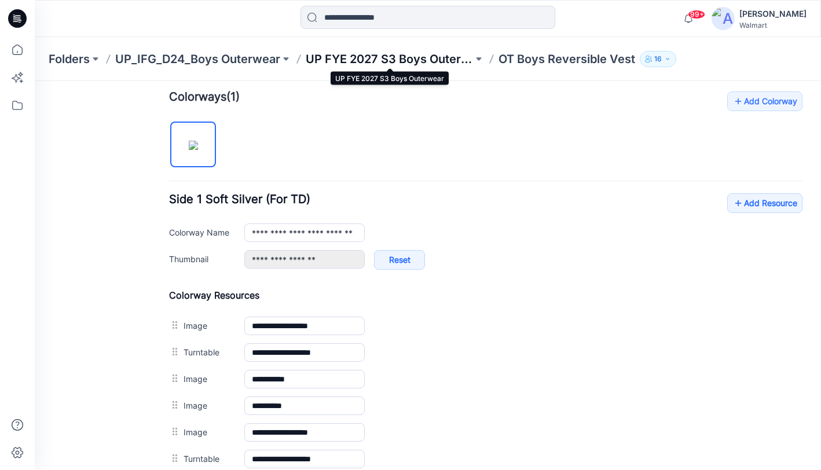
click at [425, 60] on p "UP FYE 2027 S3 Boys Outerwear" at bounding box center [389, 59] width 167 height 16
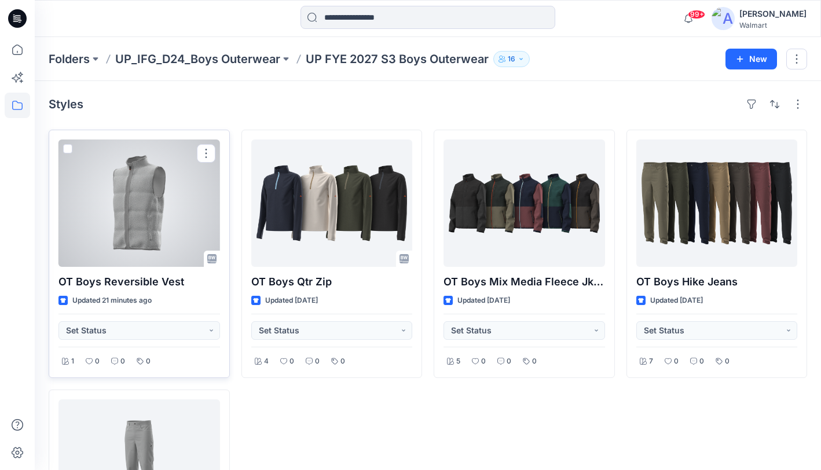
click at [172, 208] on div at bounding box center [138, 202] width 161 height 127
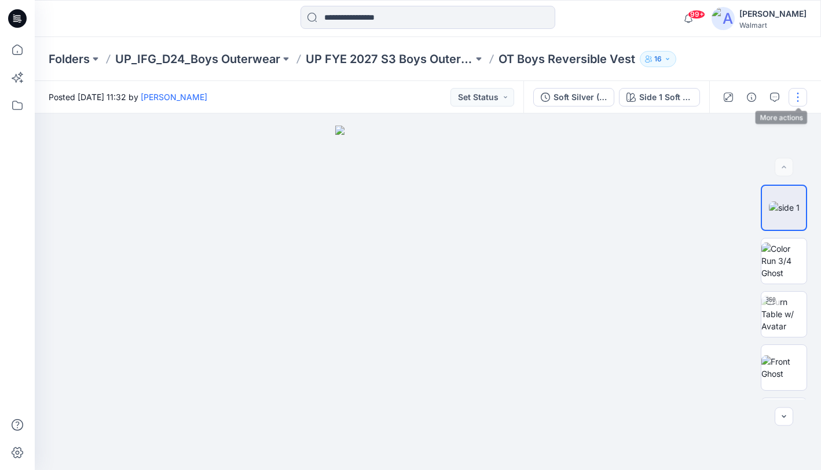
click at [802, 101] on button "button" at bounding box center [797, 97] width 19 height 19
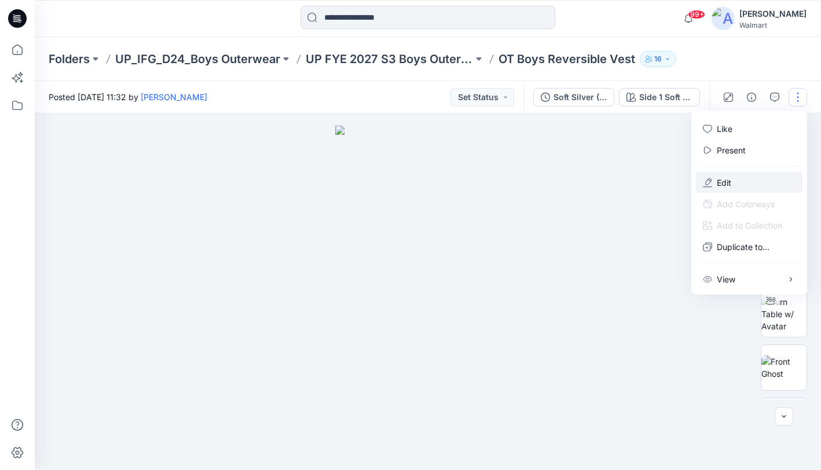
click at [749, 181] on button "Edit" at bounding box center [749, 182] width 106 height 21
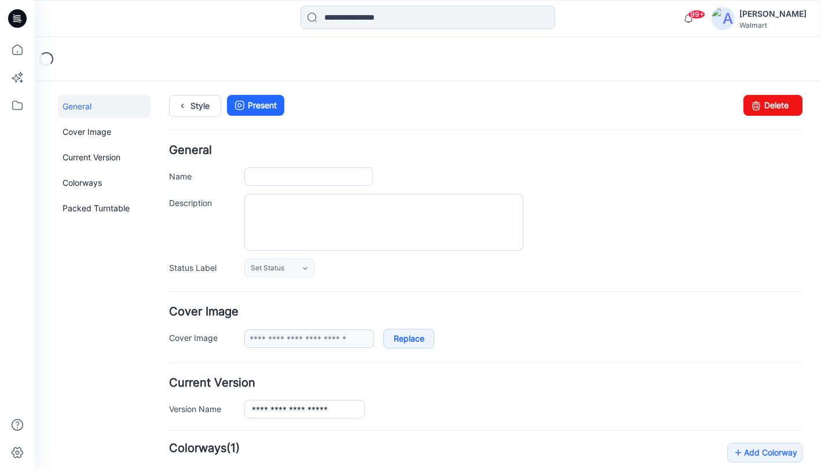
type input "**********"
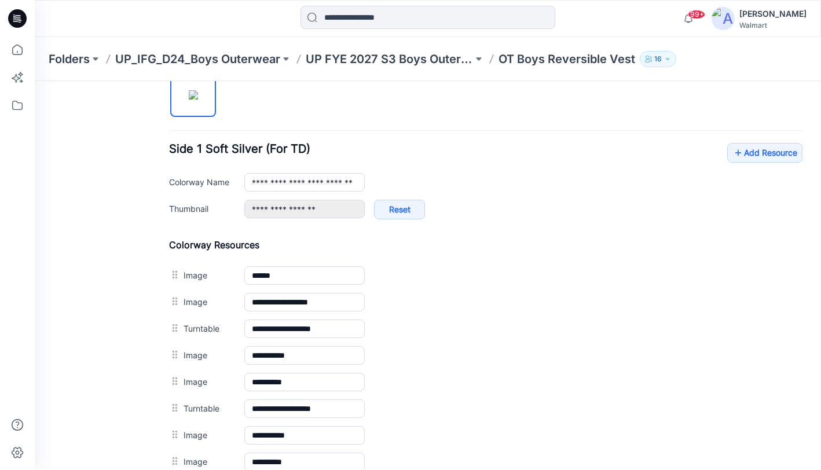
scroll to position [402, 0]
click at [443, 60] on p "UP FYE 2027 S3 Boys Outerwear" at bounding box center [389, 59] width 167 height 16
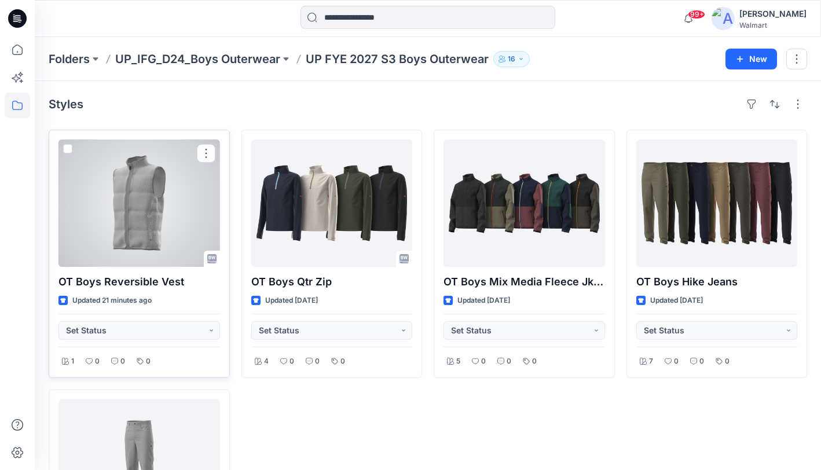
click at [148, 208] on div at bounding box center [138, 202] width 161 height 127
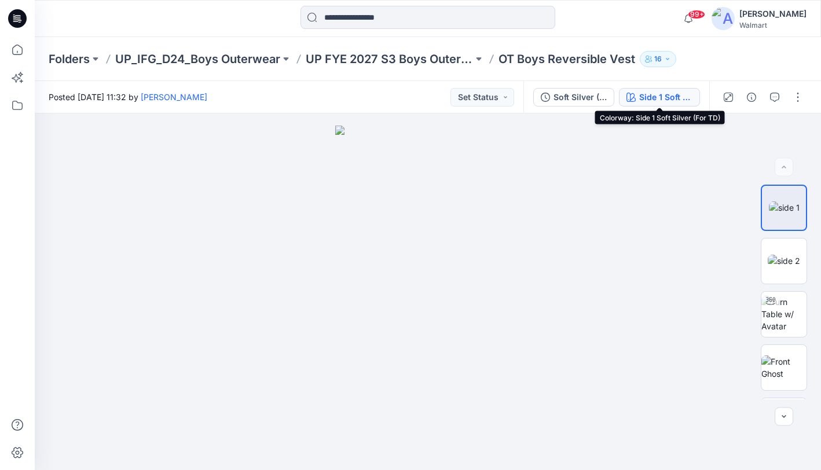
click at [657, 98] on div "Side 1 Soft Silver (For TD)" at bounding box center [665, 97] width 53 height 13
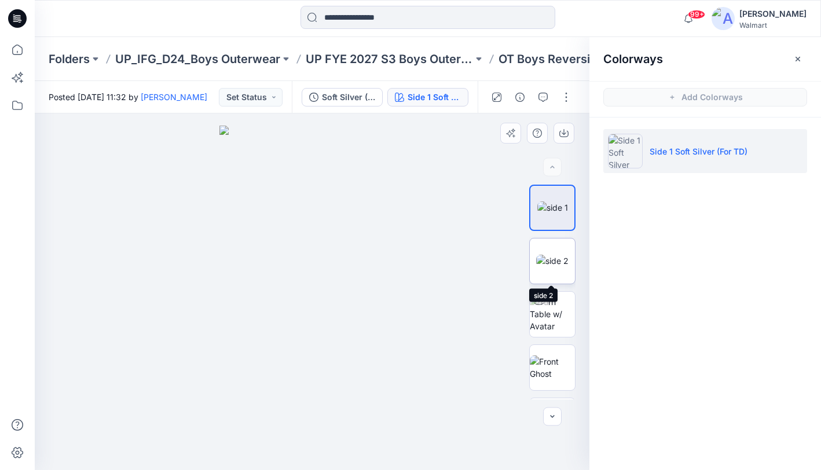
click at [554, 267] on img at bounding box center [552, 261] width 32 height 12
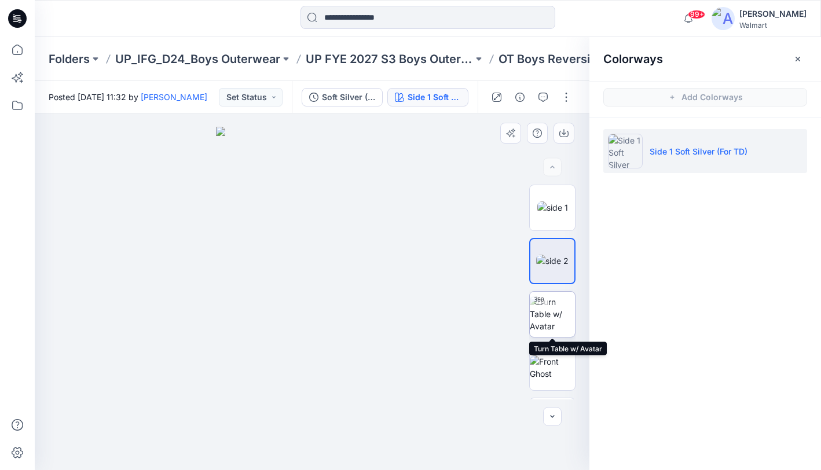
click at [554, 313] on img at bounding box center [552, 314] width 45 height 36
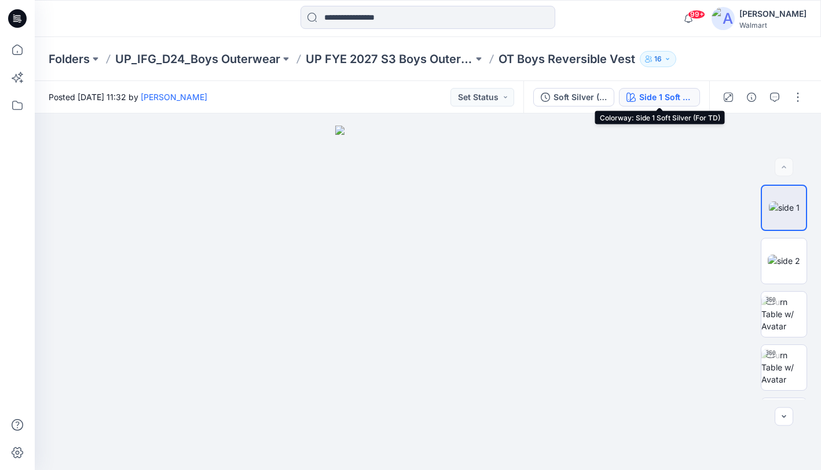
click at [657, 97] on div "Side 1 Soft Silver (For TD)" at bounding box center [665, 97] width 53 height 13
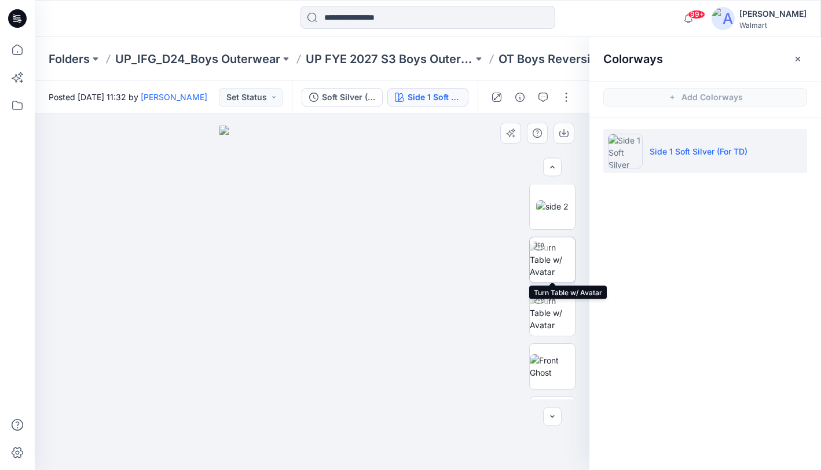
scroll to position [53, 0]
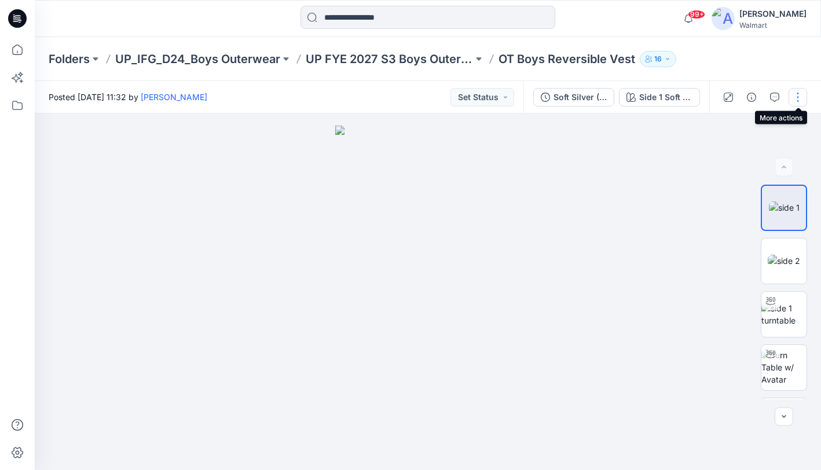
click at [793, 99] on button "button" at bounding box center [797, 97] width 19 height 19
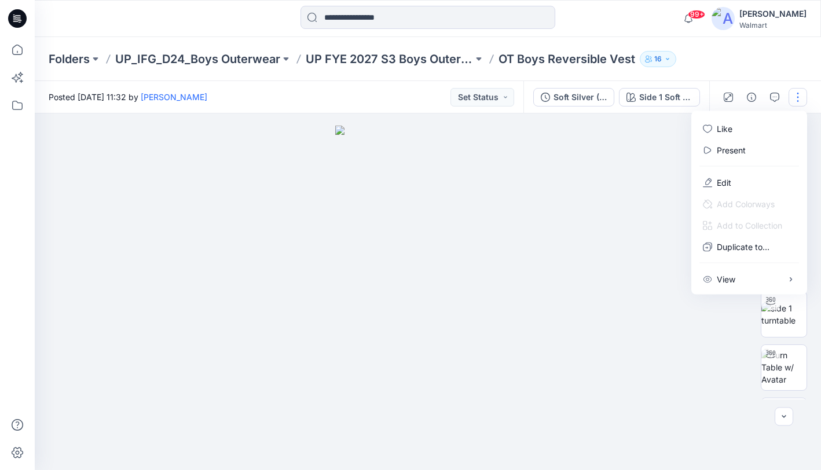
click at [661, 189] on div at bounding box center [428, 291] width 786 height 357
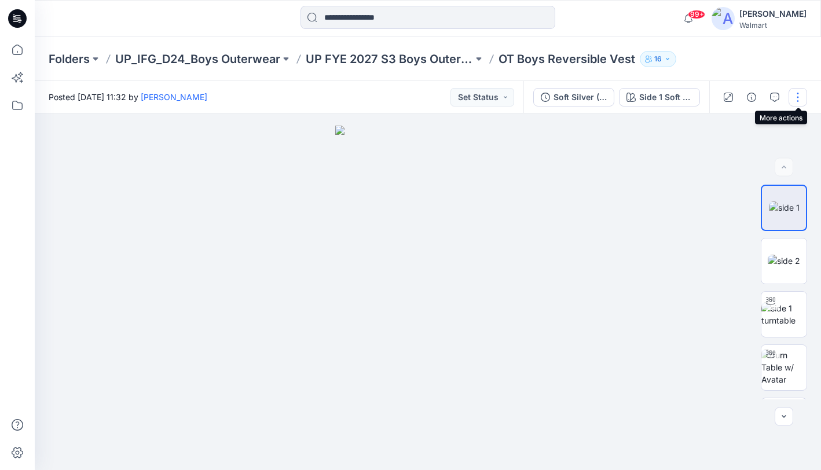
click at [799, 94] on button "button" at bounding box center [797, 97] width 19 height 19
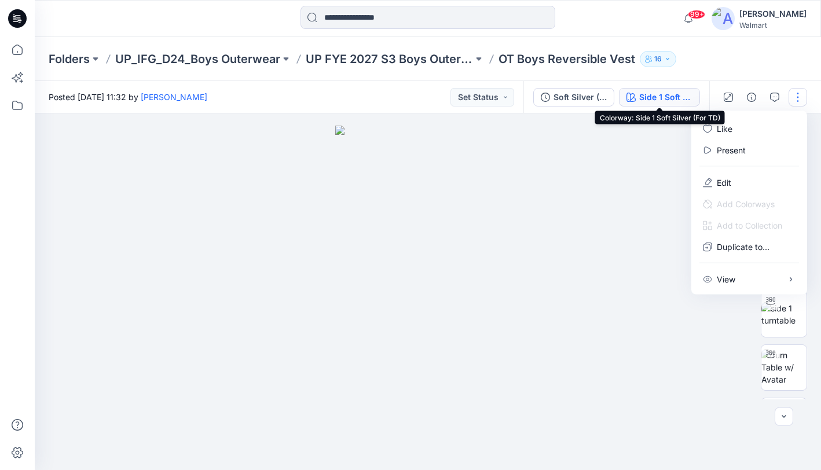
click at [672, 95] on div "Side 1 Soft Silver (For TD)" at bounding box center [665, 97] width 53 height 13
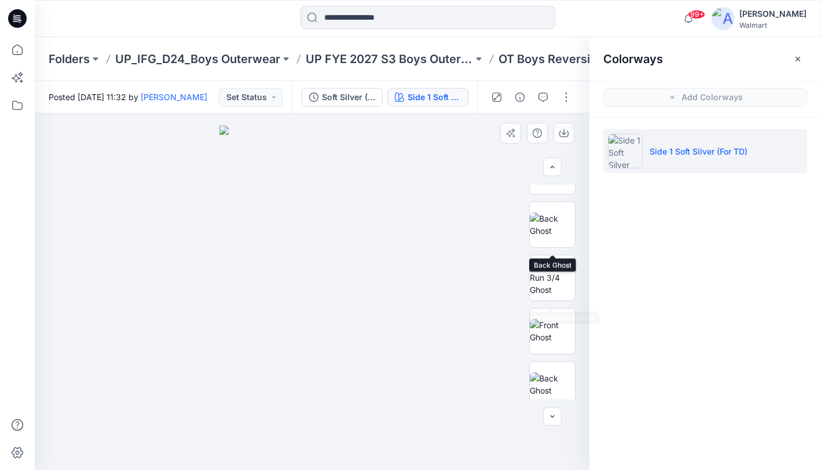
scroll to position [417, 0]
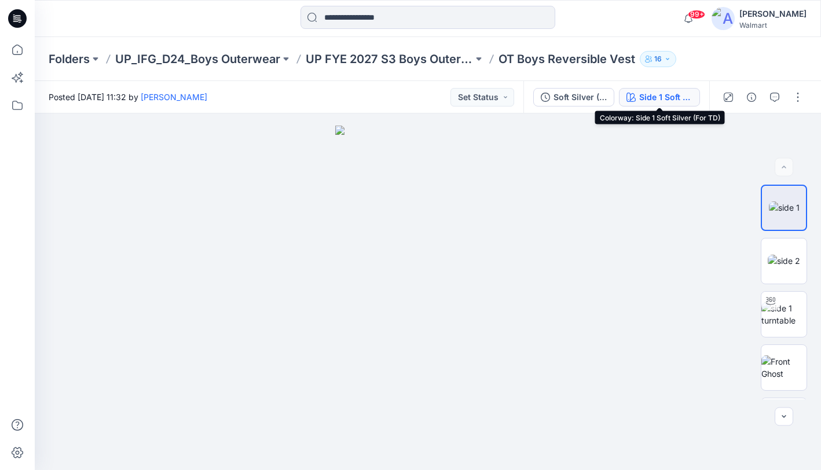
click at [663, 91] on div "Side 1 Soft Silver (For TD)" at bounding box center [665, 97] width 53 height 13
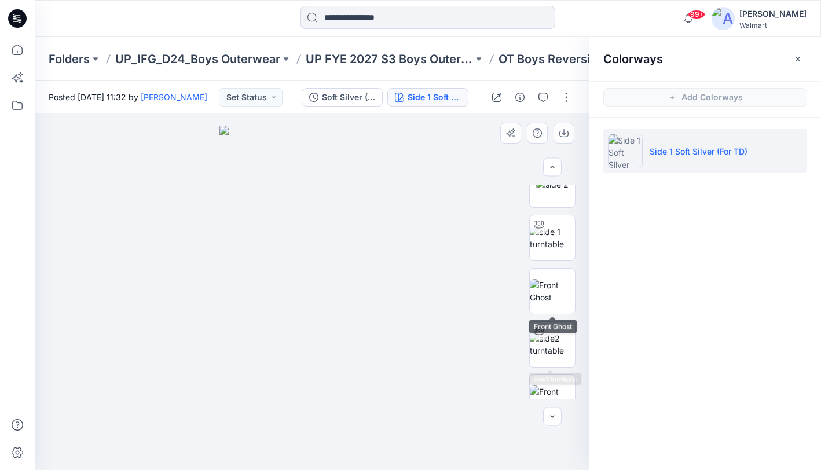
scroll to position [75, 0]
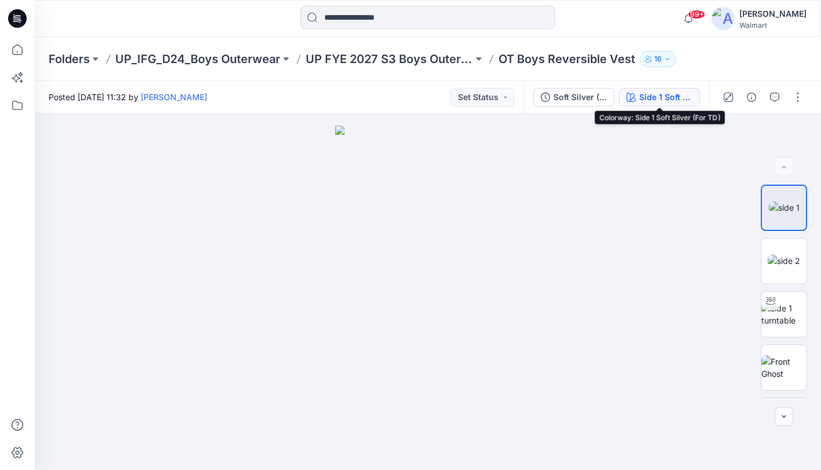
click at [655, 95] on div "Side 1 Soft Silver (For TD)" at bounding box center [665, 97] width 53 height 13
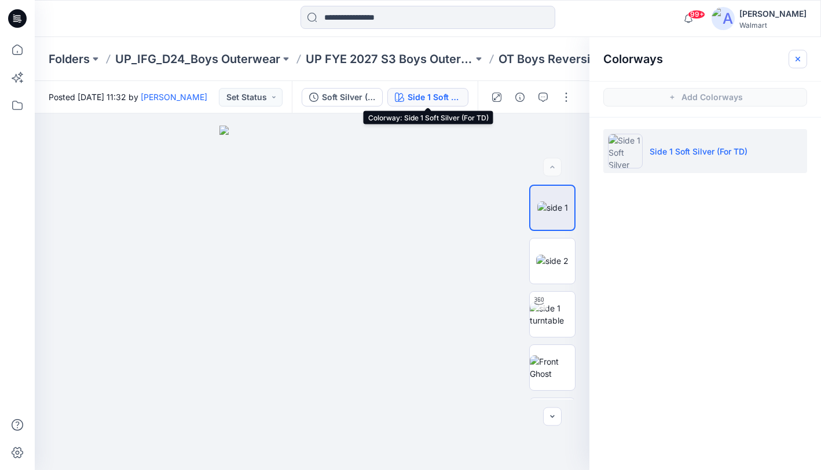
click at [798, 56] on icon "button" at bounding box center [797, 58] width 9 height 9
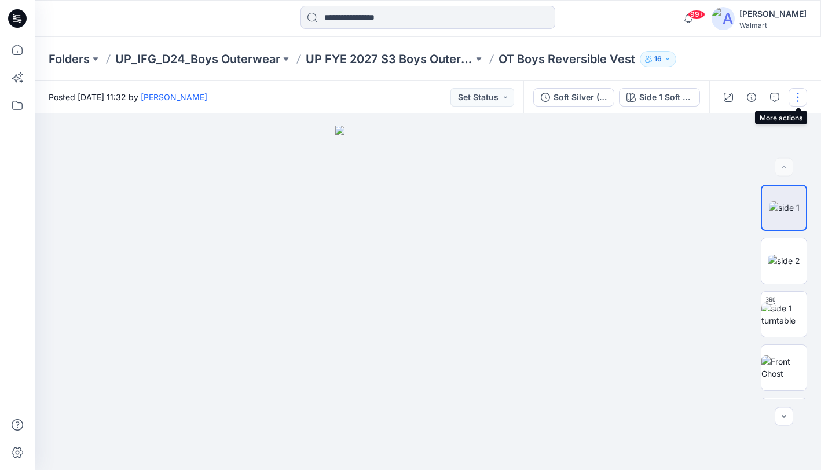
click at [800, 94] on button "button" at bounding box center [797, 97] width 19 height 19
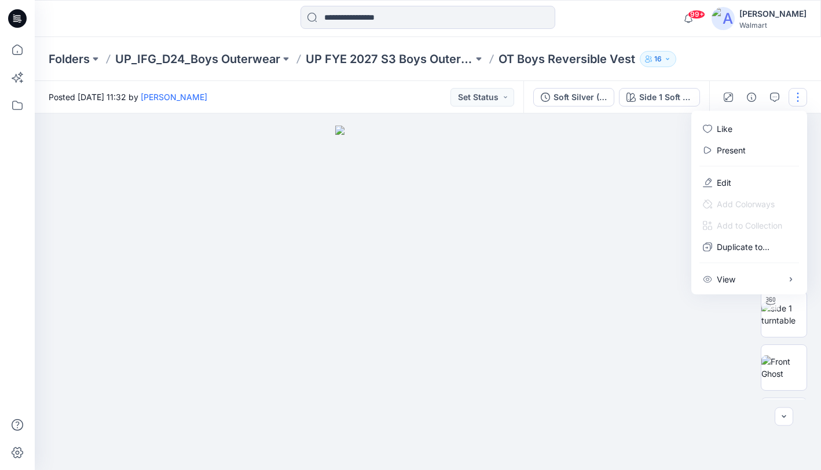
click at [641, 212] on div at bounding box center [428, 291] width 786 height 357
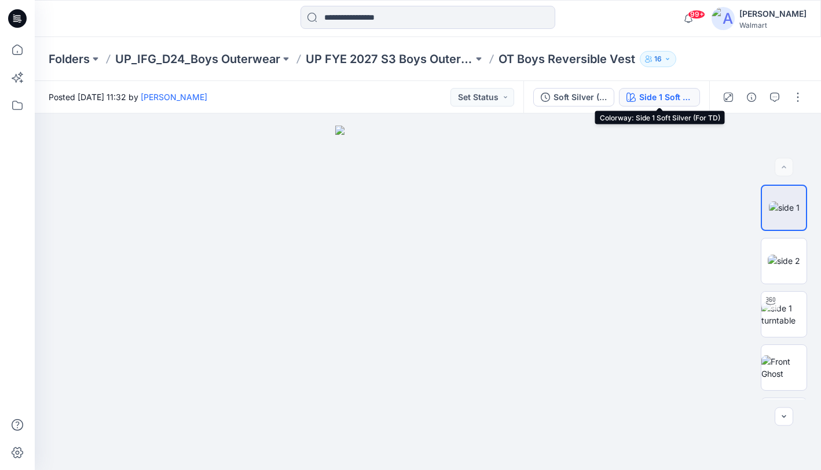
click at [659, 93] on div "Side 1 Soft Silver (For TD)" at bounding box center [665, 97] width 53 height 13
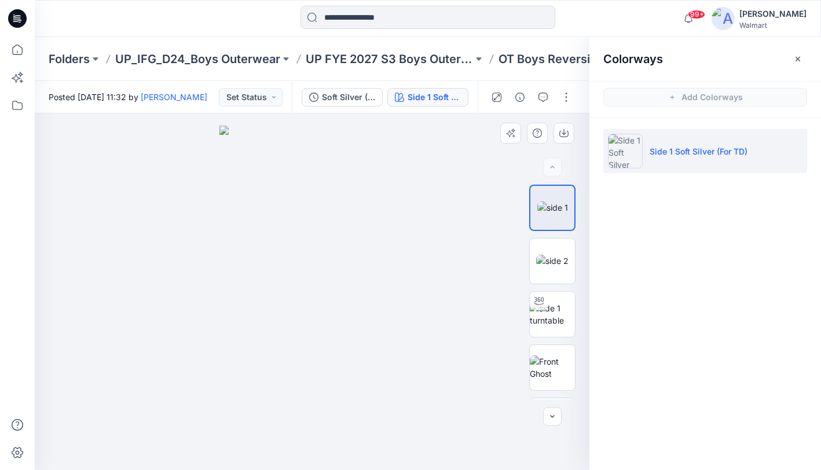
click at [460, 242] on div at bounding box center [312, 291] width 554 height 357
click at [517, 93] on icon "button" at bounding box center [519, 97] width 9 height 9
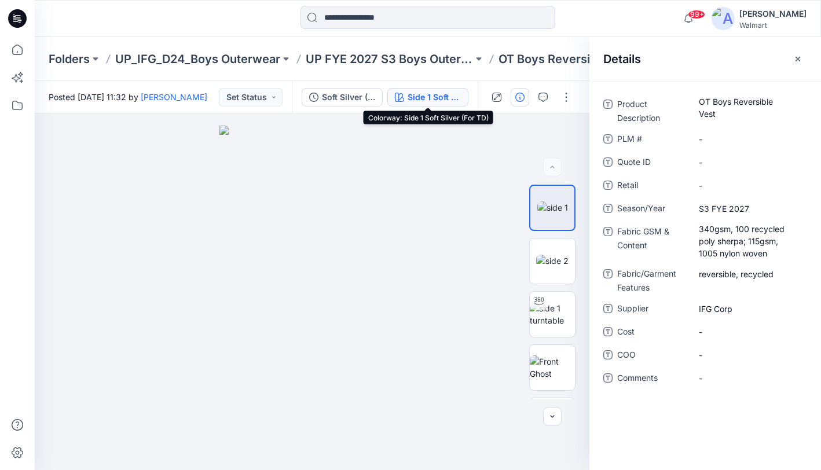
click at [433, 91] on div "Side 1 Soft Silver (For TD)" at bounding box center [433, 97] width 53 height 13
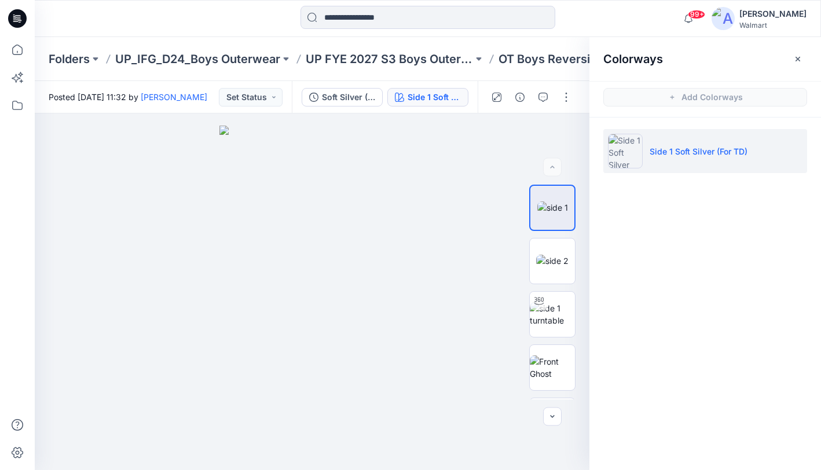
click at [798, 60] on icon "button" at bounding box center [797, 58] width 9 height 9
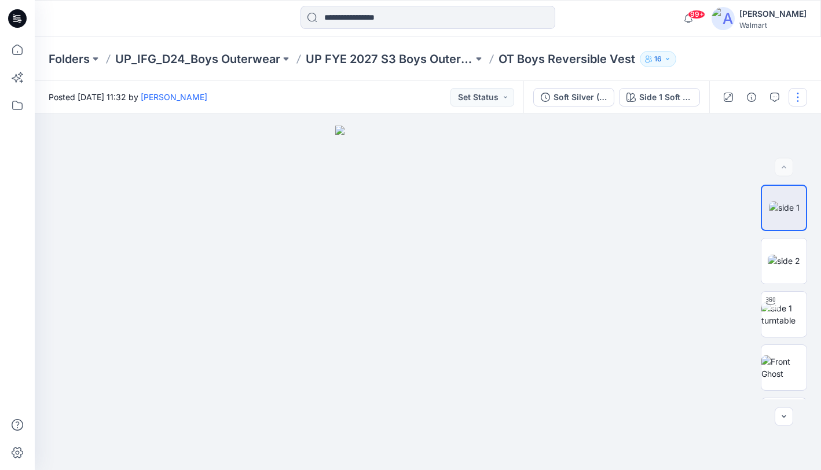
click at [800, 96] on button "button" at bounding box center [797, 97] width 19 height 19
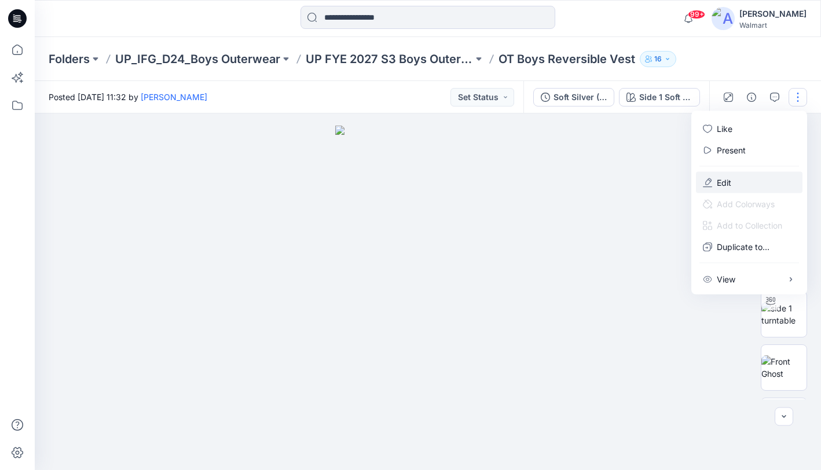
click at [735, 175] on button "Edit" at bounding box center [749, 182] width 106 height 21
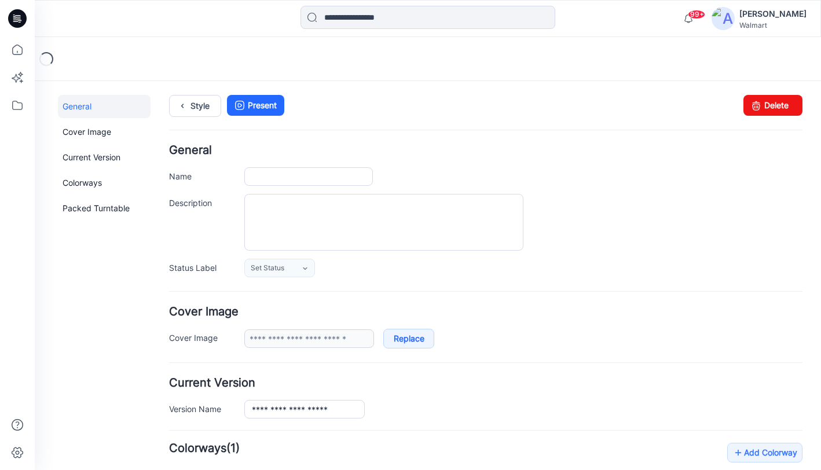
type input "**********"
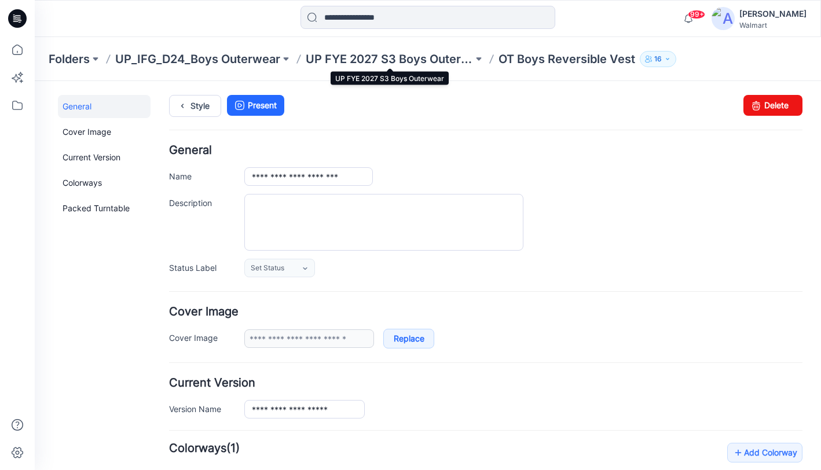
drag, startPoint x: 402, startPoint y: 53, endPoint x: 74, endPoint y: 14, distance: 331.0
click at [372, 63] on p "UP FYE 2027 S3 Boys Outerwear" at bounding box center [389, 59] width 167 height 16
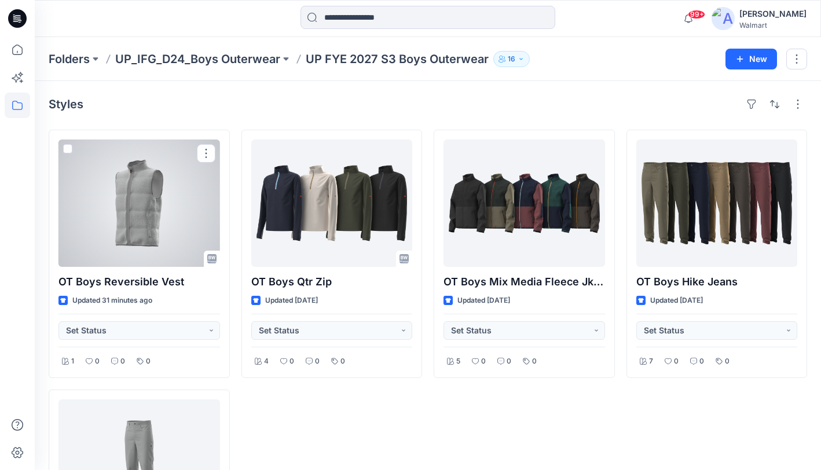
drag, startPoint x: 132, startPoint y: 168, endPoint x: 131, endPoint y: 161, distance: 6.5
click at [132, 168] on div at bounding box center [138, 202] width 161 height 127
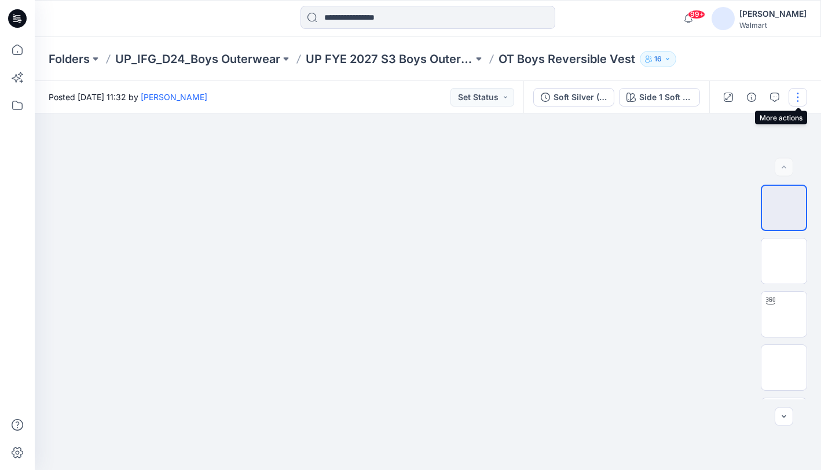
click at [796, 96] on button "button" at bounding box center [797, 97] width 19 height 19
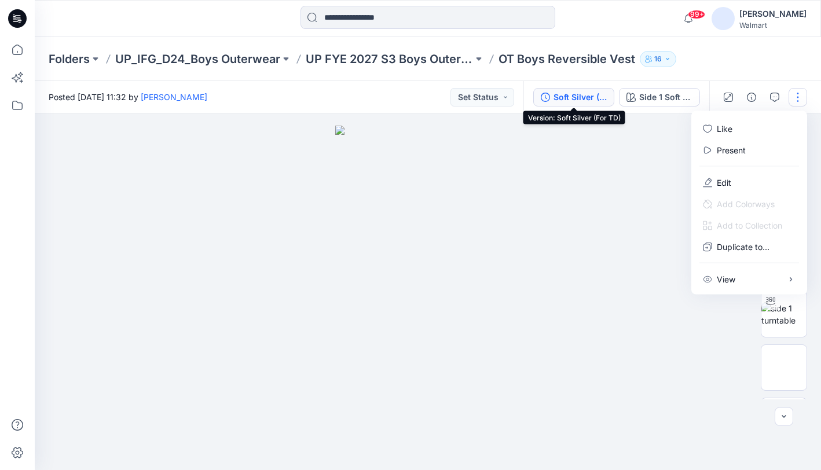
click at [573, 93] on div "Soft Silver (For TD)" at bounding box center [579, 97] width 53 height 13
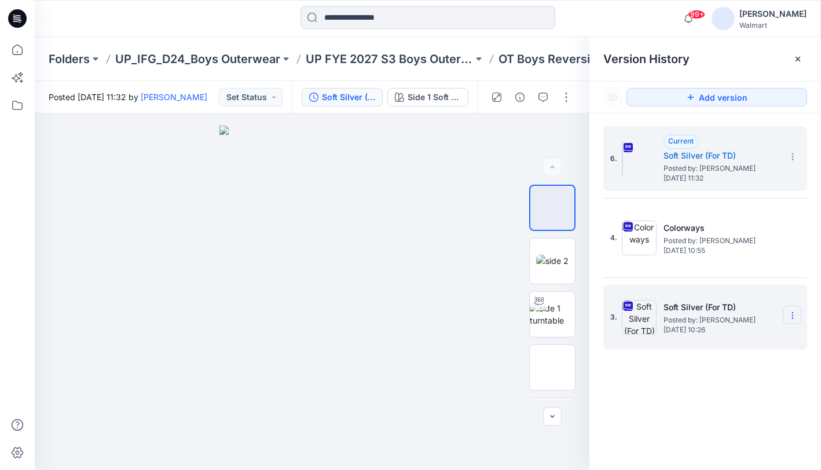
click at [792, 317] on icon at bounding box center [792, 315] width 9 height 9
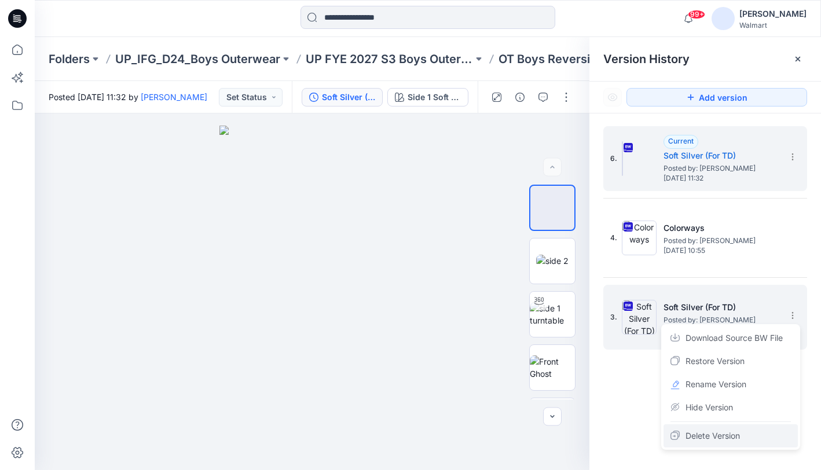
click at [702, 438] on span "Delete Version" at bounding box center [712, 436] width 54 height 14
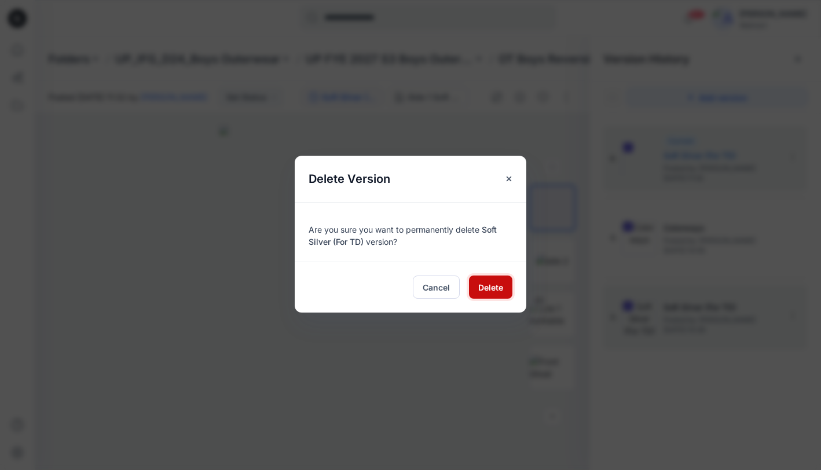
click at [492, 285] on span "Delete" at bounding box center [490, 287] width 25 height 12
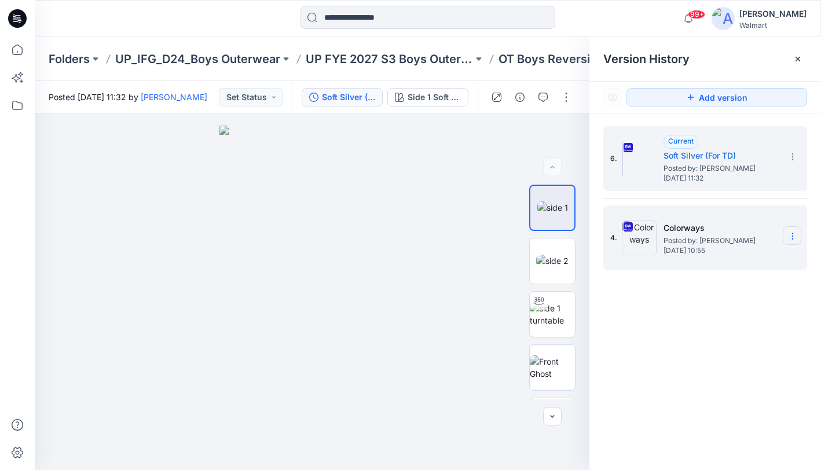
click at [791, 233] on icon at bounding box center [792, 236] width 9 height 9
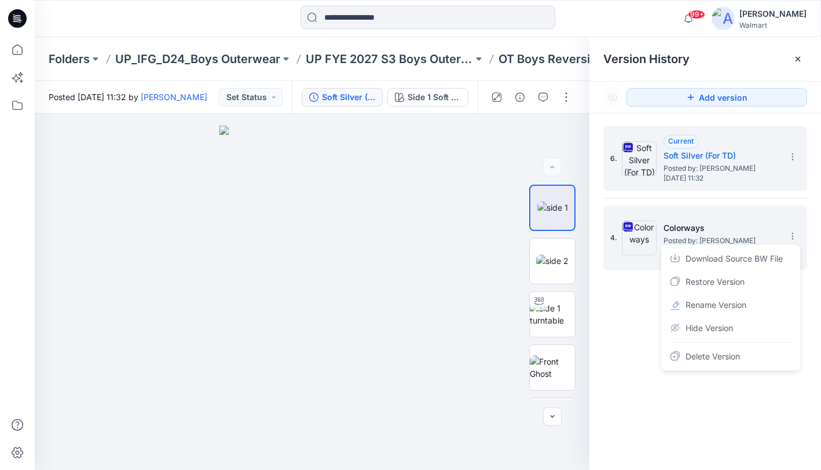
click at [737, 278] on span "Restore Version" at bounding box center [714, 282] width 59 height 14
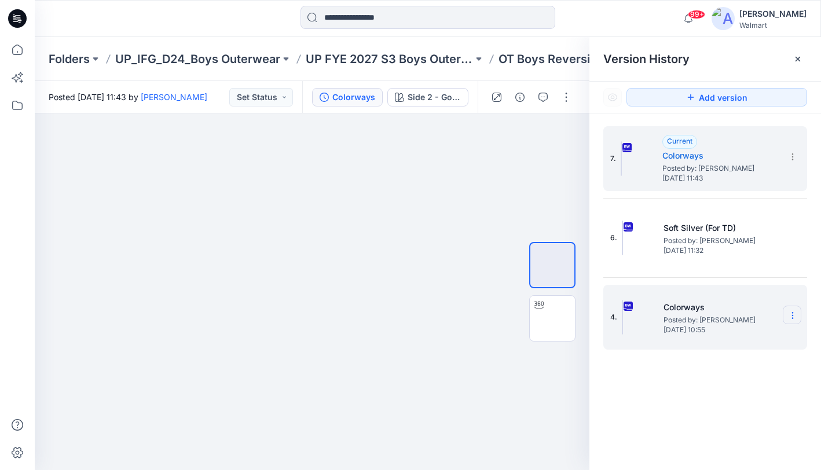
click at [791, 313] on icon at bounding box center [792, 315] width 9 height 9
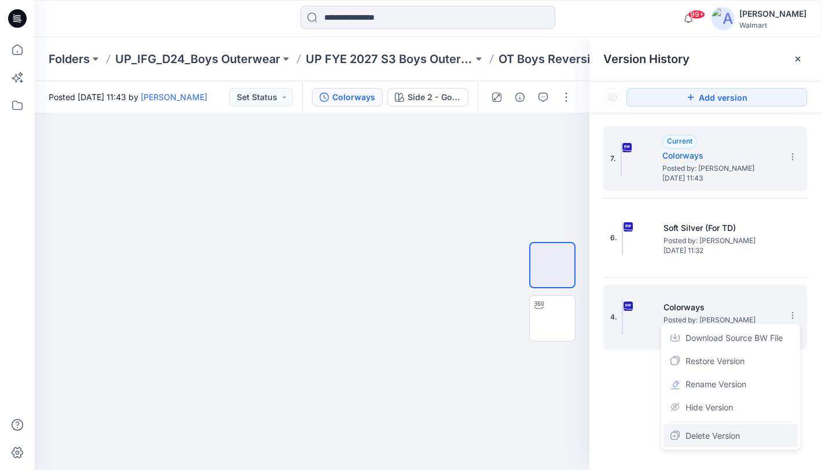
click at [716, 434] on span "Delete Version" at bounding box center [712, 436] width 54 height 14
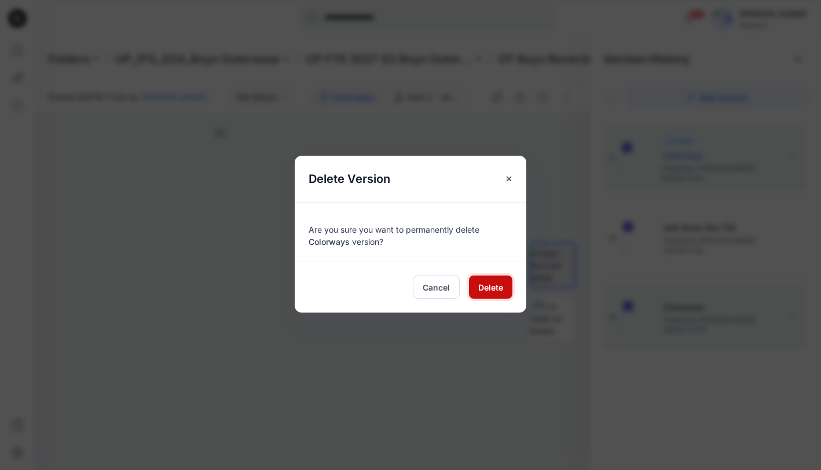
click at [491, 284] on span "Delete" at bounding box center [490, 287] width 25 height 12
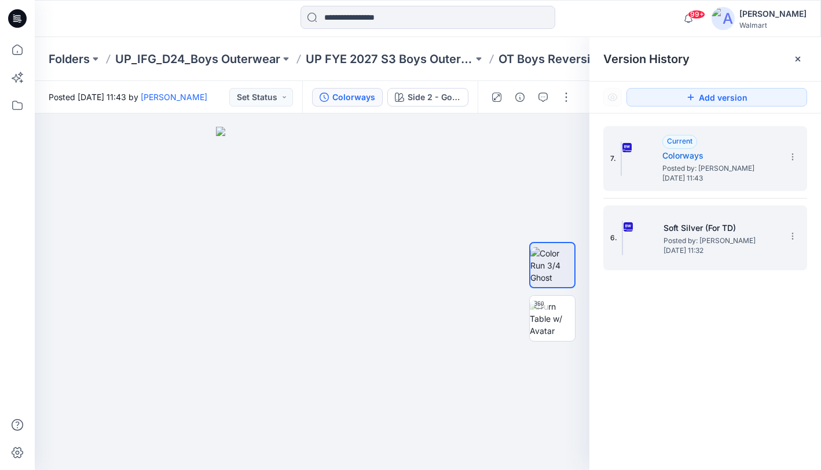
click at [748, 260] on div "6. Soft Silver (For TD) Posted by: Kei Yip Wednesday, October 01, 2025 11:32" at bounding box center [697, 238] width 174 height 56
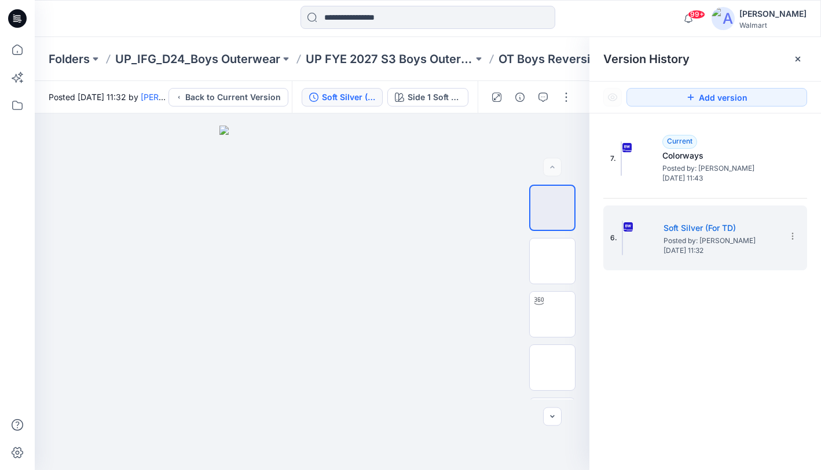
click at [762, 192] on div "7. Current Colorways Posted by: Yunjin Chae Wednesday, October 01, 2025 11:43 6…" at bounding box center [705, 198] width 204 height 144
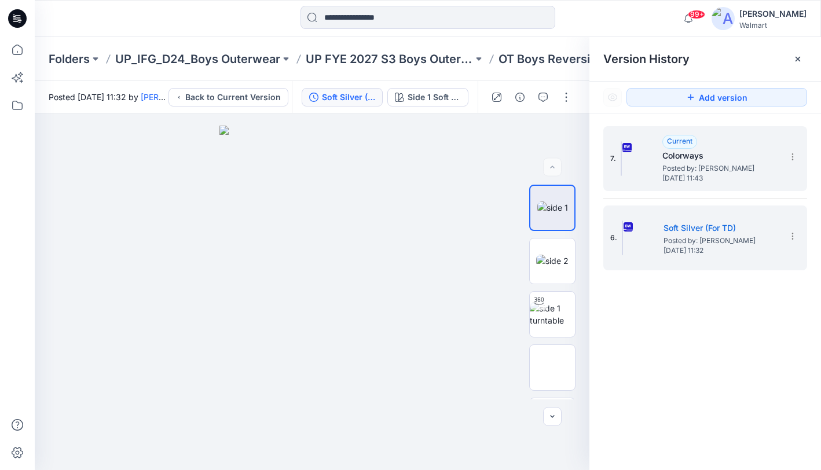
click at [737, 188] on div "7. Current Colorways Posted by: Yunjin Chae Wednesday, October 01, 2025 11:43" at bounding box center [705, 158] width 204 height 65
click at [754, 159] on h5 "Colorways" at bounding box center [720, 156] width 116 height 14
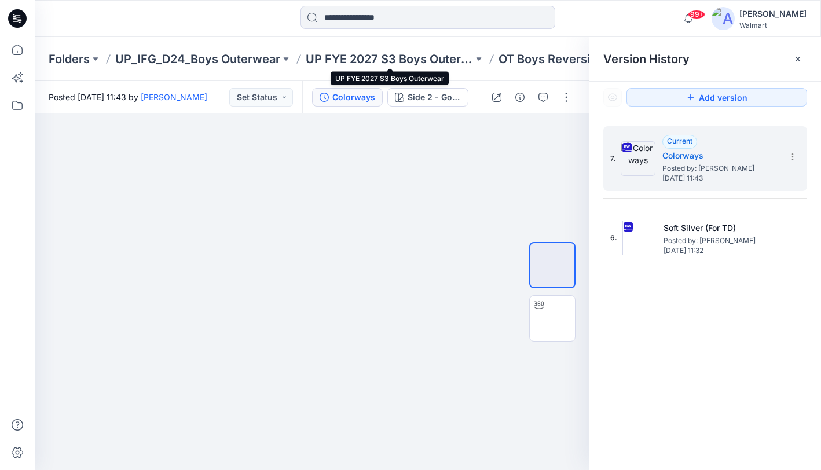
click at [343, 57] on p "UP FYE 2027 S3 Boys Outerwear" at bounding box center [389, 59] width 167 height 16
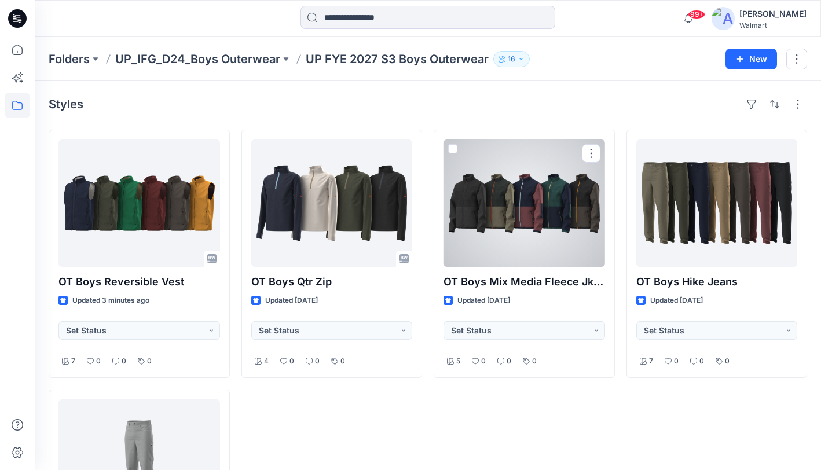
click at [534, 235] on div at bounding box center [523, 202] width 161 height 127
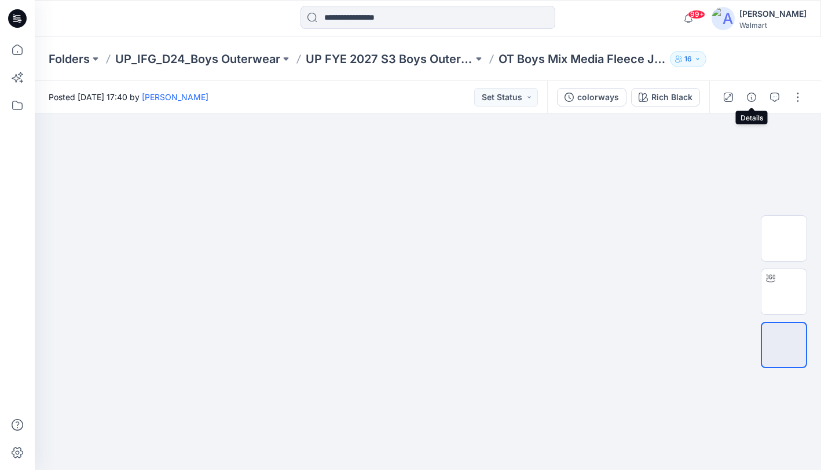
click at [744, 96] on button "button" at bounding box center [751, 97] width 19 height 19
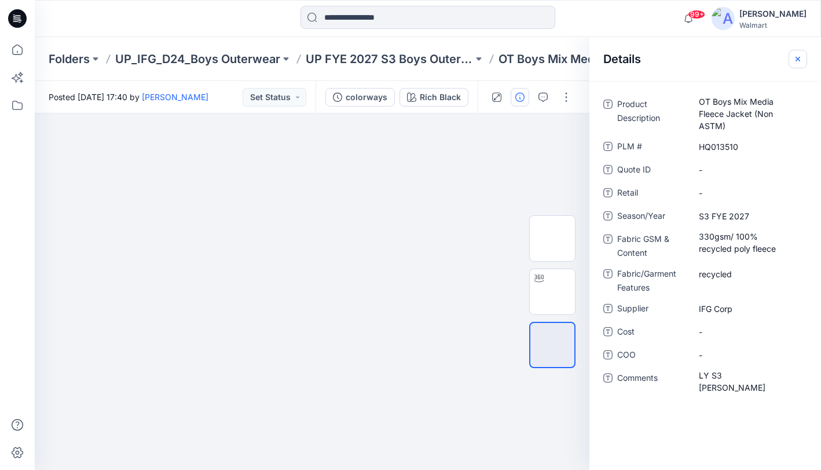
click at [797, 58] on icon "button" at bounding box center [797, 58] width 5 height 5
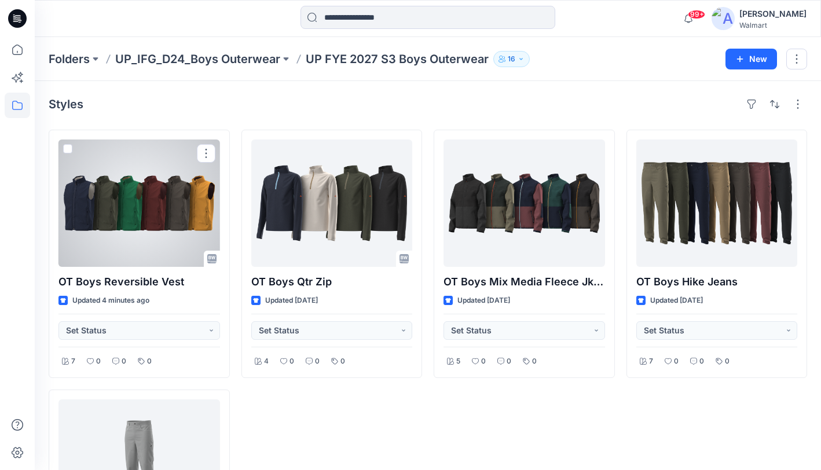
click at [161, 211] on div at bounding box center [138, 202] width 161 height 127
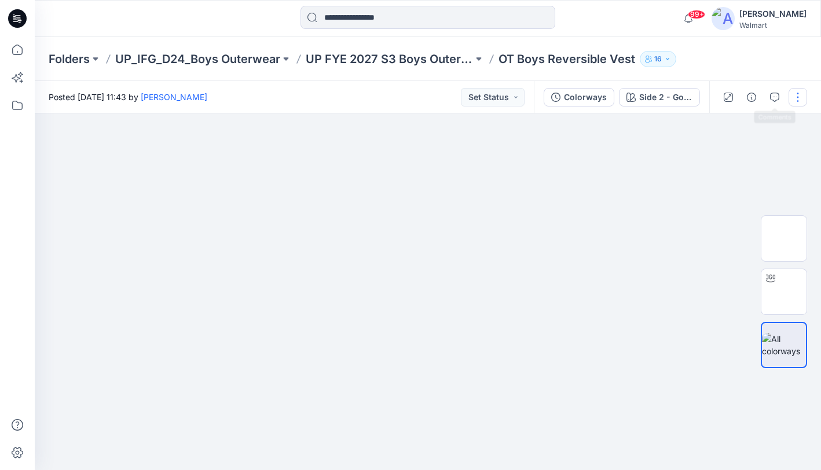
click at [792, 94] on button "button" at bounding box center [797, 97] width 19 height 19
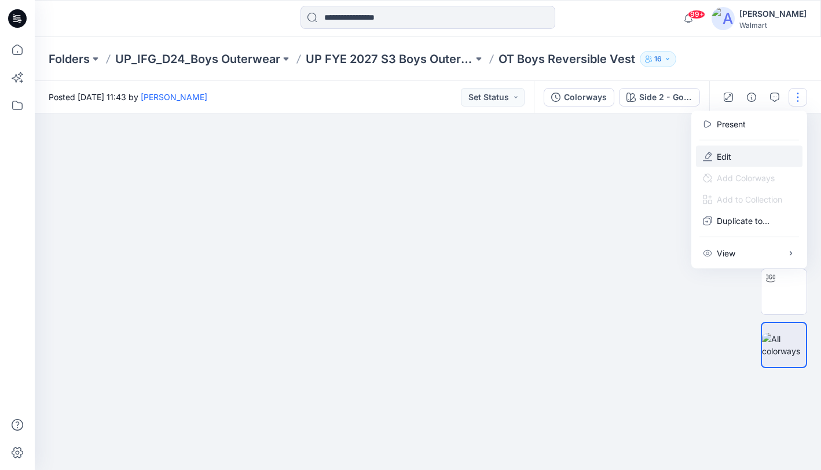
click at [726, 152] on p "Edit" at bounding box center [723, 156] width 14 height 12
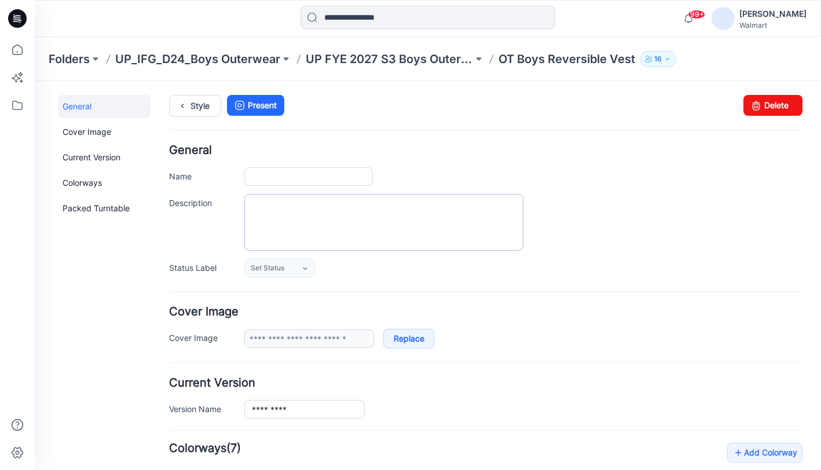
type input "**********"
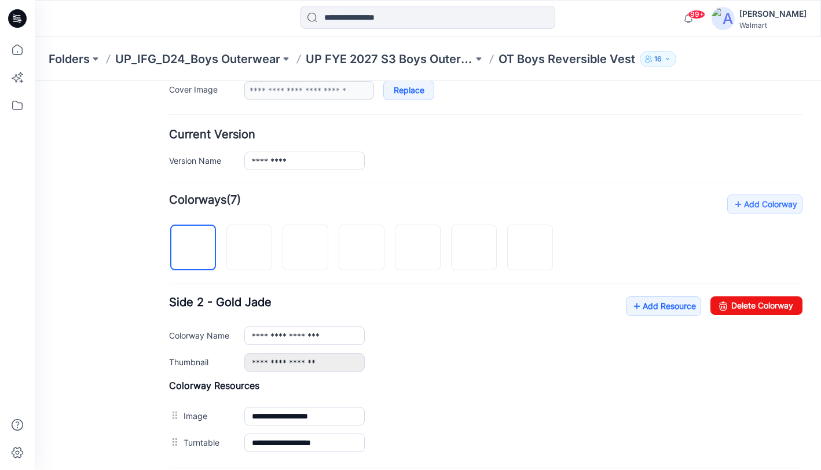
scroll to position [253, 0]
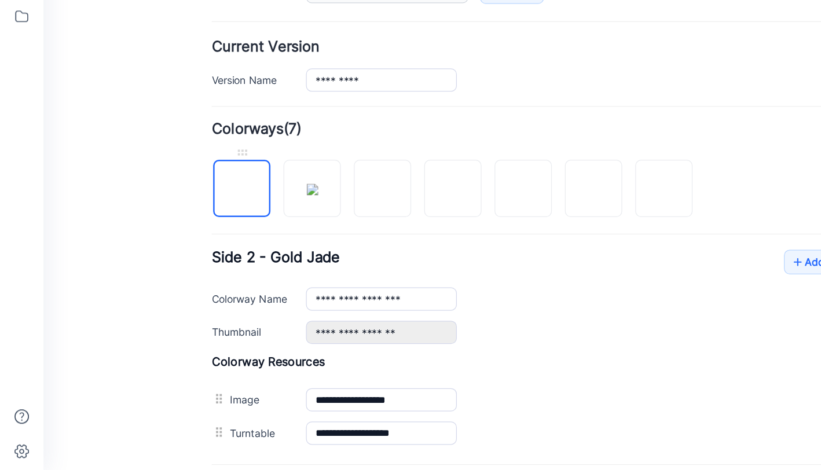
click at [202, 149] on img at bounding box center [202, 149] width 0 height 0
drag, startPoint x: 207, startPoint y: 155, endPoint x: 258, endPoint y: 151, distance: 51.0
click at [281, 153] on div at bounding box center [374, 142] width 393 height 60
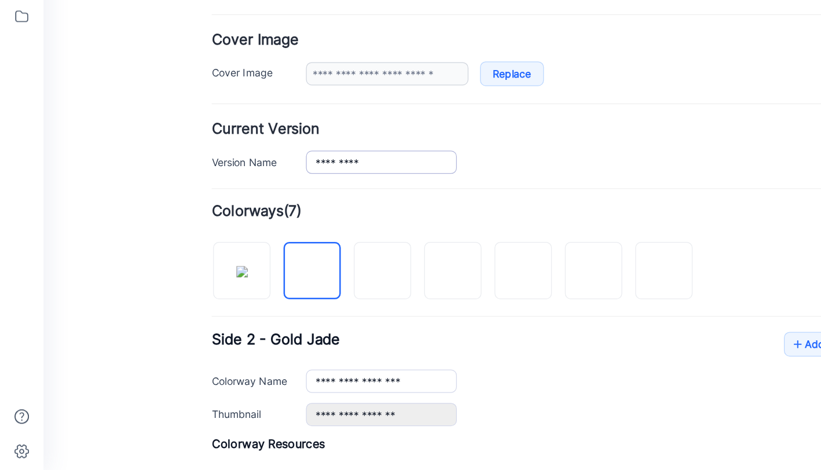
scroll to position [178, 0]
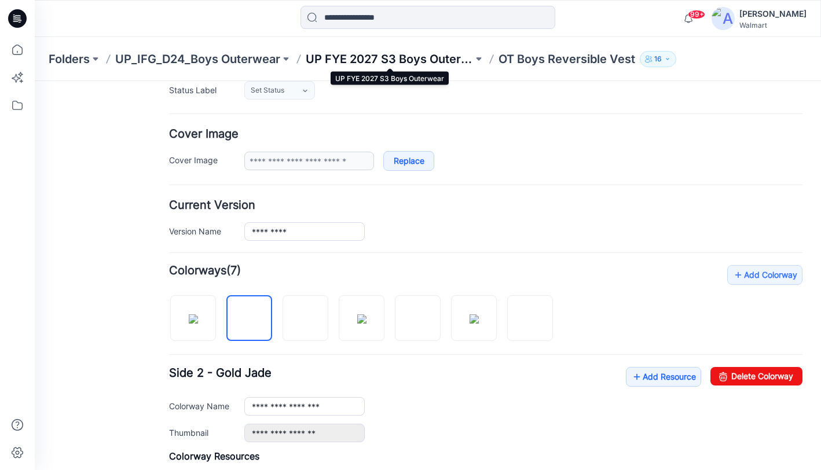
click at [392, 63] on p "UP FYE 2027 S3 Boys Outerwear" at bounding box center [389, 59] width 167 height 16
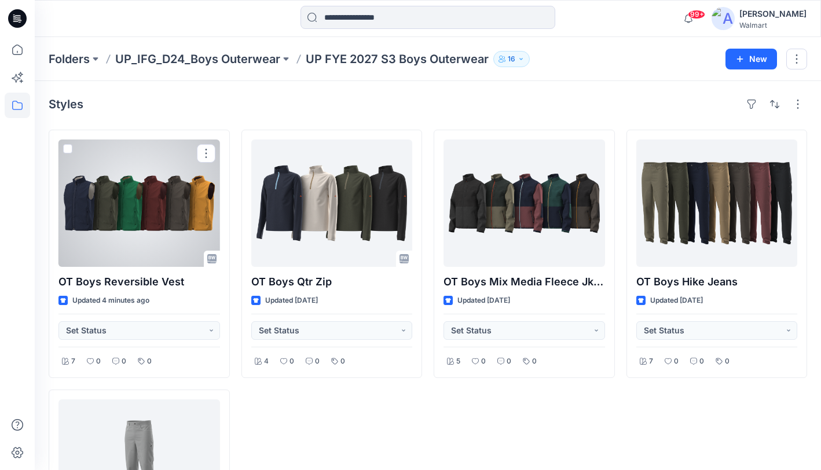
click at [139, 204] on div at bounding box center [138, 202] width 161 height 127
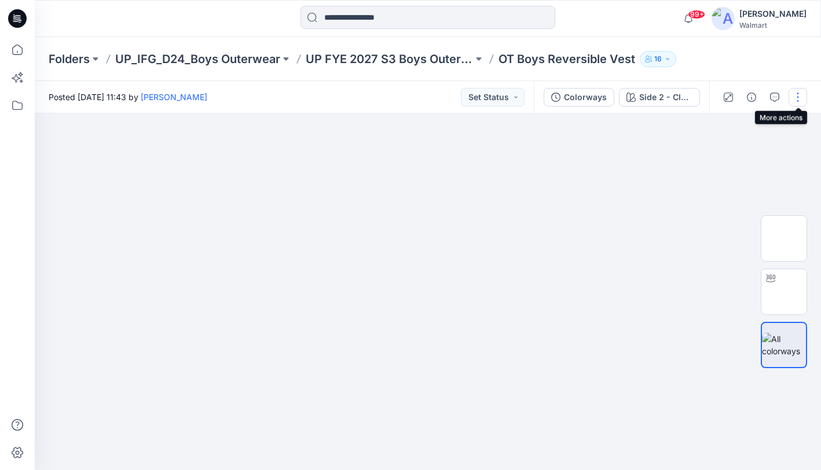
click at [800, 94] on button "button" at bounding box center [797, 97] width 19 height 19
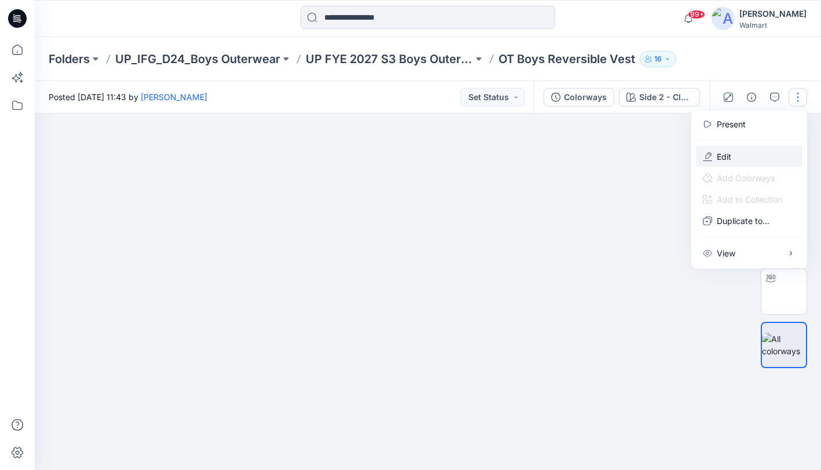
click at [750, 152] on button "Edit" at bounding box center [749, 156] width 106 height 21
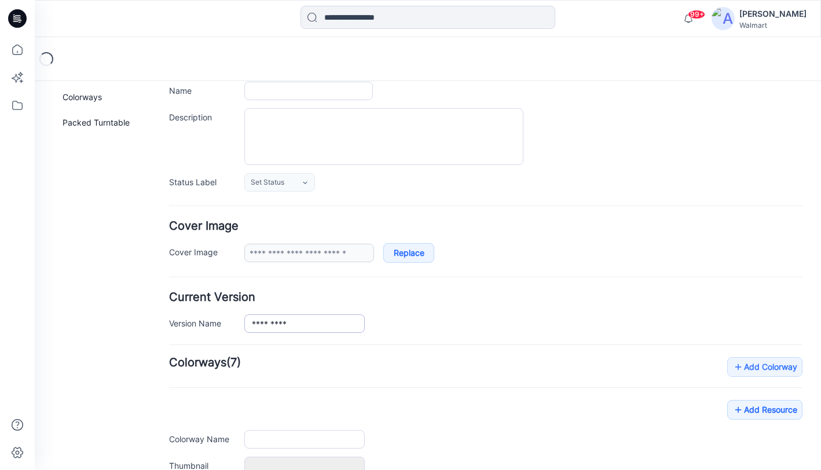
type input "**********"
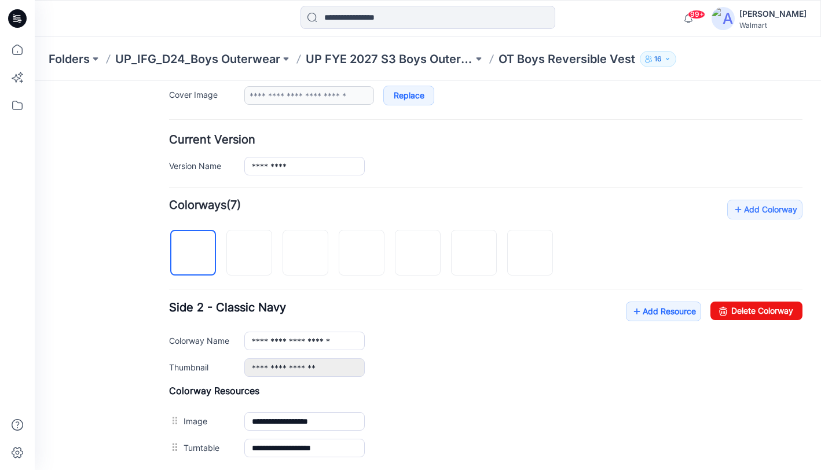
scroll to position [272, 0]
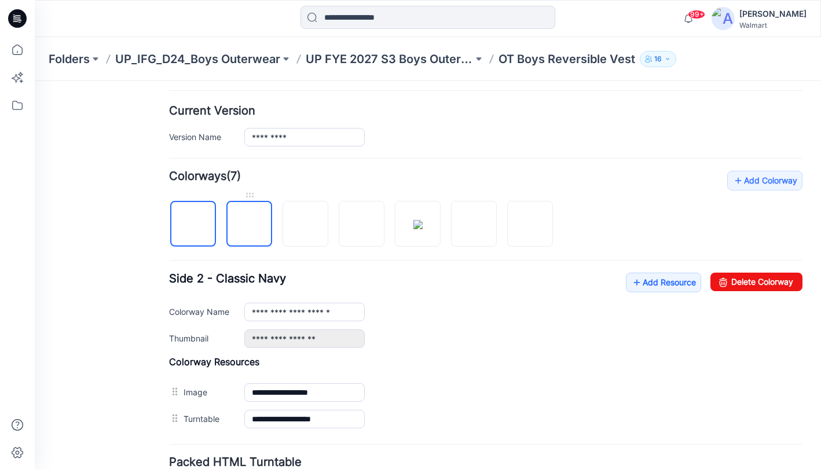
click at [249, 225] on img at bounding box center [249, 225] width 0 height 0
click at [750, 282] on link "Delete Colorway" at bounding box center [756, 282] width 92 height 19
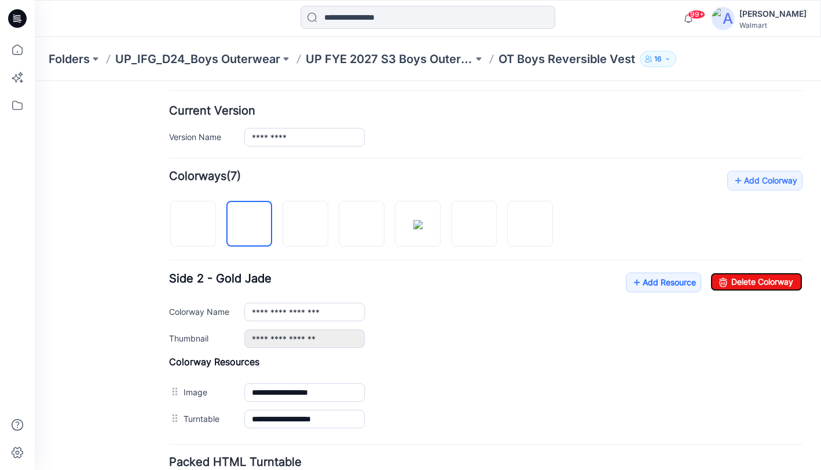
type input "**********"
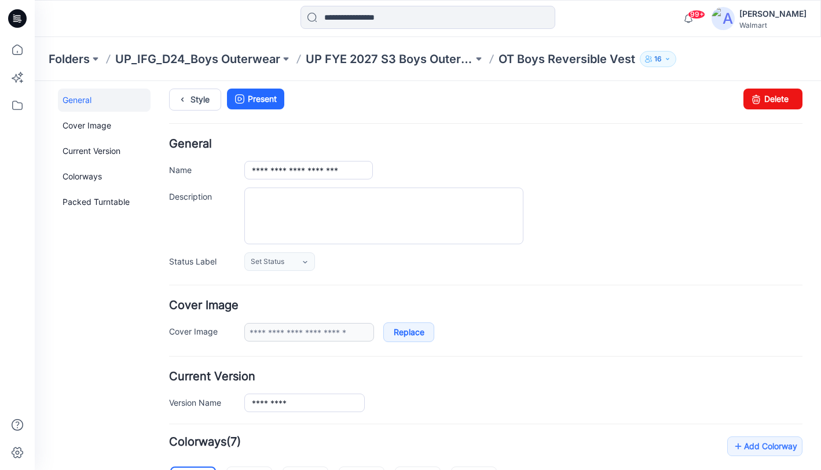
scroll to position [0, 0]
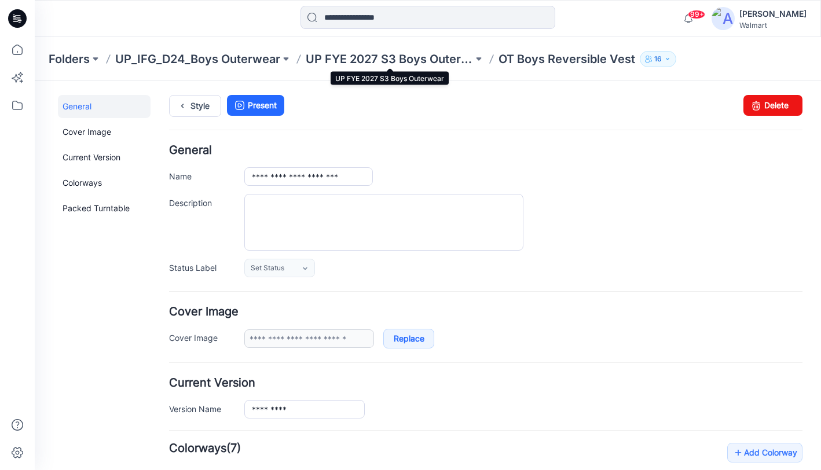
click at [432, 56] on p "UP FYE 2027 S3 Boys Outerwear" at bounding box center [389, 59] width 167 height 16
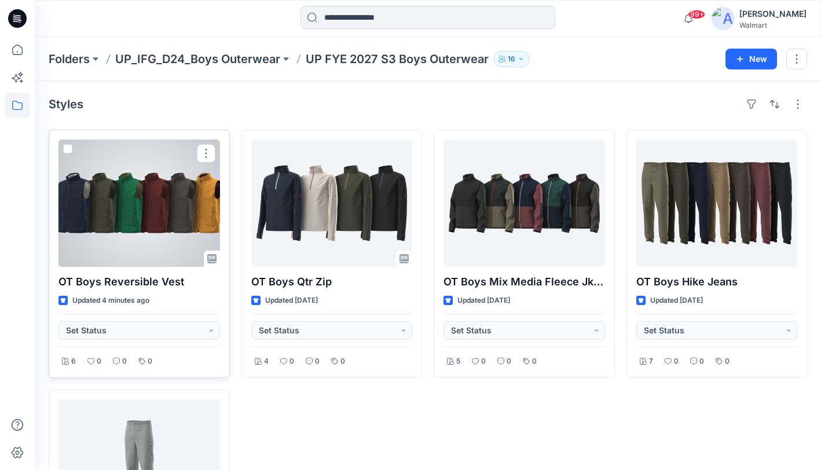
click at [138, 212] on div at bounding box center [138, 202] width 161 height 127
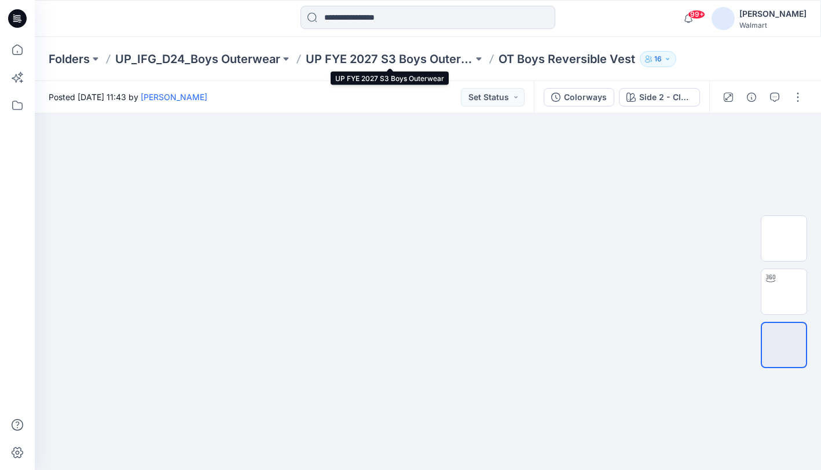
click at [351, 58] on p "UP FYE 2027 S3 Boys Outerwear" at bounding box center [389, 59] width 167 height 16
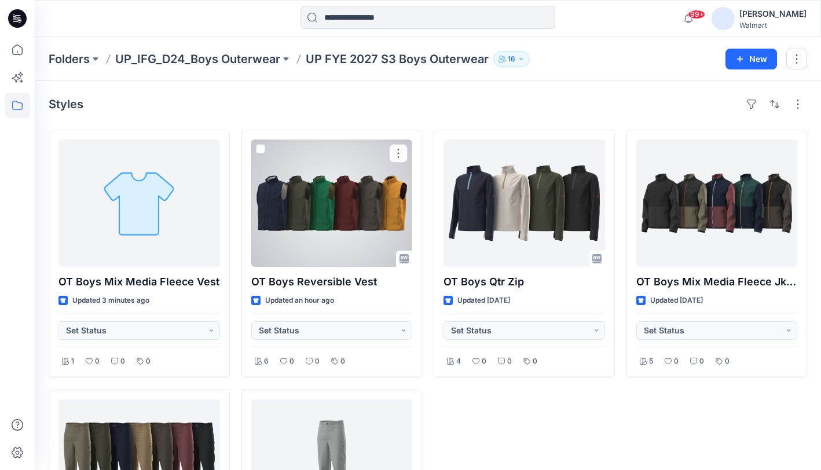
click at [355, 177] on div at bounding box center [331, 202] width 161 height 127
